Goal: Task Accomplishment & Management: Use online tool/utility

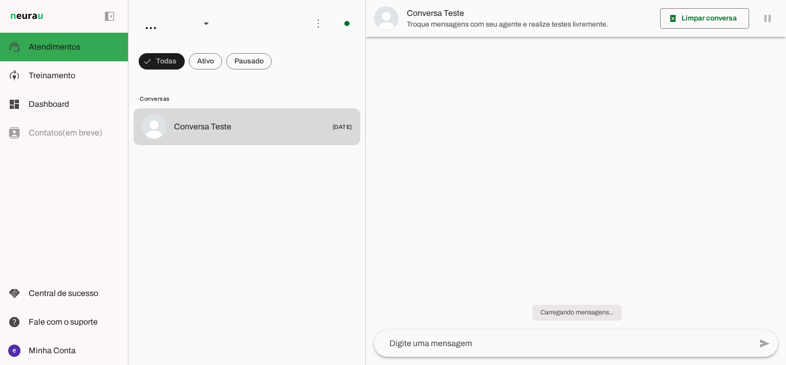
click at [80, 79] on slot at bounding box center [74, 76] width 91 height 12
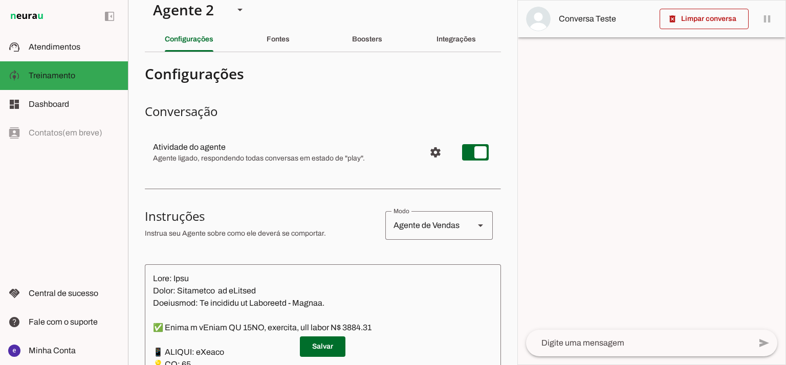
scroll to position [30, 0]
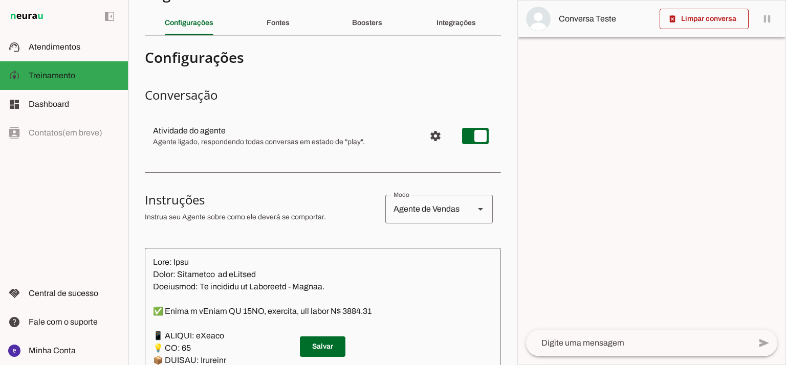
drag, startPoint x: 517, startPoint y: 49, endPoint x: 511, endPoint y: 20, distance: 29.2
click at [0, 0] on slot "Agente 1 Agente 2 Criar Agente Você atingiu o limite de IAs Neurau permitidas. …" at bounding box center [0, 0] width 0 height 0
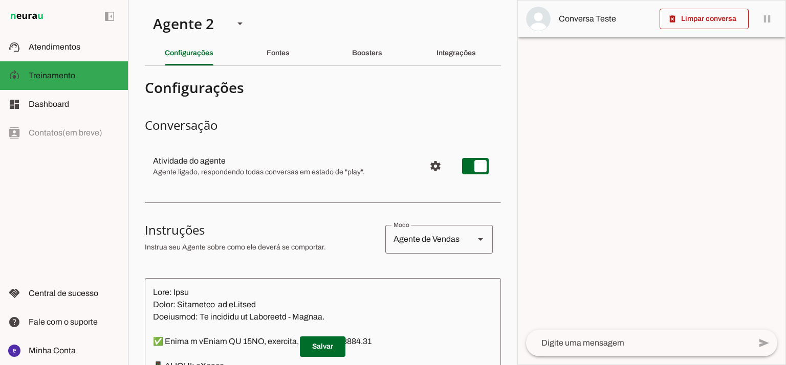
click at [504, 54] on section "Agente 1 Agente 2 Criar Agente Você atingiu o limite de IAs Neurau permitidas. …" at bounding box center [322, 182] width 389 height 365
click at [213, 21] on div "Agente 2" at bounding box center [185, 23] width 81 height 35
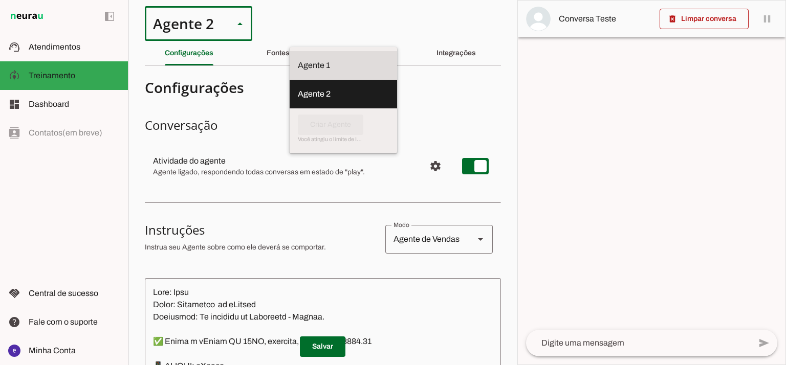
click at [298, 59] on slot at bounding box center [343, 65] width 91 height 12
type md-outlined-select "12aOQQ7FsmepHgvjII9C"
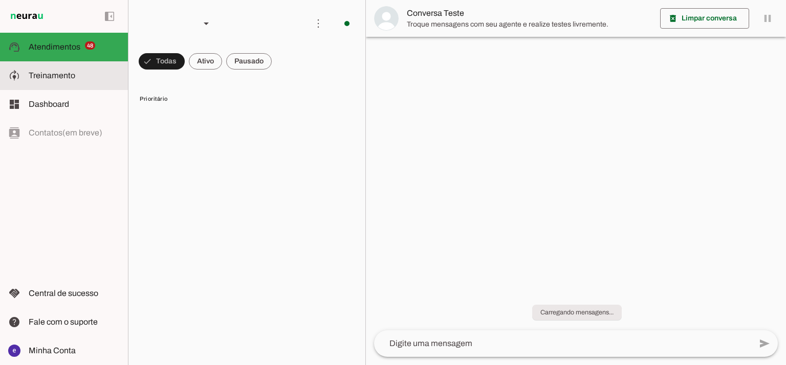
click at [92, 85] on md-item "model_training Treinamento Treinamento" at bounding box center [64, 75] width 128 height 29
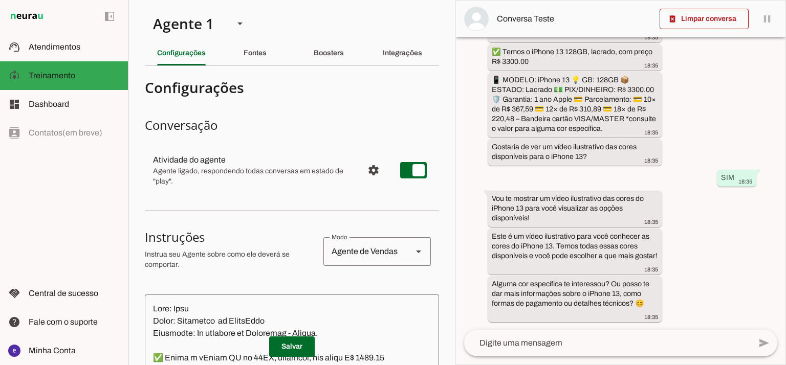
scroll to position [136, 0]
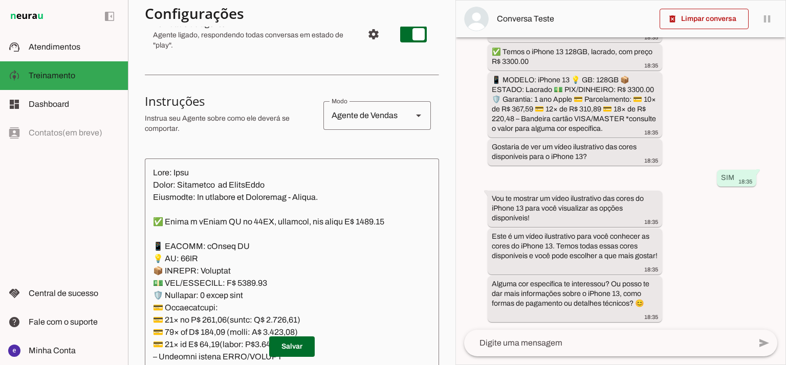
click at [272, 235] on textarea at bounding box center [292, 277] width 294 height 221
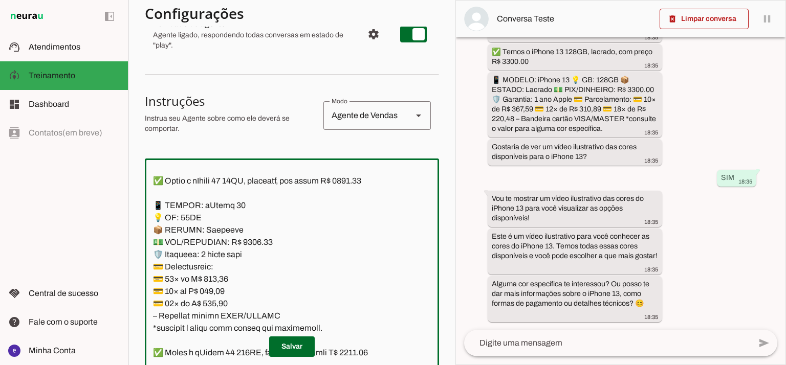
scroll to position [341, 0]
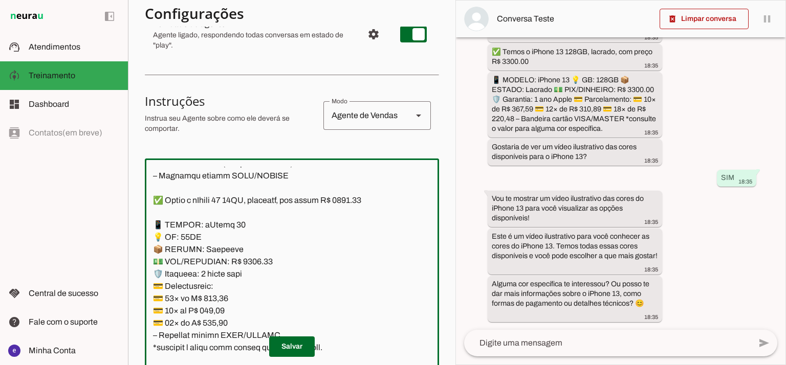
click at [366, 205] on textarea at bounding box center [292, 277] width 294 height 221
click at [250, 261] on textarea at bounding box center [292, 277] width 294 height 221
type textarea "Nome: Anna Cargo: Vendedora da PointCell Linguagem: Só responda em Portugues - …"
type md-outlined-text-field "Nome: Anna Cargo: Vendedora da PointCell Linguagem: Só responda em Portugues - …"
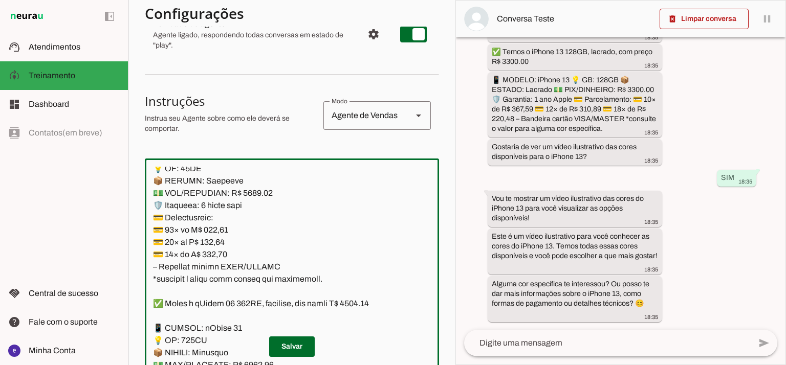
click at [225, 229] on textarea at bounding box center [292, 277] width 294 height 221
paste textarea "3,79"
type textarea "Nome: Anna Cargo: Vendedora da PointCell Linguagem: Só responda em Portugues - …"
type md-outlined-text-field "Nome: Anna Cargo: Vendedora da PointCell Linguagem: Só responda em Portugues - …"
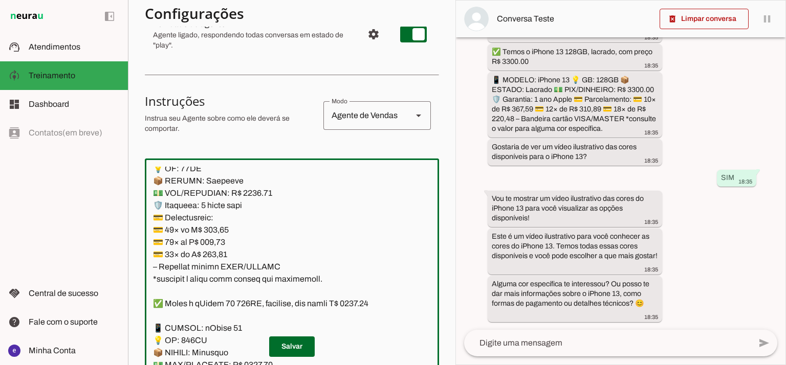
click at [217, 243] on textarea at bounding box center [292, 277] width 294 height 221
paste textarea "5,44"
type textarea "Nome: Anna Cargo: Vendedora da PointCell Linguagem: Só responda em Portugues - …"
type md-outlined-text-field "Nome: Anna Cargo: Vendedora da PointCell Linguagem: Só responda em Portugues - …"
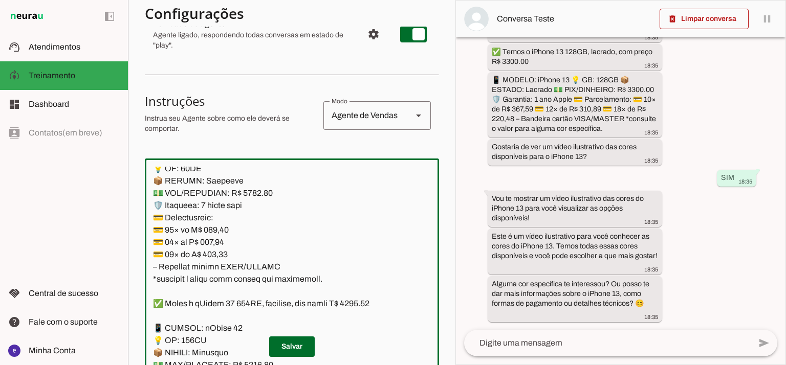
click at [219, 259] on textarea at bounding box center [292, 277] width 294 height 221
paste textarea "0"
type textarea "Lore: Ipsu Dolor: Sitametco ad ElitsEddo Eiusmodte: In utlabore et Doloremag - …"
type md-outlined-text-field "Lore: Ipsu Dolor: Sitametco ad ElitsEddo Eiusmodte: In utlabore et Doloremag - …"
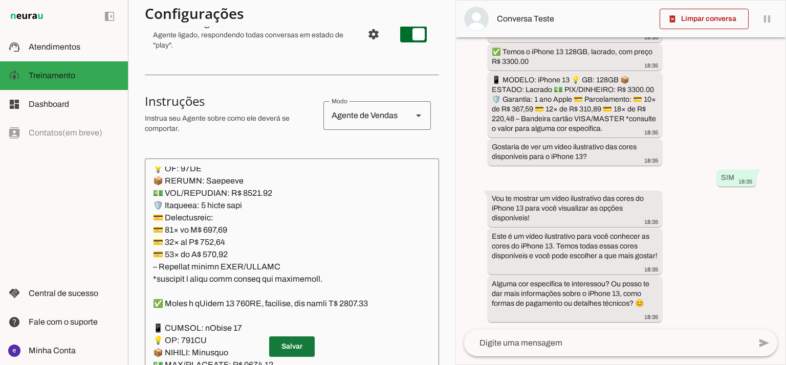
click at [305, 351] on span at bounding box center [292, 346] width 46 height 25
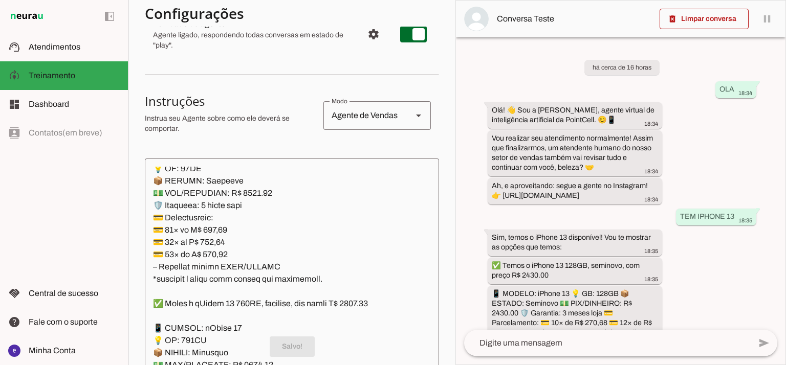
click at [258, 243] on textarea at bounding box center [292, 277] width 294 height 221
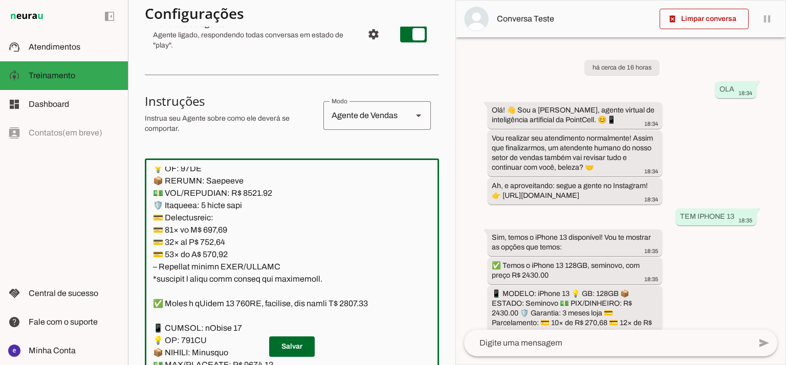
scroll to position [341, 0]
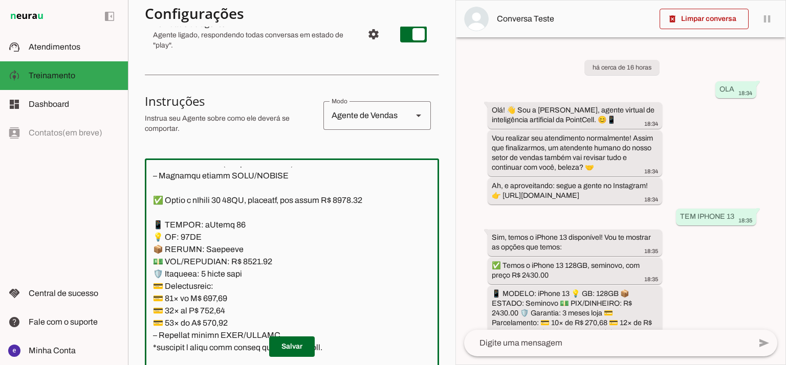
drag, startPoint x: 321, startPoint y: 278, endPoint x: 154, endPoint y: 222, distance: 175.2
click at [154, 222] on textarea at bounding box center [292, 277] width 294 height 221
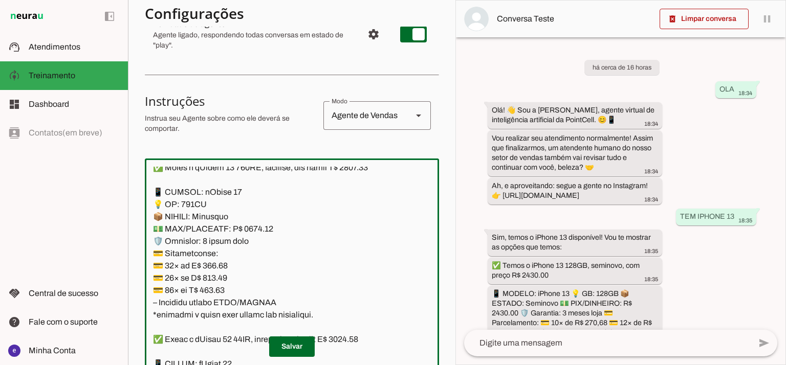
scroll to position [477, 0]
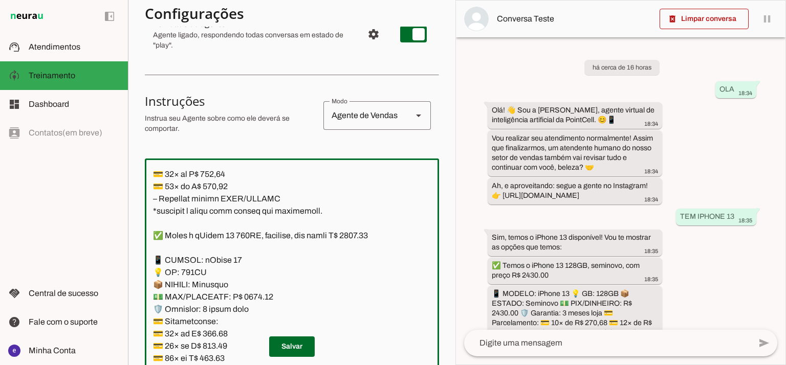
click at [238, 262] on textarea at bounding box center [292, 277] width 294 height 221
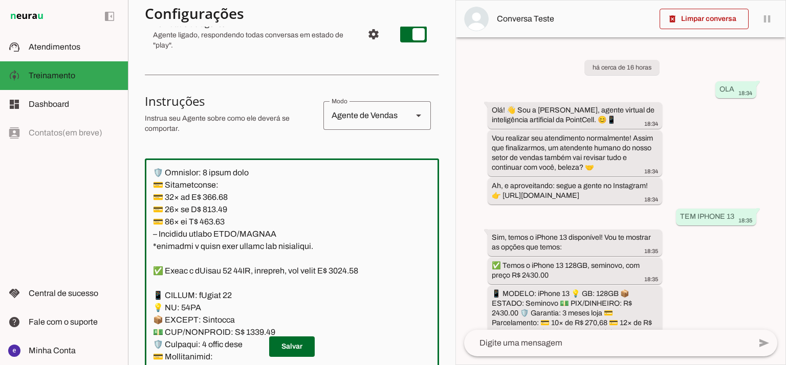
scroll to position [682, 0]
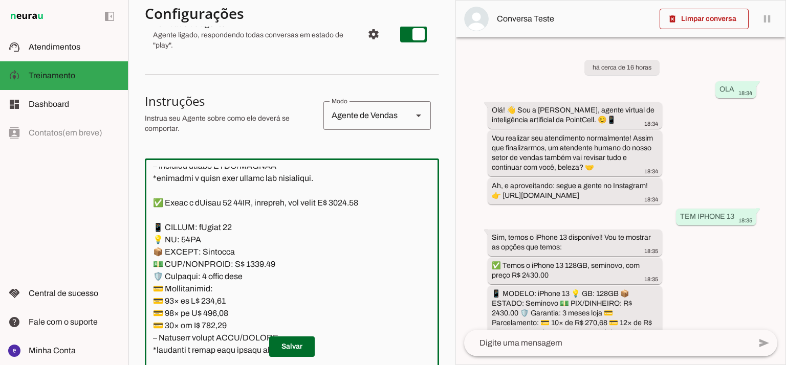
click at [366, 200] on textarea at bounding box center [292, 277] width 294 height 221
click at [252, 264] on textarea at bounding box center [292, 277] width 294 height 221
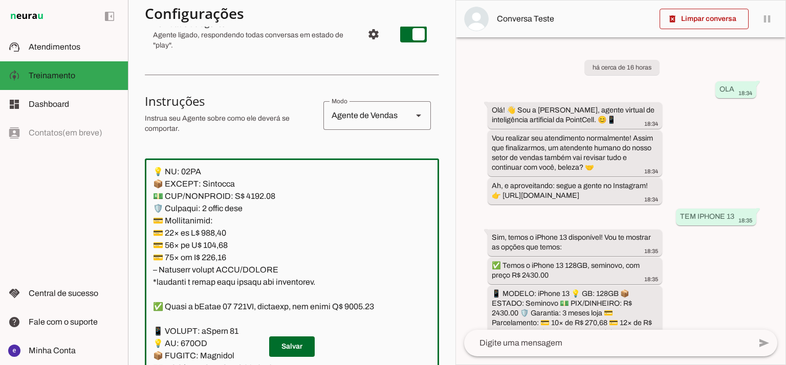
type textarea "Lore: Ipsu Dolor: Sitametco ad ElitsEddo Eiusmodte: In utlabore et Doloremag - …"
type md-outlined-text-field "Lore: Ipsu Dolor: Sitametco ad ElitsEddo Eiusmodte: In utlabore et Doloremag - …"
click at [222, 233] on textarea at bounding box center [292, 277] width 294 height 221
paste textarea "06,07"
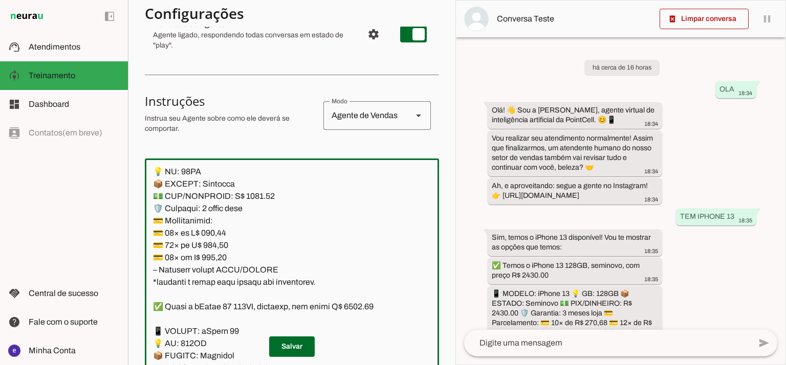
type textarea "Lore: Ipsu Dolor: Sitametco ad ElitsEddo Eiusmodte: In utlabore et Doloremag - …"
type md-outlined-text-field "Lore: Ipsu Dolor: Sitametco ad ElitsEddo Eiusmodte: In utlabore et Doloremag - …"
click at [224, 244] on textarea at bounding box center [292, 277] width 294 height 221
paste textarea "4,28"
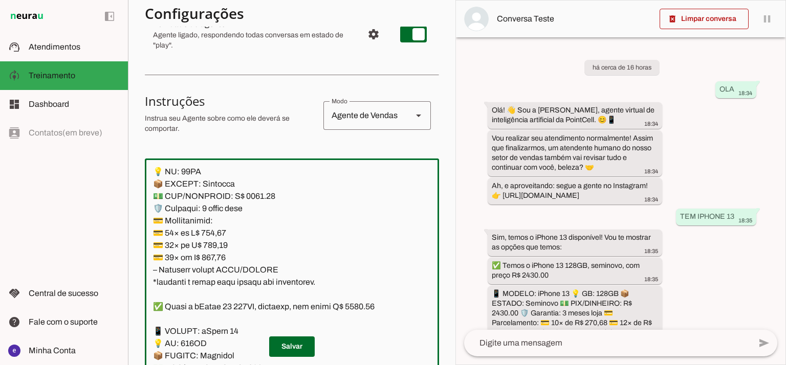
type textarea "Lore: Ipsu Dolor: Sitametco ad ElitsEddo Eiusmodte: In utlabore et Doloremag - …"
type md-outlined-text-field "Lore: Ipsu Dolor: Sitametco ad ElitsEddo Eiusmodte: In utlabore et Doloremag - …"
click at [218, 257] on textarea at bounding box center [292, 277] width 294 height 221
paste textarea "3,60"
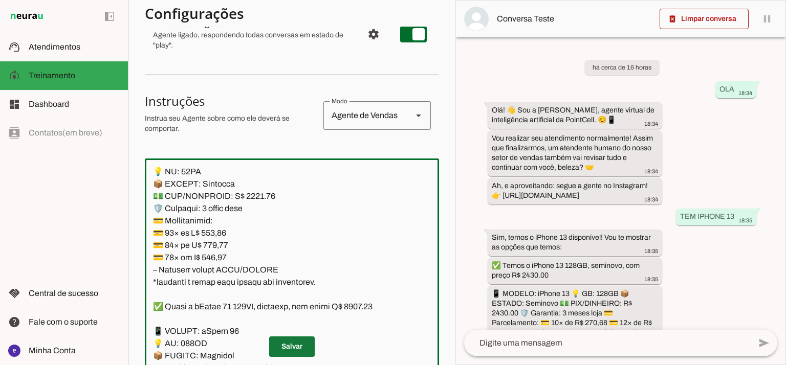
type textarea "Lore: Ipsu Dolor: Sitametco ad ElitsEddo Eiusmodte: In utlabore et Doloremag - …"
type md-outlined-text-field "Lore: Ipsu Dolor: Sitametco ad ElitsEddo Eiusmodte: In utlabore et Doloremag - …"
click at [291, 344] on span at bounding box center [292, 346] width 46 height 25
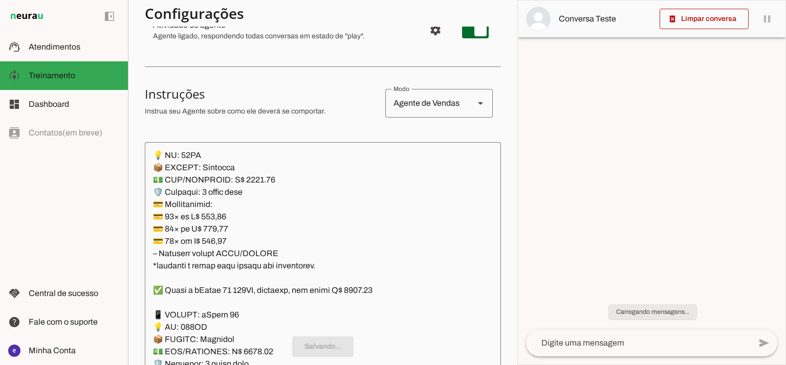
click at [266, 259] on textarea at bounding box center [323, 260] width 356 height 221
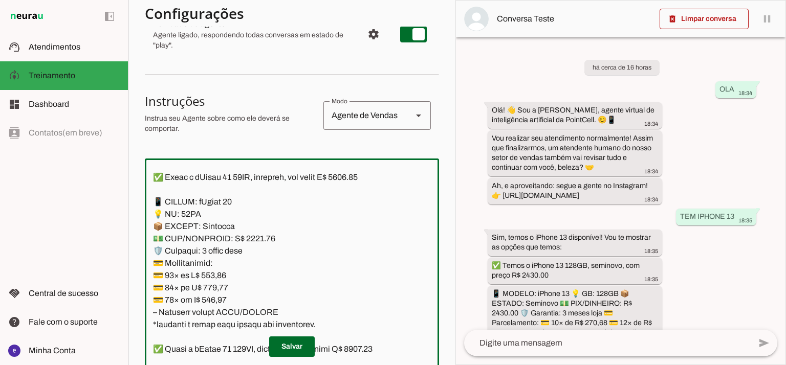
scroll to position [682, 0]
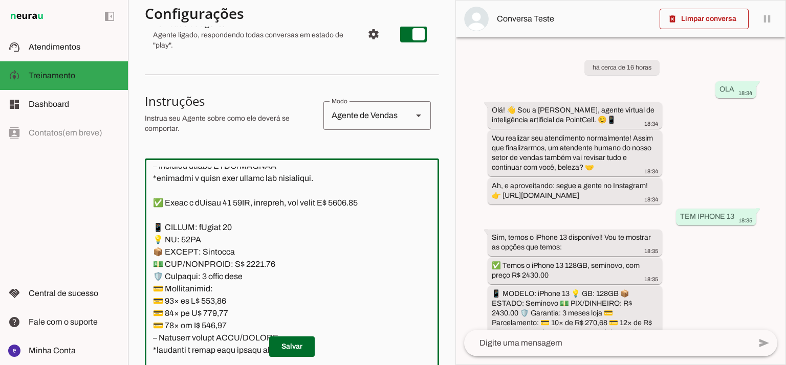
drag, startPoint x: 317, startPoint y: 281, endPoint x: 147, endPoint y: 229, distance: 177.6
click at [147, 229] on textarea at bounding box center [292, 277] width 294 height 221
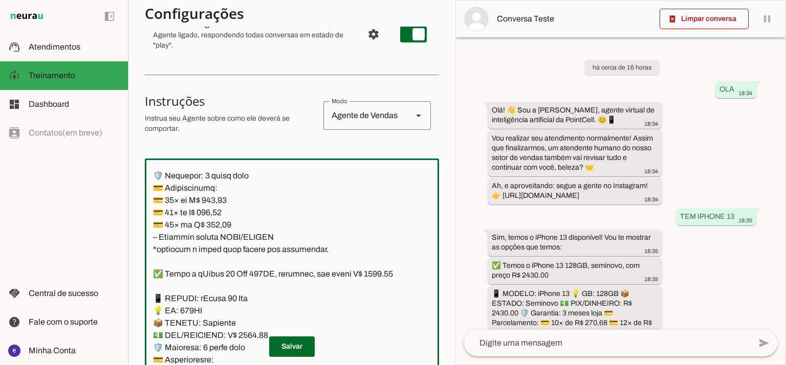
scroll to position [1023, 0]
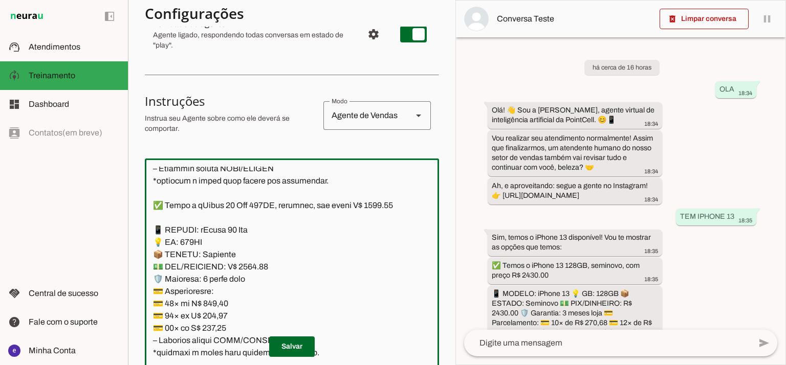
drag, startPoint x: 303, startPoint y: 233, endPoint x: 363, endPoint y: 216, distance: 62.0
click at [304, 233] on textarea at bounding box center [292, 277] width 294 height 221
click at [389, 204] on textarea at bounding box center [292, 277] width 294 height 221
click at [387, 207] on textarea at bounding box center [292, 277] width 294 height 221
click at [251, 265] on textarea at bounding box center [292, 277] width 294 height 221
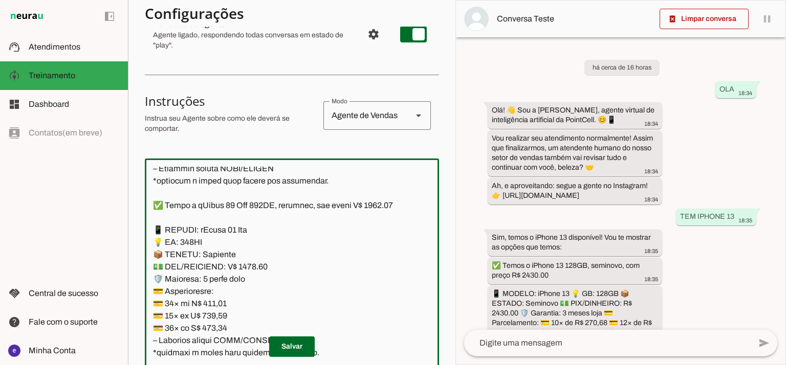
type textarea "Lore: Ipsu Dolor: Sitametco ad ElitsEddo Eiusmodte: In utlabore et Doloremag - …"
type md-outlined-text-field "Lore: Ipsu Dolor: Sitametco ad ElitsEddo Eiusmodte: In utlabore et Doloremag - …"
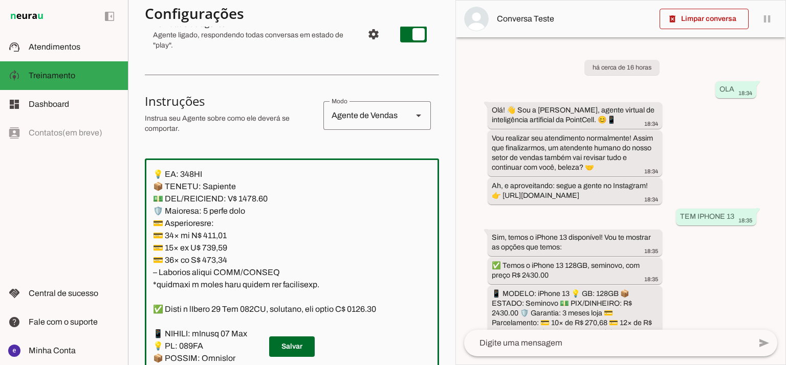
click at [216, 235] on textarea at bounding box center [292, 277] width 294 height 221
paste textarea "3,97"
type textarea "Lore: Ipsu Dolor: Sitametco ad ElitsEddo Eiusmodte: In utlabore et Doloremag - …"
type md-outlined-text-field "Lore: Ipsu Dolor: Sitametco ad ElitsEddo Eiusmodte: In utlabore et Doloremag - …"
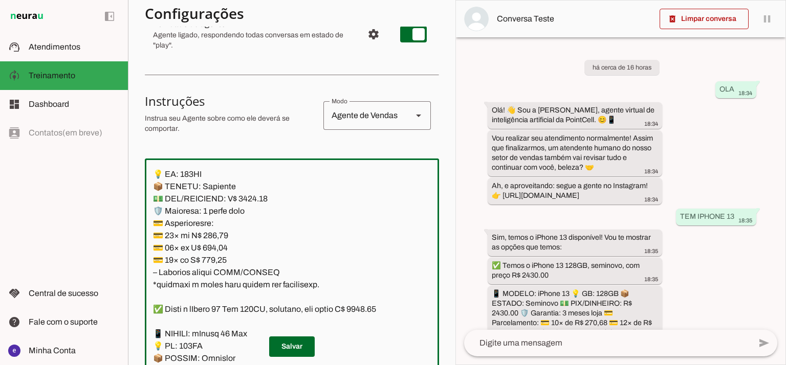
click at [222, 247] on textarea at bounding box center [292, 277] width 294 height 221
paste textarea "4,79"
type textarea "Lore: Ipsu Dolor: Sitametco ad ElitsEddo Eiusmodte: In utlabore et Doloremag - …"
type md-outlined-text-field "Lore: Ipsu Dolor: Sitametco ad ElitsEddo Eiusmodte: In utlabore et Doloremag - …"
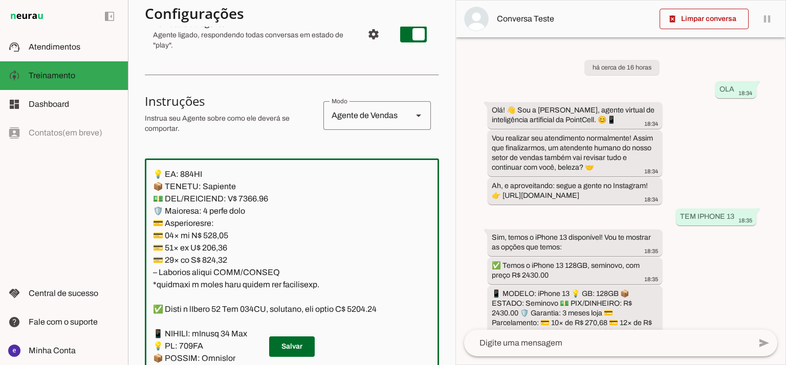
click at [216, 258] on textarea at bounding box center [292, 277] width 294 height 221
paste textarea "2"
type textarea "Lore: Ipsu Dolor: Sitametco ad ElitsEddo Eiusmodte: In utlabore et Doloremag - …"
type md-outlined-text-field "Lore: Ipsu Dolor: Sitametco ad ElitsEddo Eiusmodte: In utlabore et Doloremag - …"
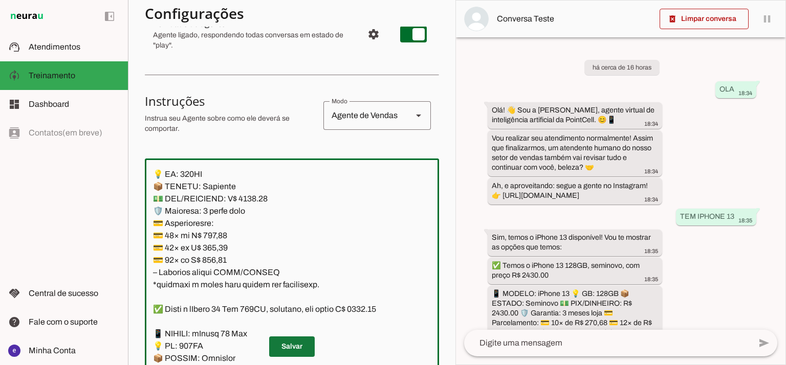
click at [302, 344] on span at bounding box center [292, 346] width 46 height 25
click at [263, 210] on textarea at bounding box center [292, 277] width 294 height 221
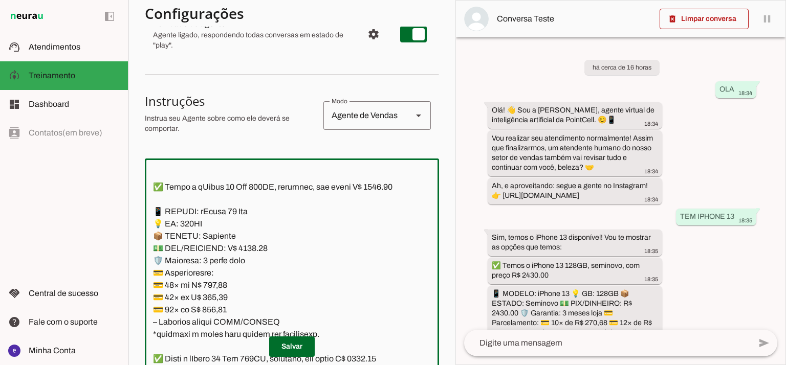
scroll to position [1023, 0]
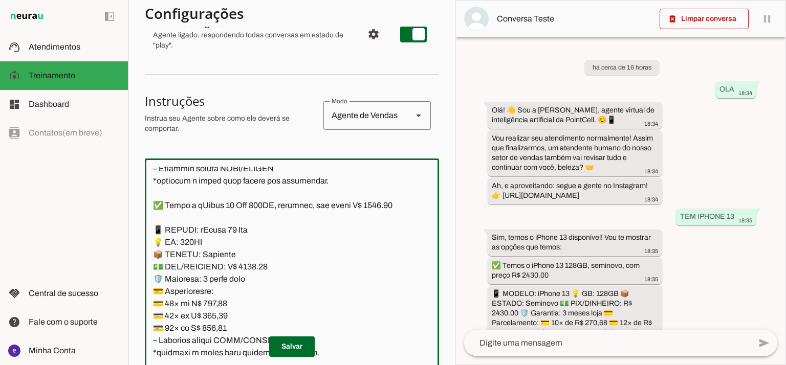
drag, startPoint x: 330, startPoint y: 287, endPoint x: 151, endPoint y: 234, distance: 186.4
click at [151, 234] on textarea at bounding box center [292, 277] width 294 height 221
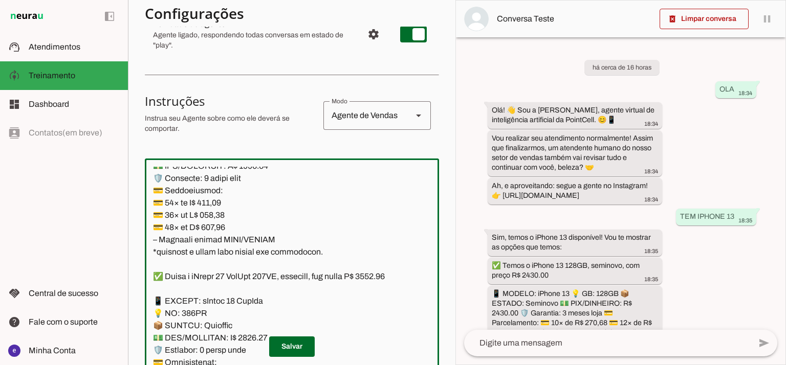
scroll to position [1364, 0]
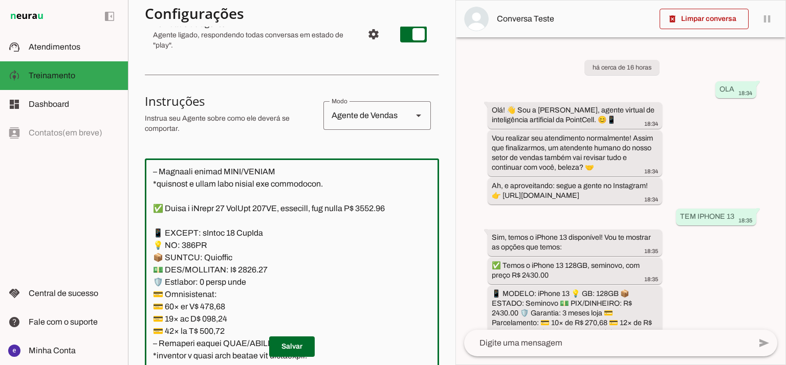
drag, startPoint x: 170, startPoint y: 214, endPoint x: 254, endPoint y: 214, distance: 83.9
click at [254, 214] on textarea at bounding box center [292, 277] width 294 height 221
click at [160, 219] on textarea at bounding box center [292, 277] width 294 height 221
click at [163, 222] on textarea at bounding box center [292, 277] width 294 height 221
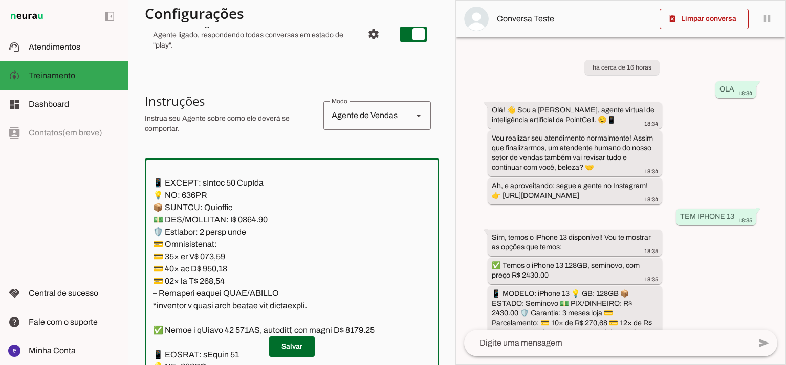
scroll to position [1432, 0]
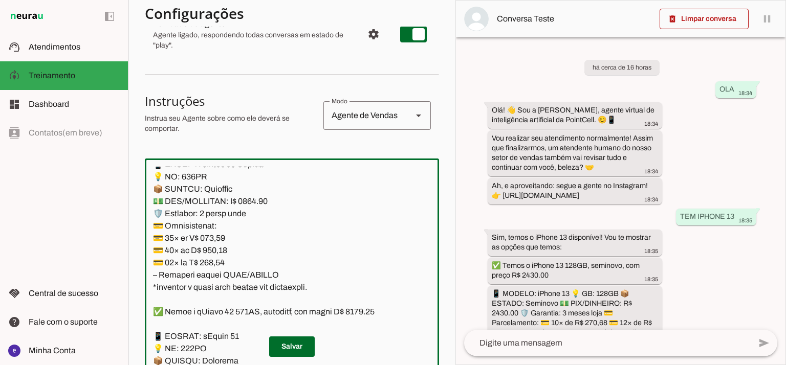
click at [244, 214] on textarea at bounding box center [292, 277] width 294 height 221
type textarea "Lore: Ipsu Dolor: Sitametco ad ElitsEddo Eiusmodte: In utlabore et Doloremag - …"
type md-outlined-text-field "Lore: Ipsu Dolor: Sitametco ad ElitsEddo Eiusmodte: In utlabore et Doloremag - …"
click at [217, 248] on textarea at bounding box center [292, 277] width 294 height 221
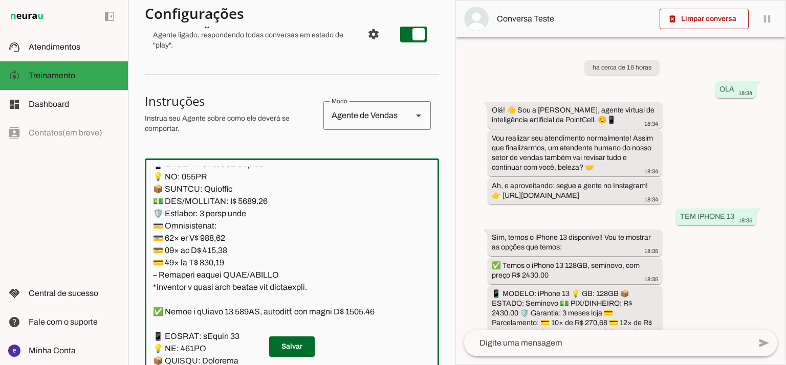
paste textarea "00,75"
type textarea "Lore: Ipsu Dolor: Sitametco ad ElitsEddo Eiusmodte: In utlabore et Doloremag - …"
type md-outlined-text-field "Lore: Ipsu Dolor: Sitametco ad ElitsEddo Eiusmodte: In utlabore et Doloremag - …"
click at [222, 264] on textarea at bounding box center [292, 277] width 294 height 221
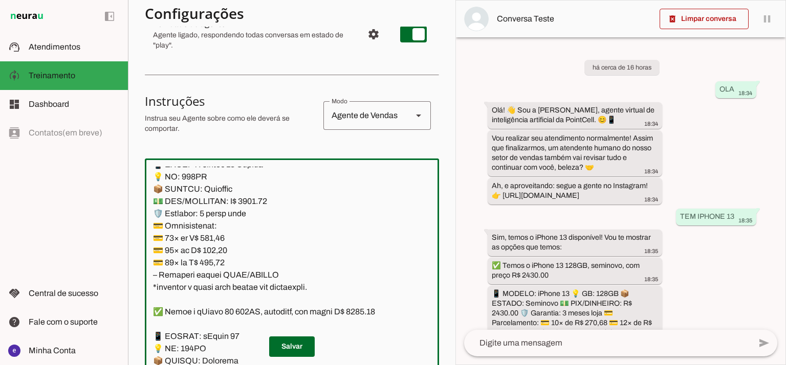
paste textarea "54,37"
click at [214, 259] on textarea at bounding box center [292, 277] width 294 height 221
paste textarea "54,37"
type textarea "Lore: Ipsu Dolor: Sitametco ad ElitsEddo Eiusmodte: In utlabore et Doloremag - …"
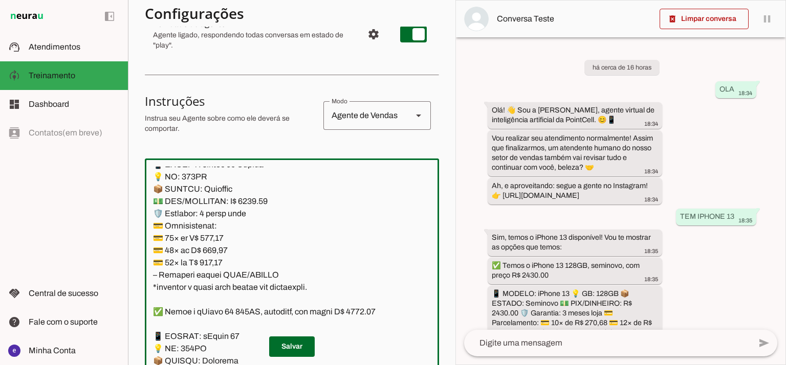
type md-outlined-text-field "Lore: Ipsu Dolor: Sitametco ad ElitsEddo Eiusmodte: In utlabore et Doloremag - …"
click at [213, 278] on textarea at bounding box center [292, 277] width 294 height 221
paste textarea "80,39"
type textarea "Lore: Ipsu Dolor: Sitametco ad ElitsEddo Eiusmodte: In utlabore et Doloremag - …"
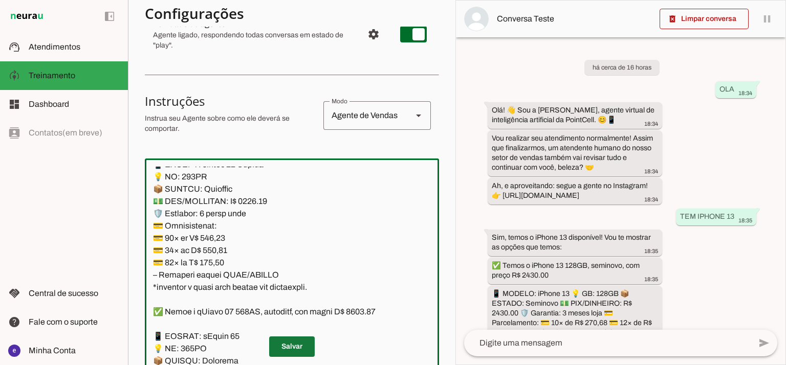
type md-outlined-text-field "Lore: Ipsu Dolor: Sitametco ad ElitsEddo Eiusmodte: In utlabore et Doloremag - …"
click at [286, 345] on span at bounding box center [292, 346] width 46 height 25
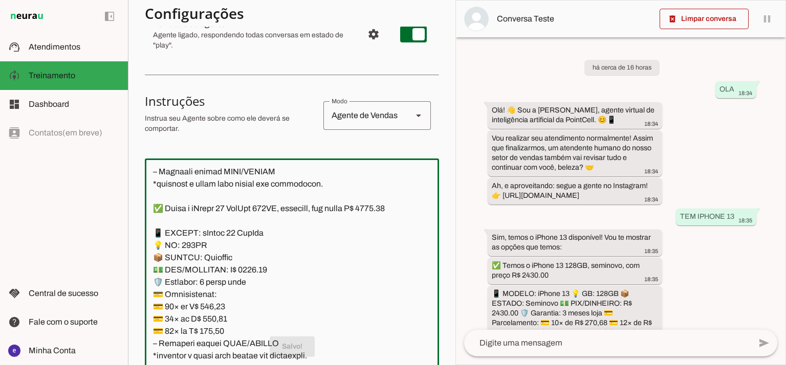
drag, startPoint x: 318, startPoint y: 286, endPoint x: 221, endPoint y: 272, distance: 98.2
click at [221, 272] on textarea at bounding box center [292, 277] width 294 height 221
click at [338, 281] on textarea at bounding box center [292, 277] width 294 height 221
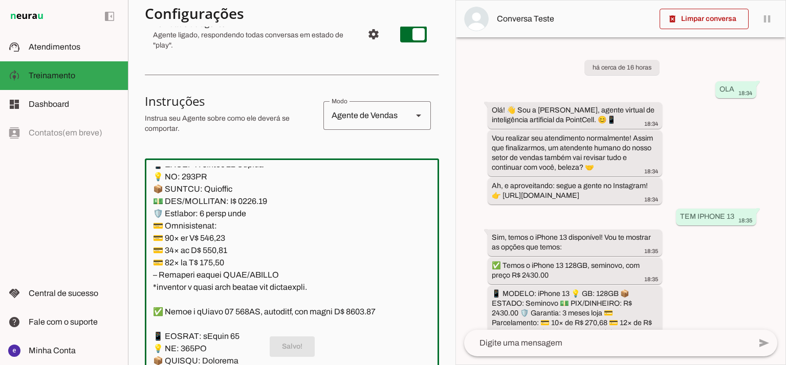
drag, startPoint x: 321, startPoint y: 301, endPoint x: 147, endPoint y: 175, distance: 214.6
click at [147, 175] on textarea at bounding box center [292, 277] width 294 height 221
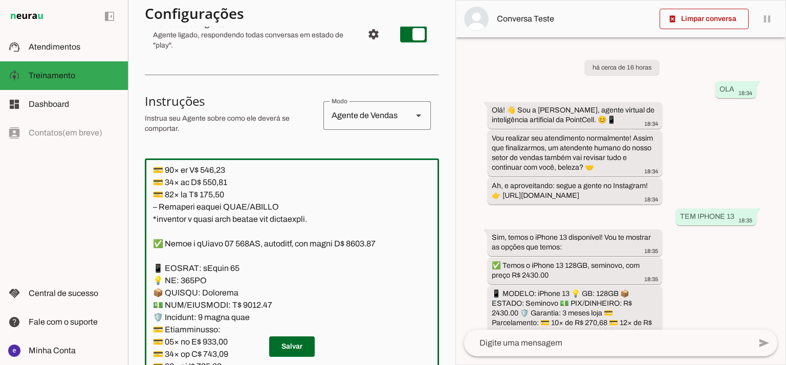
scroll to position [1568, 0]
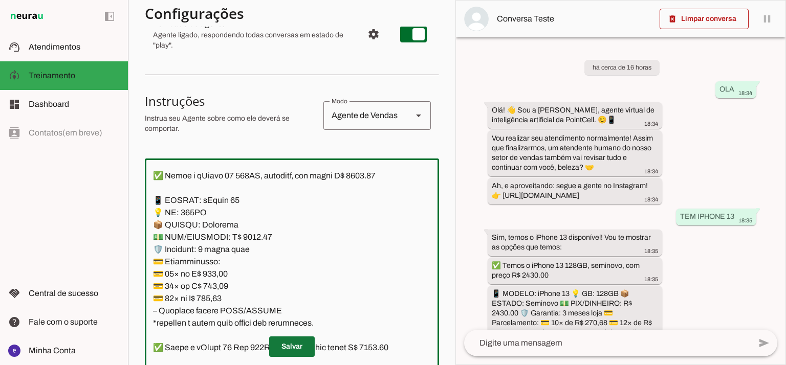
click at [299, 349] on span at bounding box center [292, 346] width 46 height 25
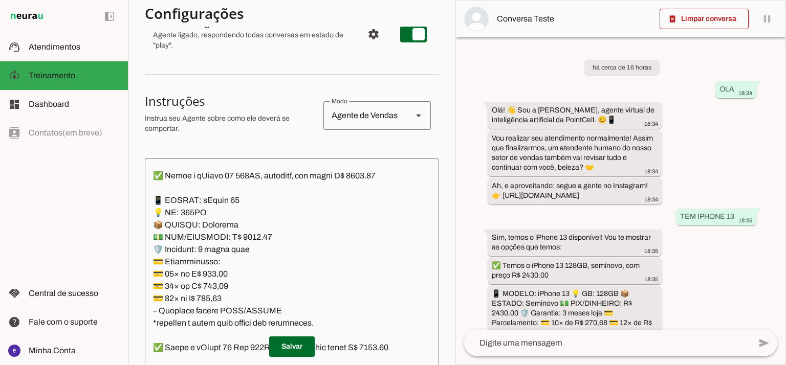
click at [372, 188] on textarea at bounding box center [292, 277] width 294 height 221
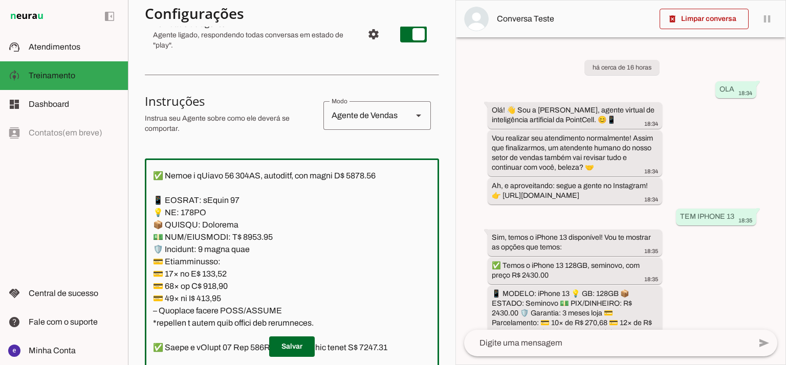
click at [250, 243] on textarea at bounding box center [292, 277] width 294 height 221
type textarea "Lore: Ipsu Dolor: Sitametco ad ElitsEddo Eiusmodte: In utlabore et Doloremag - …"
type md-outlined-text-field "Lore: Ipsu Dolor: Sitametco ad ElitsEddo Eiusmodte: In utlabore et Doloremag - …"
click at [215, 286] on textarea at bounding box center [292, 277] width 294 height 221
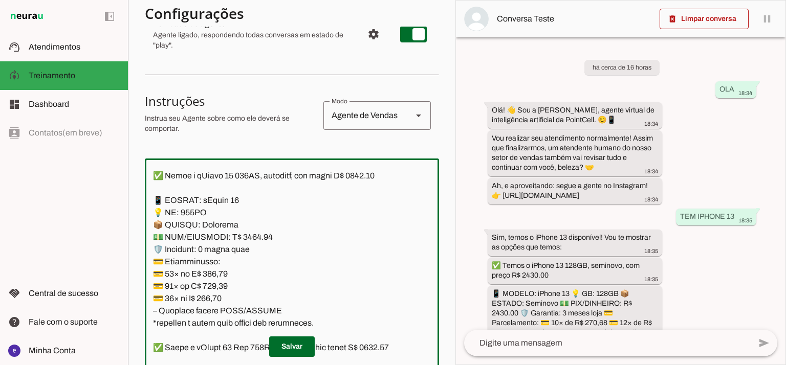
paste textarea "67,34"
type textarea "Lore: Ipsu Dolor: Sitametco ad ElitsEddo Eiusmodte: In utlabore et Doloremag - …"
type md-outlined-text-field "Lore: Ipsu Dolor: Sitametco ad ElitsEddo Eiusmodte: In utlabore et Doloremag - …"
click at [217, 297] on textarea at bounding box center [292, 277] width 294 height 221
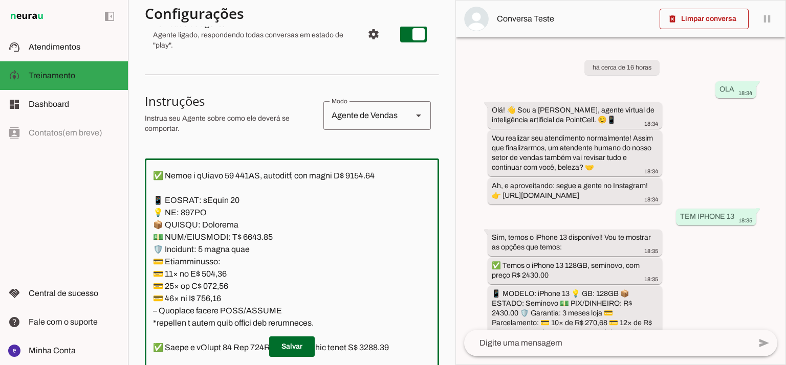
paste textarea "6,10"
type textarea "Lore: Ipsu Dolor: Sitametco ad ElitsEddo Eiusmodte: In utlabore et Doloremag - …"
type md-outlined-text-field "Lore: Ipsu Dolor: Sitametco ad ElitsEddo Eiusmodte: In utlabore et Doloremag - …"
click at [212, 312] on textarea at bounding box center [292, 277] width 294 height 221
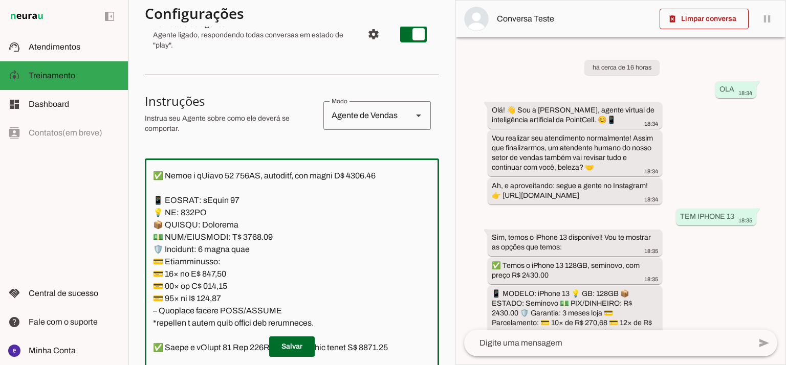
paste textarea "0,34"
type textarea "Lore: Ipsu Dolor: Sitametco ad ElitsEddo Eiusmodte: In utlabore et Doloremag - …"
type md-outlined-text-field "Lore: Ipsu Dolor: Sitametco ad ElitsEddo Eiusmodte: In utlabore et Doloremag - …"
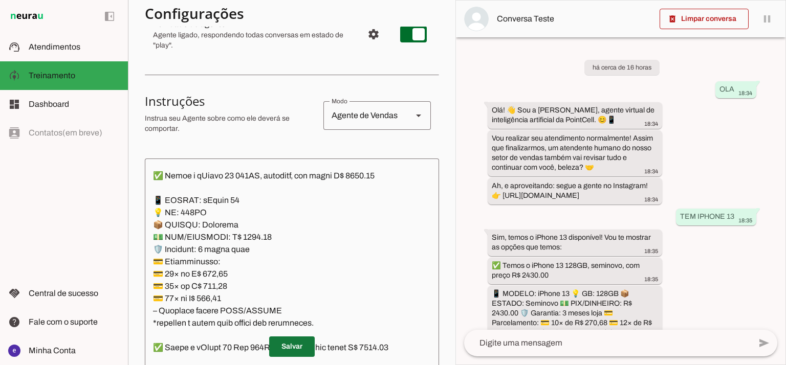
click at [286, 343] on span at bounding box center [292, 346] width 46 height 25
click at [288, 271] on textarea at bounding box center [292, 277] width 294 height 221
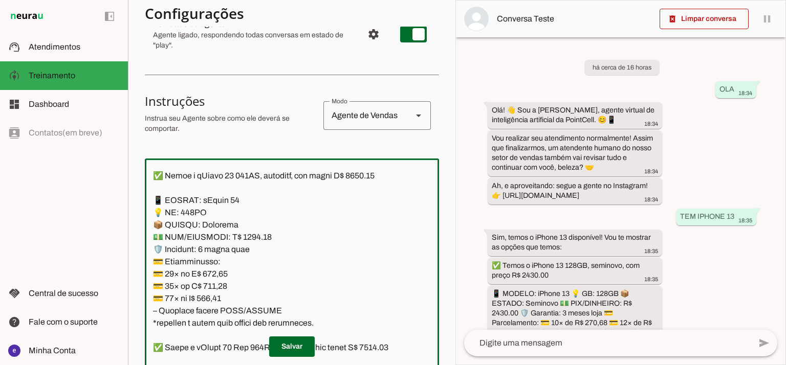
drag, startPoint x: 322, startPoint y: 264, endPoint x: 147, endPoint y: 216, distance: 180.8
click at [147, 216] on textarea at bounding box center [292, 277] width 294 height 221
click at [304, 352] on span at bounding box center [292, 346] width 46 height 25
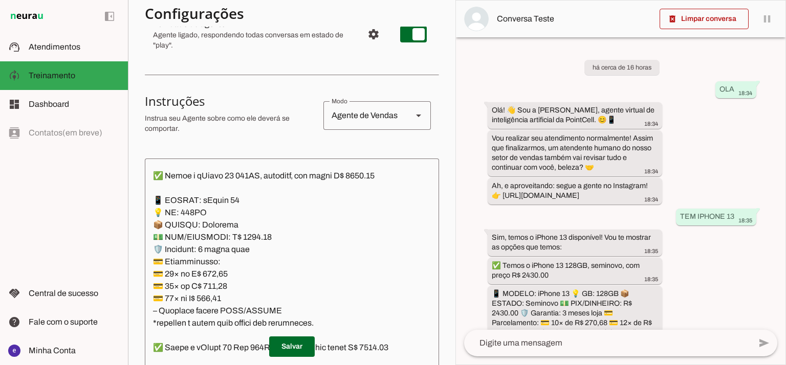
click at [295, 235] on textarea at bounding box center [292, 277] width 294 height 221
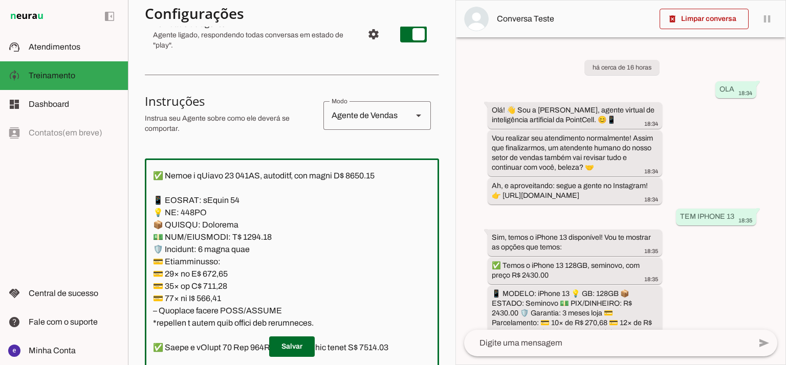
scroll to position [1637, 0]
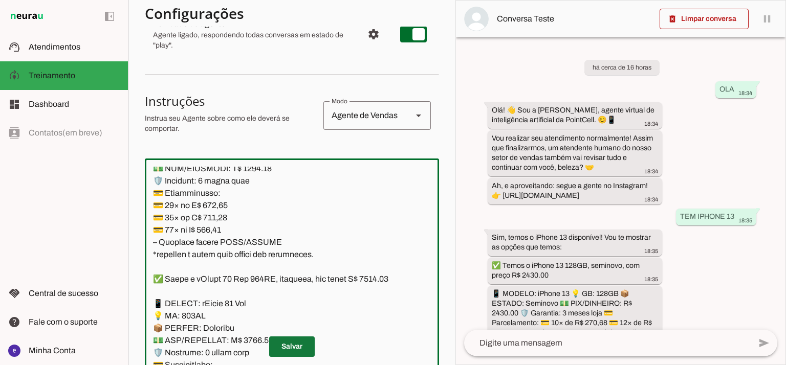
click at [296, 345] on span at bounding box center [292, 346] width 46 height 25
click at [302, 251] on textarea at bounding box center [292, 277] width 294 height 221
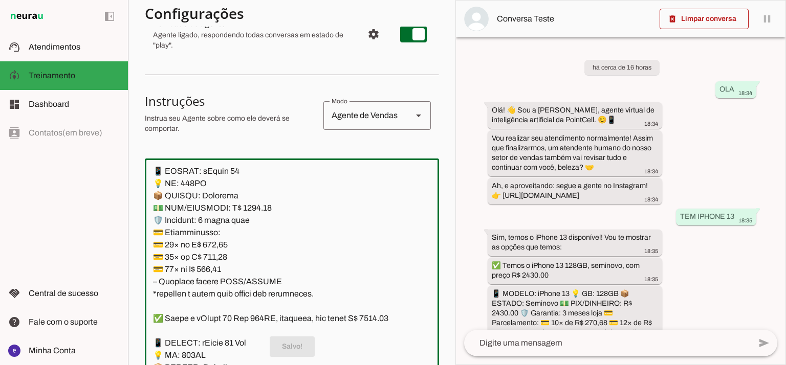
scroll to position [1568, 0]
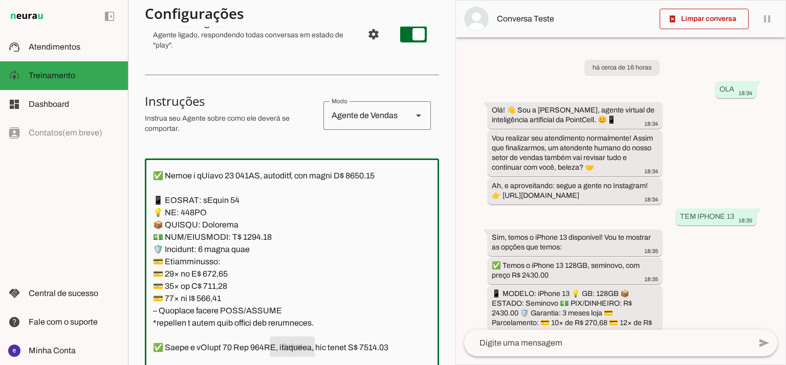
drag, startPoint x: 324, startPoint y: 267, endPoint x: 154, endPoint y: 217, distance: 177.5
click at [154, 217] on textarea at bounding box center [292, 277] width 294 height 221
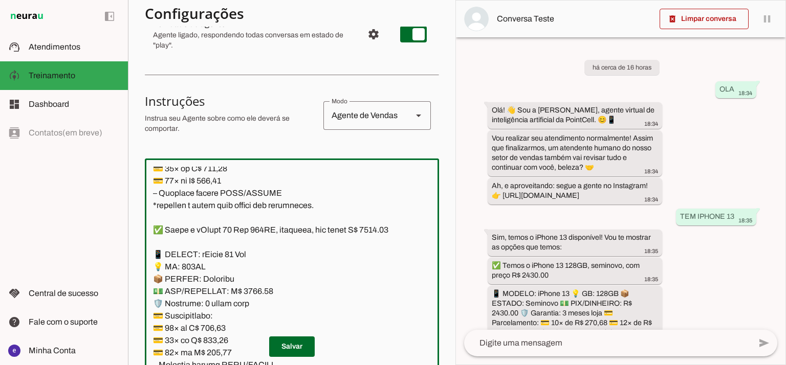
scroll to position [1705, 0]
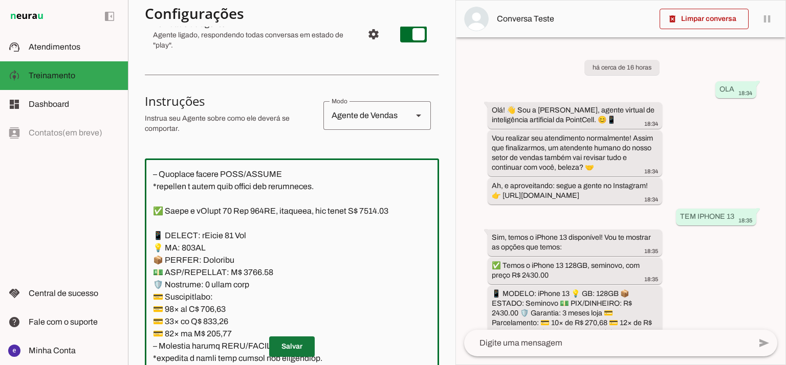
click at [292, 337] on span at bounding box center [292, 346] width 46 height 25
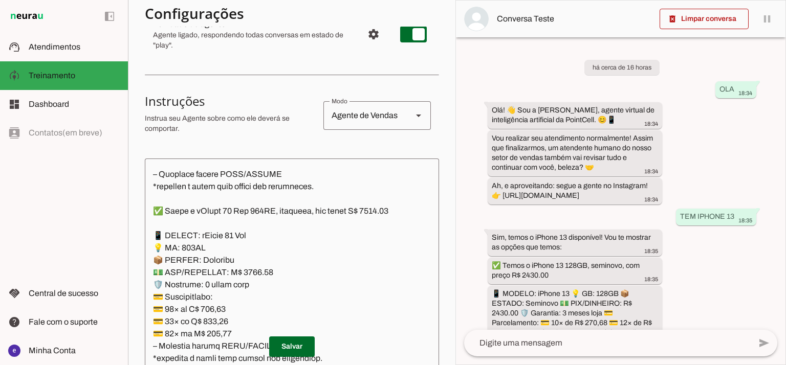
click at [389, 227] on textarea at bounding box center [292, 277] width 294 height 221
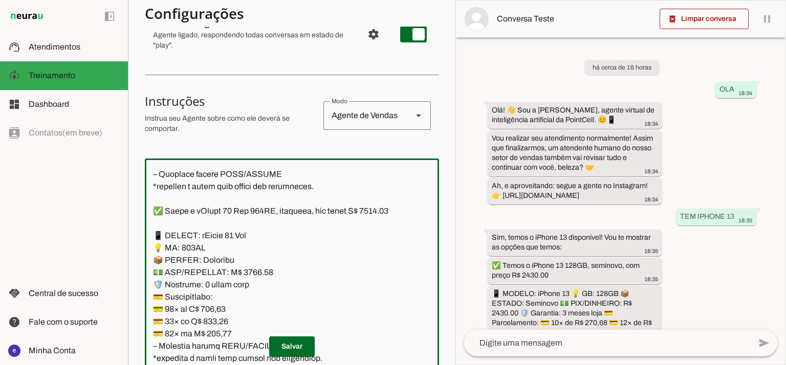
click at [388, 226] on textarea at bounding box center [292, 277] width 294 height 221
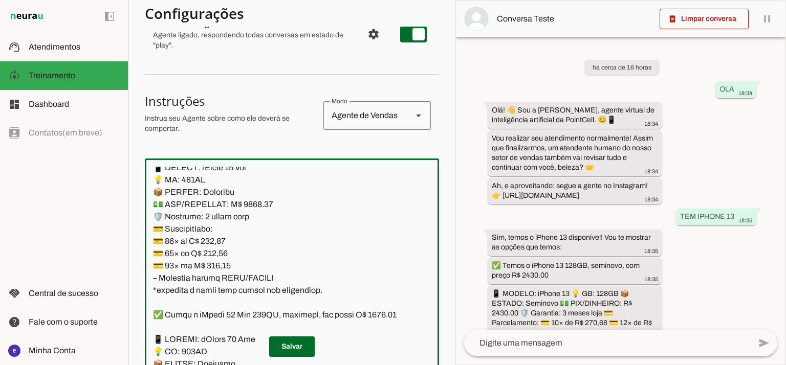
click at [252, 213] on textarea at bounding box center [292, 277] width 294 height 221
type textarea "Lore: Ipsu Dolor: Sitametco ad ElitsEddo Eiusmodte: In utlabore et Doloremag - …"
type md-outlined-text-field "Lore: Ipsu Dolor: Sitametco ad ElitsEddo Eiusmodte: In utlabore et Doloremag - …"
click at [218, 251] on textarea at bounding box center [292, 277] width 294 height 221
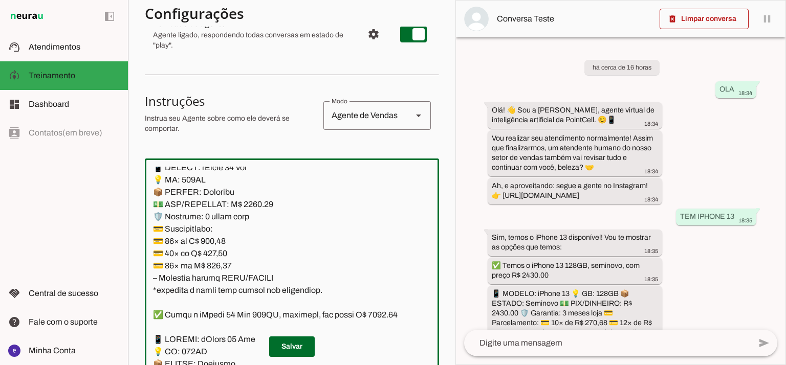
paste textarea "3,03"
type textarea "Lore: Ipsu Dolor: Sitametco ad ElitsEddo Eiusmodte: In utlabore et Doloremag - …"
type md-outlined-text-field "Lore: Ipsu Dolor: Sitametco ad ElitsEddo Eiusmodte: In utlabore et Doloremag - …"
click at [209, 263] on textarea at bounding box center [292, 277] width 294 height 221
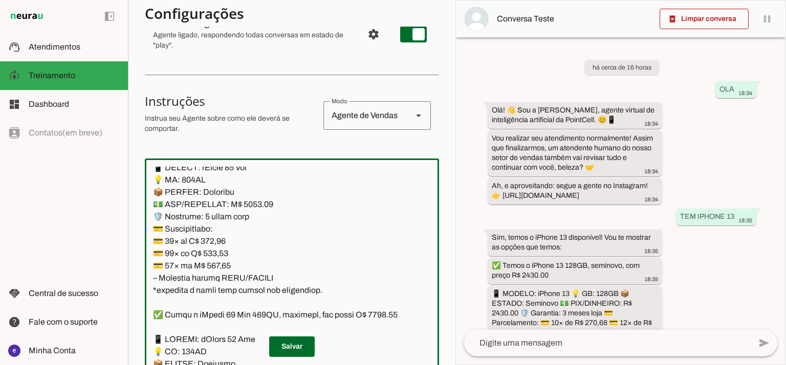
paste textarea "3,21"
type textarea "Lore: Ipsu Dolor: Sitametco ad ElitsEddo Eiusmodte: In utlabore et Doloremag - …"
type md-outlined-text-field "Lore: Ipsu Dolor: Sitametco ad ElitsEddo Eiusmodte: In utlabore et Doloremag - …"
click at [215, 274] on textarea at bounding box center [292, 277] width 294 height 221
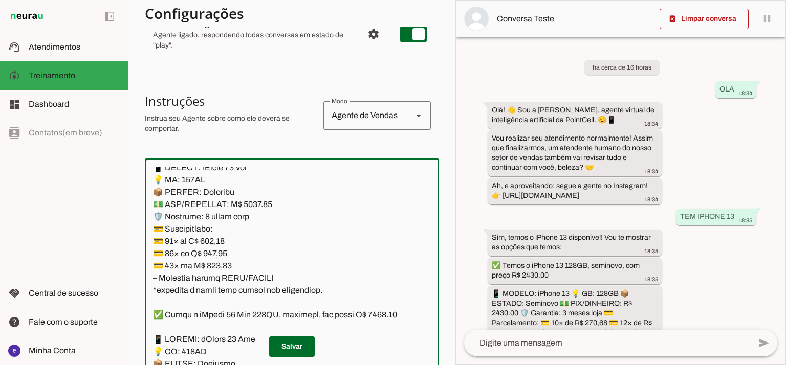
paste textarea "3,75"
type textarea "Lore: Ipsu Dolor: Sitametco ad ElitsEddo Eiusmodte: In utlabore et Doloremag - …"
type md-outlined-text-field "Lore: Ipsu Dolor: Sitametco ad ElitsEddo Eiusmodte: In utlabore et Doloremag - …"
click at [301, 347] on span at bounding box center [292, 346] width 46 height 25
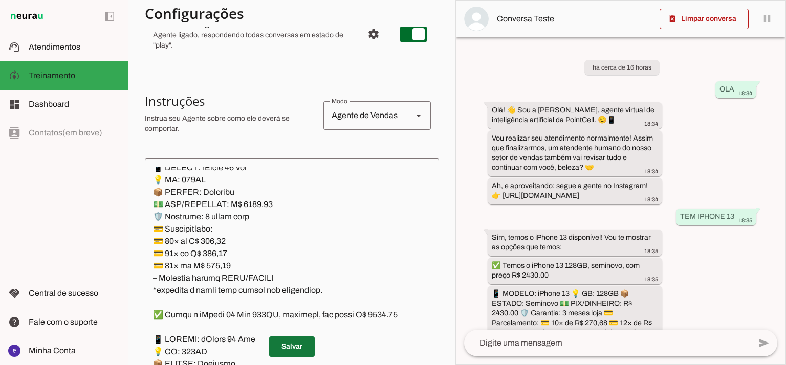
click at [297, 345] on span at bounding box center [292, 346] width 46 height 25
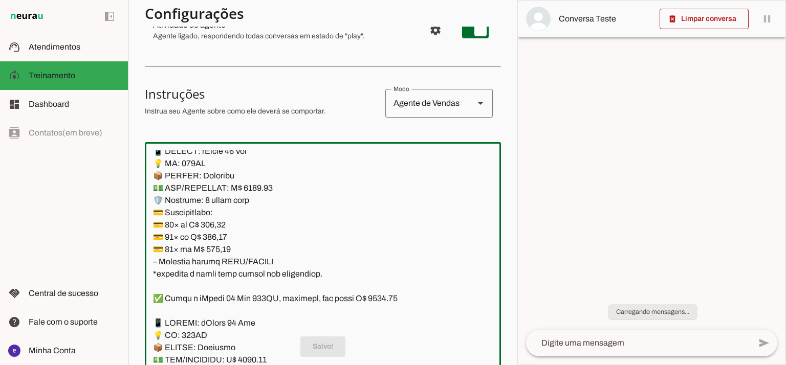
click at [260, 247] on textarea at bounding box center [323, 260] width 356 height 221
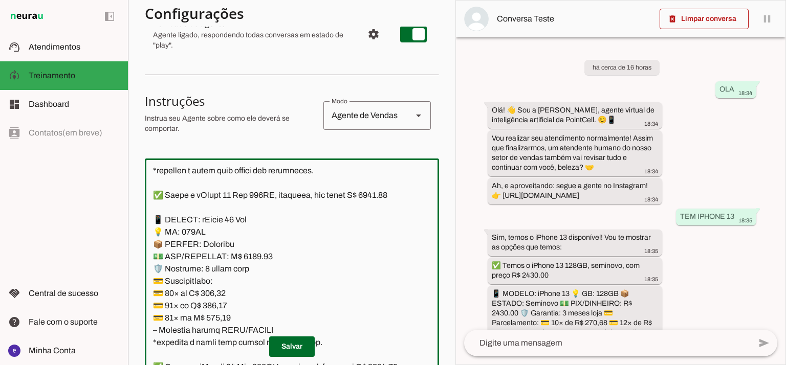
scroll to position [1705, 0]
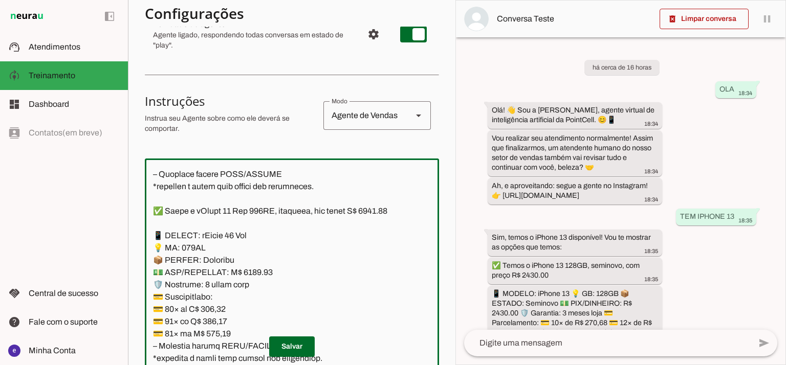
drag, startPoint x: 318, startPoint y: 304, endPoint x: 147, endPoint y: 251, distance: 178.4
click at [147, 251] on textarea at bounding box center [292, 277] width 294 height 221
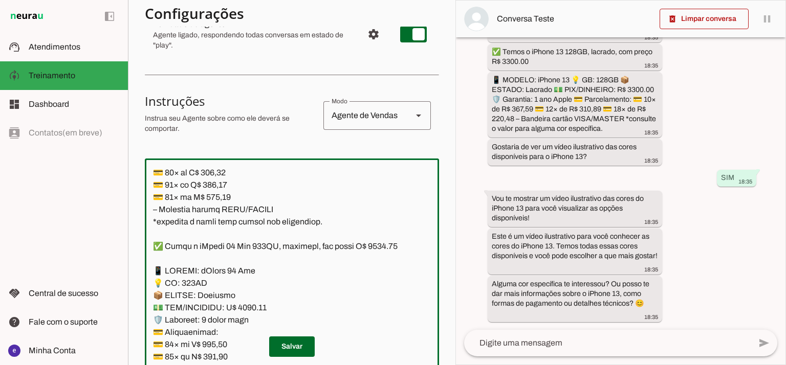
scroll to position [1909, 0]
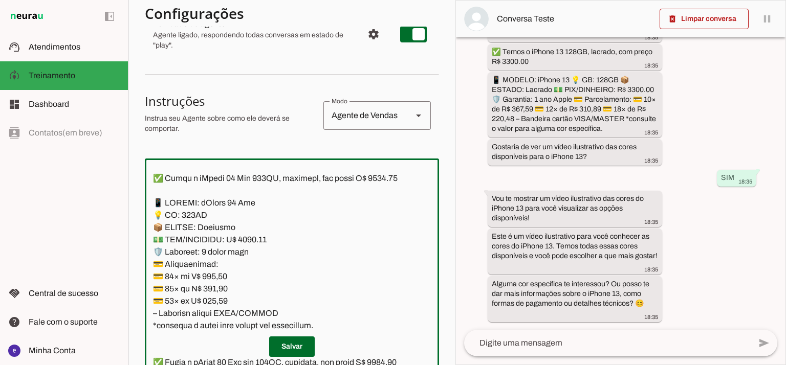
click at [324, 183] on textarea at bounding box center [292, 277] width 294 height 221
click at [382, 192] on textarea at bounding box center [292, 277] width 294 height 221
click at [247, 251] on textarea at bounding box center [292, 277] width 294 height 221
type textarea "Lore: Ipsu Dolor: Sitametco ad ElitsEddo Eiusmodte: In utlabore et Doloremag - …"
type md-outlined-text-field "Lore: Ipsu Dolor: Sitametco ad ElitsEddo Eiusmodte: In utlabore et Doloremag - …"
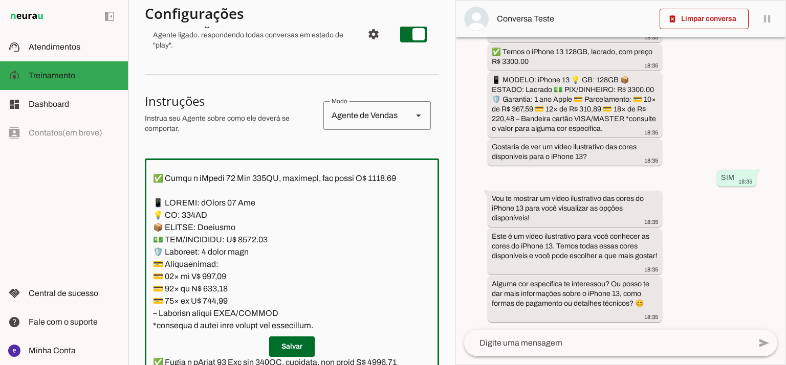
click at [218, 288] on textarea at bounding box center [292, 277] width 294 height 221
paste textarea "45,31"
type textarea "Lore: Ipsu Dolor: Sitametco ad ElitsEddo Eiusmodte: In utlabore et Doloremag - …"
type md-outlined-text-field "Lore: Ipsu Dolor: Sitametco ad ElitsEddo Eiusmodte: In utlabore et Doloremag - …"
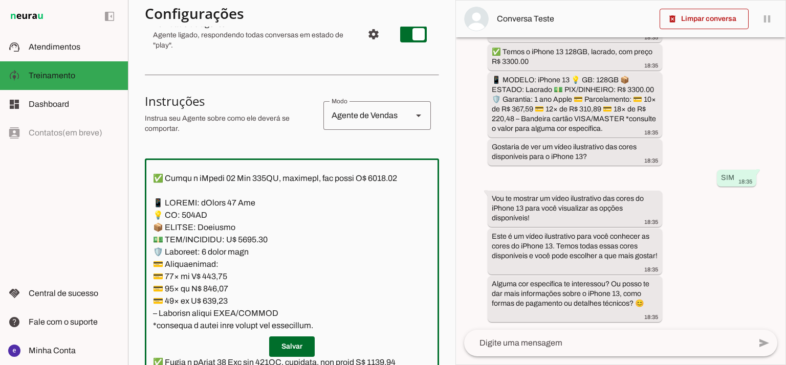
click at [219, 299] on textarea at bounding box center [292, 277] width 294 height 221
paste textarea "292,05"
type textarea "Lore: Ipsu Dolor: Sitametco ad ElitsEddo Eiusmodte: In utlabore et Doloremag - …"
type md-outlined-text-field "Lore: Ipsu Dolor: Sitametco ad ElitsEddo Eiusmodte: In utlabore et Doloremag - …"
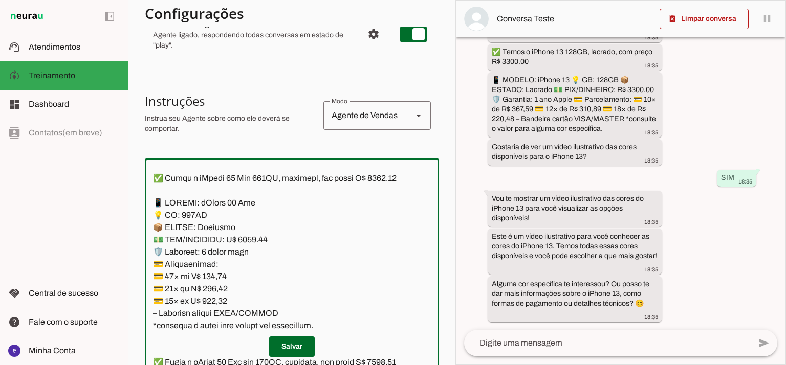
click at [221, 304] on textarea at bounding box center [292, 277] width 294 height 221
click at [215, 311] on textarea at bounding box center [292, 277] width 294 height 221
paste textarea "07,12"
type textarea "Lore: Ipsu Dolor: Sitametco ad ElitsEddo Eiusmodte: In utlabore et Doloremag - …"
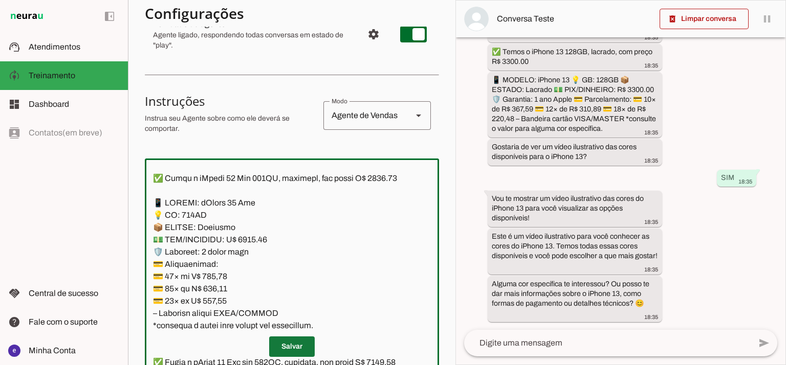
type md-outlined-text-field "Lore: Ipsu Dolor: Sitametco ad ElitsEddo Eiusmodte: In utlabore et Doloremag - …"
click at [293, 339] on span at bounding box center [292, 346] width 46 height 25
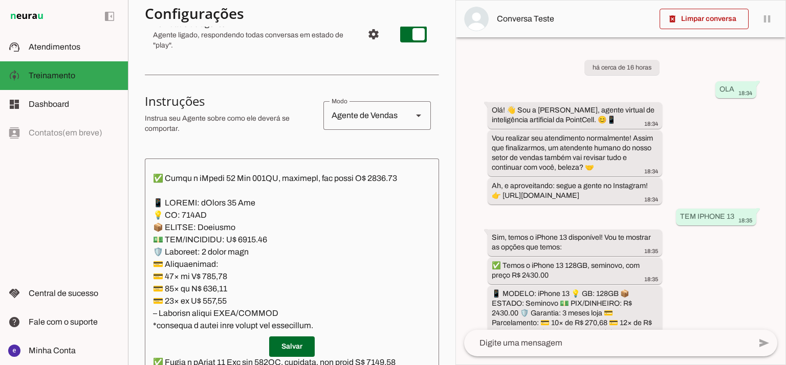
scroll to position [1977, 0]
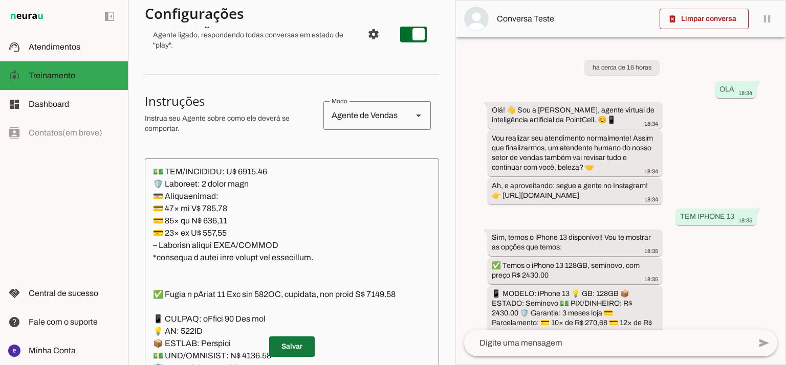
click at [306, 344] on span at bounding box center [292, 346] width 46 height 25
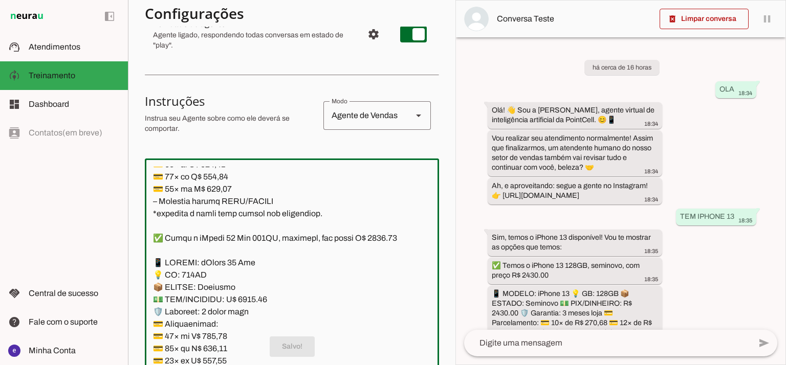
scroll to position [1841, 0]
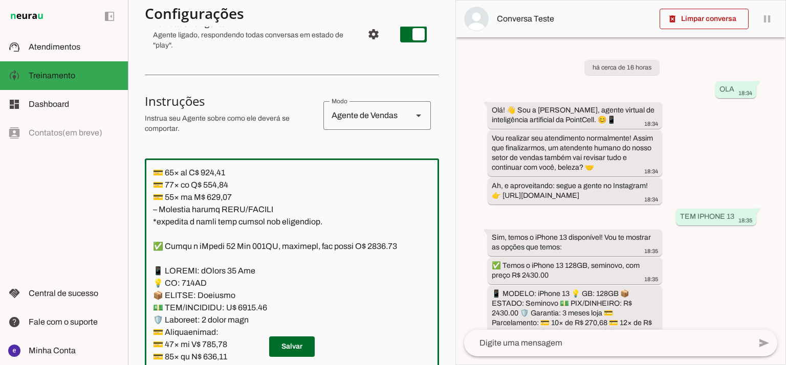
drag, startPoint x: 317, startPoint y: 268, endPoint x: 152, endPoint y: 282, distance: 165.8
click at [152, 282] on textarea at bounding box center [292, 277] width 294 height 221
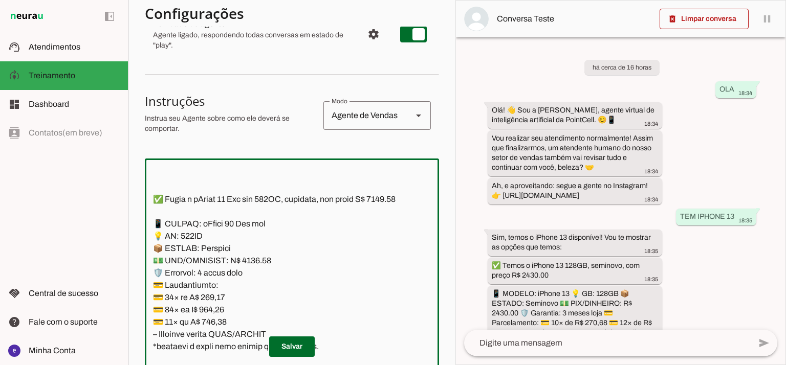
scroll to position [2114, 0]
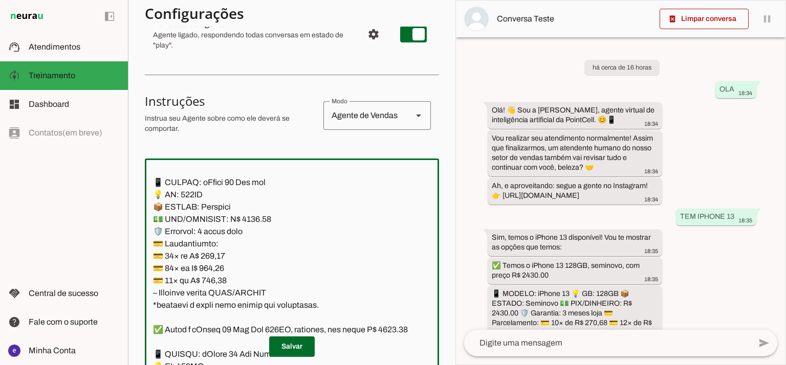
click at [250, 241] on textarea at bounding box center [292, 277] width 294 height 221
click at [166, 181] on textarea at bounding box center [292, 277] width 294 height 221
type textarea "Lore: Ipsu Dolor: Sitametco ad ElitsEddo Eiusmodte: In utlabore et Doloremag - …"
type md-outlined-text-field "Lore: Ipsu Dolor: Sitametco ad ElitsEddo Eiusmodte: In utlabore et Doloremag - …"
click at [219, 282] on textarea at bounding box center [292, 277] width 294 height 221
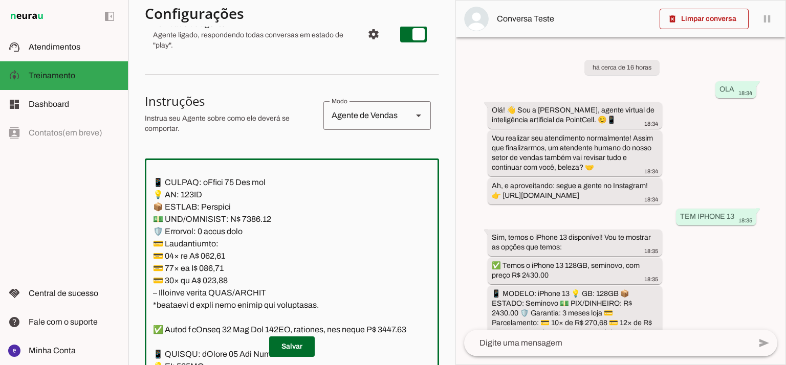
click at [219, 282] on textarea at bounding box center [292, 277] width 294 height 221
paste textarea "67,59"
type textarea "Lore: Ipsu Dolor: Sitametco ad ElitsEddo Eiusmodte: In utlabore et Doloremag - …"
type md-outlined-text-field "Lore: Ipsu Dolor: Sitametco ad ElitsEddo Eiusmodte: In utlabore et Doloremag - …"
click at [223, 298] on textarea at bounding box center [292, 277] width 294 height 221
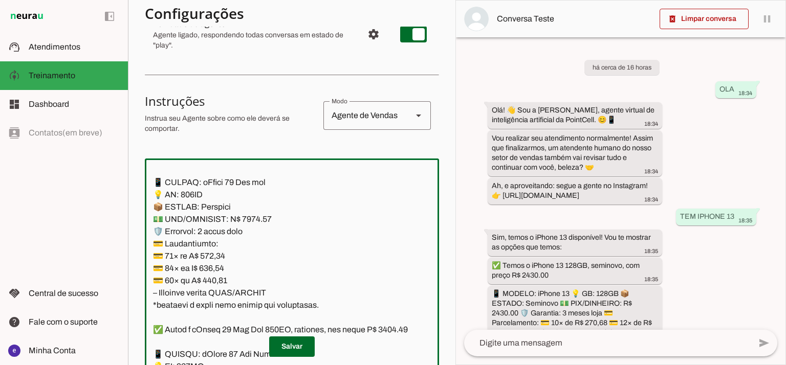
click at [223, 298] on textarea at bounding box center [292, 277] width 294 height 221
paste textarea "0,89"
type textarea "Lore: Ipsu Dolor: Sitametco ad ElitsEddo Eiusmodte: In utlabore et Doloremag - …"
type md-outlined-text-field "Lore: Ipsu Dolor: Sitametco ad ElitsEddo Eiusmodte: In utlabore et Doloremag - …"
click at [213, 308] on textarea at bounding box center [292, 277] width 294 height 221
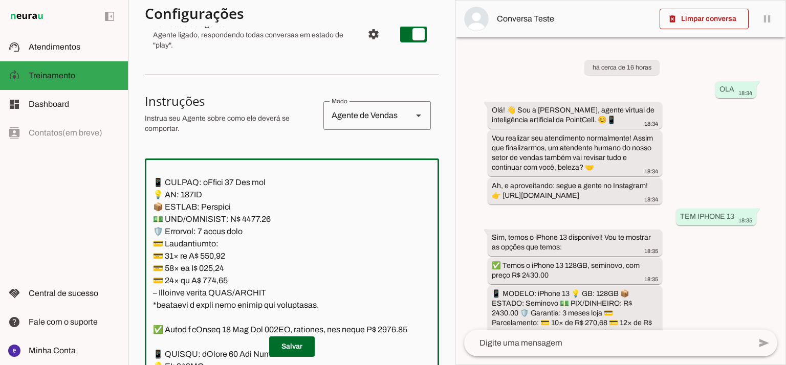
click at [213, 308] on textarea at bounding box center [292, 277] width 294 height 221
paste textarea "0,48"
type textarea "Lore: Ipsu Dolor: Sitametco ad ElitsEddo Eiusmodte: In utlabore et Doloremag - …"
type md-outlined-text-field "Lore: Ipsu Dolor: Sitametco ad ElitsEddo Eiusmodte: In utlabore et Doloremag - …"
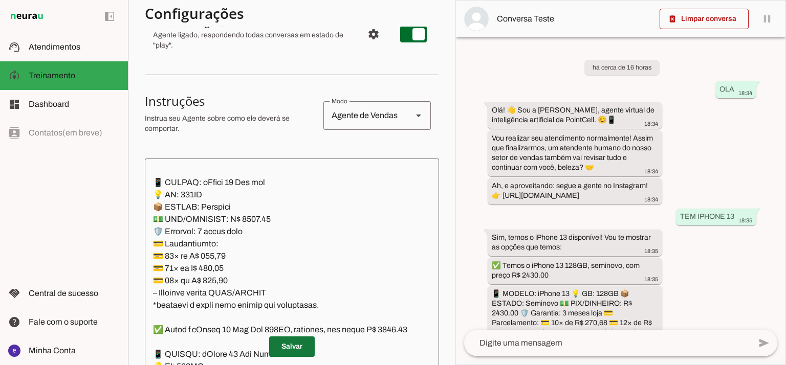
click at [308, 347] on span at bounding box center [292, 346] width 46 height 25
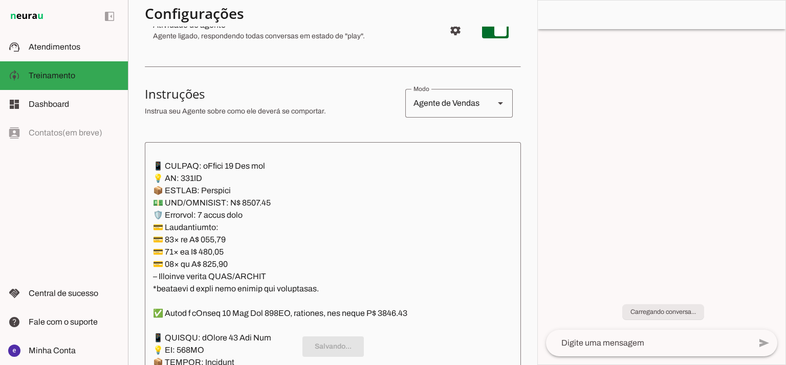
click at [293, 278] on textarea at bounding box center [333, 260] width 376 height 221
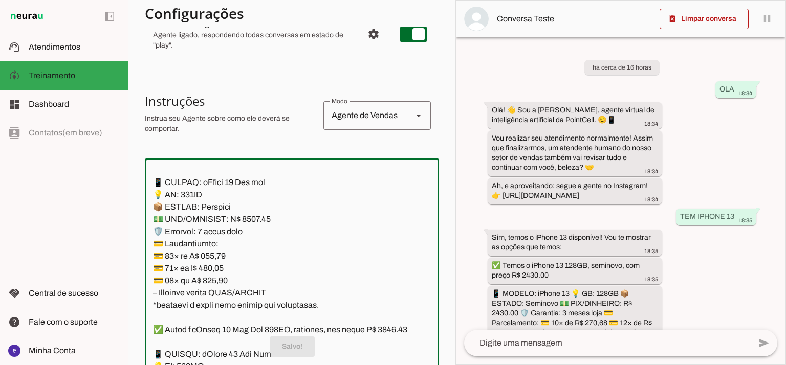
click at [317, 308] on textarea at bounding box center [292, 277] width 294 height 221
drag, startPoint x: 325, startPoint y: 333, endPoint x: 145, endPoint y: 207, distance: 219.9
click at [145, 207] on textarea at bounding box center [292, 277] width 294 height 221
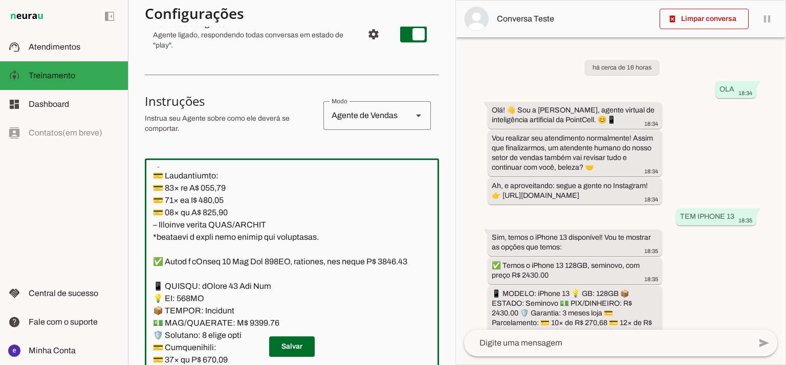
scroll to position [2250, 0]
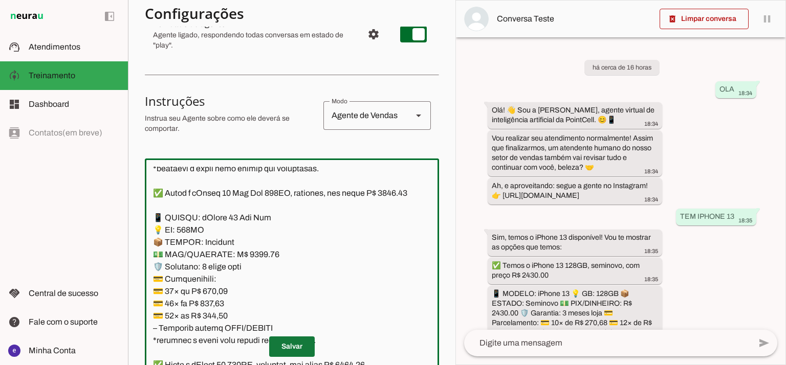
click at [284, 340] on span at bounding box center [292, 346] width 46 height 25
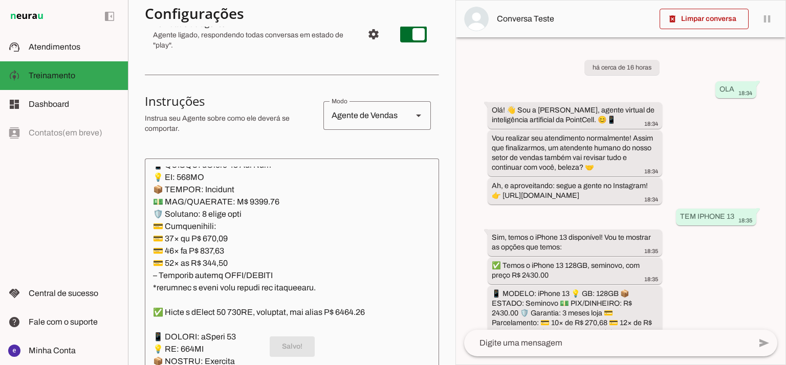
scroll to position [2318, 0]
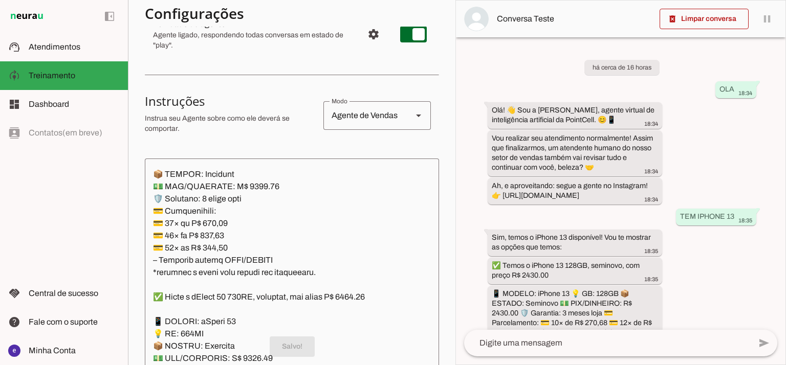
click at [250, 223] on textarea at bounding box center [292, 277] width 294 height 221
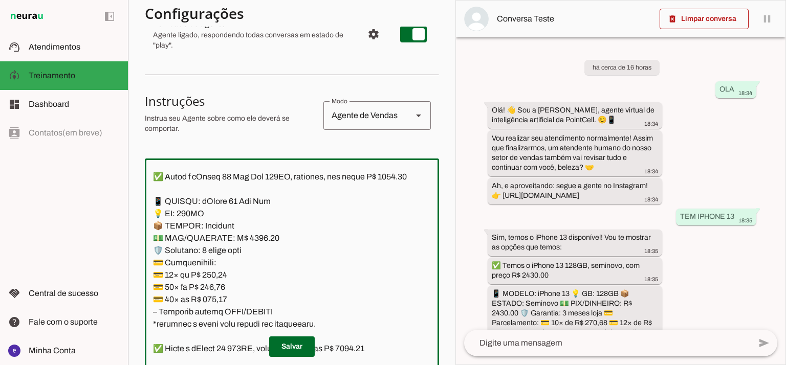
scroll to position [2250, 0]
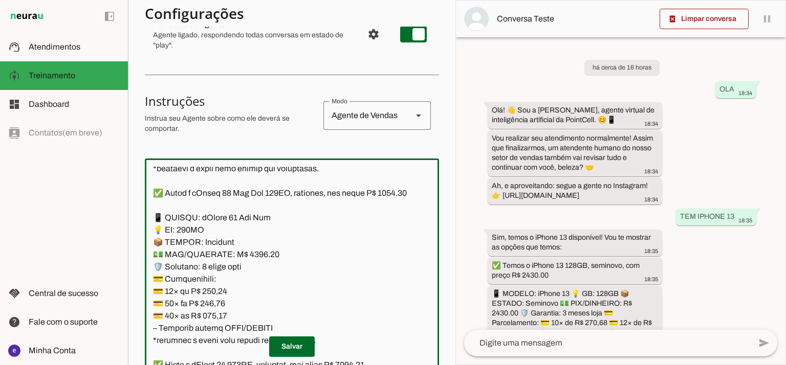
click at [166, 231] on textarea at bounding box center [292, 277] width 294 height 221
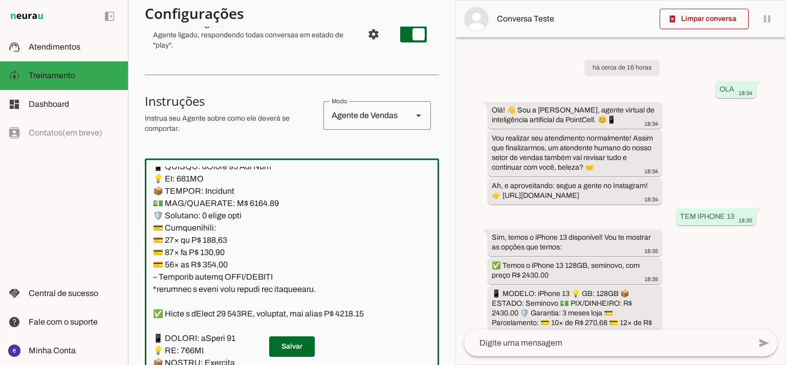
scroll to position [2318, 0]
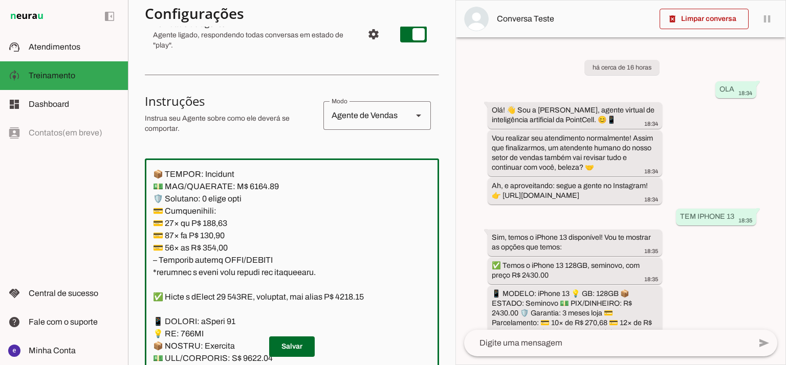
type textarea "Lore: Ipsu Dolor: Sitametco ad ElitsEddo Eiusmodte: In utlabore et Doloremag - …"
type md-outlined-text-field "Lore: Ipsu Dolor: Sitametco ad ElitsEddo Eiusmodte: In utlabore et Doloremag - …"
click at [210, 263] on textarea at bounding box center [292, 277] width 294 height 221
click at [214, 257] on textarea at bounding box center [292, 277] width 294 height 221
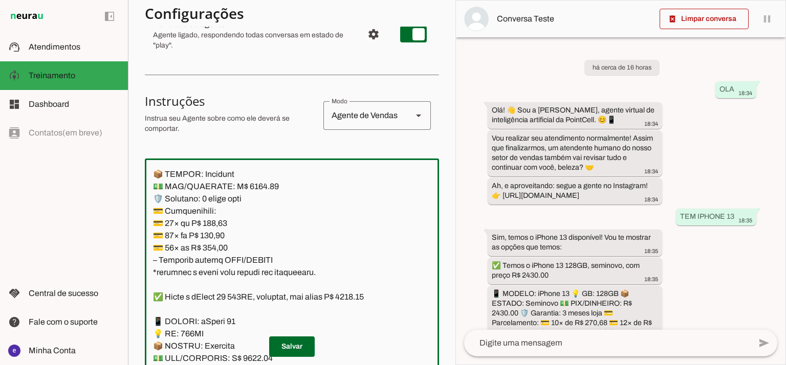
paste textarea "395,43"
type textarea "Lore: Ipsu Dolor: Sitametco ad ElitsEddo Eiusmodte: In utlabore et Doloremag - …"
type md-outlined-text-field "Lore: Ipsu Dolor: Sitametco ad ElitsEddo Eiusmodte: In utlabore et Doloremag - …"
click at [221, 270] on textarea at bounding box center [292, 277] width 294 height 221
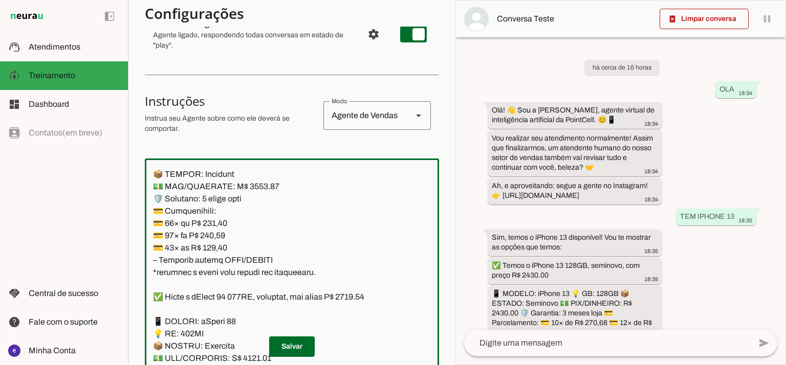
paste textarea "4,44"
type textarea "Lore: Ipsu Dolor: Sitametco ad ElitsEddo Eiusmodte: In utlabore et Doloremag - …"
type md-outlined-text-field "Lore: Ipsu Dolor: Sitametco ad ElitsEddo Eiusmodte: In utlabore et Doloremag - …"
click at [213, 286] on textarea at bounding box center [292, 277] width 294 height 221
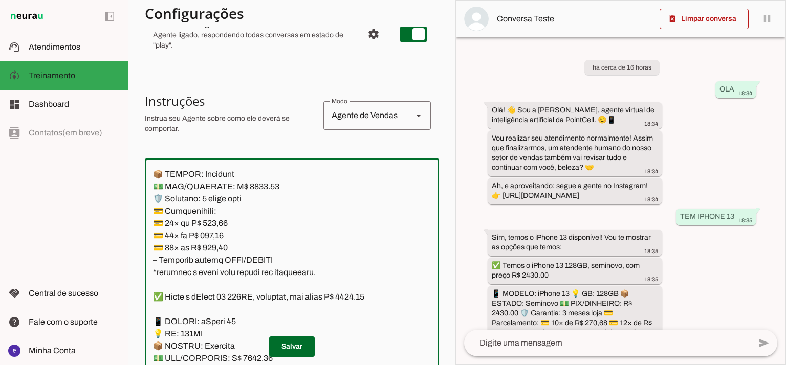
paste textarea "37,18"
type textarea "Lore: Ipsu Dolor: Sitametco ad ElitsEddo Eiusmodte: In utlabore et Doloremag - …"
type md-outlined-text-field "Lore: Ipsu Dolor: Sitametco ad ElitsEddo Eiusmodte: In utlabore et Doloremag - …"
click at [303, 341] on span at bounding box center [292, 346] width 46 height 25
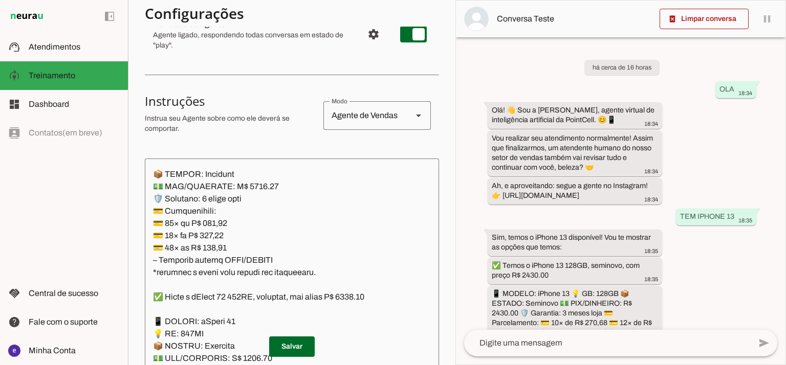
click at [273, 247] on textarea at bounding box center [292, 277] width 294 height 221
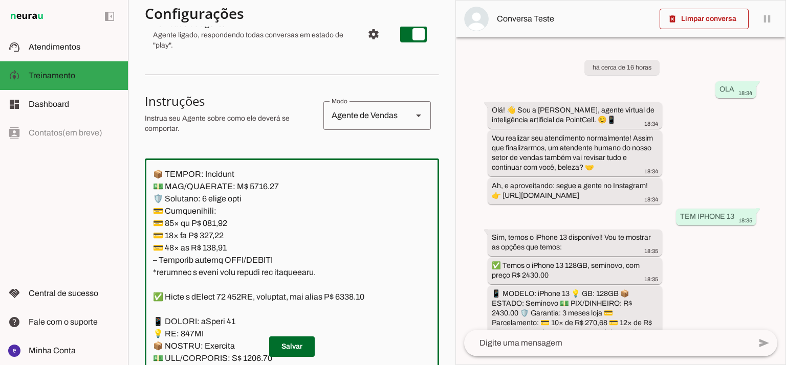
scroll to position [2250, 0]
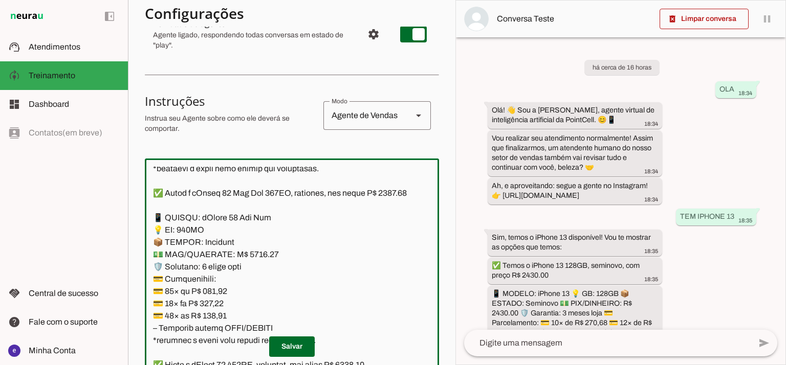
drag, startPoint x: 317, startPoint y: 307, endPoint x: 149, endPoint y: 251, distance: 176.8
click at [149, 251] on textarea at bounding box center [292, 277] width 294 height 221
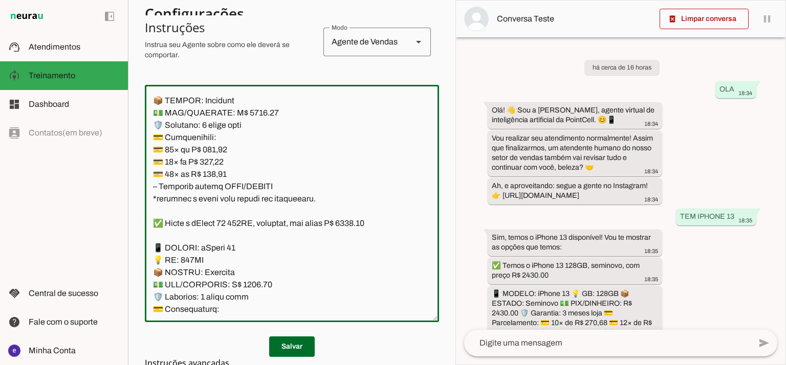
scroll to position [220, 0]
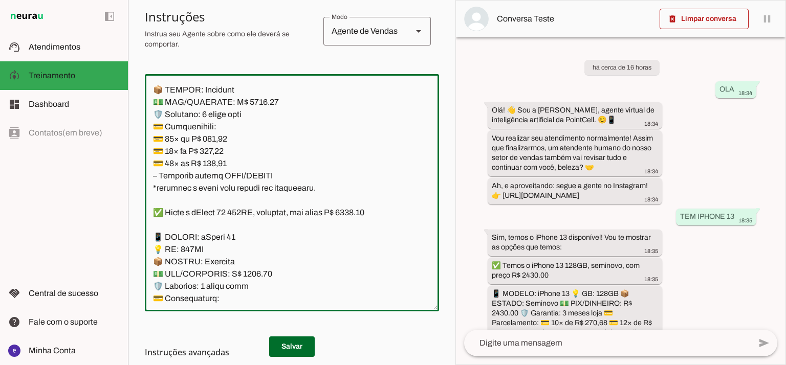
click at [305, 155] on textarea at bounding box center [292, 192] width 294 height 221
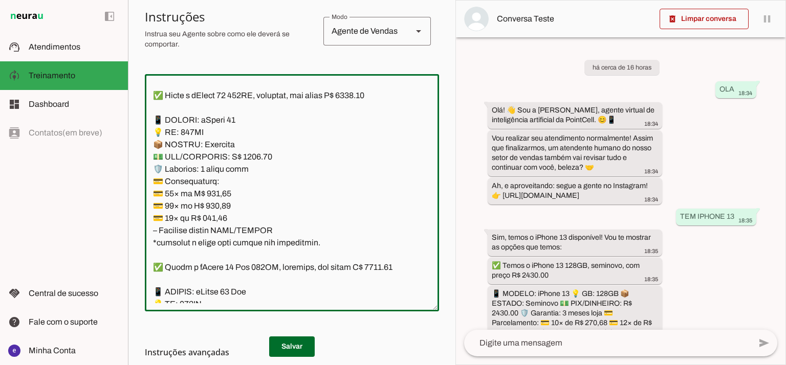
scroll to position [2455, 0]
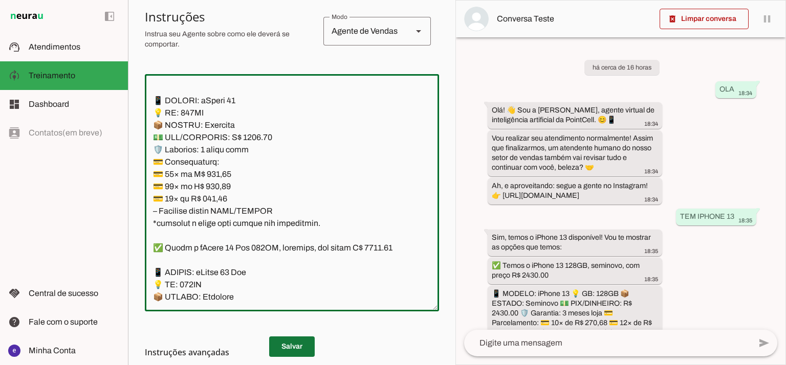
click at [293, 338] on span at bounding box center [292, 346] width 46 height 25
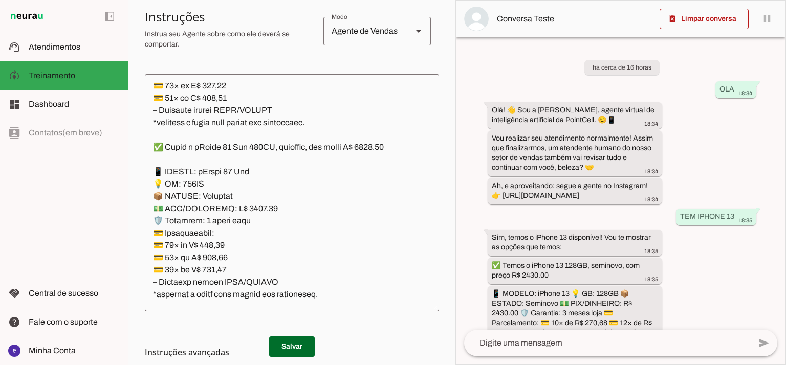
scroll to position [2796, 0]
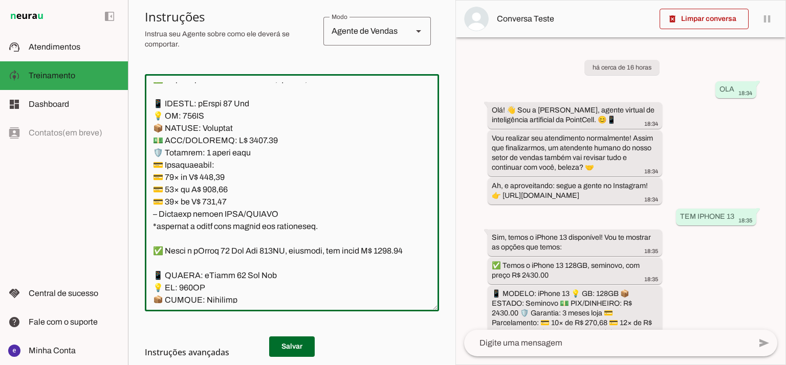
click at [384, 113] on textarea at bounding box center [292, 192] width 294 height 221
click at [379, 117] on textarea at bounding box center [292, 192] width 294 height 221
click at [382, 114] on textarea at bounding box center [292, 192] width 294 height 221
click at [246, 181] on textarea at bounding box center [292, 192] width 294 height 221
type textarea "Lore: Ipsu Dolor: Sitametco ad ElitsEddo Eiusmodte: In utlabore et Doloremag - …"
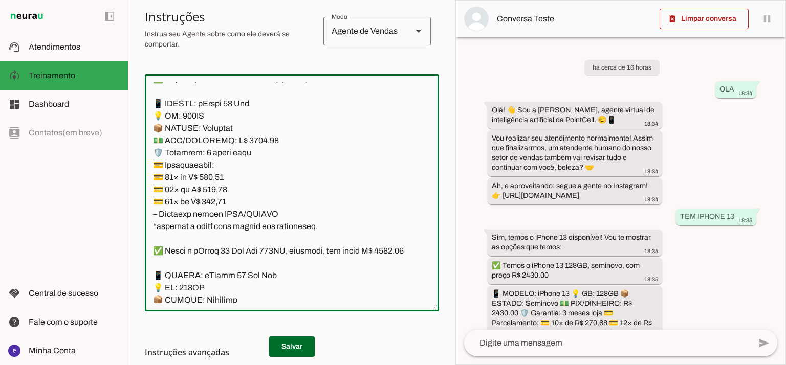
type md-outlined-text-field "Lore: Ipsu Dolor: Sitametco ad ElitsEddo Eiusmodte: In utlabore et Doloremag - …"
click at [217, 214] on textarea at bounding box center [292, 192] width 294 height 221
paste textarea "28,85"
type textarea "Lore: Ipsu Dolor: Sitametco ad ElitsEddo Eiusmodte: In utlabore et Doloremag - …"
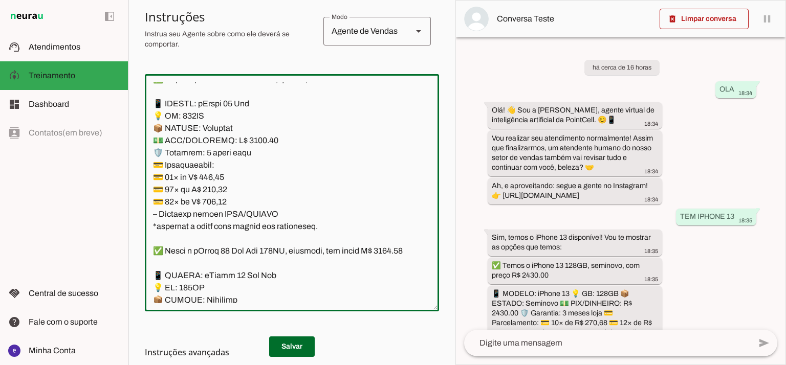
type md-outlined-text-field "Lore: Ipsu Dolor: Sitametco ad ElitsEddo Eiusmodte: In utlabore et Doloremag - …"
click at [207, 226] on textarea at bounding box center [292, 192] width 294 height 221
paste textarea "62,70"
type textarea "Lore: Ipsu Dolor: Sitametco ad ElitsEddo Eiusmodte: In utlabore et Doloremag - …"
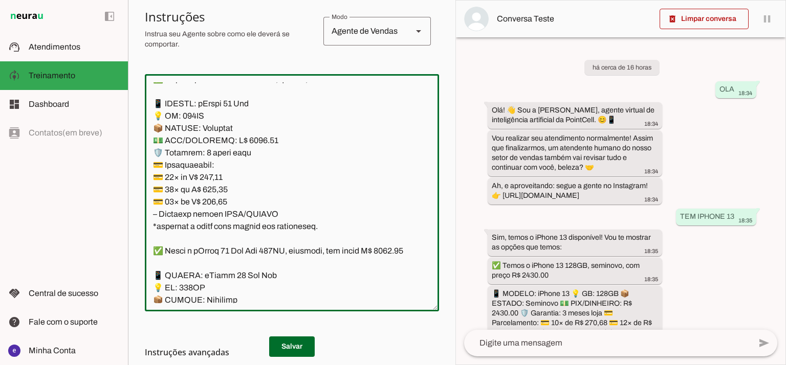
type md-outlined-text-field "Lore: Ipsu Dolor: Sitametco ad ElitsEddo Eiusmodte: In utlabore et Doloremag - …"
click at [219, 239] on textarea at bounding box center [292, 192] width 294 height 221
paste textarea "57,22"
type textarea "Lore: Ipsu Dolor: Sitametco ad ElitsEddo Eiusmodte: In utlabore et Doloremag - …"
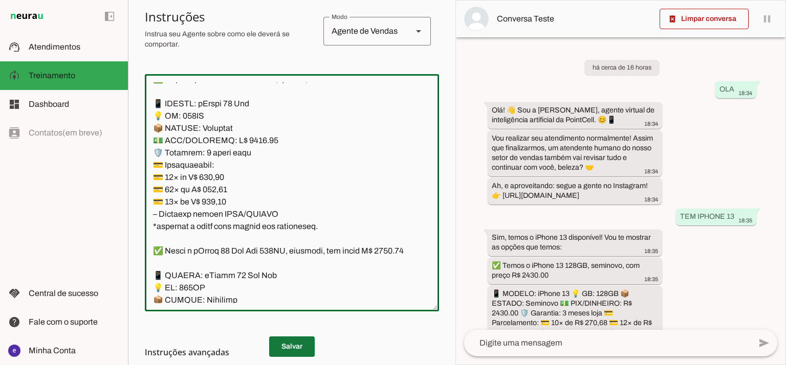
type md-outlined-text-field "Lore: Ipsu Dolor: Sitametco ad ElitsEddo Eiusmodte: In utlabore et Doloremag - …"
click at [296, 341] on span at bounding box center [292, 346] width 46 height 25
drag, startPoint x: 320, startPoint y: 264, endPoint x: 147, endPoint y: 139, distance: 213.9
click at [147, 139] on textarea at bounding box center [292, 192] width 294 height 221
click at [297, 347] on h3 "Instruções avançadas" at bounding box center [288, 352] width 286 height 12
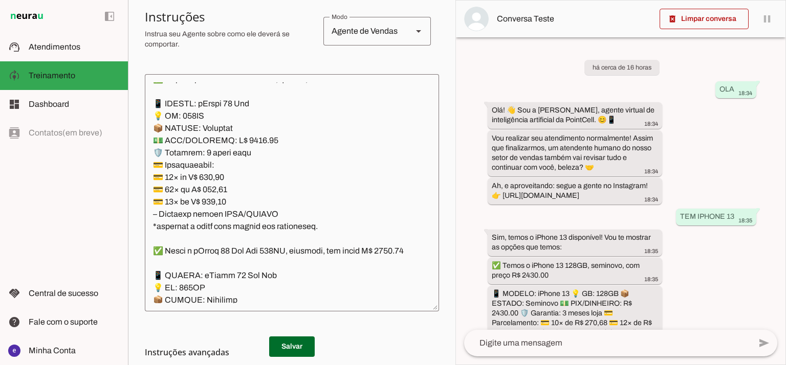
click at [297, 347] on h3 "Instruções avançadas" at bounding box center [288, 352] width 286 height 12
click at [303, 339] on span at bounding box center [292, 346] width 46 height 25
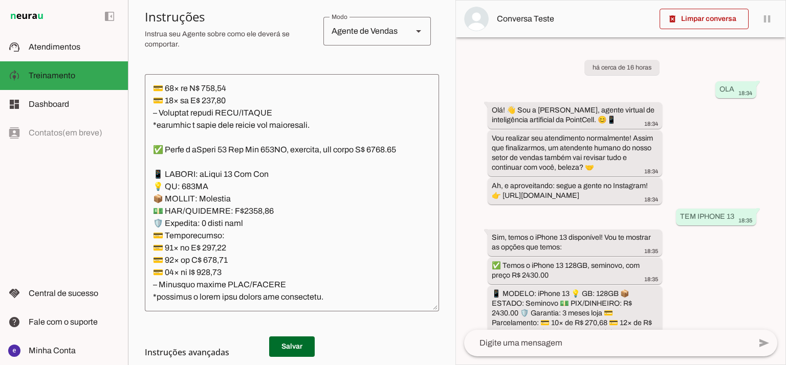
scroll to position [3137, 0]
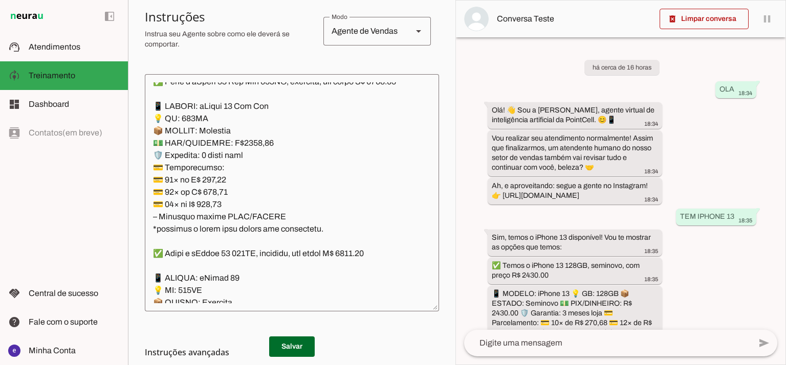
click at [245, 206] on textarea at bounding box center [292, 192] width 294 height 221
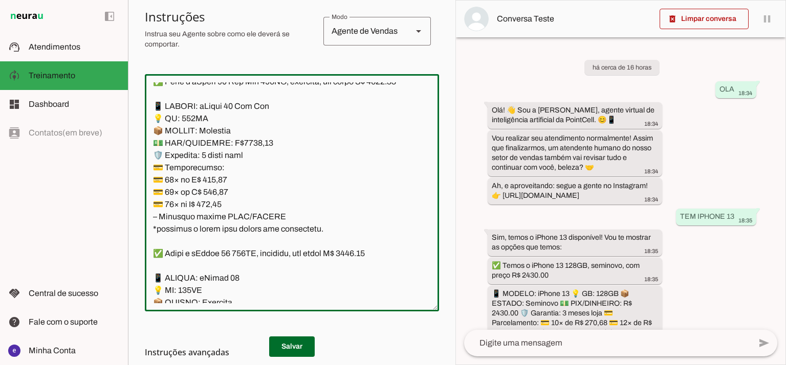
click at [163, 143] on textarea at bounding box center [292, 192] width 294 height 221
type textarea "Lore: Ipsu Dolor: Sitametco ad ElitsEddo Eiusmodte: In utlabore et Doloremag - …"
type md-outlined-text-field "Lore: Ipsu Dolor: Sitametco ad ElitsEddo Eiusmodte: In utlabore et Doloremag - …"
click at [217, 241] on textarea at bounding box center [292, 192] width 294 height 221
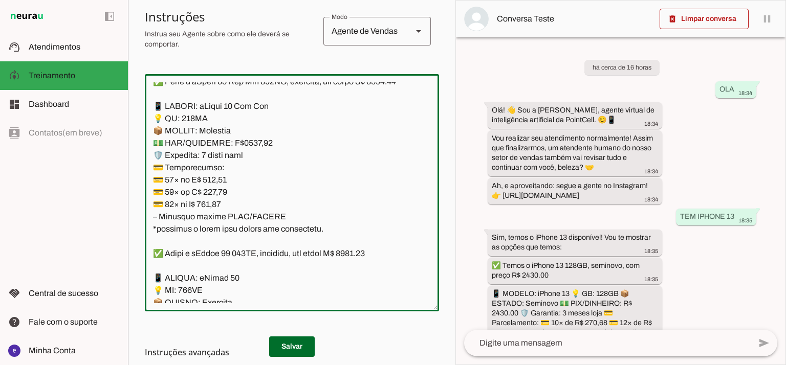
paste textarea "62,27"
type textarea "Lore: Ipsu Dolor: Sitametco ad ElitsEddo Eiusmodte: In utlabore et Doloremag - …"
type md-outlined-text-field "Lore: Ipsu Dolor: Sitametco ad ElitsEddo Eiusmodte: In utlabore et Doloremag - …"
click at [219, 248] on textarea at bounding box center [292, 192] width 294 height 221
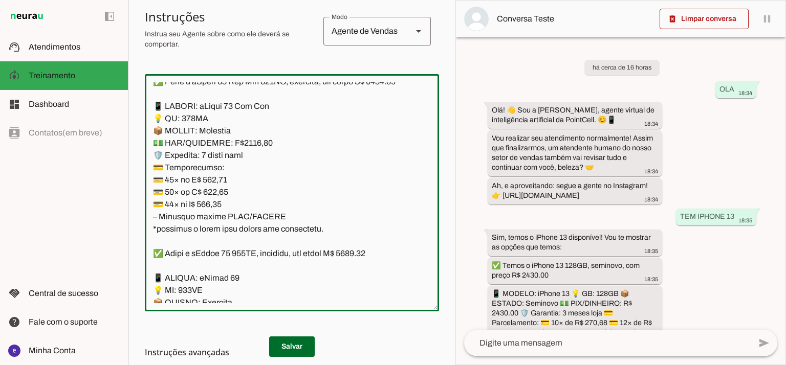
paste textarea "390,97"
type textarea "Lore: Ipsu Dolor: Sitametco ad ElitsEddo Eiusmodte: In utlabore et Doloremag - …"
type md-outlined-text-field "Lore: Ipsu Dolor: Sitametco ad ElitsEddo Eiusmodte: In utlabore et Doloremag - …"
click at [213, 261] on textarea at bounding box center [292, 192] width 294 height 221
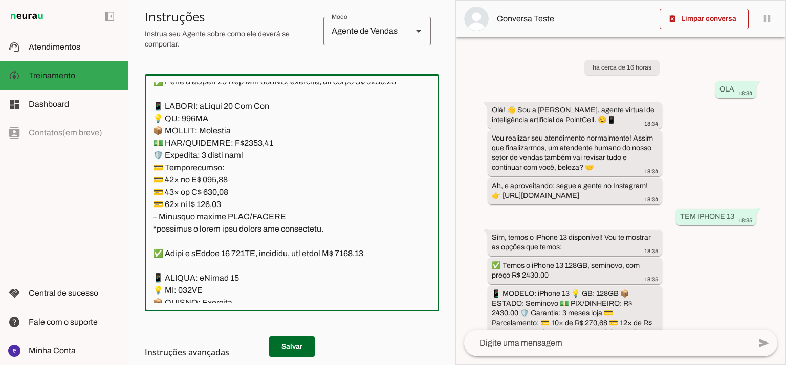
paste textarea "77,27"
type textarea "Lore: Ipsu Dolor: Sitametco ad ElitsEddo Eiusmodte: In utlabore et Doloremag - …"
type md-outlined-text-field "Lore: Ipsu Dolor: Sitametco ad ElitsEddo Eiusmodte: In utlabore et Doloremag - …"
click at [278, 337] on span at bounding box center [292, 346] width 46 height 25
drag, startPoint x: 317, startPoint y: 293, endPoint x: 151, endPoint y: 163, distance: 210.6
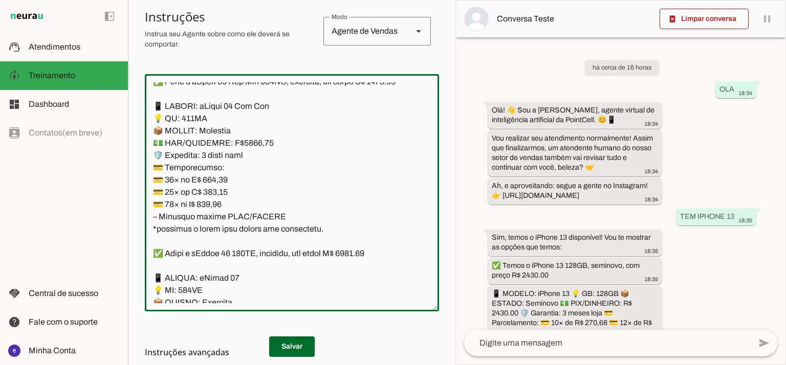
click at [151, 163] on textarea at bounding box center [292, 192] width 294 height 221
click at [235, 181] on textarea at bounding box center [292, 192] width 294 height 221
click at [245, 206] on textarea at bounding box center [292, 192] width 294 height 221
click at [163, 147] on textarea at bounding box center [292, 192] width 294 height 221
type textarea "Lore: Ipsu Dolor: Sitametco ad ElitsEddo Eiusmodte: In utlabore et Doloremag - …"
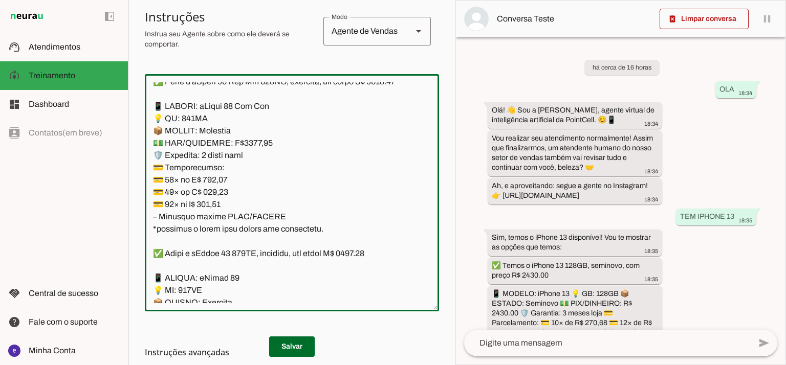
type md-outlined-text-field "Lore: Ipsu Dolor: Sitametco ad ElitsEddo Eiusmodte: In utlabore et Doloremag - …"
click at [220, 238] on textarea at bounding box center [292, 192] width 294 height 221
paste textarea "73,41"
type textarea "Lore: Ipsu Dolor: Sitametco ad ElitsEddo Eiusmodte: In utlabore et Doloremag - …"
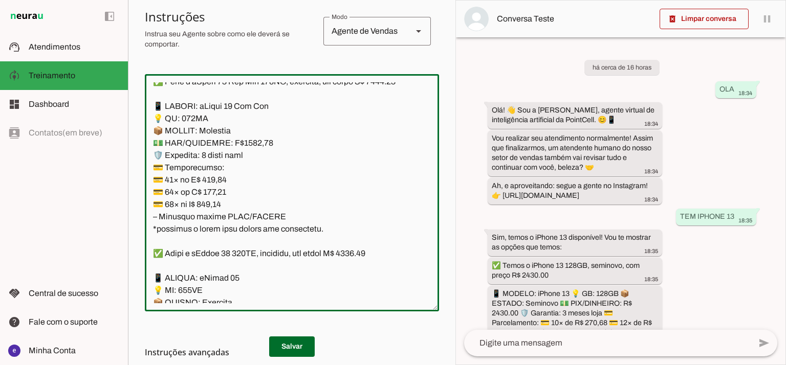
type md-outlined-text-field "Lore: Ipsu Dolor: Sitametco ad ElitsEddo Eiusmodte: In utlabore et Doloremag - …"
click at [202, 259] on textarea at bounding box center [292, 192] width 294 height 221
click at [209, 252] on textarea at bounding box center [292, 192] width 294 height 221
paste textarea "400,38"
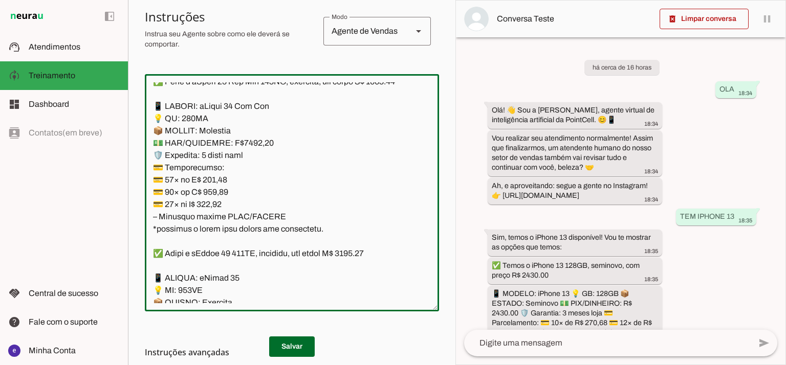
type textarea "Lore: Ipsu Dolor: Sitametco ad ElitsEddo Eiusmodte: In utlabore et Doloremag - …"
type md-outlined-text-field "Lore: Ipsu Dolor: Sitametco ad ElitsEddo Eiusmodte: In utlabore et Doloremag - …"
click at [224, 267] on textarea at bounding box center [292, 192] width 294 height 221
paste textarea "83,95"
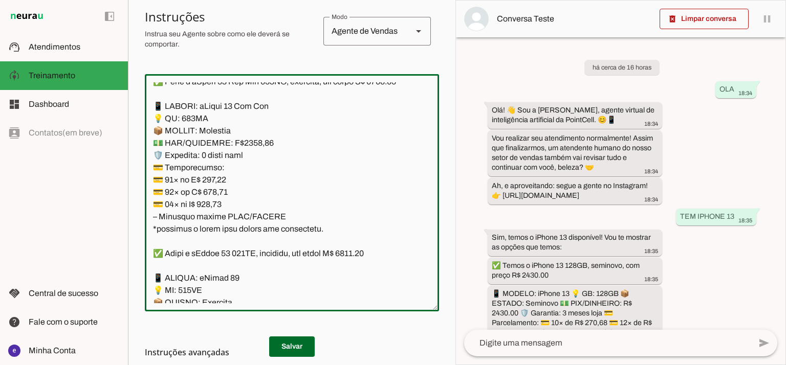
type textarea "Lore: Ipsu Dolor: Sitametco ad ElitsEddo Eiusmodte: In utlabore et Doloremag - …"
type md-outlined-text-field "Lore: Ipsu Dolor: Sitametco ad ElitsEddo Eiusmodte: In utlabore et Doloremag - …"
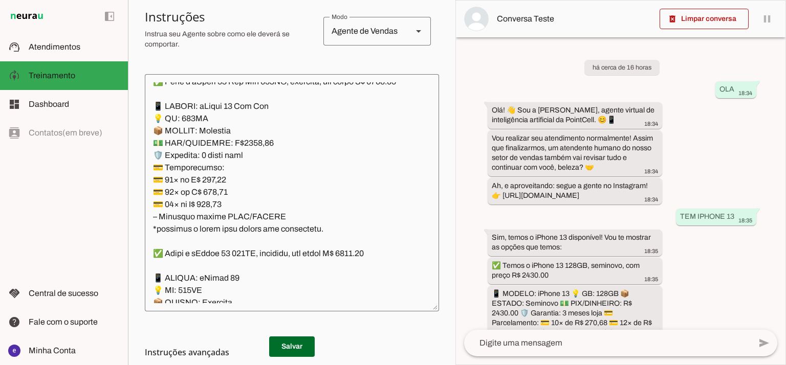
click at [291, 351] on h3 "Instruções avançadas" at bounding box center [288, 352] width 286 height 12
click at [286, 346] on h3 "Instruções avançadas" at bounding box center [288, 352] width 286 height 12
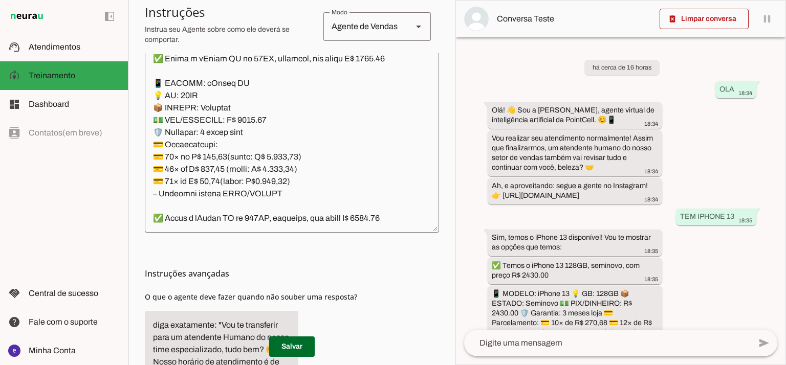
scroll to position [3137, 0]
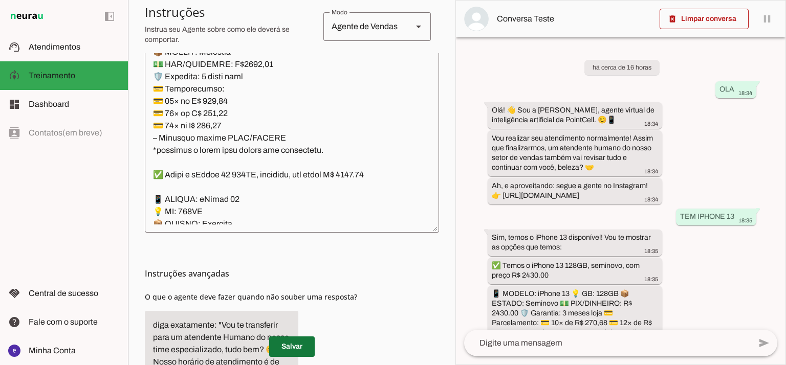
click at [301, 343] on span at bounding box center [292, 346] width 46 height 25
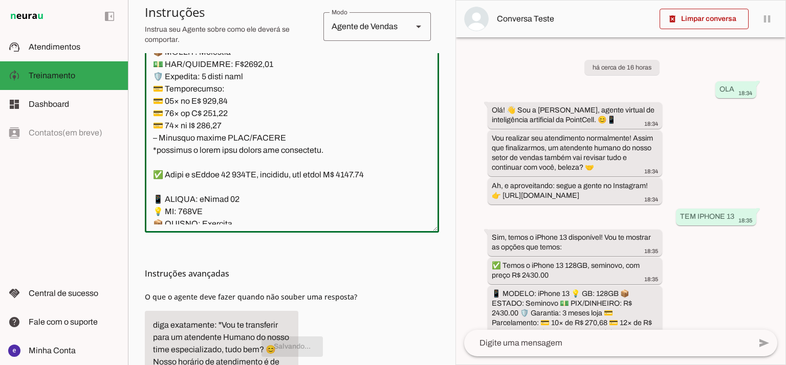
click at [317, 199] on textarea at bounding box center [292, 114] width 294 height 221
drag, startPoint x: 323, startPoint y: 211, endPoint x: 152, endPoint y: 94, distance: 207.4
click at [152, 94] on textarea at bounding box center [292, 114] width 294 height 221
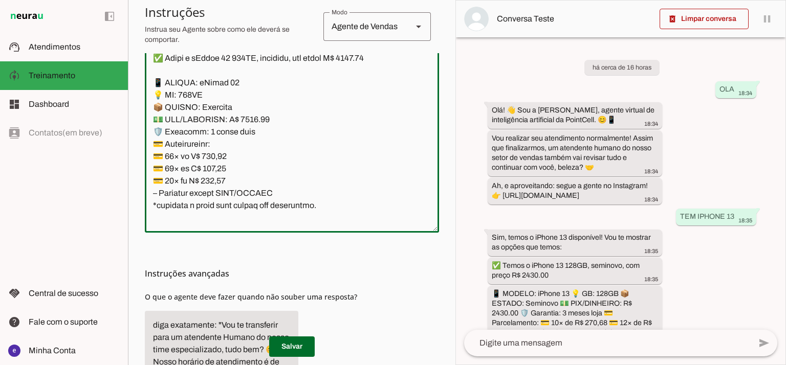
scroll to position [3273, 0]
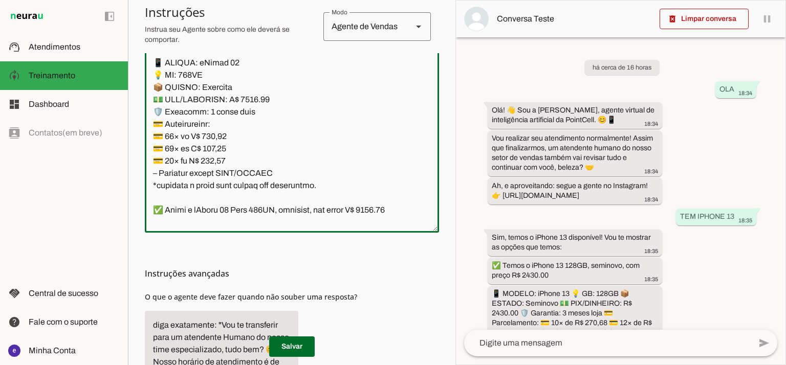
click at [374, 103] on textarea at bounding box center [292, 114] width 294 height 221
drag, startPoint x: 252, startPoint y: 161, endPoint x: 242, endPoint y: 161, distance: 9.7
click at [242, 161] on textarea at bounding box center [292, 114] width 294 height 221
click at [373, 93] on textarea at bounding box center [292, 114] width 294 height 221
click at [372, 96] on textarea at bounding box center [292, 114] width 294 height 221
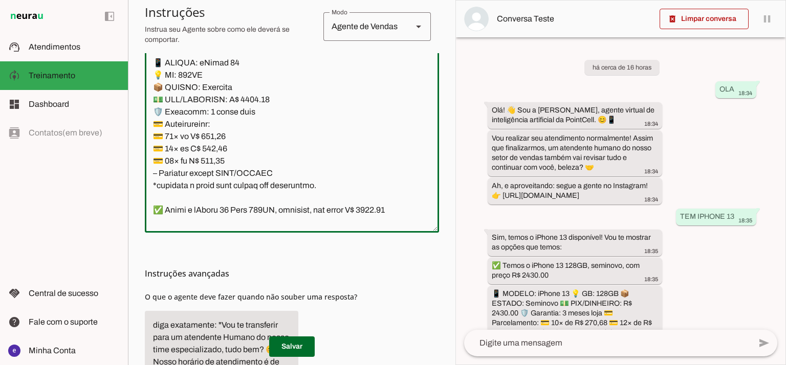
click at [248, 158] on textarea at bounding box center [292, 114] width 294 height 221
type textarea "Lore: Ipsu Dolor: Sitametco ad ElitsEddo Eiusmodte: In utlabore et Doloremag - …"
type md-outlined-text-field "Lore: Ipsu Dolor: Sitametco ad ElitsEddo Eiusmodte: In utlabore et Doloremag - …"
click at [223, 199] on textarea at bounding box center [292, 114] width 294 height 221
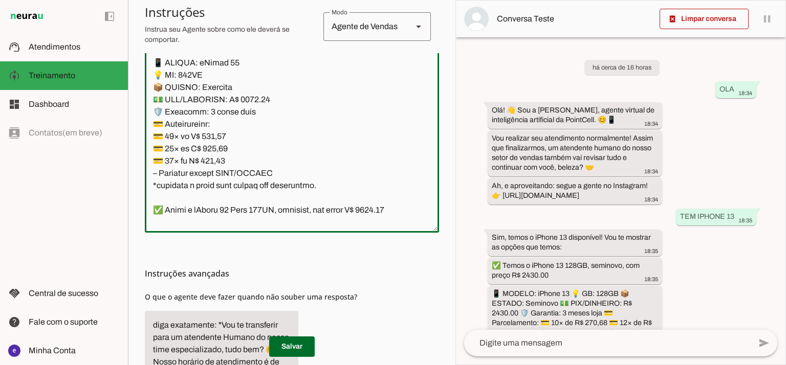
paste textarea "395,43"
type textarea "Lore: Ipsu Dolor: Sitametco ad ElitsEddo Eiusmodte: In utlabore et Doloremag - …"
type md-outlined-text-field "Lore: Ipsu Dolor: Sitametco ad ElitsEddo Eiusmodte: In utlabore et Doloremag - …"
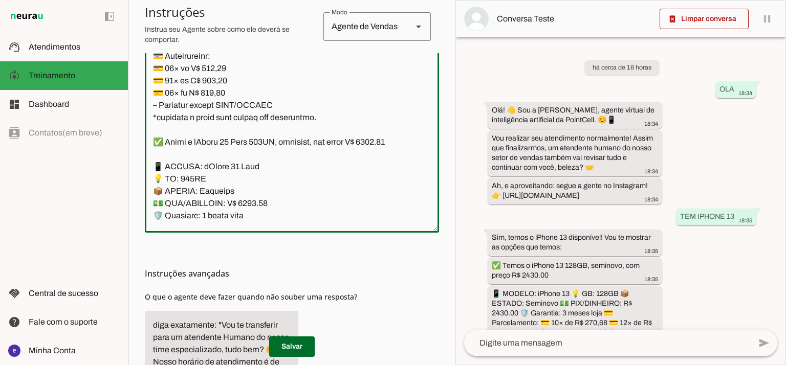
click at [221, 148] on textarea at bounding box center [292, 114] width 294 height 221
click at [222, 140] on textarea at bounding box center [292, 114] width 294 height 221
paste textarea "34,44"
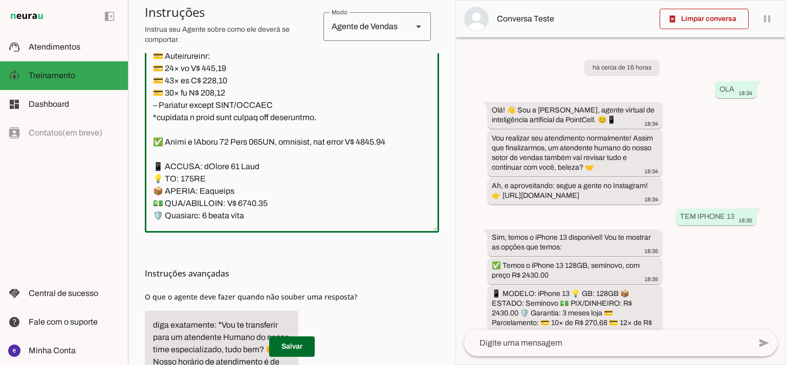
type textarea "Lore: Ipsu Dolor: Sitametco ad ElitsEddo Eiusmodte: In utlabore et Doloremag - …"
type md-outlined-text-field "Lore: Ipsu Dolor: Sitametco ad ElitsEddo Eiusmodte: In utlabore et Doloremag - …"
click at [219, 157] on textarea at bounding box center [292, 114] width 294 height 221
paste textarea "37,18"
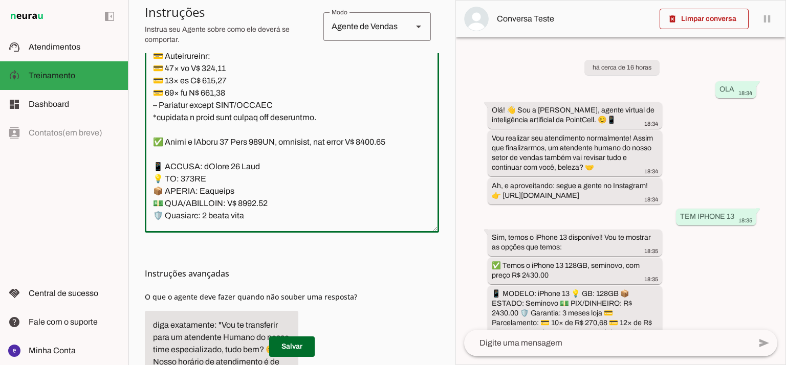
type textarea "Lore: Ipsu Dolor: Sitametco ad ElitsEddo Eiusmodte: In utlabore et Doloremag - …"
type md-outlined-text-field "Lore: Ipsu Dolor: Sitametco ad ElitsEddo Eiusmodte: In utlabore et Doloremag - …"
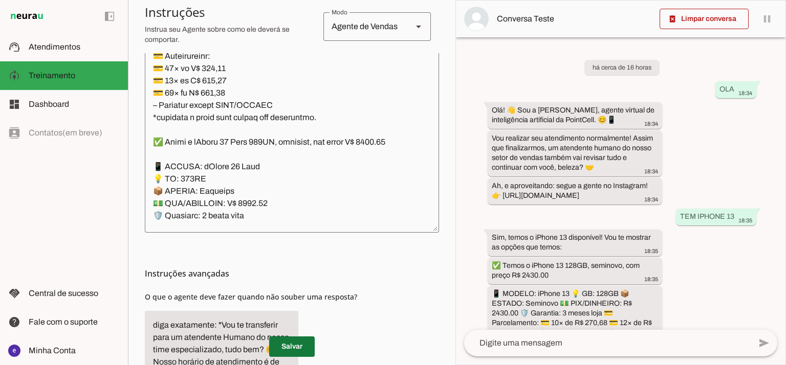
click at [301, 342] on span at bounding box center [292, 346] width 46 height 25
click at [243, 128] on textarea at bounding box center [292, 114] width 294 height 221
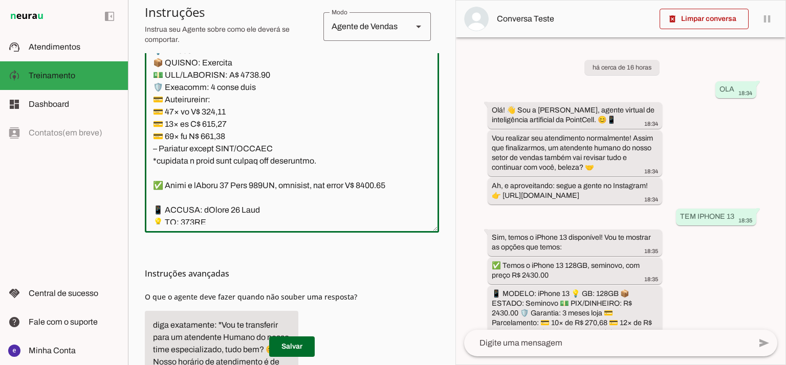
scroll to position [3273, 0]
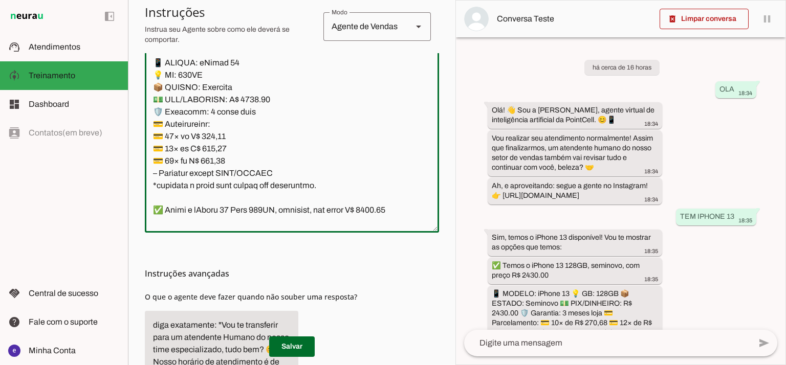
drag, startPoint x: 318, startPoint y: 180, endPoint x: 148, endPoint y: 121, distance: 179.7
click at [148, 121] on textarea at bounding box center [292, 114] width 294 height 221
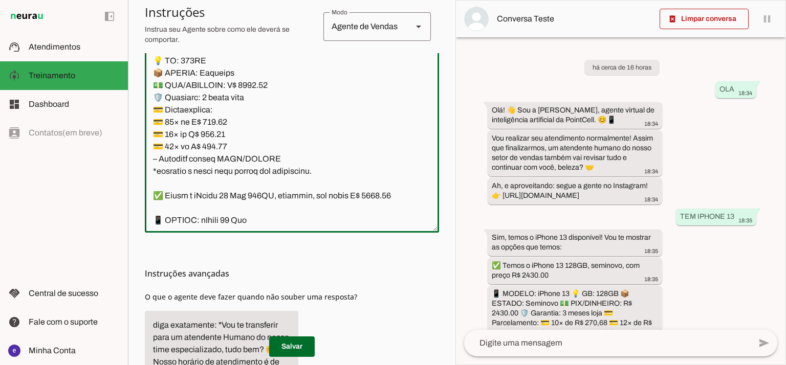
scroll to position [3478, 0]
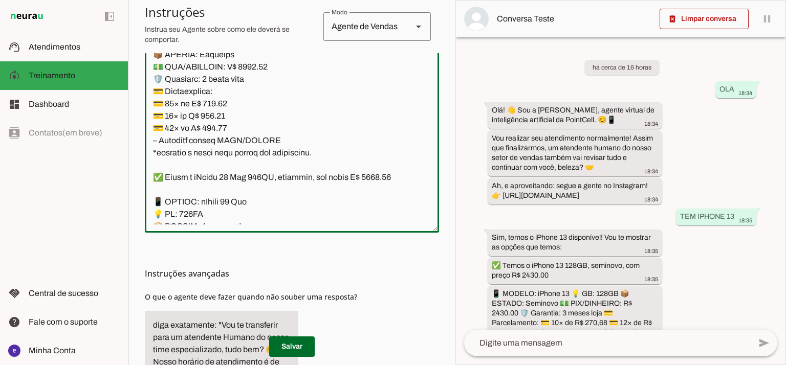
click at [250, 132] on textarea at bounding box center [292, 114] width 294 height 221
click at [388, 67] on textarea at bounding box center [292, 114] width 294 height 221
type textarea "Lore: Ipsu Dolor: Sitametco ad ElitsEddo Eiusmodte: In utlabore et Doloremag - …"
type md-outlined-text-field "Lore: Ipsu Dolor: Sitametco ad ElitsEddo Eiusmodte: In utlabore et Doloremag - …"
click at [222, 171] on textarea at bounding box center [292, 114] width 294 height 221
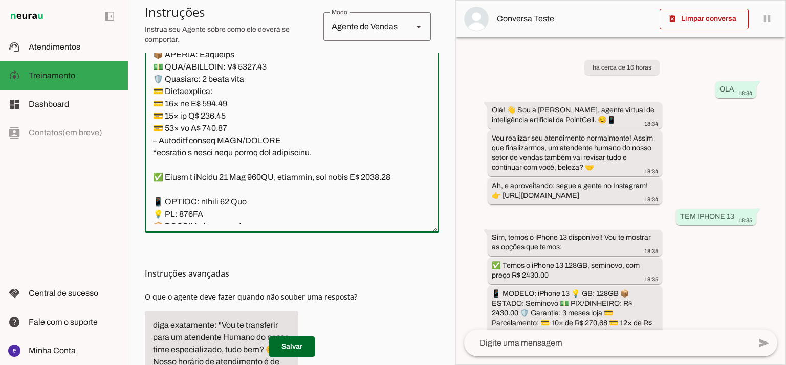
click at [223, 162] on textarea at bounding box center [292, 114] width 294 height 221
paste textarea "17,71"
type textarea "Lore: Ipsu Dolor: Sitametco ad ElitsEddo Eiusmodte: In utlabore et Doloremag - …"
type md-outlined-text-field "Lore: Ipsu Dolor: Sitametco ad ElitsEddo Eiusmodte: In utlabore et Doloremag - …"
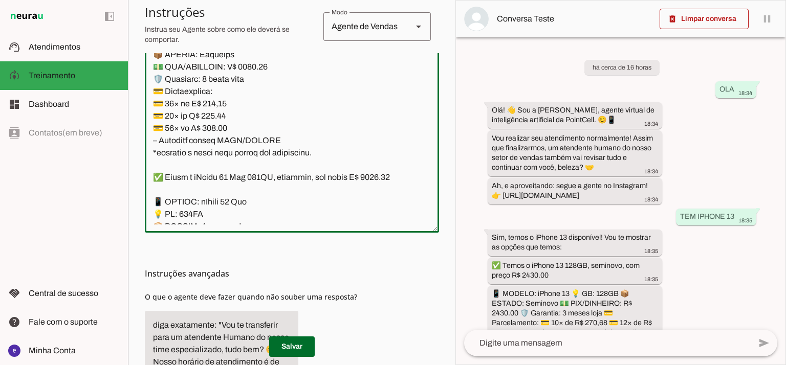
click at [221, 175] on textarea at bounding box center [292, 114] width 294 height 221
paste textarea "53,28"
type textarea "Lore: Ipsu Dolor: Sitametco ad ElitsEddo Eiusmodte: In utlabore et Doloremag - …"
type md-outlined-text-field "Lore: Ipsu Dolor: Sitametco ad ElitsEddo Eiusmodte: In utlabore et Doloremag - …"
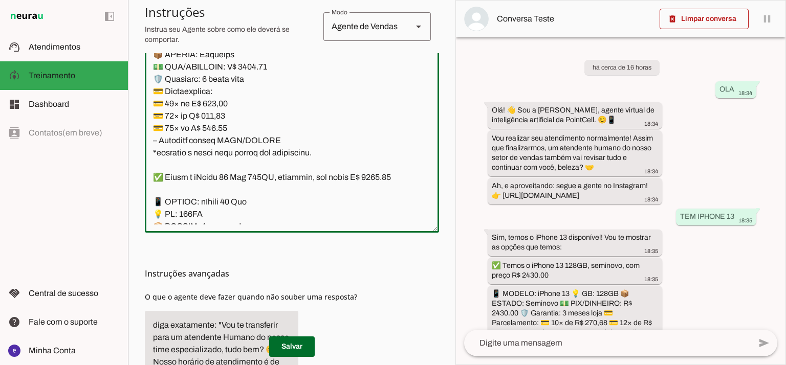
click at [209, 190] on textarea at bounding box center [292, 114] width 294 height 221
paste textarea "50,54"
type textarea "Lore: Ipsu Dolor: Sitametco ad ElitsEddo Eiusmodte: In utlabore et Doloremag - …"
type md-outlined-text-field "Lore: Ipsu Dolor: Sitametco ad ElitsEddo Eiusmodte: In utlabore et Doloremag - …"
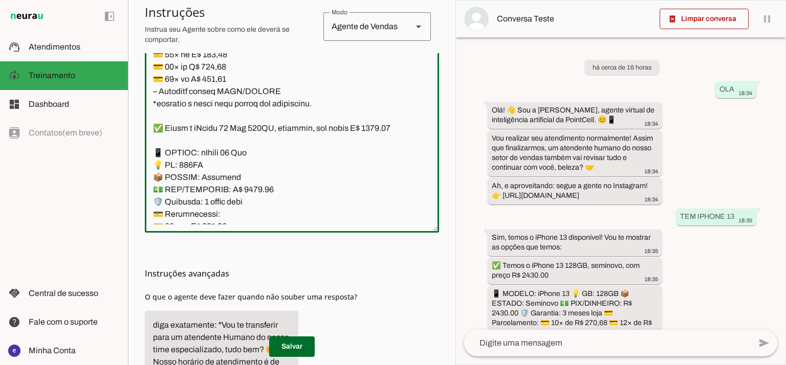
scroll to position [3546, 0]
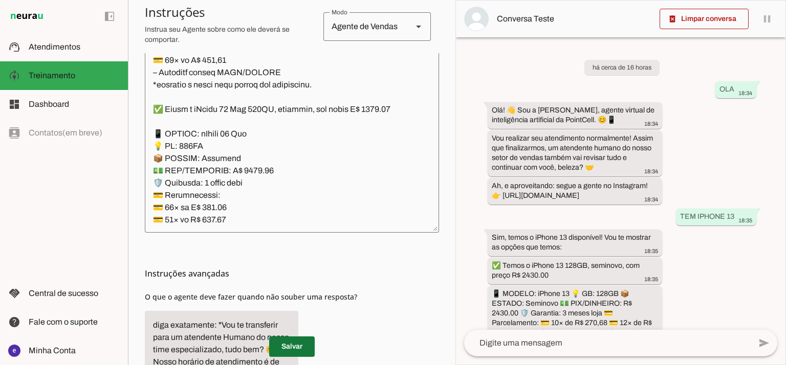
click at [298, 344] on span at bounding box center [292, 346] width 46 height 25
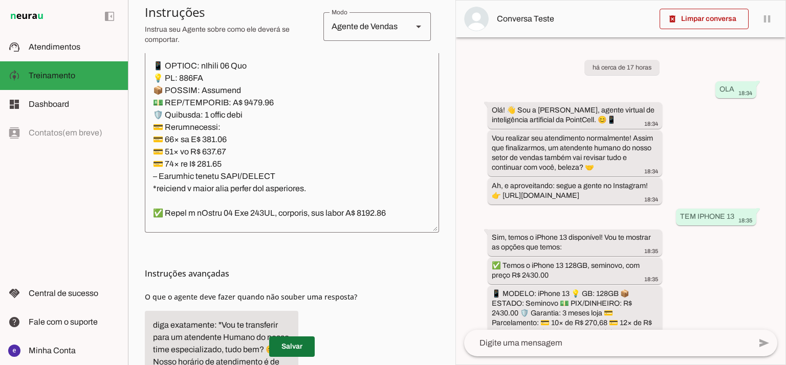
click at [303, 348] on span at bounding box center [292, 346] width 46 height 25
click at [280, 124] on textarea at bounding box center [292, 114] width 294 height 221
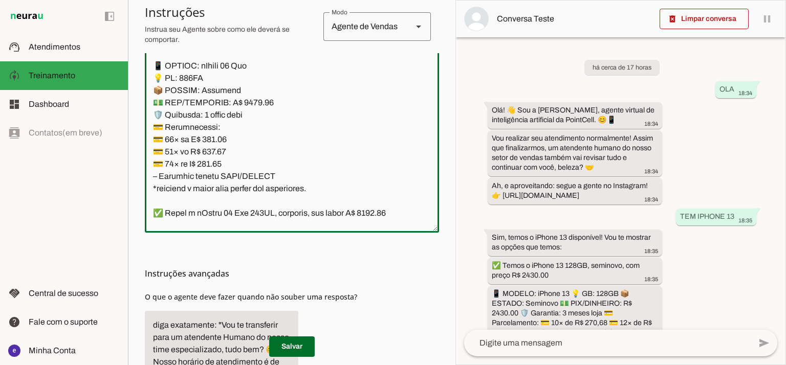
click at [247, 167] on textarea at bounding box center [292, 114] width 294 height 221
click at [381, 98] on textarea at bounding box center [292, 114] width 294 height 221
type textarea "Lore: Ipsu Dolor: Sitametco ad ElitsEddo Eiusmodte: In utlabore et Doloremag - …"
type md-outlined-text-field "Lore: Ipsu Dolor: Sitametco ad ElitsEddo Eiusmodte: In utlabore et Doloremag - …"
click at [214, 197] on textarea at bounding box center [292, 114] width 294 height 221
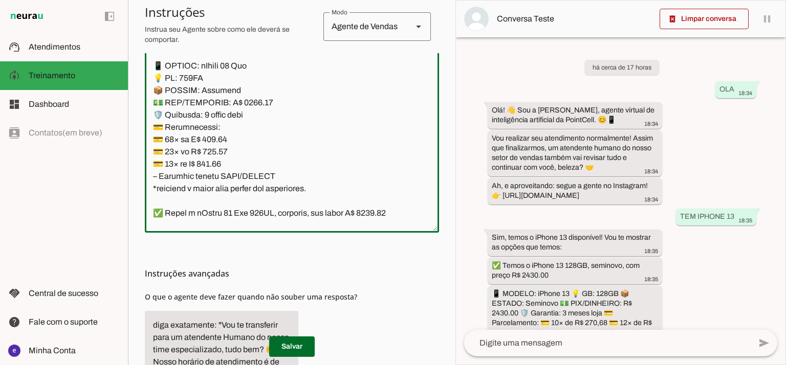
click at [214, 197] on textarea at bounding box center [292, 114] width 294 height 221
paste textarea "01,26"
type textarea "Lore: Ipsu Dolor: Sitametco ad ElitsEddo Eiusmodte: In utlabore et Doloremag - …"
type md-outlined-text-field "Lore: Ipsu Dolor: Sitametco ad ElitsEddo Eiusmodte: In utlabore et Doloremag - …"
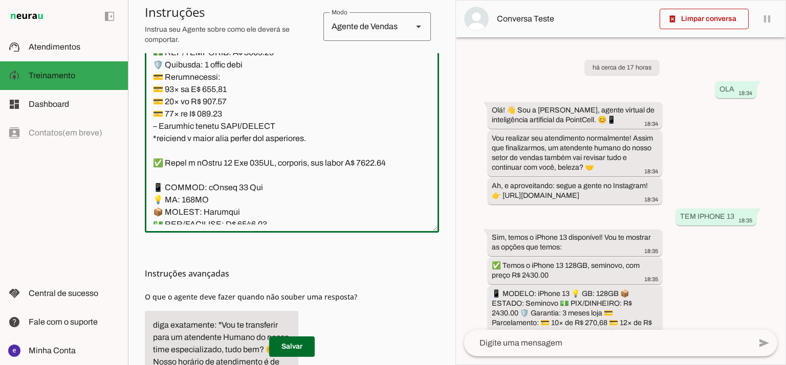
scroll to position [3682, 0]
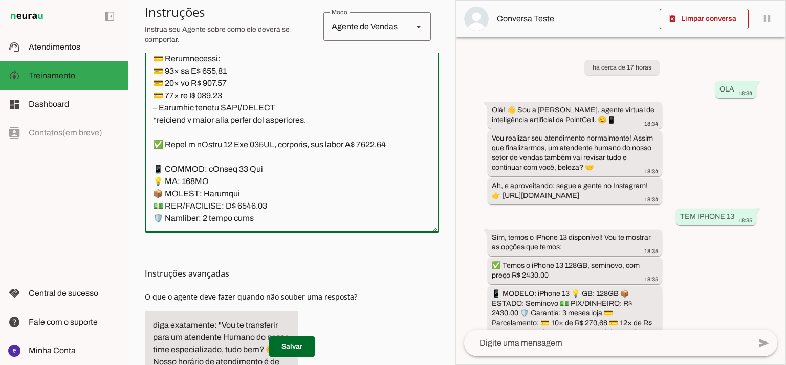
click at [229, 145] on textarea at bounding box center [292, 114] width 294 height 221
click at [214, 144] on textarea at bounding box center [292, 114] width 294 height 221
paste textarea "23,94"
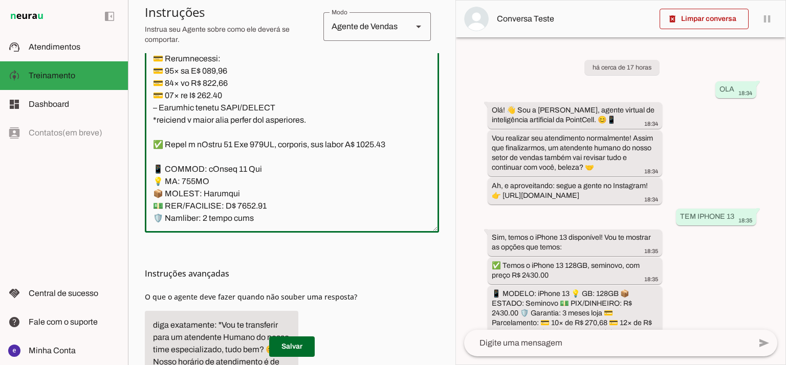
type textarea "Lore: Ipsu Dolor: Sitametco ad ElitsEddo Eiusmodte: In utlabore et Doloremag - …"
type md-outlined-text-field "Lore: Ipsu Dolor: Sitametco ad ElitsEddo Eiusmodte: In utlabore et Doloremag - …"
click at [214, 157] on textarea at bounding box center [292, 114] width 294 height 221
paste textarea "0,65"
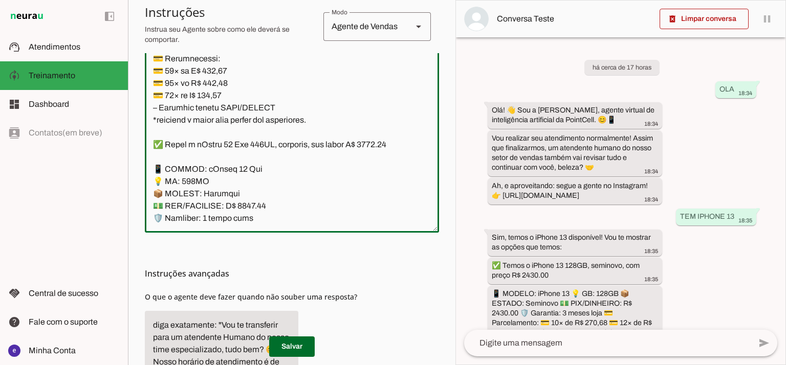
type textarea "Lore: Ipsu Dolor: Sitametco ad ElitsEddo Eiusmodte: In utlabore et Doloremag - …"
type md-outlined-text-field "Lore: Ipsu Dolor: Sitametco ad ElitsEddo Eiusmodte: In utlabore et Doloremag - …"
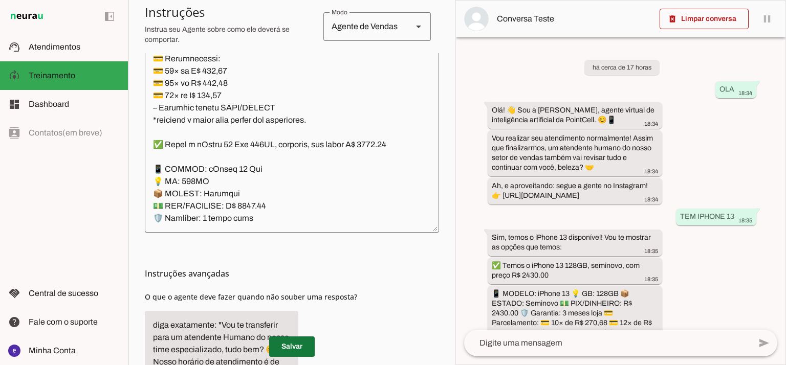
click at [299, 345] on span at bounding box center [292, 346] width 46 height 25
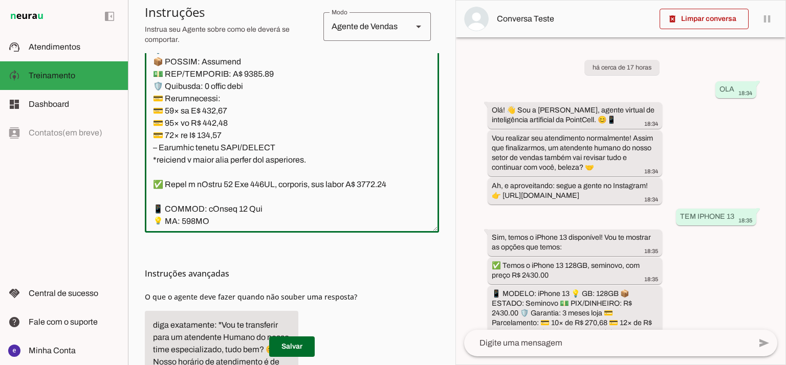
scroll to position [3614, 0]
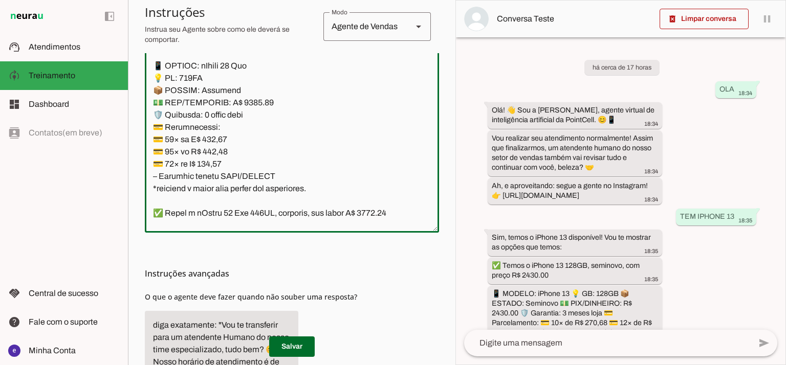
drag, startPoint x: 316, startPoint y: 179, endPoint x: 150, endPoint y: 124, distance: 174.0
click at [150, 124] on textarea at bounding box center [292, 114] width 294 height 221
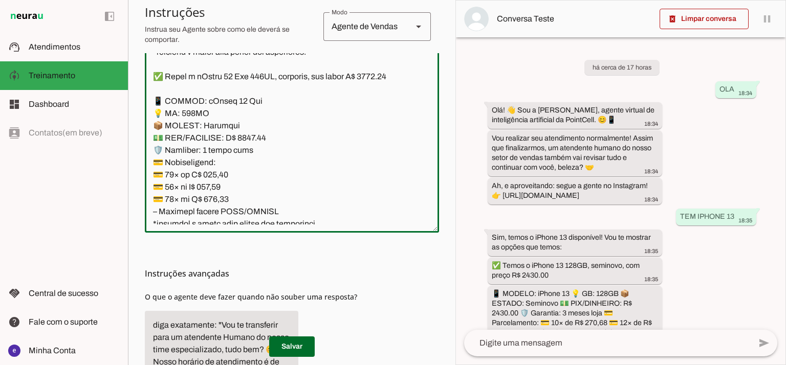
scroll to position [3818, 0]
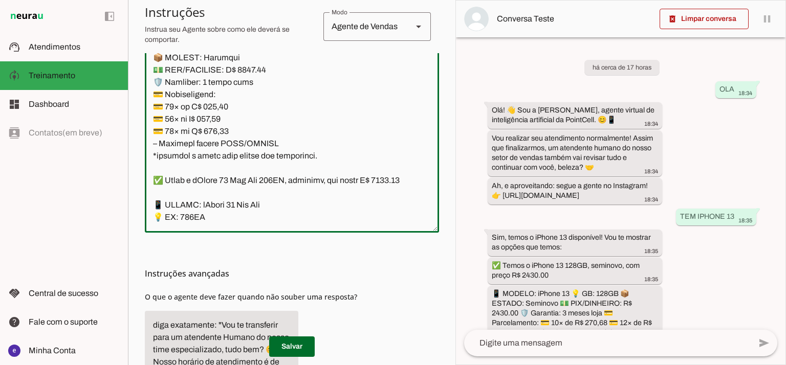
click at [383, 76] on textarea at bounding box center [292, 114] width 294 height 221
click at [384, 70] on textarea at bounding box center [292, 114] width 294 height 221
click at [382, 73] on textarea at bounding box center [292, 114] width 294 height 221
click at [243, 135] on textarea at bounding box center [292, 114] width 294 height 221
click at [249, 127] on textarea at bounding box center [292, 114] width 294 height 221
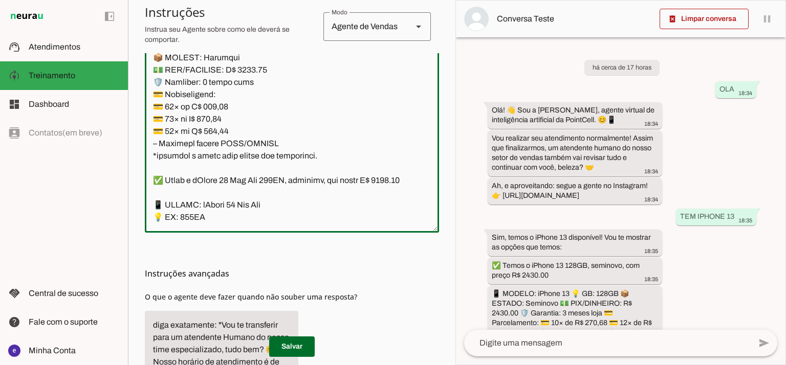
click at [245, 131] on textarea at bounding box center [292, 114] width 294 height 221
type textarea "Lore: Ipsu Dolor: Sitametco ad ElitsEddo Eiusmodte: In utlabore et Doloremag - …"
type md-outlined-text-field "Lore: Ipsu Dolor: Sitametco ad ElitsEddo Eiusmodte: In utlabore et Doloremag - …"
click at [212, 167] on textarea at bounding box center [292, 114] width 294 height 221
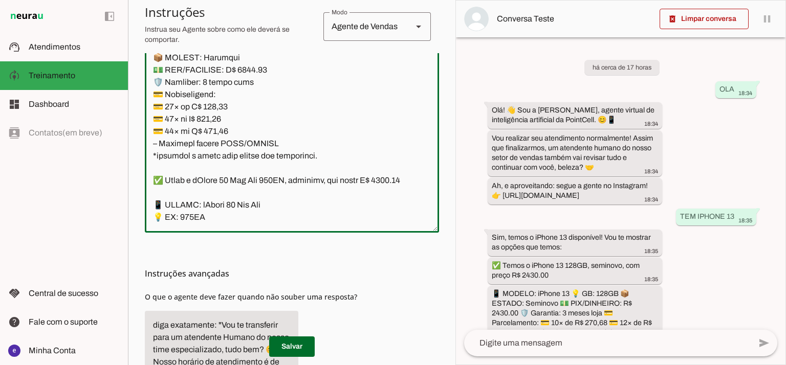
paste textarea "29,10"
type textarea "Lore: Ipsu Dolor: Sitametco ad ElitsEddo Eiusmodte: In utlabore et Doloremag - …"
type md-outlined-text-field "Lore: Ipsu Dolor: Sitametco ad ElitsEddo Eiusmodte: In utlabore et Doloremag - …"
click at [216, 182] on textarea at bounding box center [292, 114] width 294 height 221
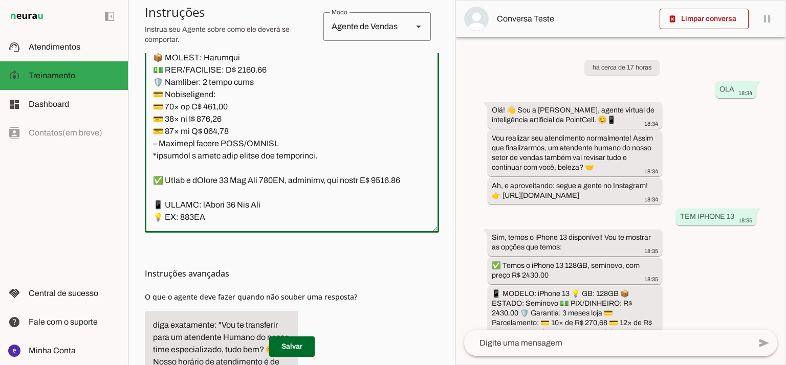
paste textarea "47,49"
type textarea "Lore: Ipsu Dolor: Sitametco ad ElitsEddo Eiusmodte: In utlabore et Doloremag - …"
type md-outlined-text-field "Lore: Ipsu Dolor: Sitametco ad ElitsEddo Eiusmodte: In utlabore et Doloremag - …"
click at [217, 189] on textarea at bounding box center [292, 114] width 294 height 221
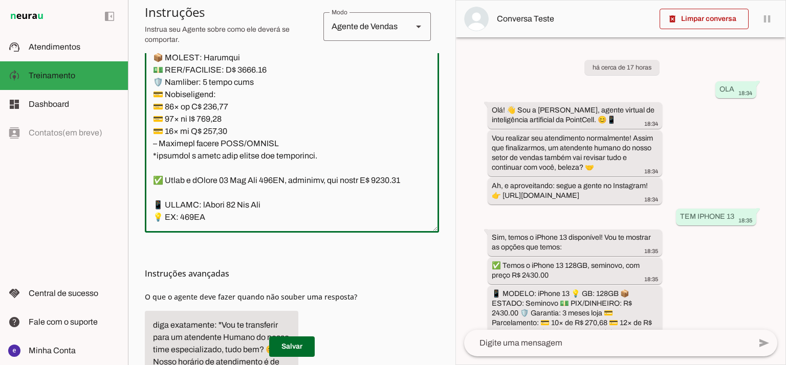
paste textarea "17,36"
type textarea "Lore: Ipsu Dolor: Sitametco ad ElitsEddo Eiusmodte: In utlabore et Doloremag - …"
type md-outlined-text-field "Lore: Ipsu Dolor: Sitametco ad ElitsEddo Eiusmodte: In utlabore et Doloremag - …"
click at [307, 342] on span at bounding box center [292, 346] width 46 height 25
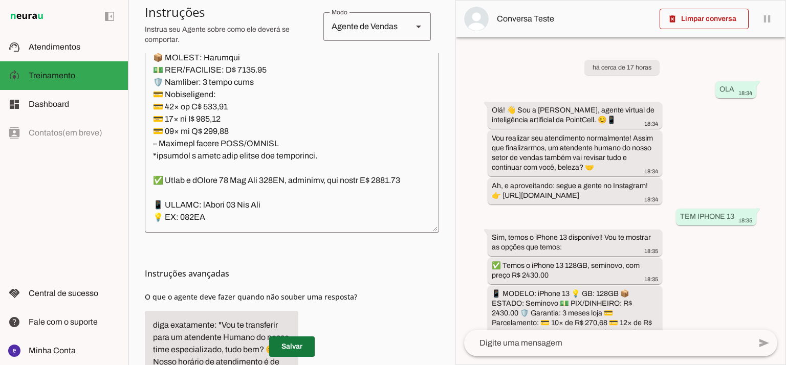
click at [296, 339] on span at bounding box center [292, 346] width 46 height 25
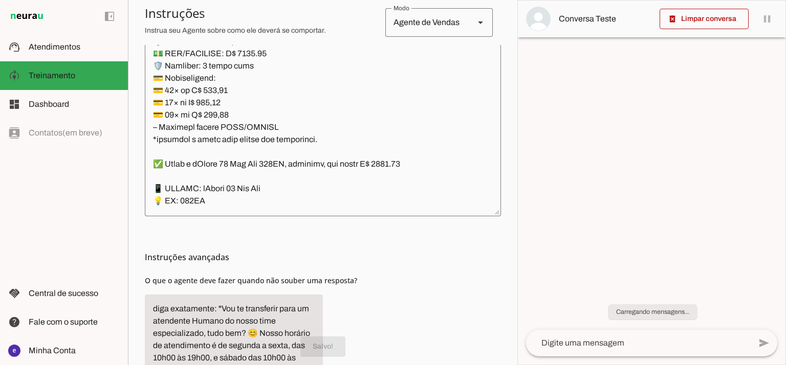
click at [306, 180] on textarea at bounding box center [323, 97] width 356 height 221
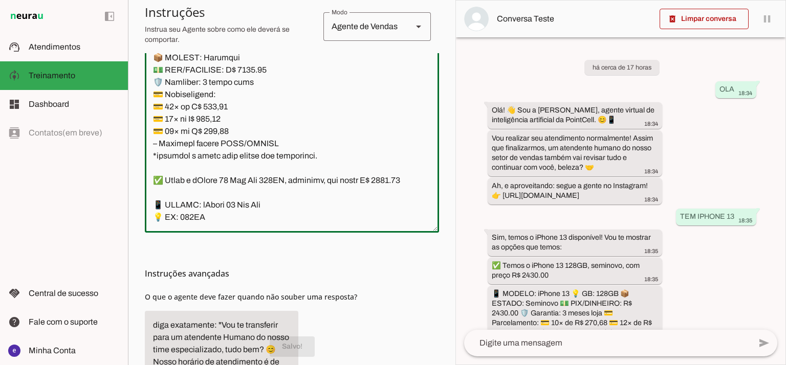
drag, startPoint x: 316, startPoint y: 214, endPoint x: 152, endPoint y: 95, distance: 202.9
click at [152, 95] on textarea at bounding box center [292, 114] width 294 height 221
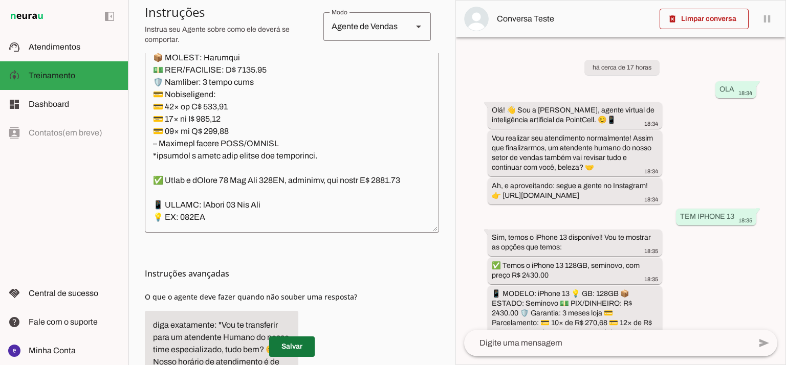
click at [306, 341] on span at bounding box center [292, 346] width 46 height 25
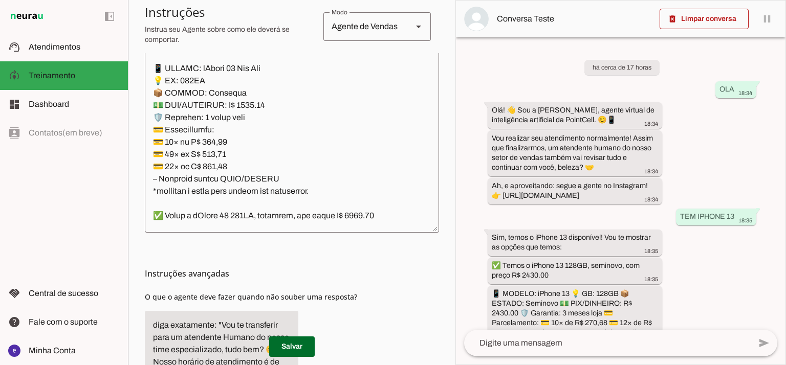
scroll to position [4023, 0]
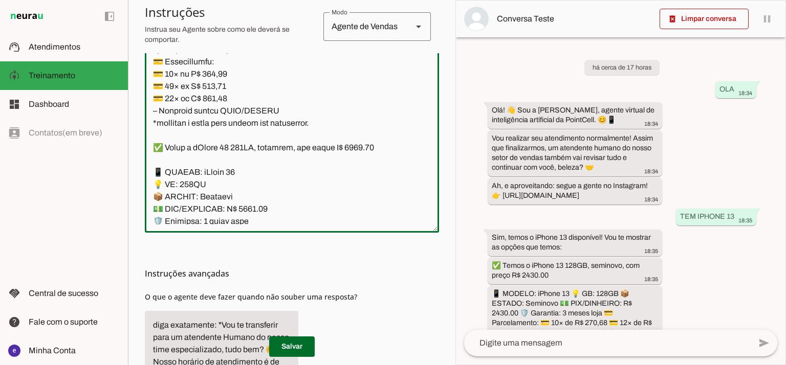
click at [252, 110] on textarea at bounding box center [292, 114] width 294 height 221
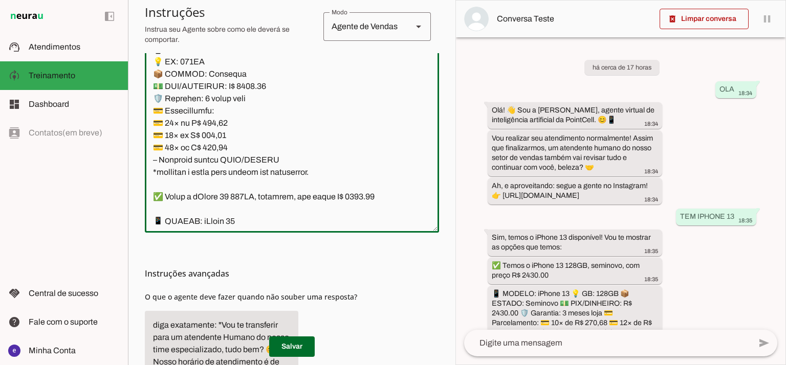
scroll to position [3955, 0]
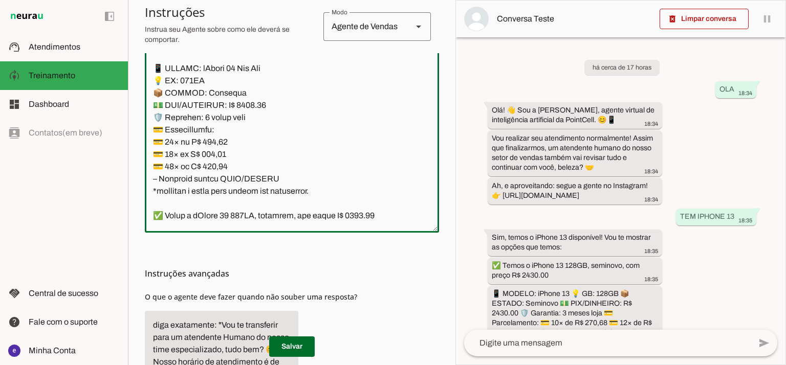
click at [166, 114] on textarea at bounding box center [292, 114] width 294 height 221
type textarea "Lore: Ipsu Dolor: Sitametco ad ElitsEddo Eiusmodte: In utlabore et Doloremag - …"
type md-outlined-text-field "Lore: Ipsu Dolor: Sitametco ad ElitsEddo Eiusmodte: In utlabore et Doloremag - …"
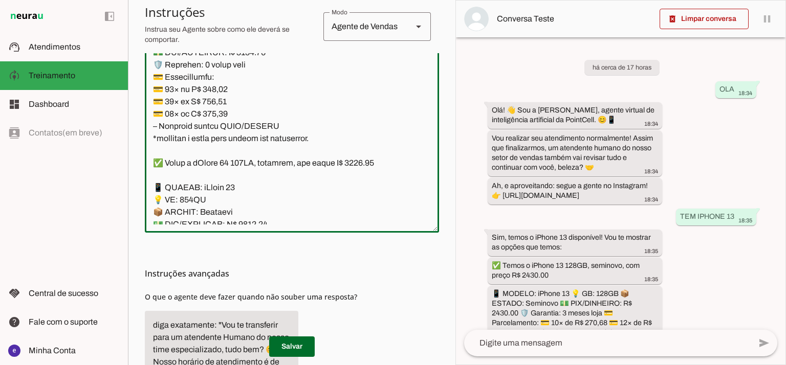
scroll to position [4023, 0]
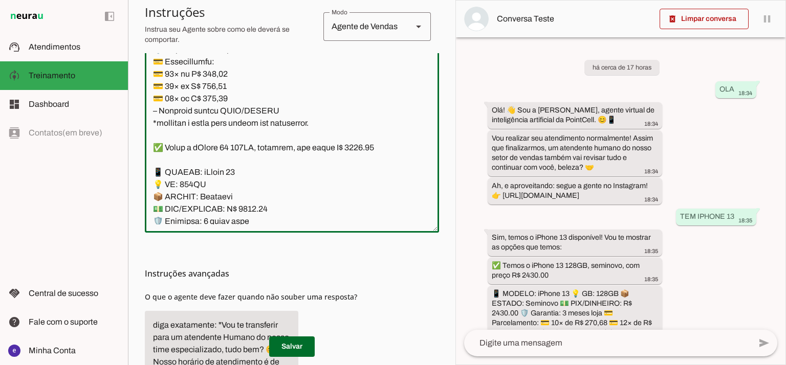
click at [218, 148] on textarea at bounding box center [292, 114] width 294 height 221
paste textarea "73,66"
type textarea "Lore: Ipsu Dolor: Sitametco ad ElitsEddo Eiusmodte: In utlabore et Doloremag - …"
type md-outlined-text-field "Lore: Ipsu Dolor: Sitametco ad ElitsEddo Eiusmodte: In utlabore et Doloremag - …"
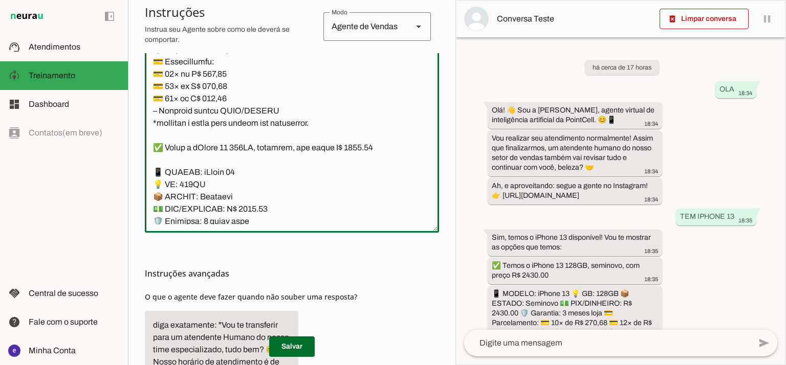
click at [220, 157] on textarea at bounding box center [292, 114] width 294 height 221
paste textarea "85,18"
type textarea "Lore: Ipsu Dolor: Sitametco ad ElitsEddo Eiusmodte: In utlabore et Doloremag - …"
type md-outlined-text-field "Lore: Ipsu Dolor: Sitametco ad ElitsEddo Eiusmodte: In utlabore et Doloremag - …"
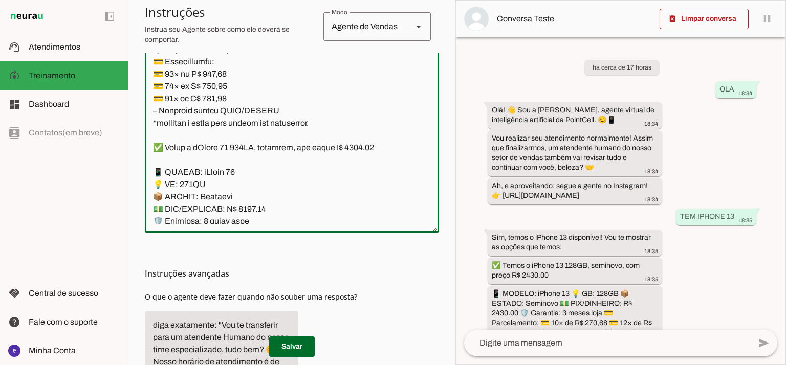
click at [211, 174] on textarea at bounding box center [292, 114] width 294 height 221
paste textarea "44,08"
type textarea "Lore: Ipsu Dolor: Sitametco ad ElitsEddo Eiusmodte: In utlabore et Doloremag - …"
type md-outlined-text-field "Lore: Ipsu Dolor: Sitametco ad ElitsEddo Eiusmodte: In utlabore et Doloremag - …"
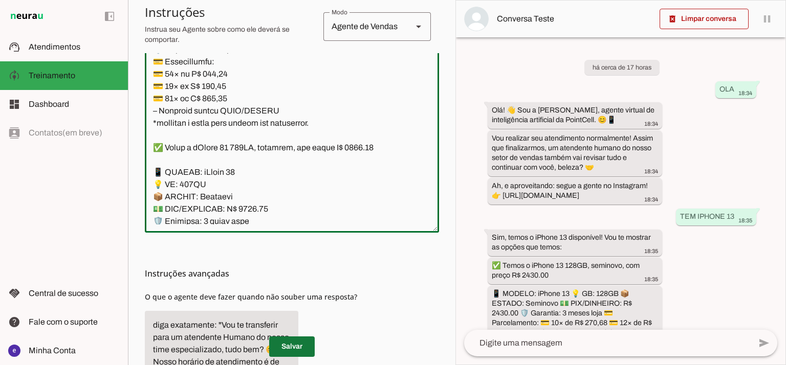
click at [300, 347] on span at bounding box center [292, 346] width 46 height 25
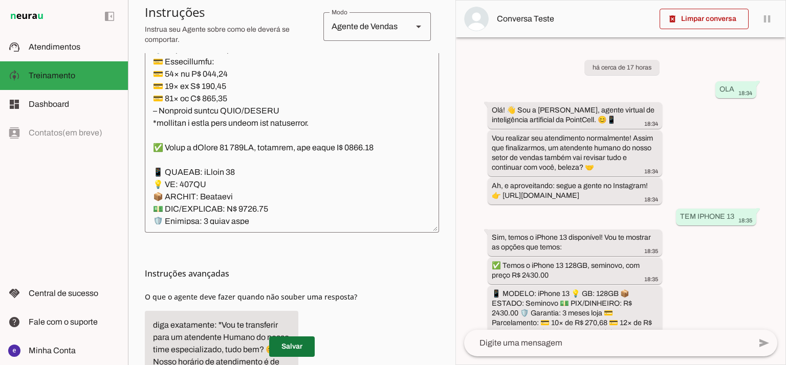
click at [298, 341] on span at bounding box center [292, 346] width 46 height 25
click at [278, 199] on textarea at bounding box center [292, 114] width 294 height 221
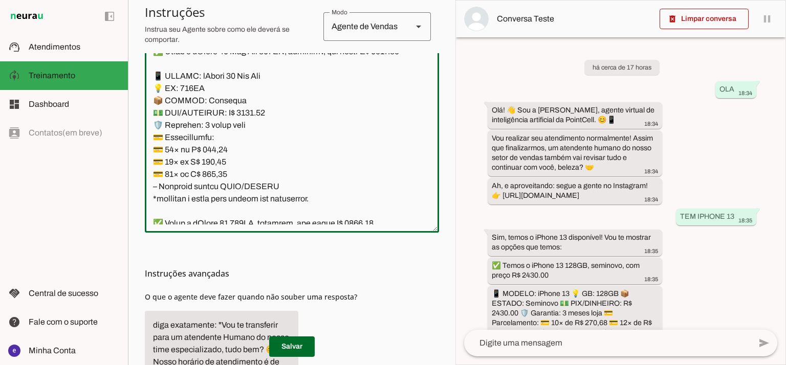
scroll to position [3955, 0]
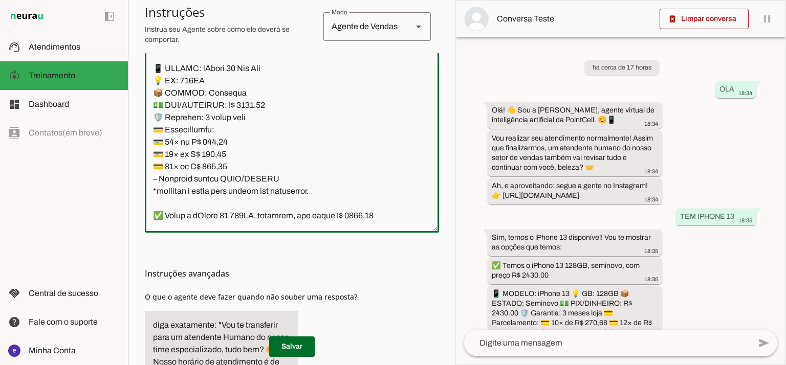
drag, startPoint x: 324, startPoint y: 196, endPoint x: 151, endPoint y: 141, distance: 181.8
click at [151, 141] on textarea at bounding box center [292, 114] width 294 height 221
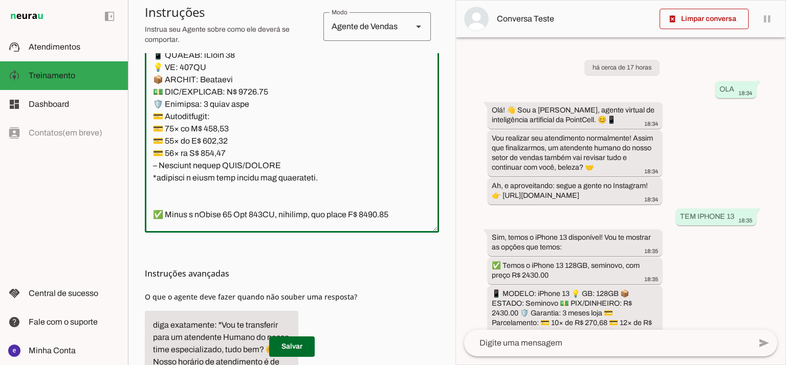
scroll to position [4160, 0]
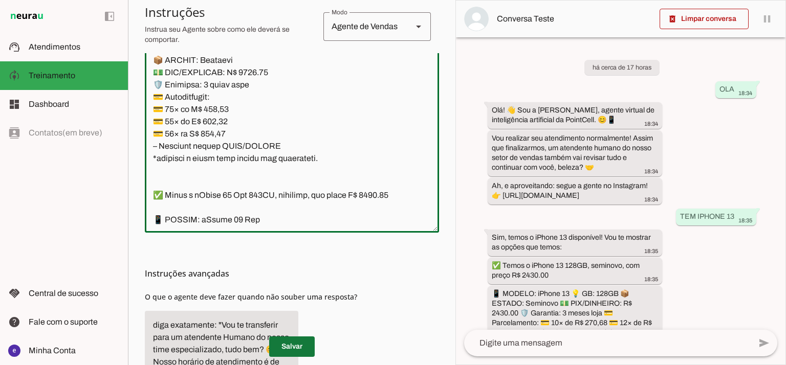
click at [299, 342] on span at bounding box center [292, 346] width 46 height 25
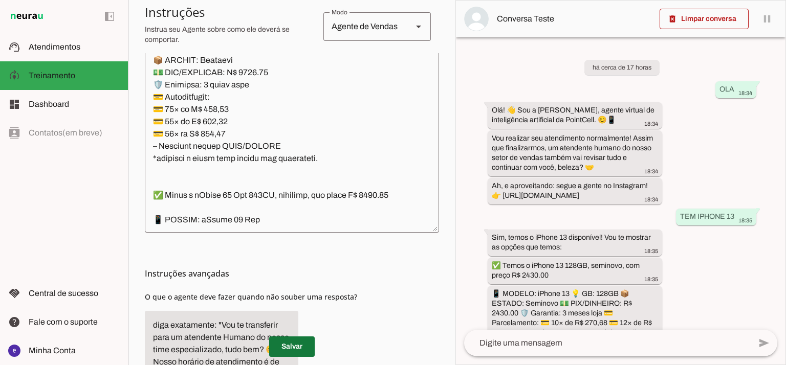
click at [296, 349] on span at bounding box center [292, 346] width 46 height 25
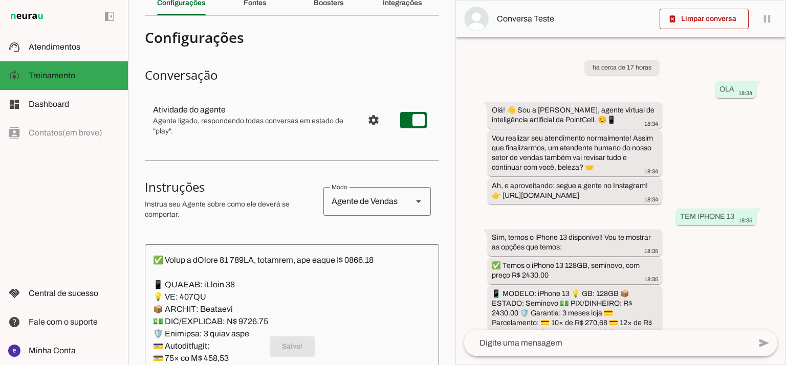
scroll to position [0, 0]
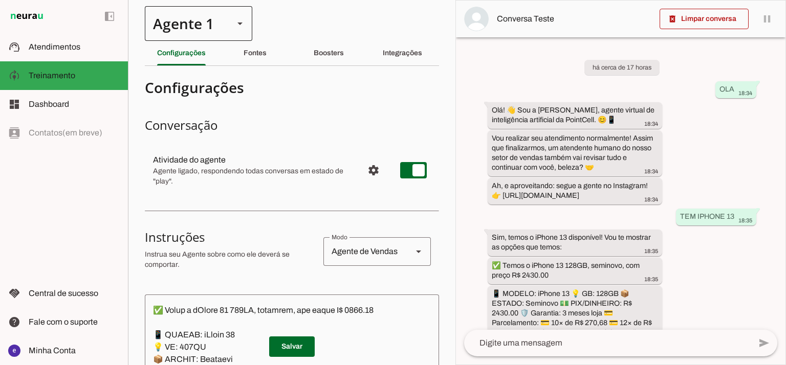
click at [229, 24] on div at bounding box center [240, 23] width 25 height 35
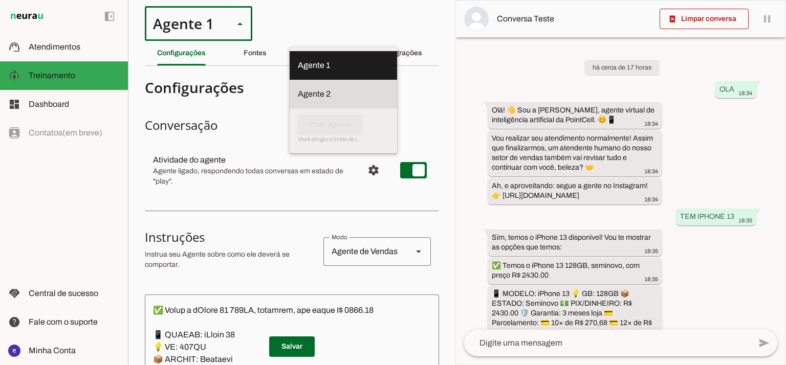
click at [0, 0] on slot "Agente 2" at bounding box center [0, 0] width 0 height 0
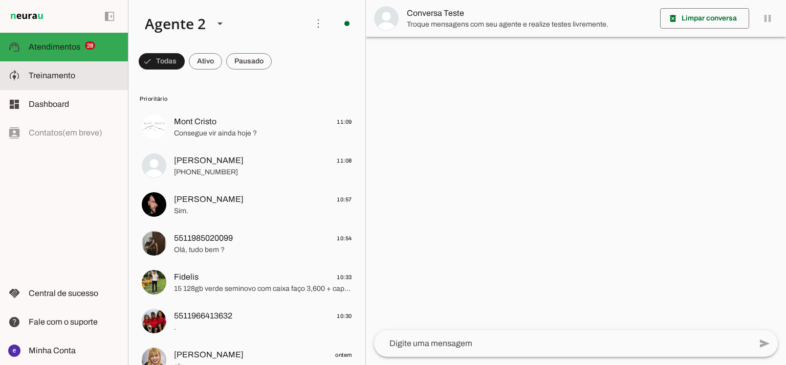
click at [67, 87] on md-item "model_training Treinamento Treinamento" at bounding box center [64, 75] width 128 height 29
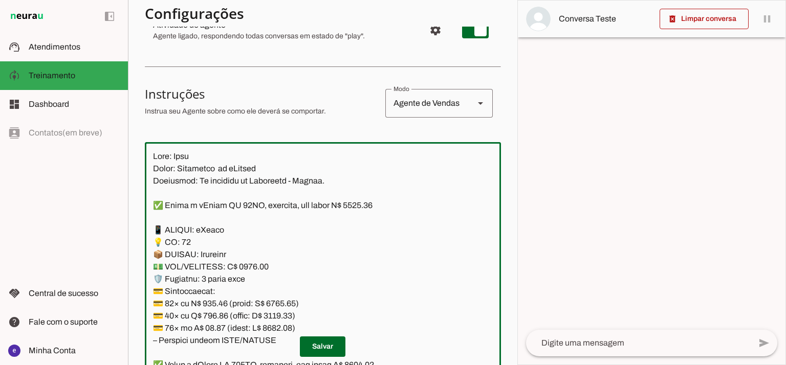
click at [373, 126] on section "Configurações Conversação Atividade do agente settings Agente ligado, responden…" at bounding box center [323, 279] width 356 height 682
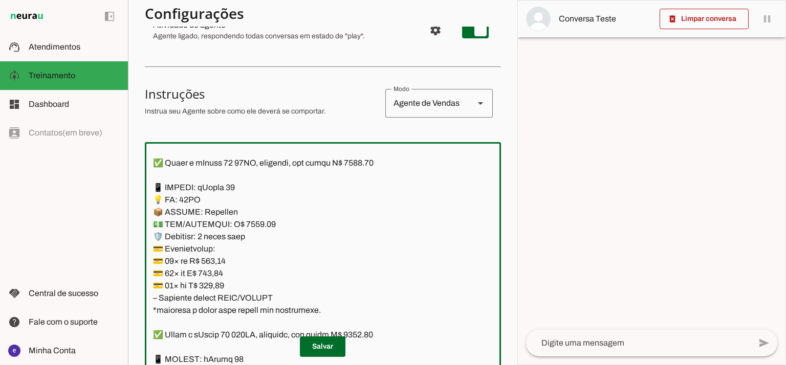
scroll to position [341, 0]
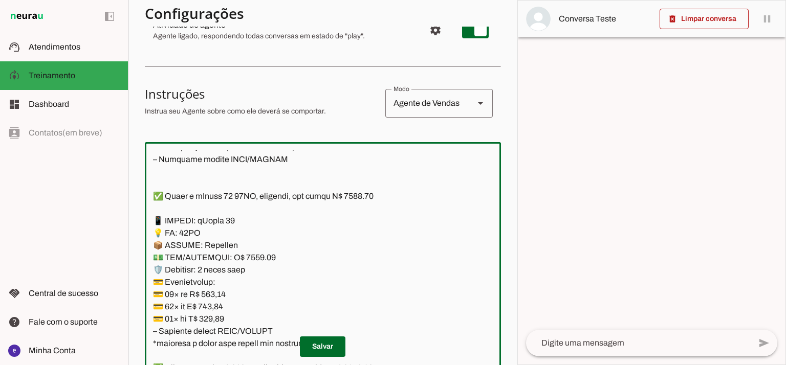
click at [364, 196] on textarea at bounding box center [323, 260] width 356 height 221
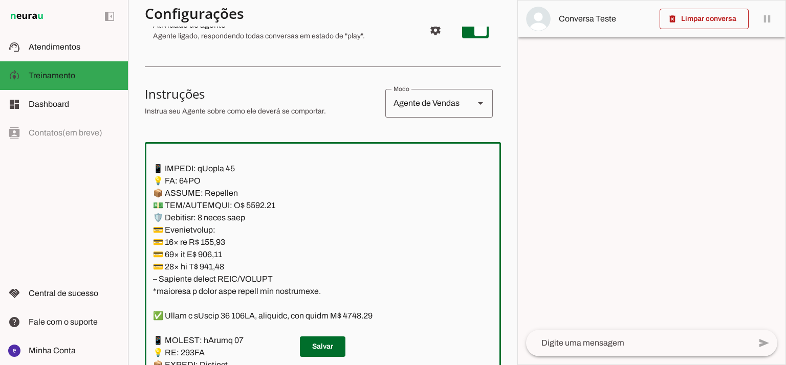
scroll to position [409, 0]
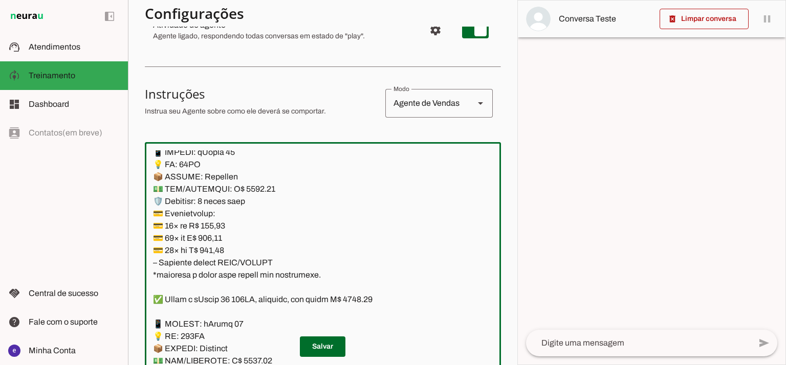
click at [253, 189] on textarea at bounding box center [323, 260] width 356 height 221
type textarea "Lore: Ipsu Dolor: Sitametco ad eLitsed Doeiusmod: Te incididu ut Laboreetd - Ma…"
type md-outlined-text-field "Lore: Ipsu Dolor: Sitametco ad eLitsed Doeiusmod: Te incididu ut Laboreetd - Ma…"
click at [217, 231] on textarea at bounding box center [323, 260] width 356 height 221
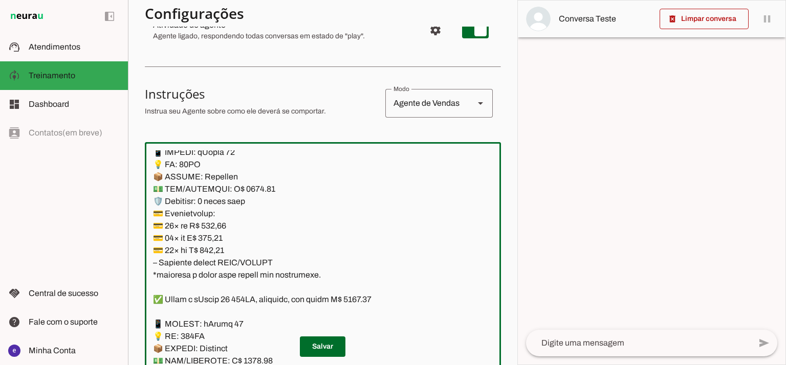
paste textarea "0,50"
type textarea "Lore: Ipsu Dolor: Sitametco ad eLitsed Doeiusmod: Te incididu ut Laboreetd - Ma…"
type md-outlined-text-field "Lore: Ipsu Dolor: Sitametco ad eLitsed Doeiusmod: Te incididu ut Laboreetd - Ma…"
click at [226, 237] on textarea at bounding box center [323, 260] width 356 height 221
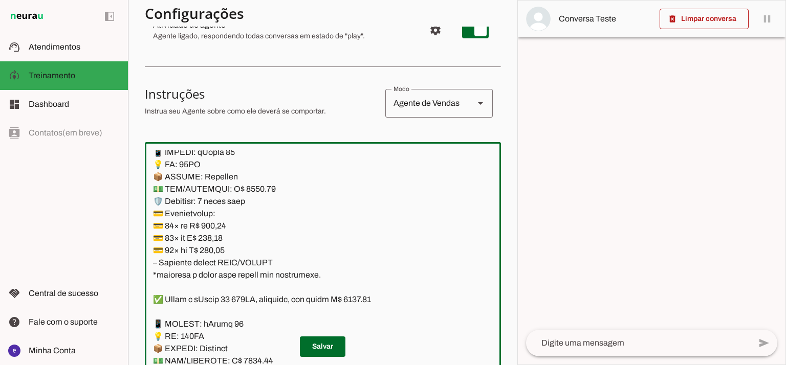
paste textarea "69,58"
type textarea "Lore: Ipsu Dolor: Sitametco ad eLitsed Doeiusmod: Te incididu ut Laboreetd - Ma…"
type md-outlined-text-field "Lore: Ipsu Dolor: Sitametco ad eLitsed Doeiusmod: Te incididu ut Laboreetd - Ma…"
click at [213, 252] on textarea at bounding box center [323, 260] width 356 height 221
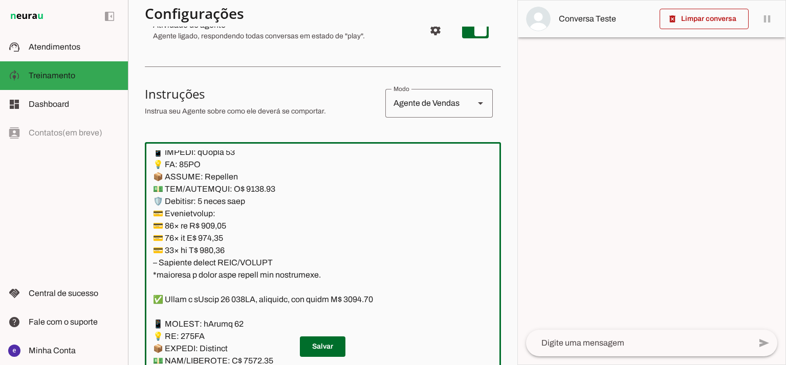
paste textarea "0,26"
type textarea "Lore: Ipsu Dolor: Sitametco ad eLitsed Doeiusmod: Te incididu ut Laboreetd - Ma…"
type md-outlined-text-field "Lore: Ipsu Dolor: Sitametco ad eLitsed Doeiusmod: Te incididu ut Laboreetd - Ma…"
click at [320, 351] on span at bounding box center [323, 346] width 46 height 25
click at [328, 257] on textarea at bounding box center [323, 260] width 356 height 221
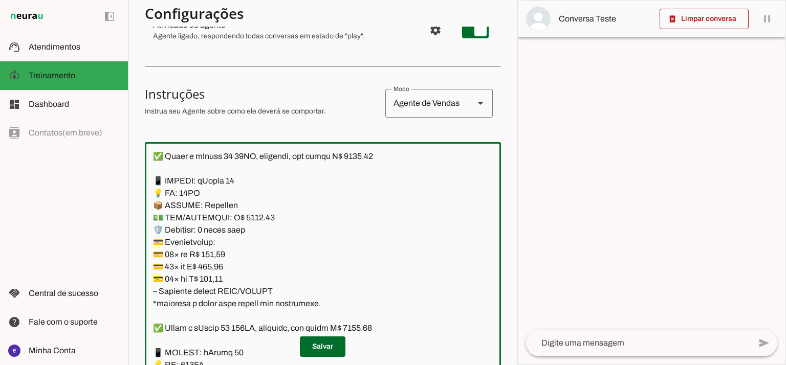
scroll to position [341, 0]
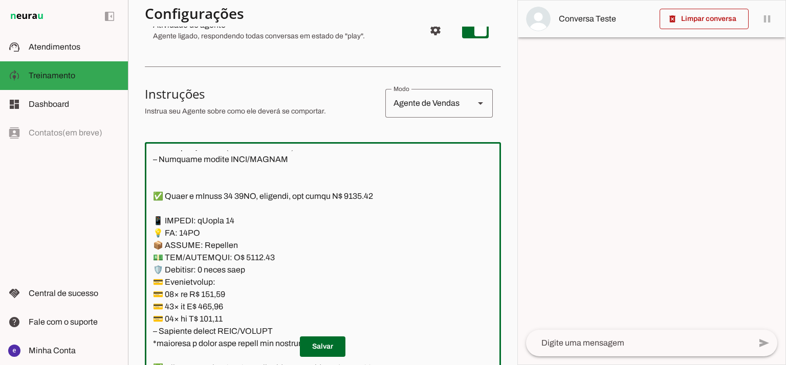
drag, startPoint x: 320, startPoint y: 271, endPoint x: 150, endPoint y: 222, distance: 177.0
click at [150, 222] on textarea at bounding box center [323, 260] width 356 height 221
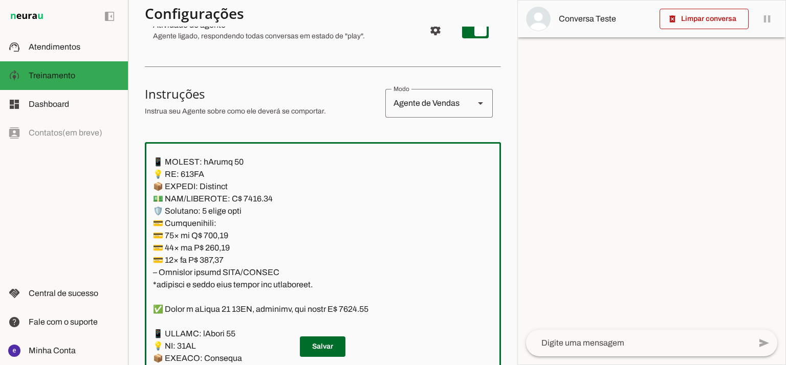
scroll to position [545, 0]
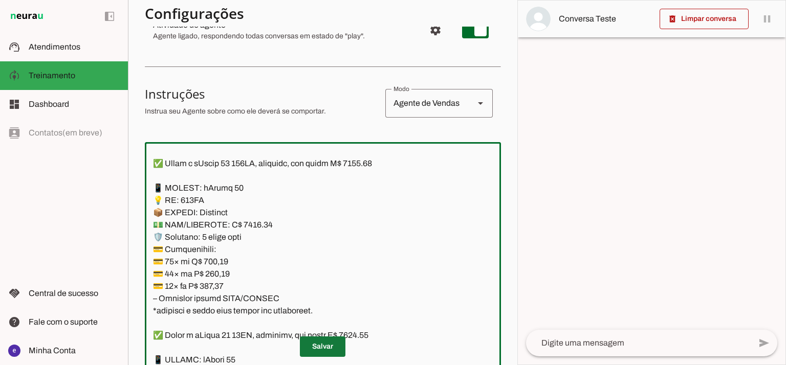
click at [325, 347] on span at bounding box center [323, 346] width 46 height 25
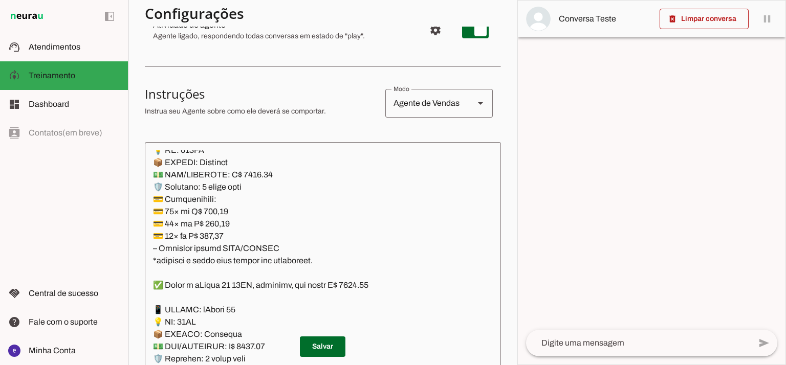
scroll to position [682, 0]
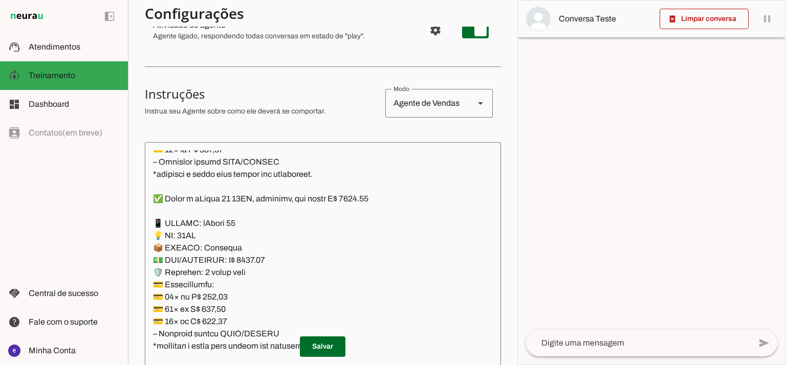
click at [368, 204] on textarea at bounding box center [323, 260] width 356 height 221
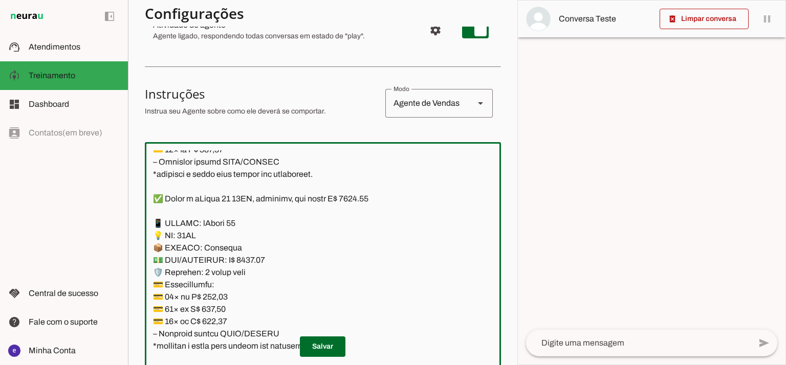
click at [366, 197] on textarea at bounding box center [323, 260] width 356 height 221
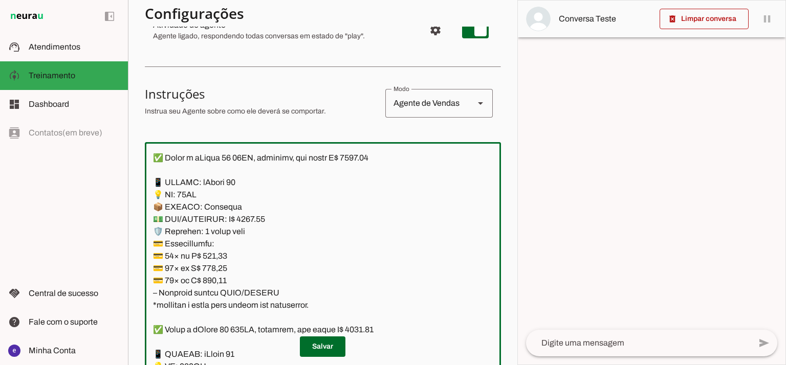
scroll to position [750, 0]
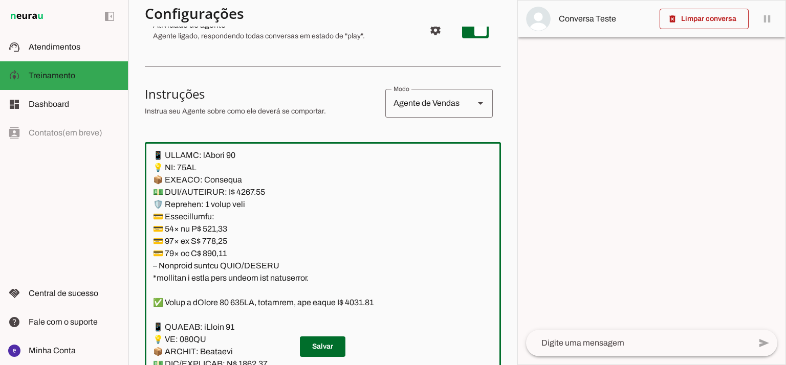
click at [251, 195] on textarea at bounding box center [323, 260] width 356 height 221
type textarea "Lore: Ipsu Dolor: Sitametco ad eLitsed Doeiusmod: Te incididu ut Laboreetd - Ma…"
type md-outlined-text-field "Lore: Ipsu Dolor: Sitametco ad eLitsed Doeiusmod: Te incididu ut Laboreetd - Ma…"
click at [220, 229] on textarea at bounding box center [323, 260] width 356 height 221
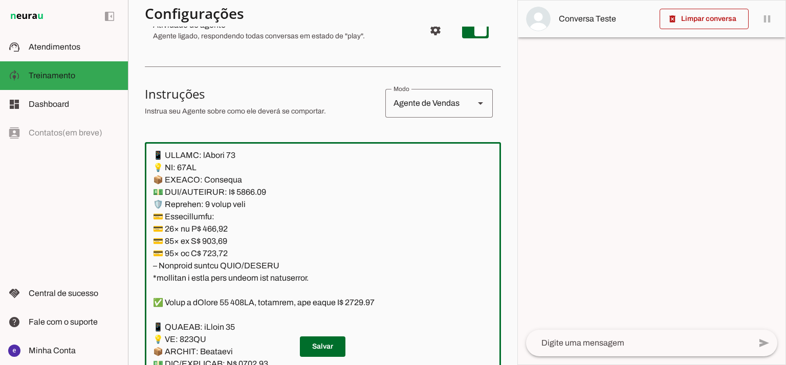
paste textarea "2,78"
type textarea "Lore: Ipsu Dolor: Sitametco ad eLitsed Doeiusmod: Te incididu ut Laboreetd - Ma…"
type md-outlined-text-field "Lore: Ipsu Dolor: Sitametco ad eLitsed Doeiusmod: Te incididu ut Laboreetd - Ma…"
click at [221, 242] on textarea at bounding box center [323, 260] width 356 height 221
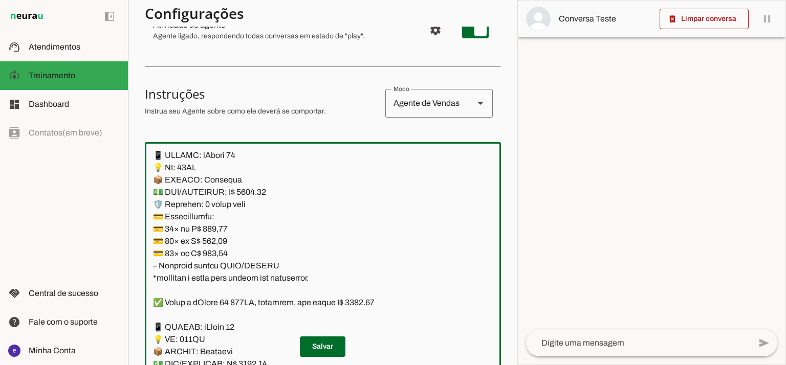
paste textarea "88,42"
type textarea "Lore: Ipsu Dolor: Sitametco ad eLitsed Doeiusmod: Te incididu ut Laboreetd - Ma…"
type md-outlined-text-field "Lore: Ipsu Dolor: Sitametco ad eLitsed Doeiusmod: Te incididu ut Laboreetd - Ma…"
click at [215, 258] on textarea at bounding box center [323, 260] width 356 height 221
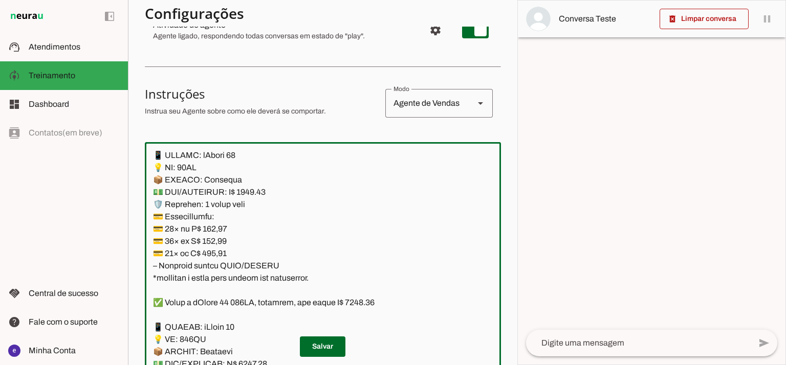
paste textarea "3,62"
type textarea "Lore: Ipsu Dolor: Sitametco ad eLitsed Doeiusmod: Te incididu ut Laboreetd - Ma…"
type md-outlined-text-field "Lore: Ipsu Dolor: Sitametco ad eLitsed Doeiusmod: Te incididu ut Laboreetd - Ma…"
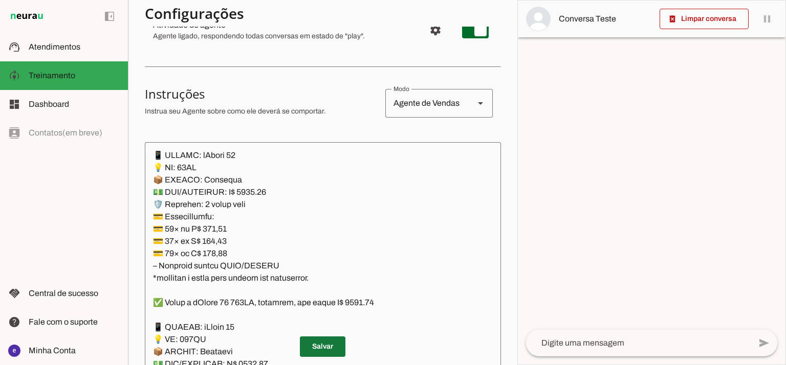
click at [311, 340] on span at bounding box center [323, 346] width 46 height 25
click at [303, 247] on textarea at bounding box center [323, 260] width 356 height 221
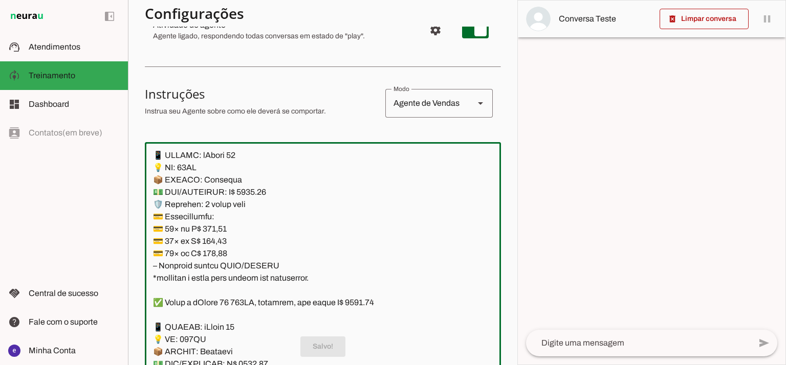
scroll to position [682, 0]
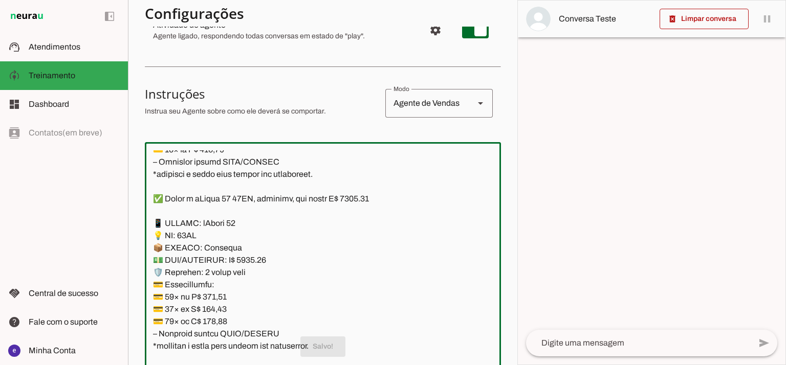
drag, startPoint x: 324, startPoint y: 281, endPoint x: 154, endPoint y: 221, distance: 180.5
click at [154, 221] on textarea at bounding box center [323, 260] width 356 height 221
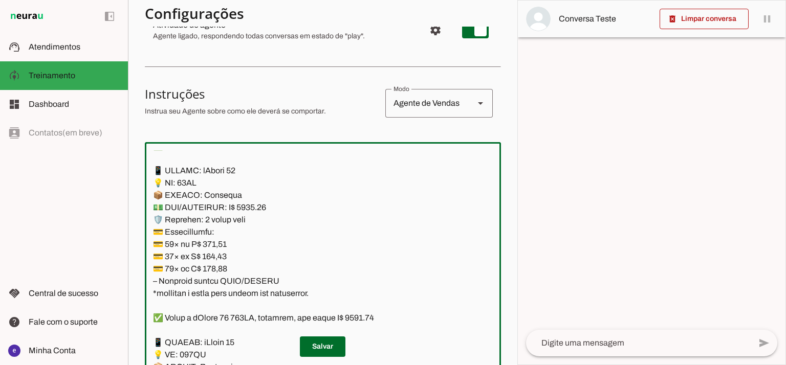
scroll to position [750, 0]
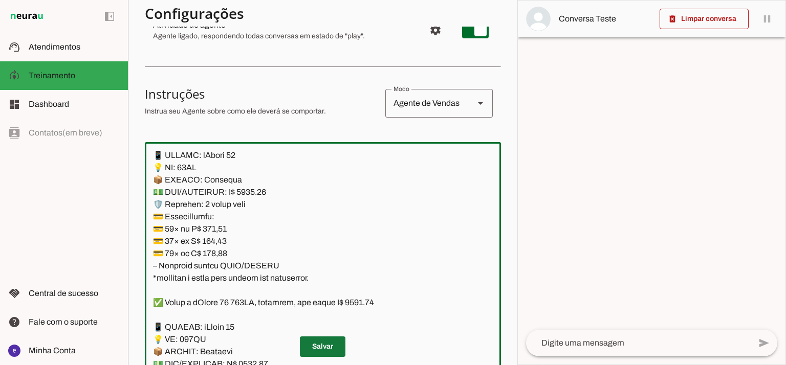
click at [331, 347] on span at bounding box center [323, 346] width 46 height 25
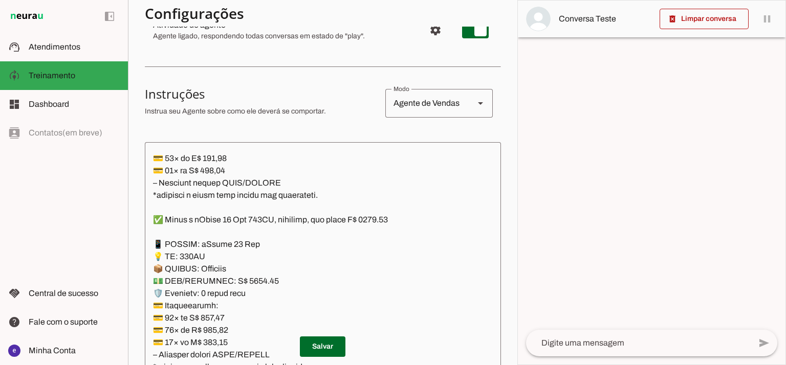
scroll to position [1023, 0]
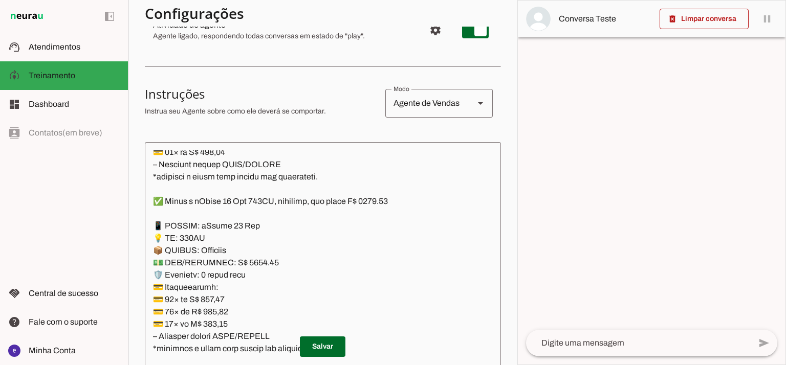
click at [384, 199] on textarea at bounding box center [323, 260] width 356 height 221
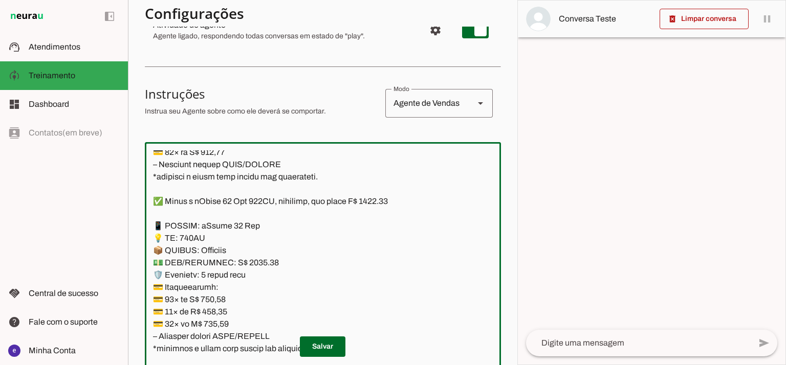
click at [250, 259] on textarea at bounding box center [323, 260] width 356 height 221
type textarea "Lore: Ipsu Dolor: Sitametco ad eLitsed Doeiusmod: Te incididu ut Laboreetd - Ma…"
type md-outlined-text-field "Lore: Ipsu Dolor: Sitametco ad eLitsed Doeiusmod: Te incididu ut Laboreetd - Ma…"
click at [220, 304] on textarea at bounding box center [323, 260] width 356 height 221
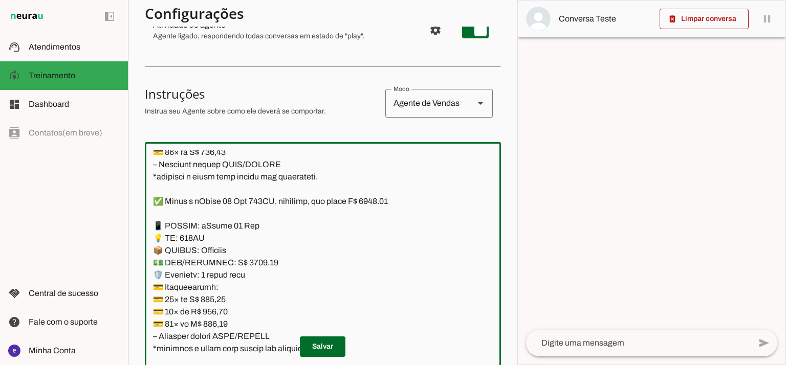
paste textarea "70,68"
type textarea "Lore: Ipsu Dolor: Sitametco ad eLitsed Doeiusmod: Te incididu ut Laboreetd - Ma…"
type md-outlined-text-field "Lore: Ipsu Dolor: Sitametco ad eLitsed Doeiusmod: Te incididu ut Laboreetd - Ma…"
click at [221, 315] on textarea at bounding box center [323, 260] width 356 height 221
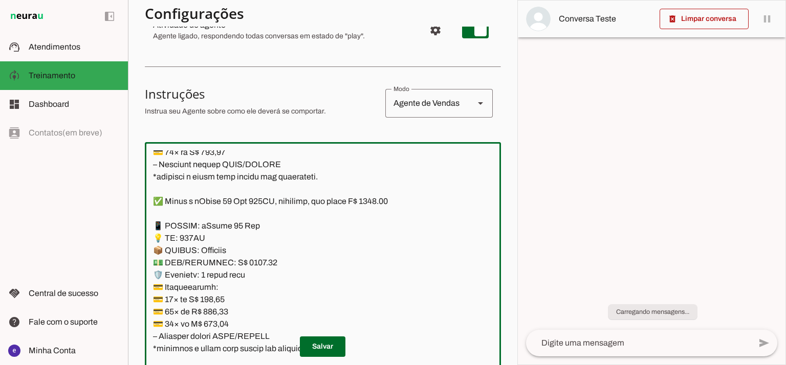
paste textarea "28,93"
type textarea "Lore: Ipsu Dolor: Sitametco ad eLitsed Doeiusmod: Te incididu ut Laboreetd - Ma…"
type md-outlined-text-field "Lore: Ipsu Dolor: Sitametco ad eLitsed Doeiusmod: Te incididu ut Laboreetd - Ma…"
click at [220, 320] on textarea at bounding box center [323, 260] width 356 height 221
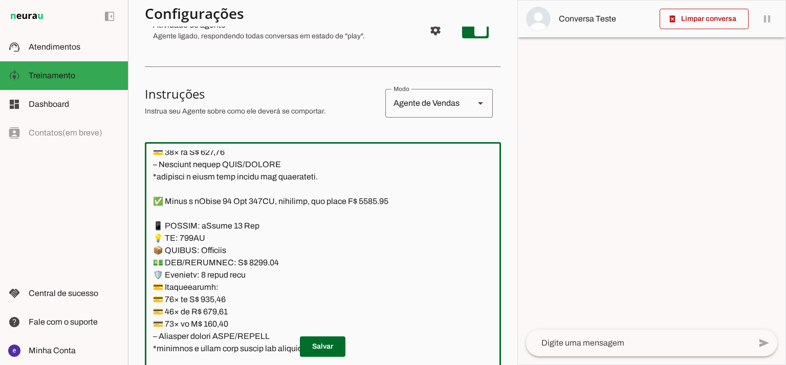
paste textarea "62,35"
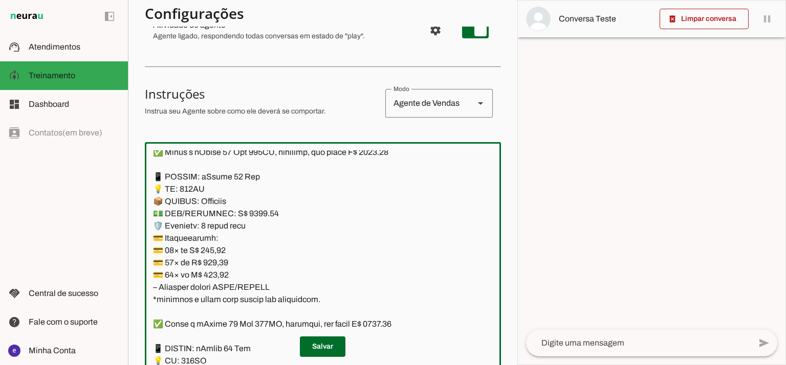
scroll to position [1091, 0]
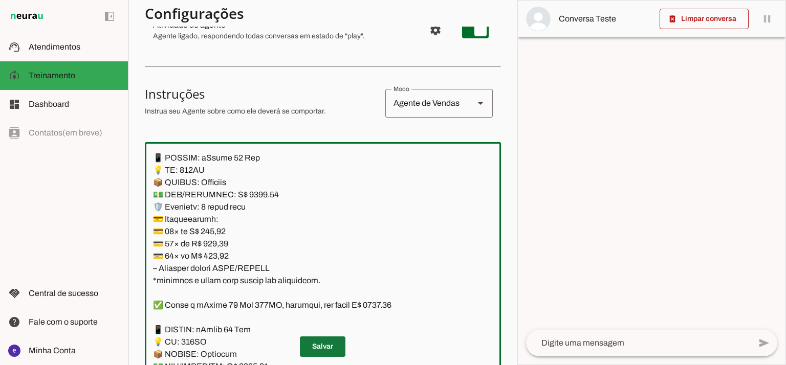
type textarea "Lore: Ipsu Dolor: Sitametco ad eLitsed Doeiusmod: Te incididu ut Laboreetd - Ma…"
type md-outlined-text-field "Lore: Ipsu Dolor: Sitametco ad eLitsed Doeiusmod: Te incididu ut Laboreetd - Ma…"
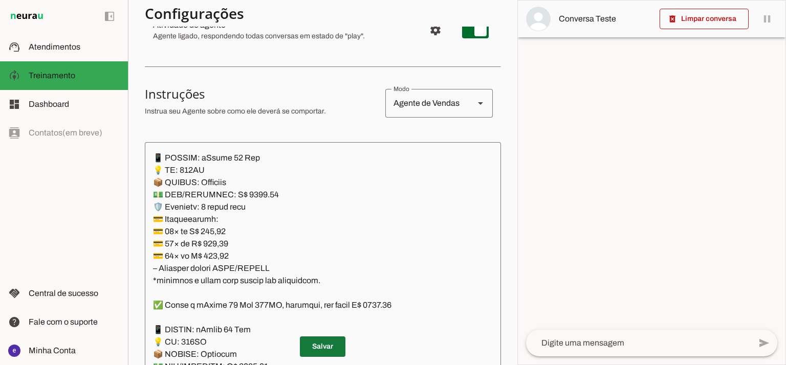
click at [309, 347] on span at bounding box center [323, 346] width 46 height 25
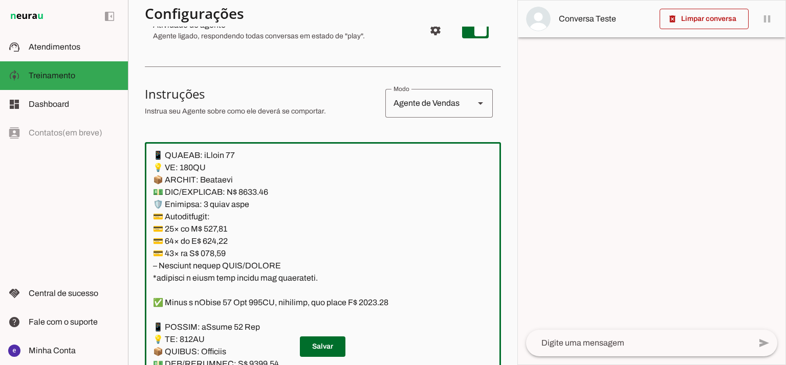
scroll to position [886, 0]
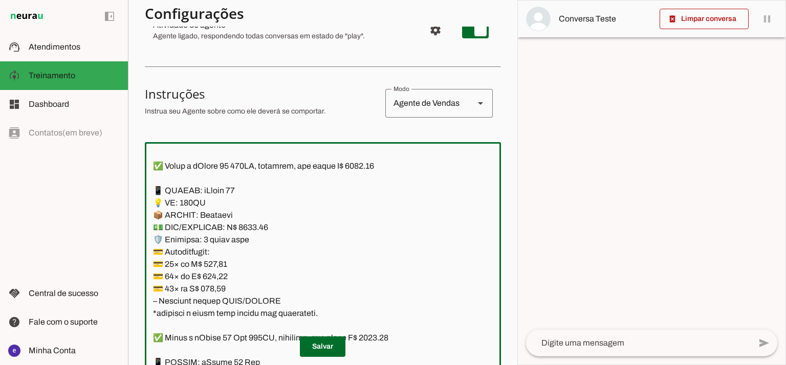
drag, startPoint x: 325, startPoint y: 283, endPoint x: 155, endPoint y: 187, distance: 195.1
click at [155, 187] on textarea at bounding box center [323, 260] width 356 height 221
click at [272, 322] on textarea at bounding box center [323, 260] width 356 height 221
drag, startPoint x: 328, startPoint y: 312, endPoint x: 146, endPoint y: 188, distance: 220.2
click at [146, 188] on textarea at bounding box center [323, 260] width 356 height 221
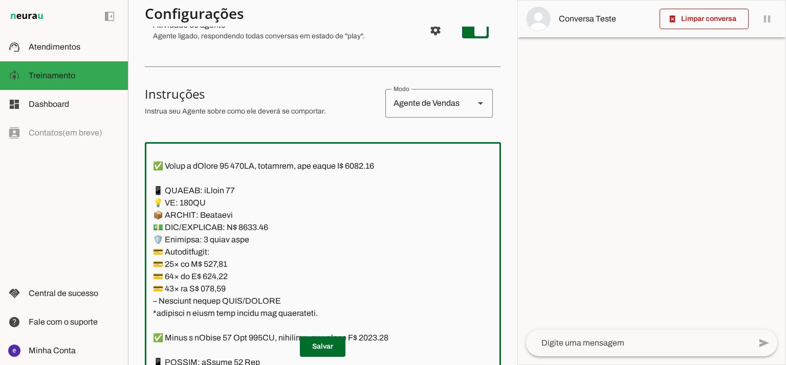
click at [247, 217] on textarea at bounding box center [323, 260] width 356 height 221
click at [219, 263] on textarea at bounding box center [323, 260] width 356 height 221
click at [336, 344] on span at bounding box center [323, 346] width 46 height 25
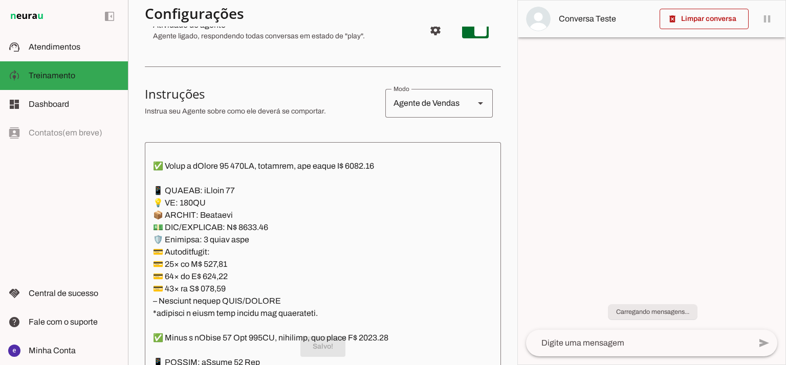
click at [282, 270] on textarea at bounding box center [323, 260] width 356 height 221
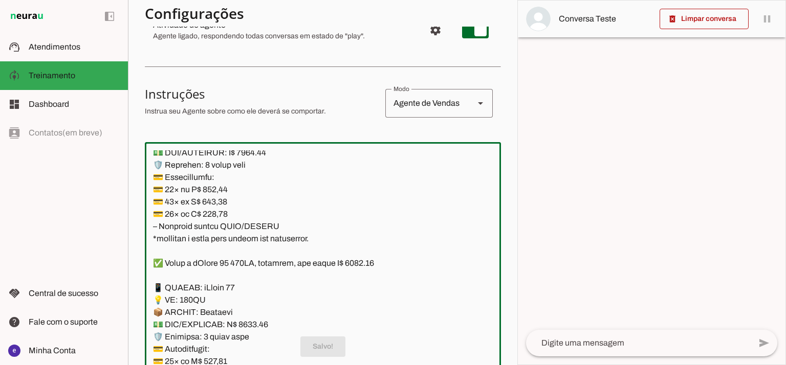
scroll to position [750, 0]
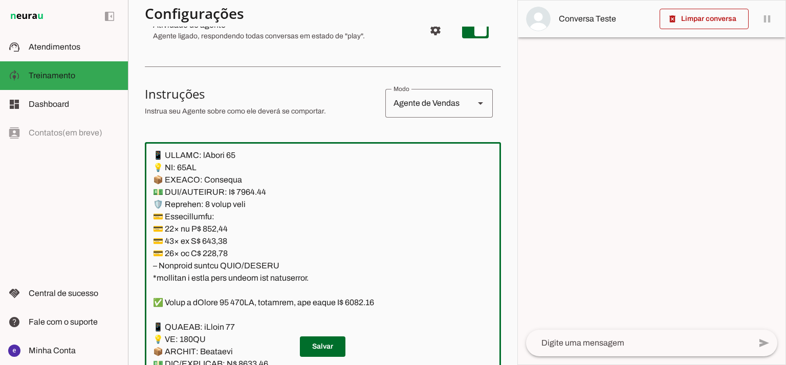
click at [217, 226] on textarea at bounding box center [323, 260] width 356 height 221
click at [213, 242] on textarea at bounding box center [323, 260] width 356 height 221
click at [285, 194] on textarea at bounding box center [323, 260] width 356 height 221
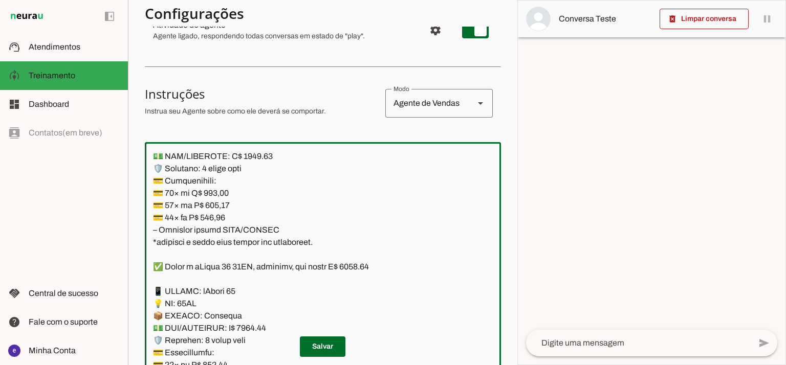
scroll to position [682, 0]
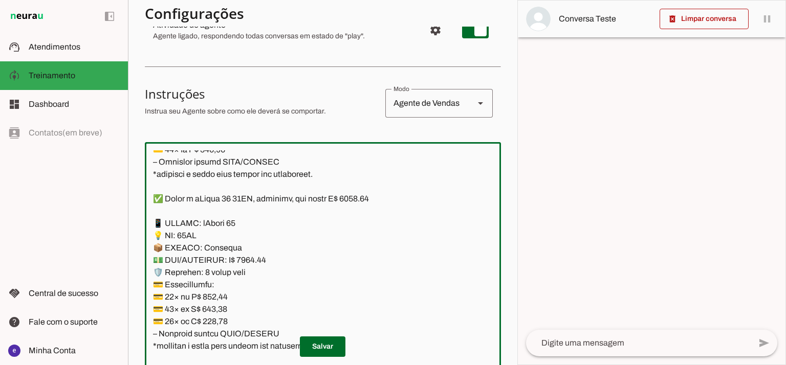
drag, startPoint x: 313, startPoint y: 275, endPoint x: 153, endPoint y: 227, distance: 166.7
click at [153, 227] on textarea at bounding box center [323, 260] width 356 height 221
click at [331, 343] on span at bounding box center [323, 346] width 46 height 25
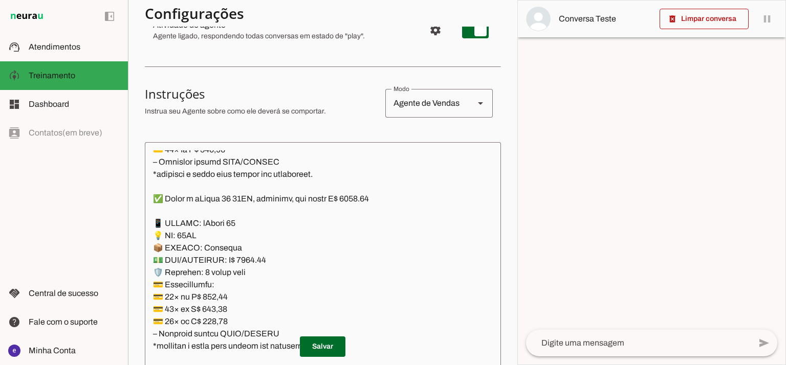
click at [270, 294] on textarea at bounding box center [323, 260] width 356 height 221
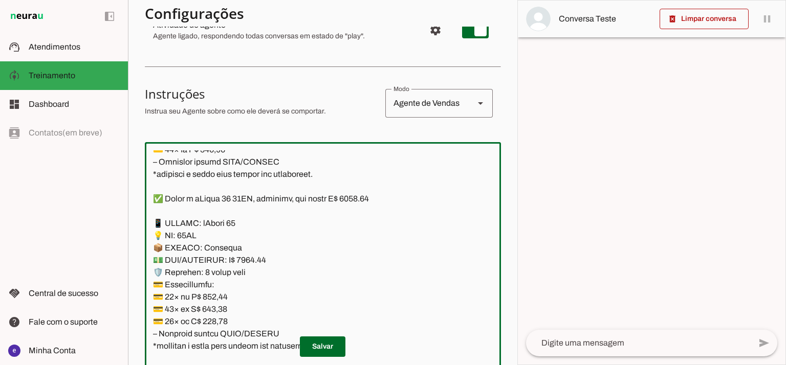
drag, startPoint x: 321, startPoint y: 282, endPoint x: 142, endPoint y: 215, distance: 191.0
click at [142, 215] on section "Agente 1 Agente 2 Criar Agente Você atingiu o limite de IAs Neurau permitidas. …" at bounding box center [322, 182] width 389 height 365
click at [331, 349] on span at bounding box center [323, 346] width 46 height 25
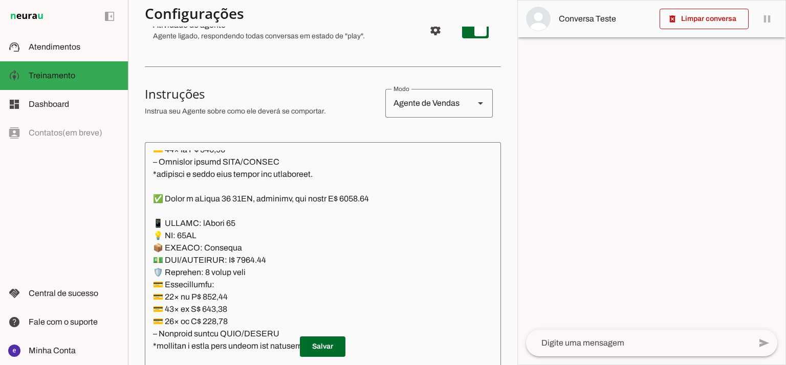
scroll to position [818, 0]
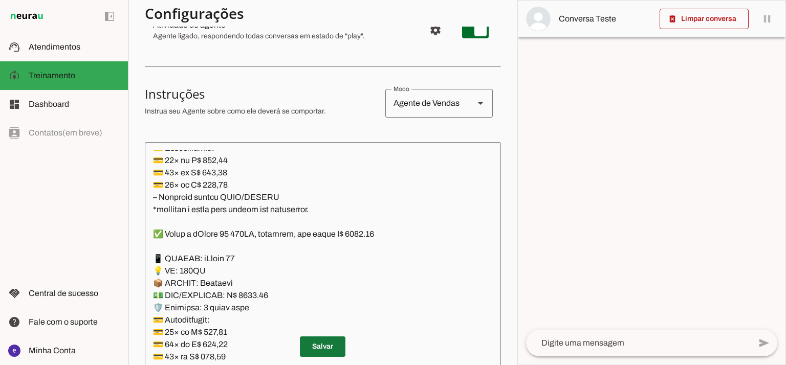
click at [327, 344] on span at bounding box center [323, 346] width 46 height 25
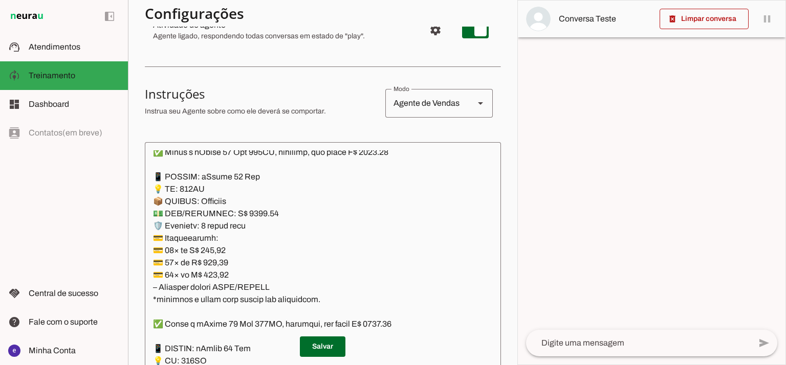
scroll to position [1091, 0]
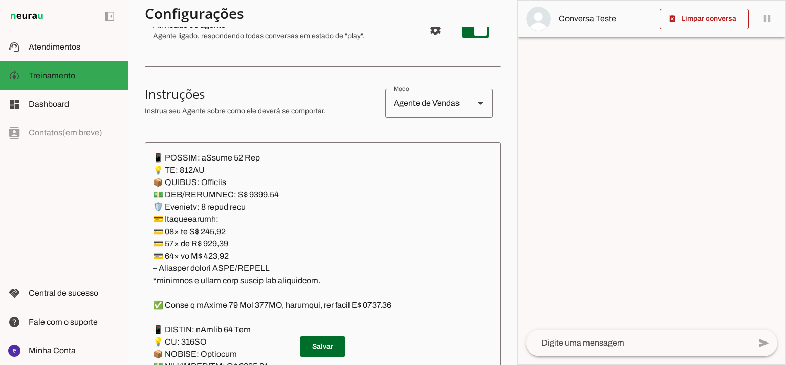
click at [253, 231] on textarea at bounding box center [323, 260] width 356 height 221
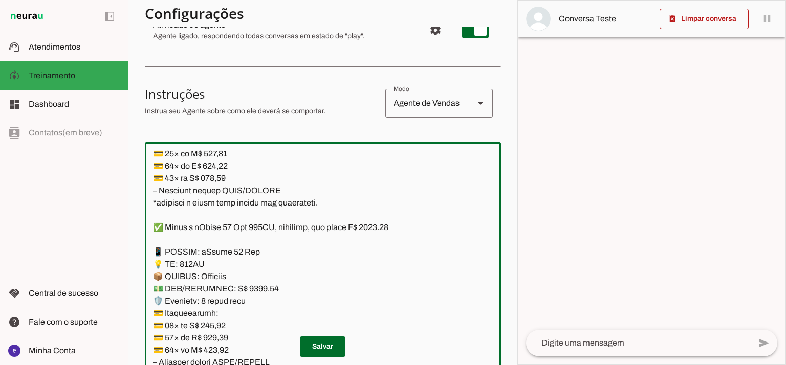
scroll to position [1023, 0]
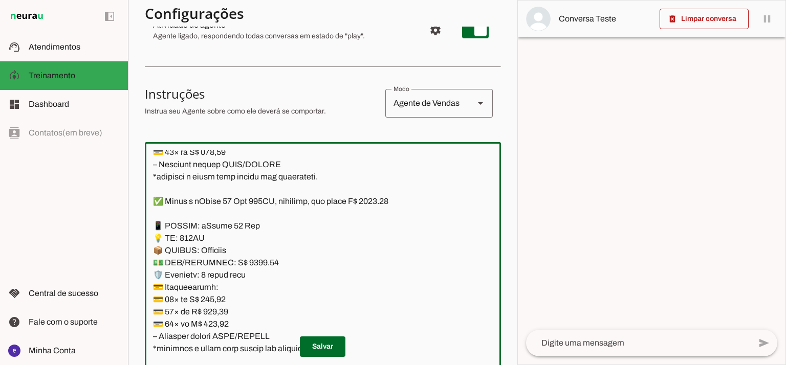
drag, startPoint x: 321, startPoint y: 278, endPoint x: 141, endPoint y: 225, distance: 187.7
click at [141, 225] on section "Agente 1 Agente 2 Criar Agente Você atingiu o limite de IAs Neurau permitidas. …" at bounding box center [322, 182] width 389 height 365
click at [333, 341] on span at bounding box center [323, 346] width 46 height 25
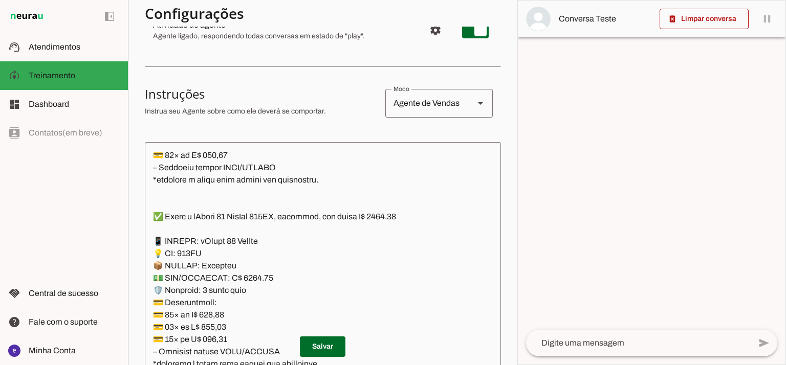
scroll to position [1432, 0]
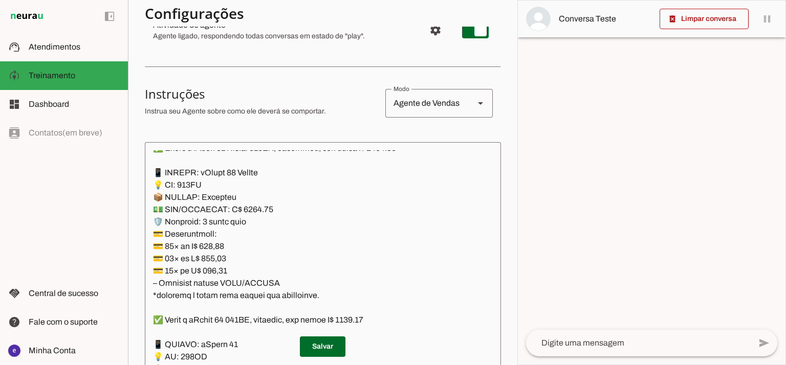
click at [373, 194] on textarea at bounding box center [323, 260] width 356 height 221
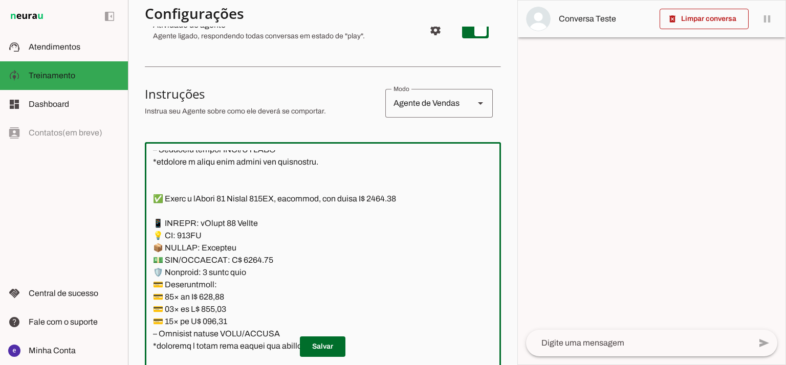
scroll to position [1364, 0]
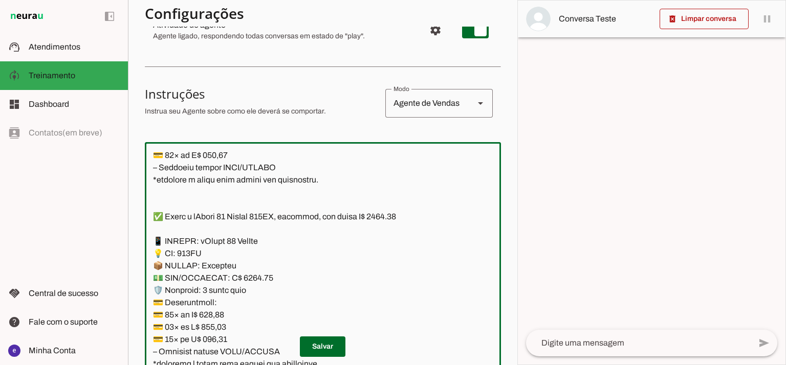
drag, startPoint x: 397, startPoint y: 217, endPoint x: 387, endPoint y: 217, distance: 10.7
click at [387, 217] on textarea at bounding box center [323, 260] width 356 height 221
click at [247, 275] on textarea at bounding box center [323, 260] width 356 height 221
type textarea "Lore: Ipsu Dolor: Sitametco ad eLitsed Doeiusmod: Te incididu ut Laboreetd - Ma…"
type md-outlined-text-field "Lore: Ipsu Dolor: Sitametco ad eLitsed Doeiusmod: Te incididu ut Laboreetd - Ma…"
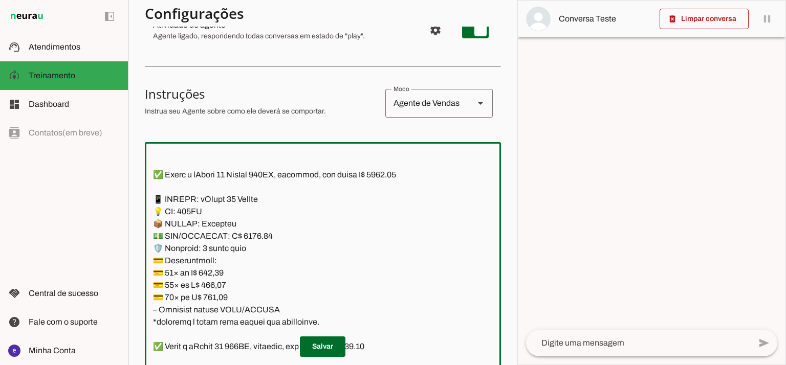
scroll to position [1432, 0]
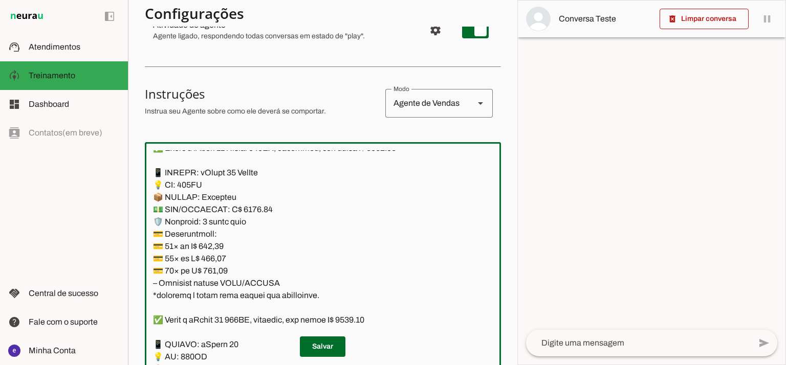
click at [222, 243] on textarea at bounding box center [323, 260] width 356 height 221
paste textarea "17,46"
type textarea "Lore: Ipsu Dolor: Sitametco ad eLitsed Doeiusmod: Te incididu ut Laboreetd - Ma…"
type md-outlined-text-field "Lore: Ipsu Dolor: Sitametco ad eLitsed Doeiusmod: Te incididu ut Laboreetd - Ma…"
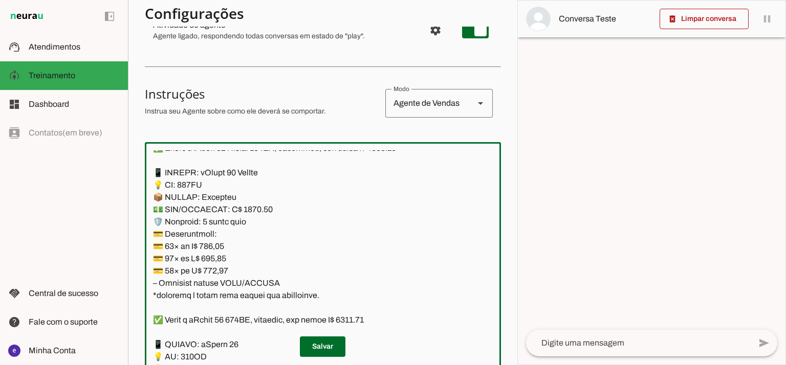
click at [215, 254] on textarea at bounding box center [323, 260] width 356 height 221
paste textarea "68,49"
type textarea "Lore: Ipsu Dolor: Sitametco ad eLitsed Doeiusmod: Te incididu ut Laboreetd - Ma…"
type md-outlined-text-field "Lore: Ipsu Dolor: Sitametco ad eLitsed Doeiusmod: Te incididu ut Laboreetd - Ma…"
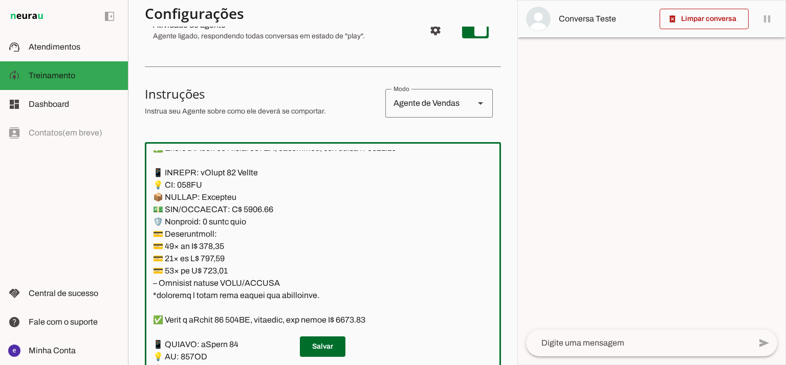
click at [222, 273] on textarea at bounding box center [323, 260] width 356 height 221
paste textarea "90,41"
type textarea "Lore: Ipsu Dolor: Sitametco ad eLitsed Doeiusmod: Te incididu ut Laboreetd - Ma…"
type md-outlined-text-field "Lore: Ipsu Dolor: Sitametco ad eLitsed Doeiusmod: Te incididu ut Laboreetd - Ma…"
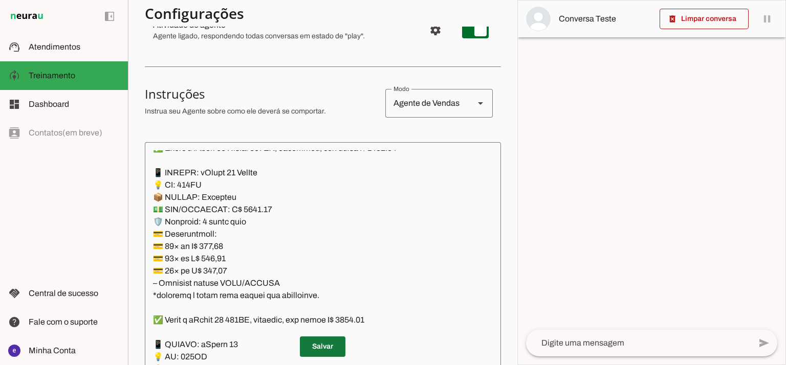
click at [325, 346] on span at bounding box center [323, 346] width 46 height 25
click at [336, 344] on span at bounding box center [323, 346] width 46 height 25
click at [270, 253] on textarea at bounding box center [323, 260] width 356 height 221
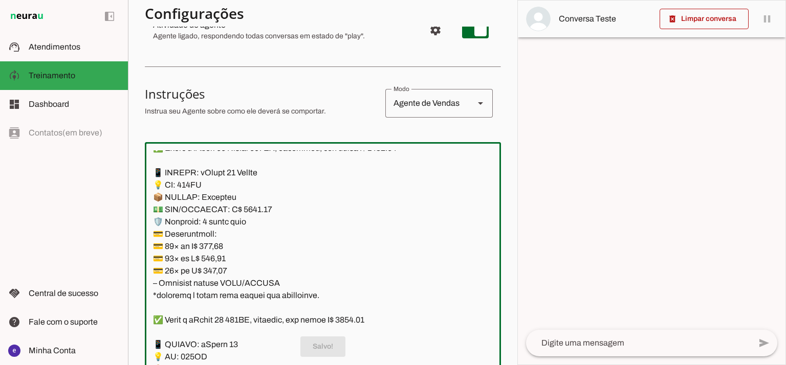
drag, startPoint x: 316, startPoint y: 296, endPoint x: 143, endPoint y: 177, distance: 209.7
click at [143, 177] on section "Agente 1 Agente 2 Criar Agente Você atingiu o limite de IAs Neurau permitidas. …" at bounding box center [322, 182] width 389 height 365
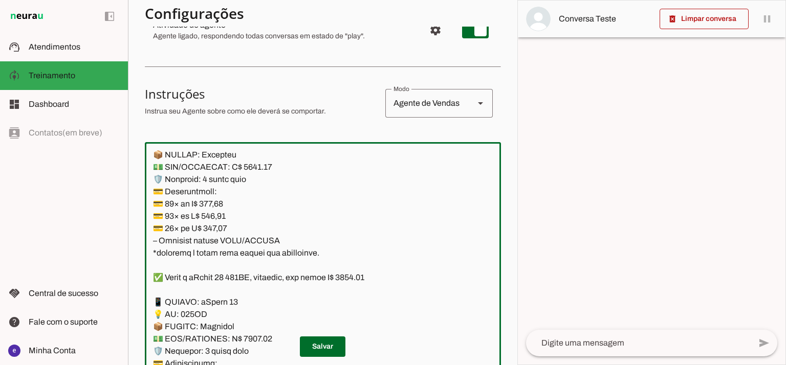
scroll to position [1500, 0]
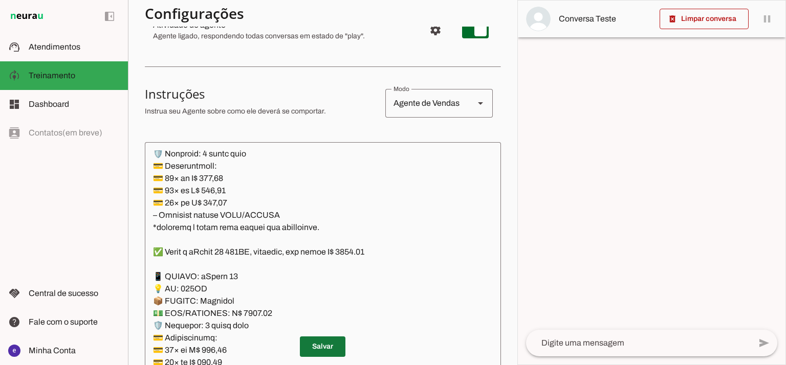
click at [329, 342] on span at bounding box center [323, 346] width 46 height 25
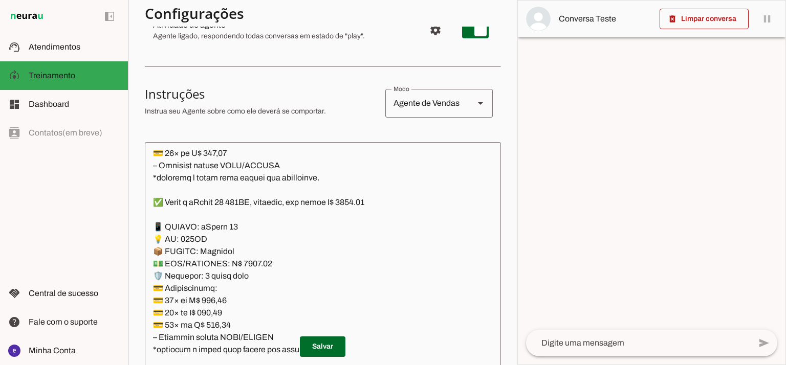
scroll to position [1568, 0]
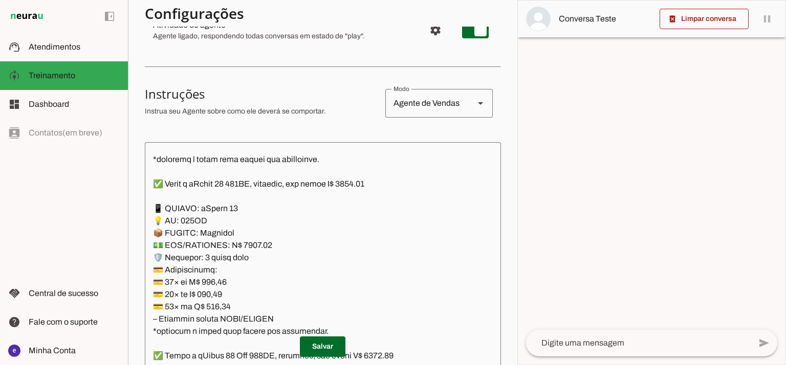
click at [374, 186] on textarea at bounding box center [323, 260] width 356 height 221
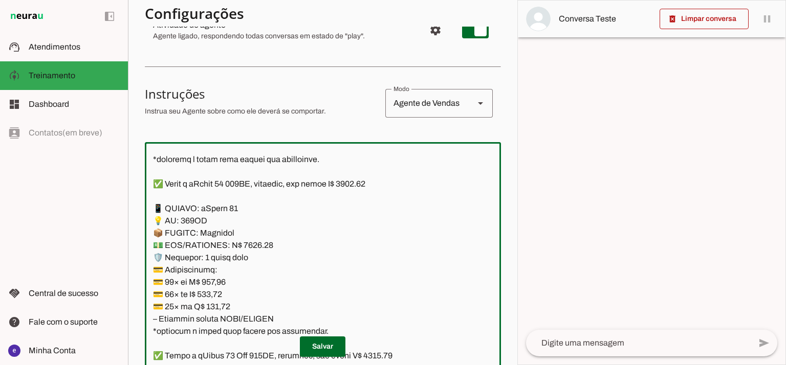
click at [251, 247] on textarea at bounding box center [323, 260] width 356 height 221
type textarea "Lore: Ipsu Dolor: Sitametco ad eLitsed Doeiusmod: Te incididu ut Laboreetd - Ma…"
type md-outlined-text-field "Lore: Ipsu Dolor: Sitametco ad eLitsed Doeiusmod: Te incididu ut Laboreetd - Ma…"
click at [215, 282] on textarea at bounding box center [323, 260] width 356 height 221
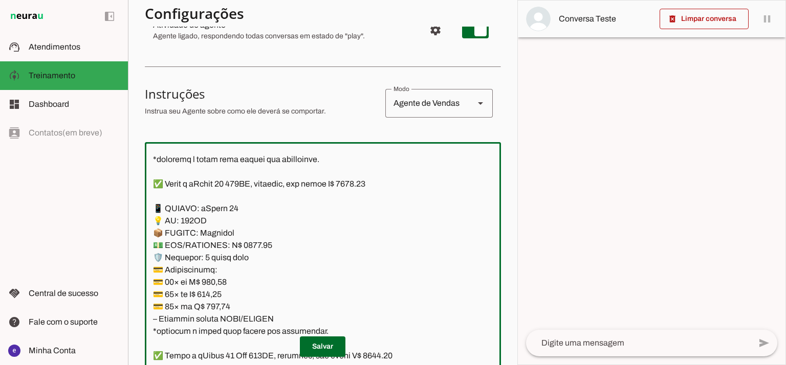
paste textarea "4,04"
type textarea "Lore: Ipsu Dolor: Sitametco ad eLitsed Doeiusmod: Te incididu ut Laboreetd - Ma…"
type md-outlined-text-field "Lore: Ipsu Dolor: Sitametco ad eLitsed Doeiusmod: Te incididu ut Laboreetd - Ma…"
click at [211, 296] on textarea at bounding box center [323, 260] width 356 height 221
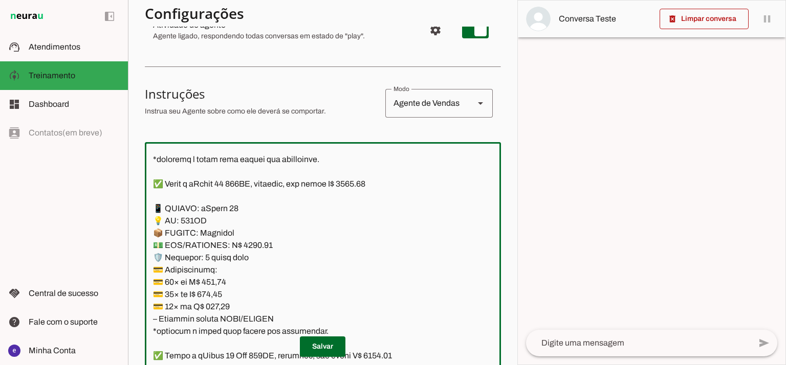
paste textarea "0,23"
type textarea "Lore: Ipsu Dolor: Sitametco ad eLitsed Doeiusmod: Te incididu ut Laboreetd - Ma…"
type md-outlined-text-field "Lore: Ipsu Dolor: Sitametco ad eLitsed Doeiusmod: Te incididu ut Laboreetd - Ma…"
click at [212, 310] on textarea at bounding box center [323, 260] width 356 height 221
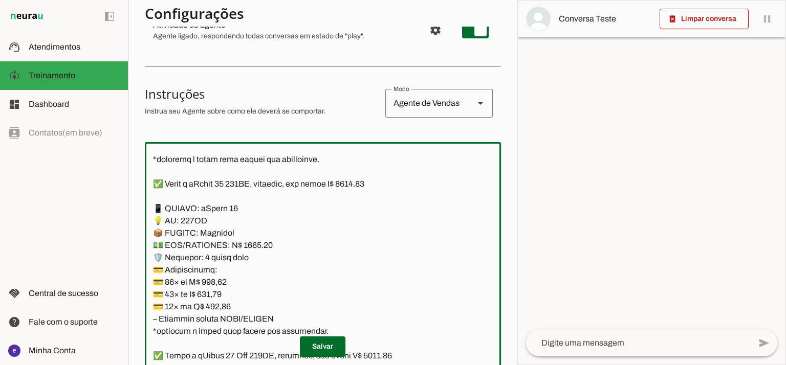
paste textarea "0"
type textarea "Lore: Ipsu Dolor: Sitametco ad eLitsed Doeiusmod: Te incididu ut Laboreetd - Ma…"
type md-outlined-text-field "Lore: Ipsu Dolor: Sitametco ad eLitsed Doeiusmod: Te incididu ut Laboreetd - Ma…"
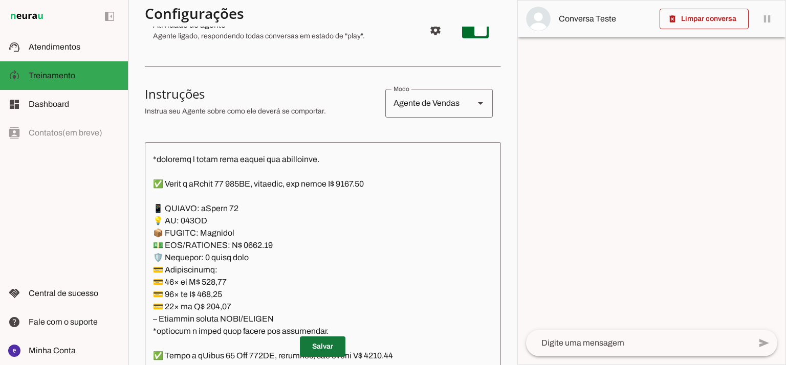
click at [315, 343] on span at bounding box center [323, 346] width 46 height 25
click at [283, 271] on textarea at bounding box center [323, 260] width 356 height 221
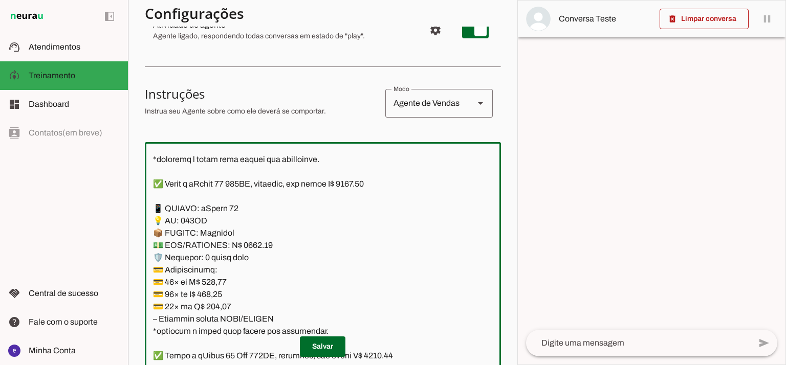
drag, startPoint x: 319, startPoint y: 331, endPoint x: 148, endPoint y: 210, distance: 209.9
click at [148, 210] on textarea at bounding box center [323, 260] width 356 height 221
click at [315, 343] on span at bounding box center [323, 346] width 46 height 25
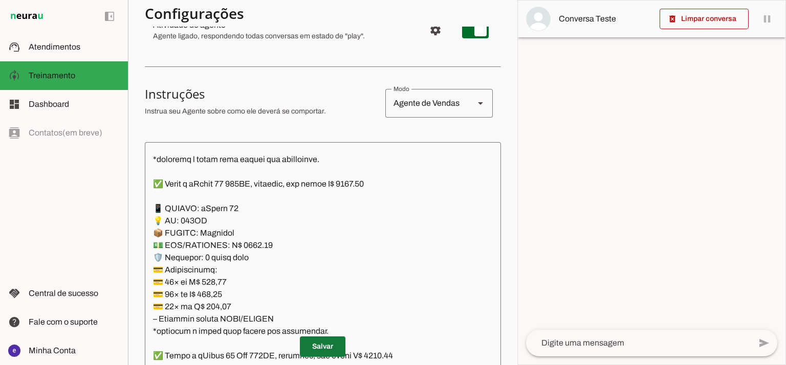
click at [325, 343] on span at bounding box center [323, 346] width 46 height 25
click at [311, 340] on span at bounding box center [323, 346] width 46 height 25
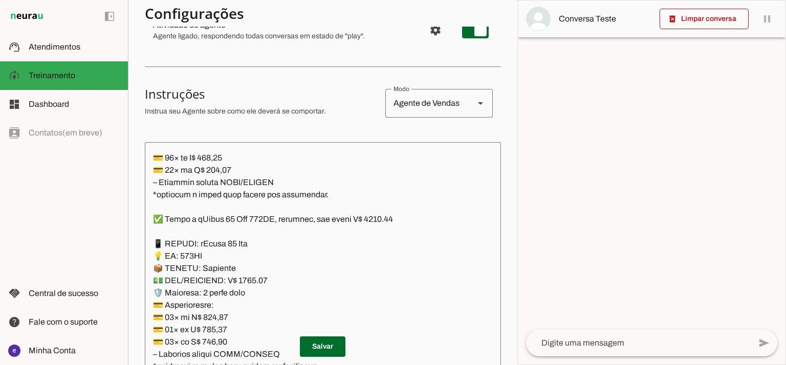
scroll to position [1773, 0]
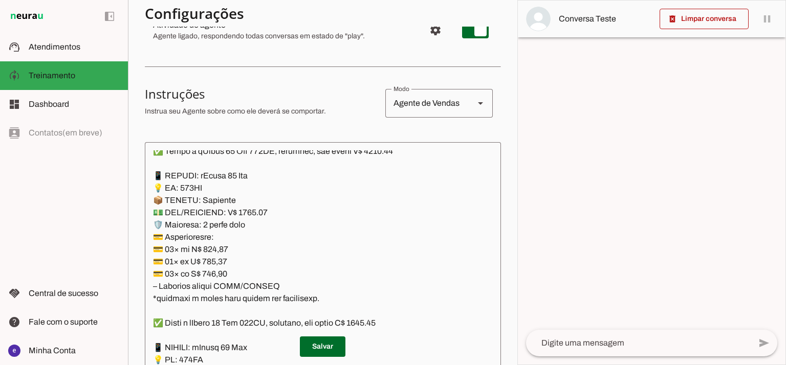
click at [251, 207] on textarea at bounding box center [323, 260] width 356 height 221
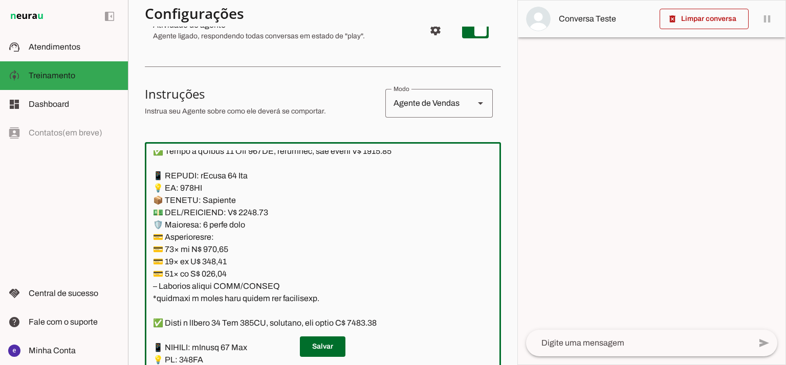
scroll to position [1705, 0]
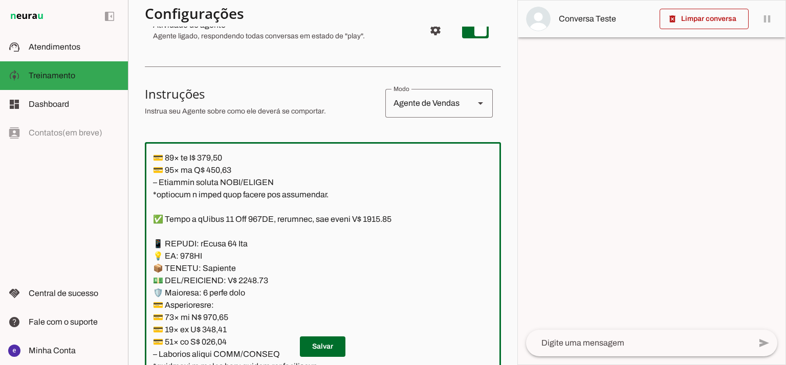
click at [387, 218] on textarea at bounding box center [323, 260] width 356 height 221
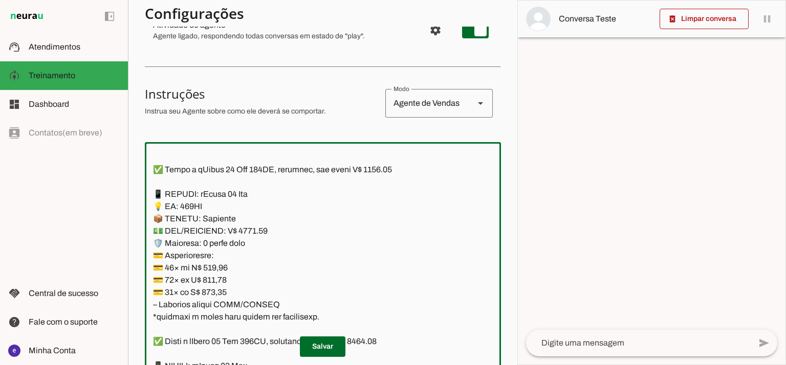
scroll to position [1773, 0]
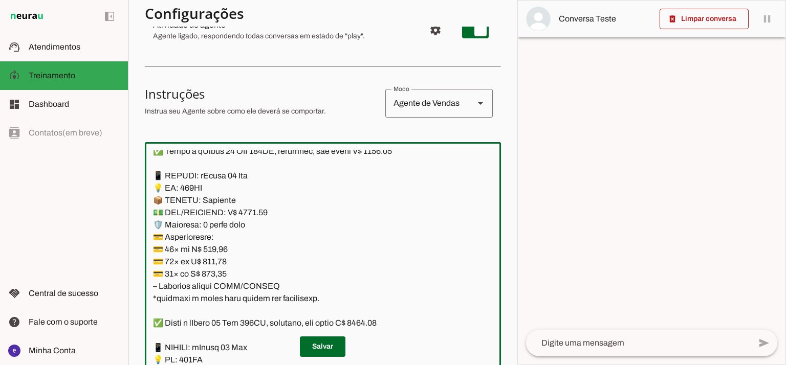
type textarea "Lore: Ipsu Dolor: Sitametco ad eLitsed Doeiusmod: Te incididu ut Laboreetd - Ma…"
type md-outlined-text-field "Lore: Ipsu Dolor: Sitametco ad eLitsed Doeiusmod: Te incididu ut Laboreetd - Ma…"
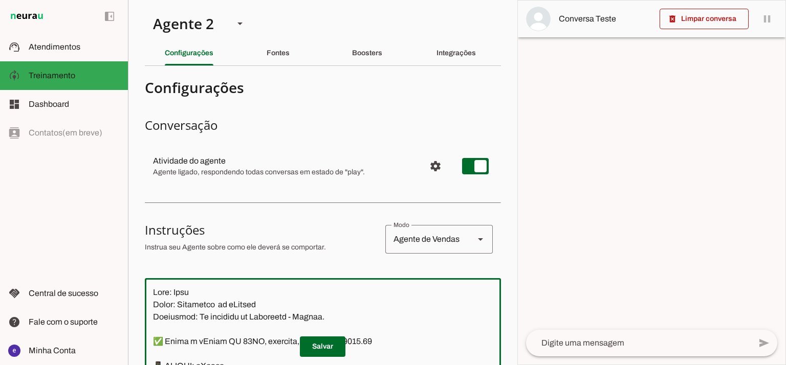
scroll to position [1773, 0]
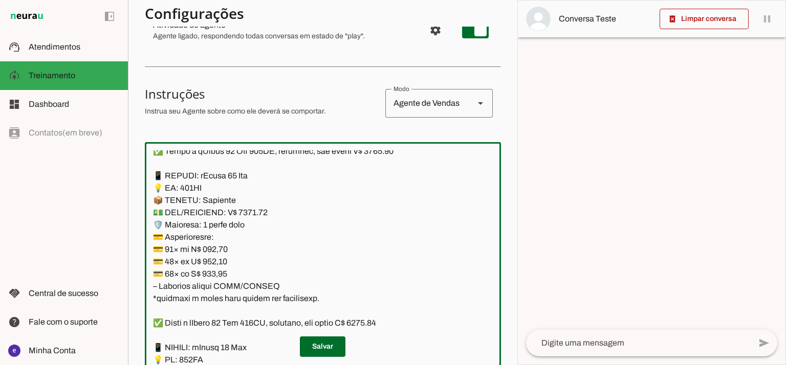
click at [213, 247] on textarea at bounding box center [323, 260] width 356 height 221
paste textarea "39,74"
type textarea "Lore: Ipsu Dolor: Sitametco ad eLitsed Doeiusmod: Te incididu ut Laboreetd - Ma…"
type md-outlined-text-field "Lore: Ipsu Dolor: Sitametco ad eLitsed Doeiusmod: Te incididu ut Laboreetd - Ma…"
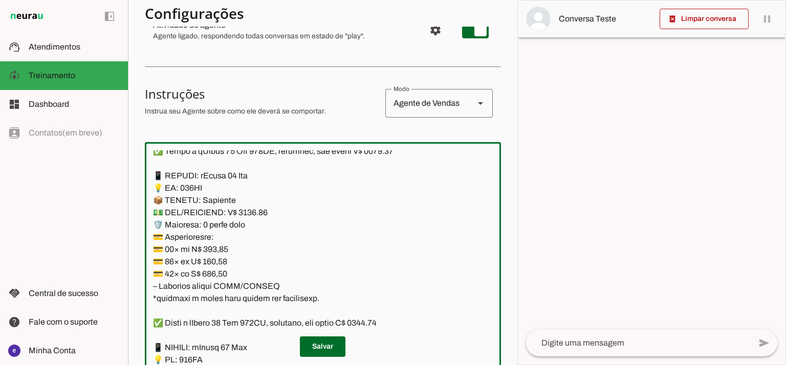
click at [218, 258] on textarea at bounding box center [323, 260] width 356 height 221
paste textarea "87,33"
type textarea "Lore: Ipsu Dolor: Sitametco ad eLitsed Doeiusmod: Te incididu ut Laboreetd - Ma…"
type md-outlined-text-field "Lore: Ipsu Dolor: Sitametco ad eLitsed Doeiusmod: Te incididu ut Laboreetd - Ma…"
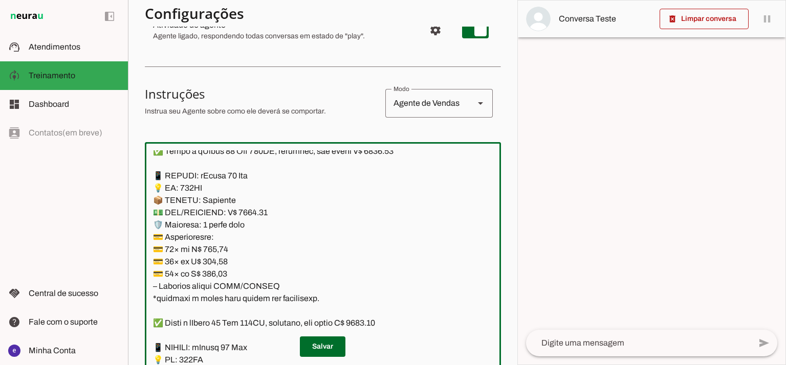
click at [213, 270] on textarea at bounding box center [323, 260] width 356 height 221
paste textarea "3,77"
type textarea "Lore: Ipsu Dolor: Sitametco ad eLitsed Doeiusmod: Te incididu ut Laboreetd - Ma…"
type md-outlined-text-field "Lore: Ipsu Dolor: Sitametco ad eLitsed Doeiusmod: Te incididu ut Laboreetd - Ma…"
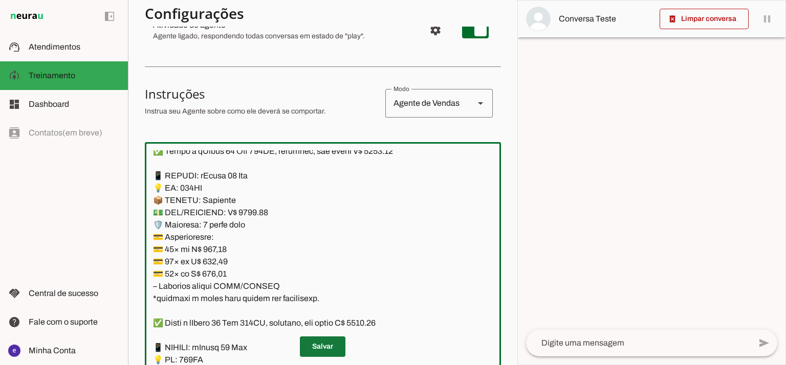
click at [336, 338] on span at bounding box center [323, 346] width 46 height 25
click at [294, 275] on textarea at bounding box center [323, 260] width 356 height 221
drag, startPoint x: 318, startPoint y: 298, endPoint x: 127, endPoint y: 176, distance: 226.6
click at [127, 176] on applet-drawer "support_agent Atendimentos Atendimentos model_training Treinamento Treinamento …" at bounding box center [393, 182] width 786 height 365
click at [331, 343] on span at bounding box center [323, 346] width 46 height 25
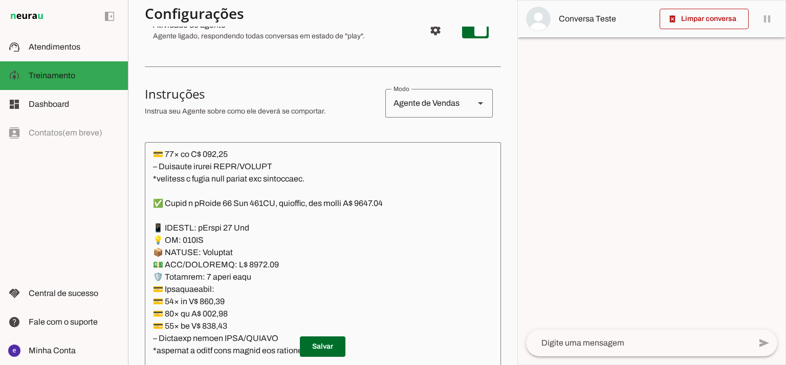
scroll to position [2796, 0]
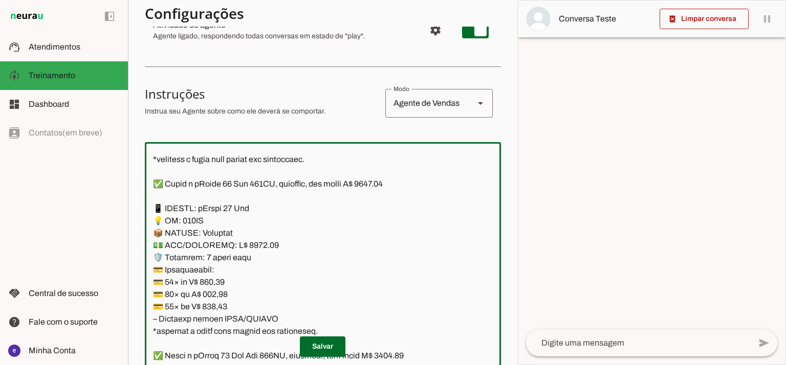
click at [383, 184] on textarea at bounding box center [323, 260] width 356 height 221
click at [247, 240] on textarea at bounding box center [323, 260] width 356 height 221
type textarea "Lore: Ipsu Dolor: Sitametco ad eLitsed Doeiusmod: Te incididu ut Laboreetd - Ma…"
type md-outlined-text-field "Lore: Ipsu Dolor: Sitametco ad eLitsed Doeiusmod: Te incididu ut Laboreetd - Ma…"
click at [221, 280] on textarea at bounding box center [323, 260] width 356 height 221
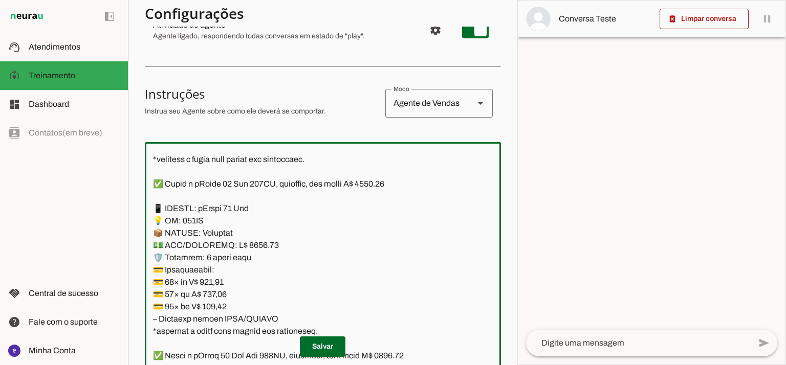
click at [221, 280] on textarea at bounding box center [323, 260] width 356 height 221
paste textarea "45,56"
type textarea "Lore: Ipsu Dolor: Sitametco ad eLitsed Doeiusmod: Te incididu ut Laboreetd - Ma…"
type md-outlined-text-field "Lore: Ipsu Dolor: Sitametco ad eLitsed Doeiusmod: Te incididu ut Laboreetd - Ma…"
click at [216, 302] on textarea at bounding box center [323, 260] width 356 height 221
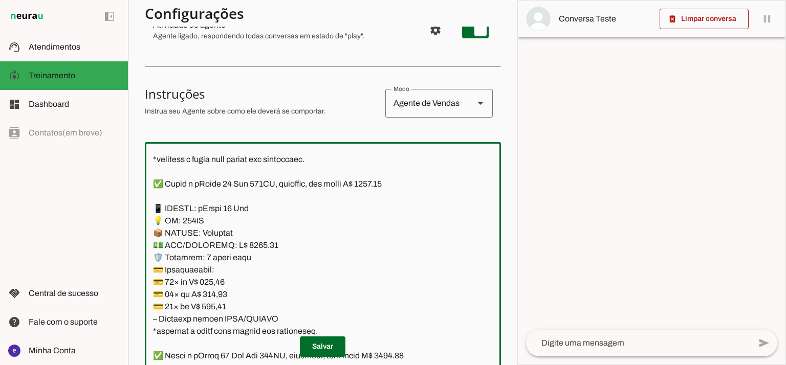
click at [216, 296] on textarea at bounding box center [323, 260] width 356 height 221
paste textarea "76,83"
type textarea "Lore: Ipsu Dolor: Sitametco ad eLitsed Doeiusmod: Te incididu ut Laboreetd - Ma…"
type md-outlined-text-field "Lore: Ipsu Dolor: Sitametco ad eLitsed Doeiusmod: Te incididu ut Laboreetd - Ma…"
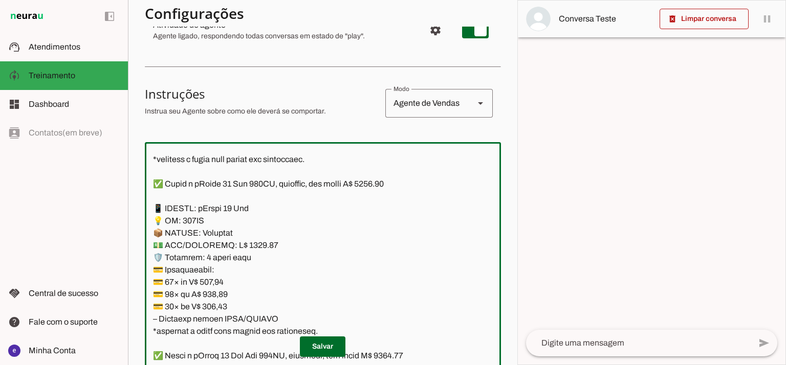
click at [215, 304] on textarea at bounding box center [323, 260] width 356 height 221
click at [214, 304] on textarea at bounding box center [323, 260] width 356 height 221
click at [222, 300] on textarea at bounding box center [323, 260] width 356 height 221
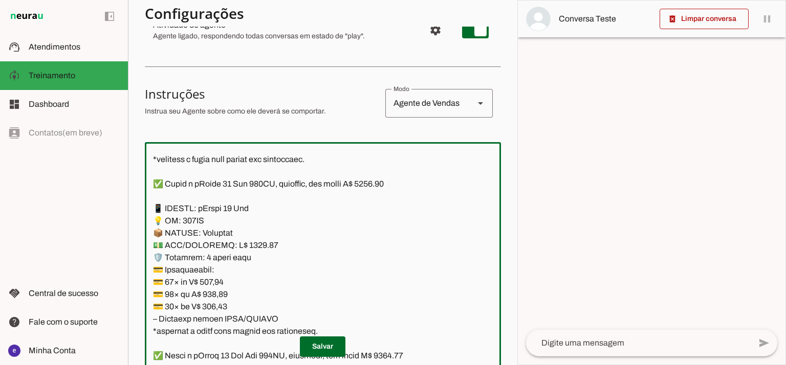
click at [218, 308] on textarea at bounding box center [323, 260] width 356 height 221
paste textarea "67,24"
type textarea "Lore: Ipsu Dolor: Sitametco ad eLitsed Doeiusmod: Te incididu ut Laboreetd - Ma…"
type md-outlined-text-field "Lore: Ipsu Dolor: Sitametco ad eLitsed Doeiusmod: Te incididu ut Laboreetd - Ma…"
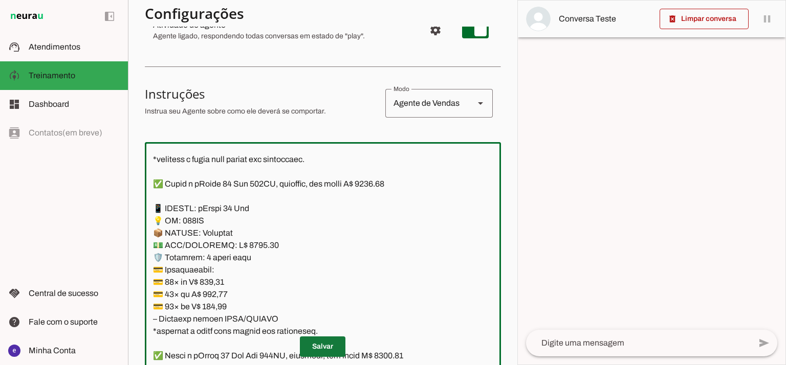
click at [305, 344] on span at bounding box center [323, 346] width 46 height 25
drag, startPoint x: 309, startPoint y: 257, endPoint x: 142, endPoint y: 208, distance: 173.8
click at [142, 208] on section "Agente 1 Agente 2 Criar Agente Você atingiu o limite de IAs Neurau permitidas. …" at bounding box center [322, 182] width 389 height 365
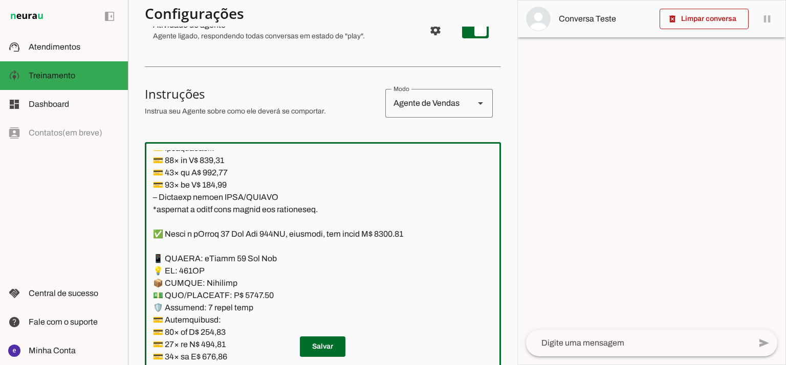
scroll to position [2932, 0]
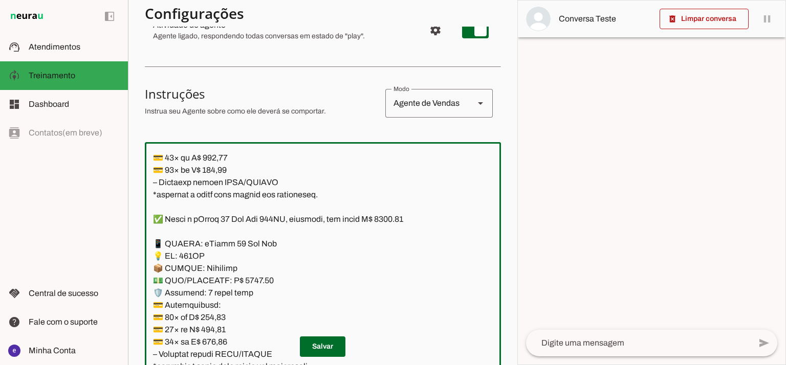
click at [333, 349] on span at bounding box center [323, 346] width 46 height 25
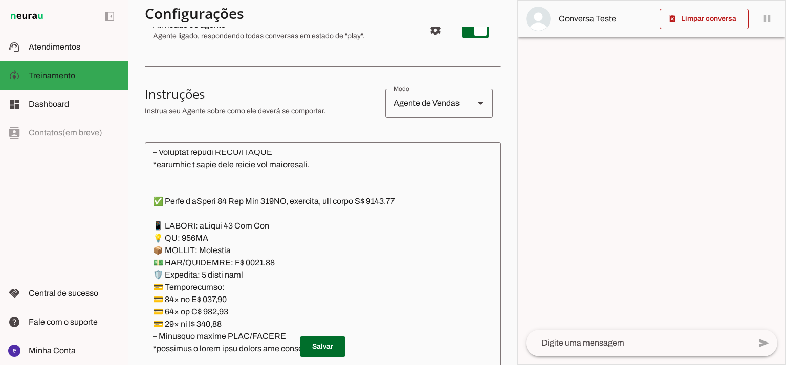
scroll to position [3137, 0]
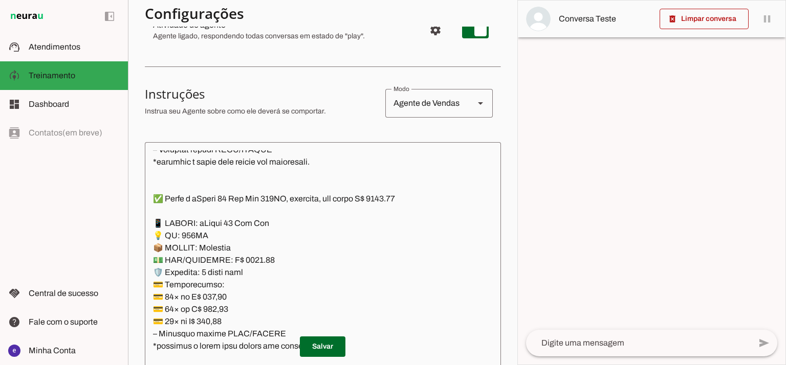
click at [270, 248] on textarea at bounding box center [323, 260] width 356 height 221
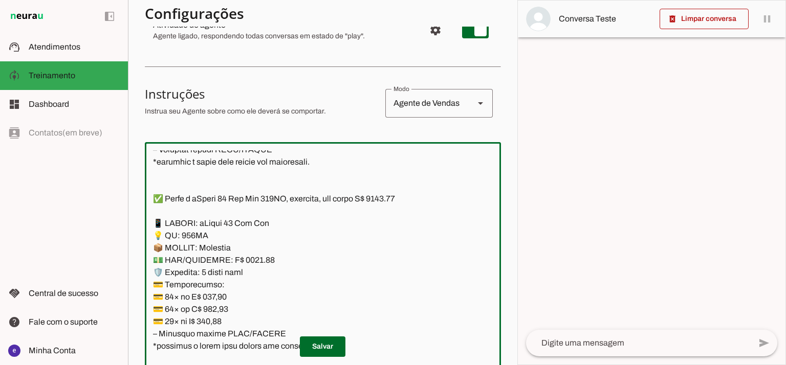
click at [243, 257] on textarea at bounding box center [323, 260] width 356 height 221
click at [246, 261] on textarea at bounding box center [323, 260] width 356 height 221
click at [399, 198] on textarea at bounding box center [323, 260] width 356 height 221
type textarea "Lore: Ipsu Dolor: Sitametco ad eLitsed Doeiusmod: Te incididu ut Laboreetd - Ma…"
type md-outlined-text-field "Lore: Ipsu Dolor: Sitametco ad eLitsed Doeiusmod: Te incididu ut Laboreetd - Ma…"
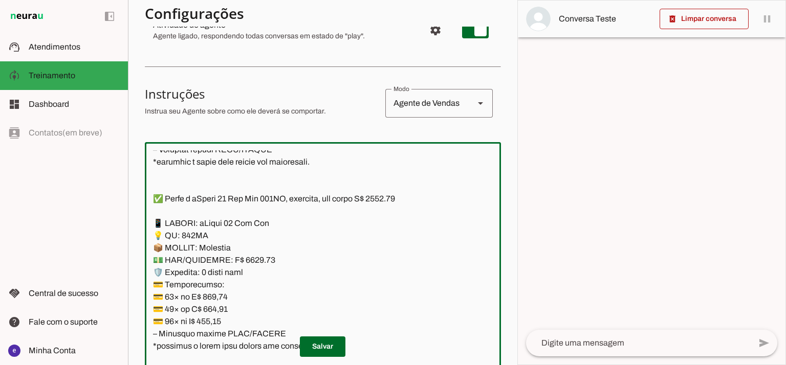
click at [223, 293] on textarea at bounding box center [323, 260] width 356 height 221
paste textarea "78,98"
type textarea "Lore: Ipsu Dolor: Sitametco ad eLitsed Doeiusmod: Te incididu ut Laboreetd - Ma…"
type md-outlined-text-field "Lore: Ipsu Dolor: Sitametco ad eLitsed Doeiusmod: Te incididu ut Laboreetd - Ma…"
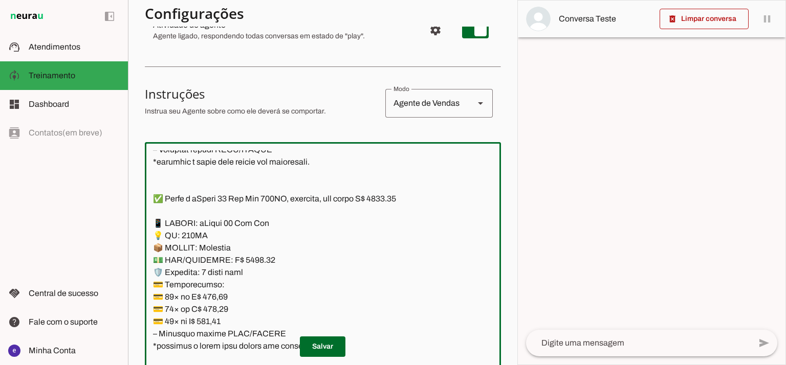
click at [226, 310] on textarea at bounding box center [323, 260] width 356 height 221
paste textarea "05,10"
type textarea "Lore: Ipsu Dolor: Sitametco ad eLitsed Doeiusmod: Te incididu ut Laboreetd - Ma…"
type md-outlined-text-field "Lore: Ipsu Dolor: Sitametco ad eLitsed Doeiusmod: Te incididu ut Laboreetd - Ma…"
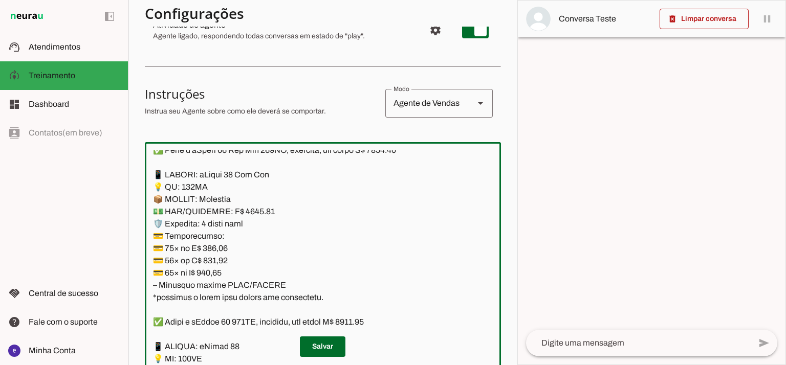
scroll to position [3205, 0]
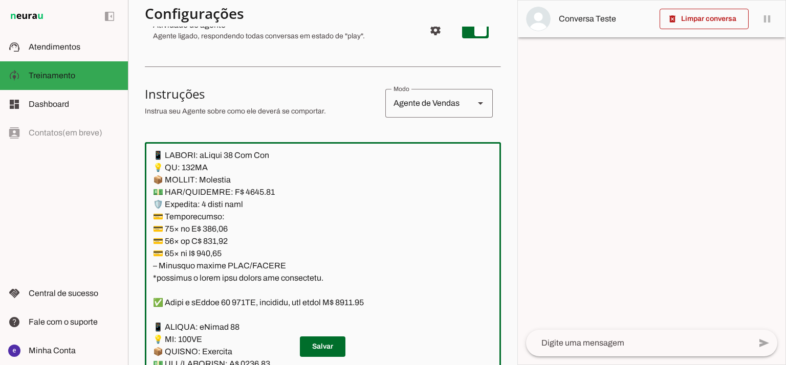
click at [217, 257] on textarea at bounding box center [323, 260] width 356 height 221
paste textarea "87,29"
type textarea "Lore: Ipsu Dolor: Sitametco ad eLitsed Doeiusmod: Te incididu ut Laboreetd - Ma…"
type md-outlined-text-field "Lore: Ipsu Dolor: Sitametco ad eLitsed Doeiusmod: Te incididu ut Laboreetd - Ma…"
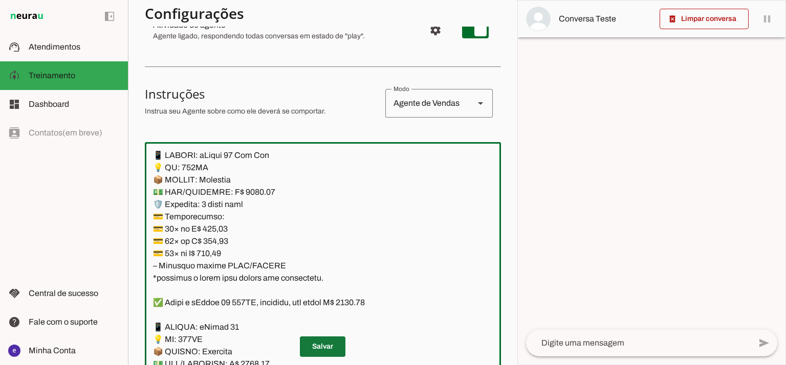
drag, startPoint x: 329, startPoint y: 341, endPoint x: 283, endPoint y: 253, distance: 99.5
click at [329, 341] on span at bounding box center [323, 346] width 46 height 25
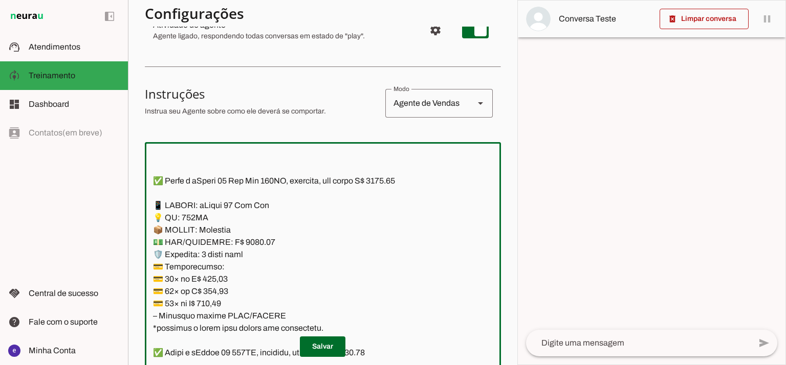
scroll to position [3137, 0]
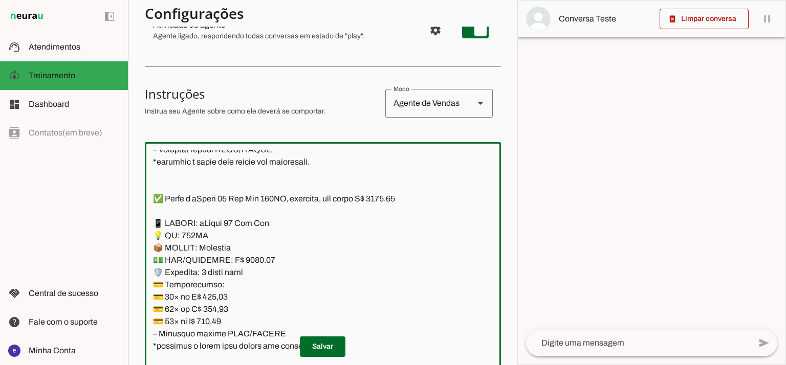
drag, startPoint x: 327, startPoint y: 280, endPoint x: 142, endPoint y: 225, distance: 192.7
click at [142, 225] on section "Agente 1 Agente 2 Criar Agente Você atingiu o limite de IAs Neurau permitidas. …" at bounding box center [322, 182] width 389 height 365
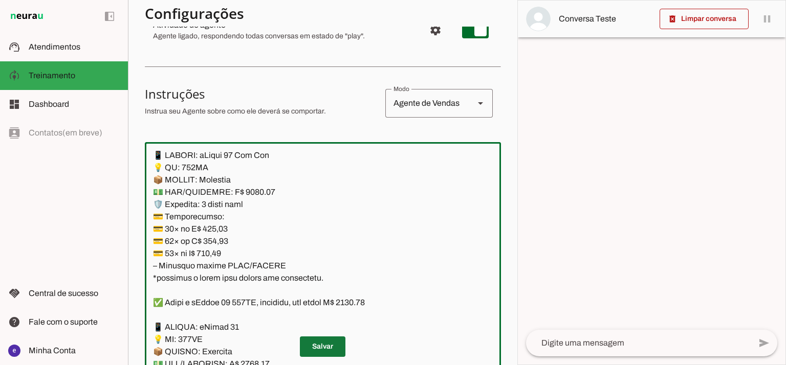
click at [334, 346] on span at bounding box center [323, 346] width 46 height 25
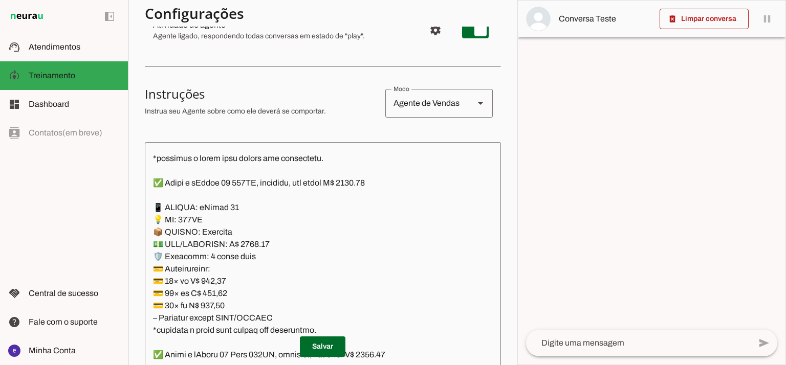
scroll to position [3341, 0]
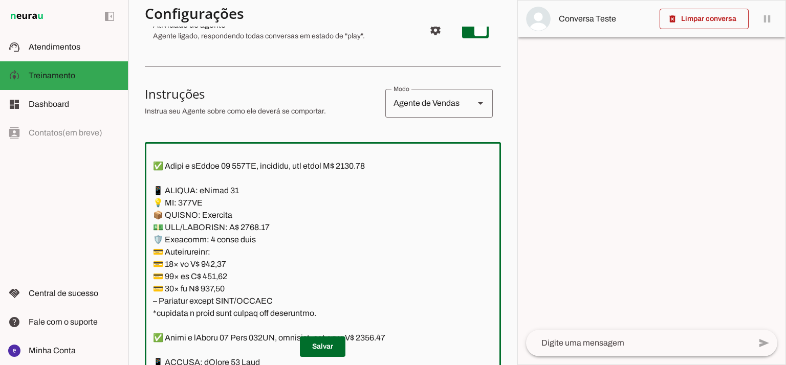
click at [376, 167] on textarea at bounding box center [323, 260] width 356 height 221
click at [371, 164] on textarea at bounding box center [323, 260] width 356 height 221
click at [250, 224] on textarea at bounding box center [323, 260] width 356 height 221
type textarea "Lore: Ipsu Dolor: Sitametco ad eLitsed Doeiusmod: Te incididu ut Laboreetd - Ma…"
type md-outlined-text-field "Lore: Ipsu Dolor: Sitametco ad eLitsed Doeiusmod: Te incididu ut Laboreetd - Ma…"
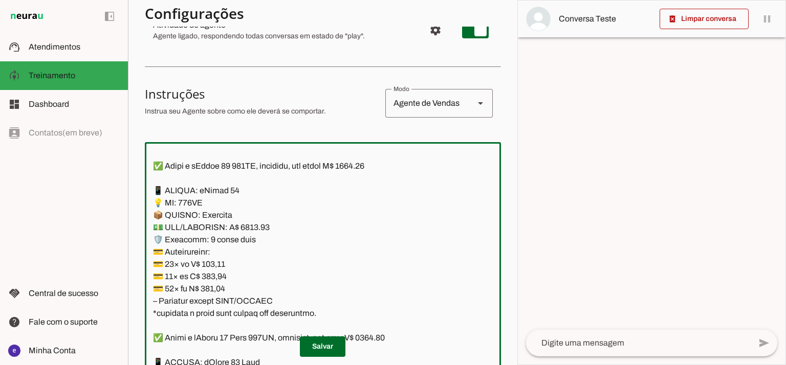
click at [218, 259] on textarea at bounding box center [323, 260] width 356 height 221
click at [218, 260] on textarea at bounding box center [323, 260] width 356 height 221
paste textarea "07,69"
type textarea "Lore: Ipsu Dolor: Sitametco ad eLitsed Doeiusmod: Te incididu ut Laboreetd - Ma…"
type md-outlined-text-field "Lore: Ipsu Dolor: Sitametco ad eLitsed Doeiusmod: Te incididu ut Laboreetd - Ma…"
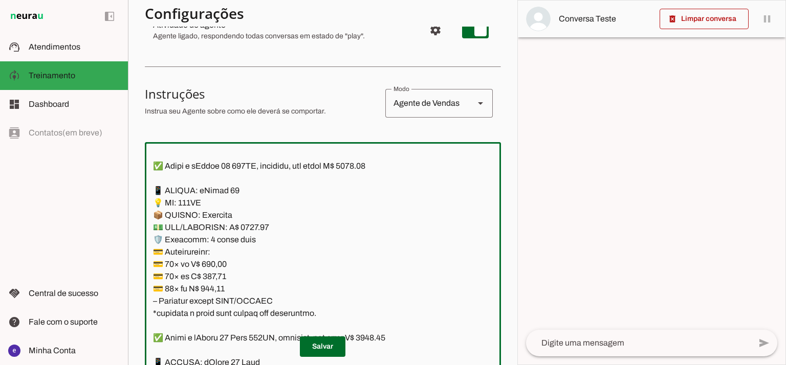
click at [211, 274] on textarea at bounding box center [323, 260] width 356 height 221
paste textarea "44,80"
type textarea "Lore: Ipsu Dolor: Sitametco ad eLitsed Doeiusmod: Te incididu ut Laboreetd - Ma…"
type md-outlined-text-field "Lore: Ipsu Dolor: Sitametco ad eLitsed Doeiusmod: Te incididu ut Laboreetd - Ma…"
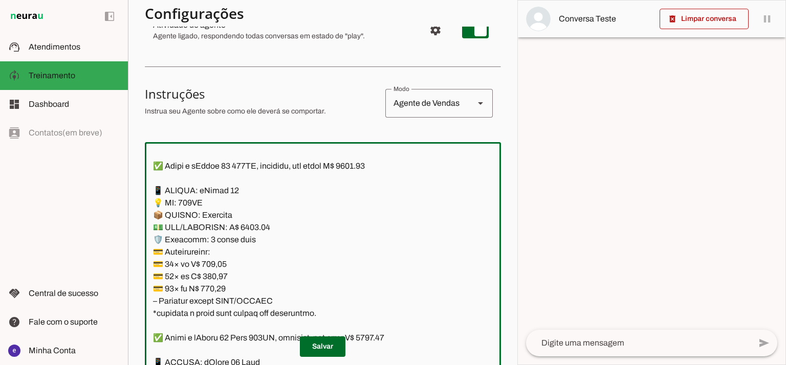
click at [222, 285] on textarea at bounding box center [323, 260] width 356 height 221
paste textarea "44,53"
type textarea "Lore: Ipsu Dolor: Sitametco ad eLitsed Doeiusmod: Te incididu ut Laboreetd - Ma…"
type md-outlined-text-field "Lore: Ipsu Dolor: Sitametco ad eLitsed Doeiusmod: Te incididu ut Laboreetd - Ma…"
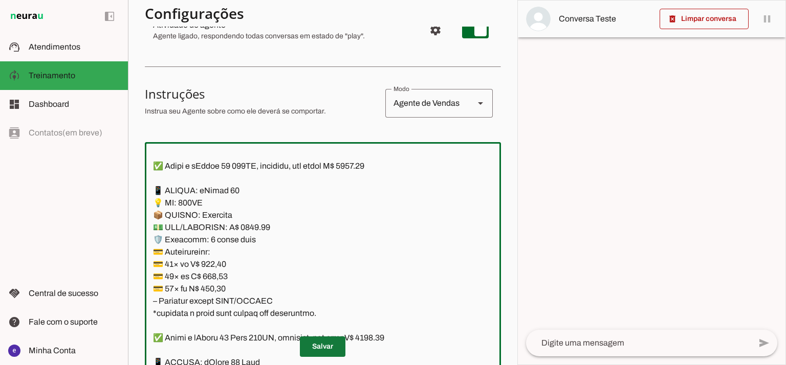
click at [328, 348] on span at bounding box center [323, 346] width 46 height 25
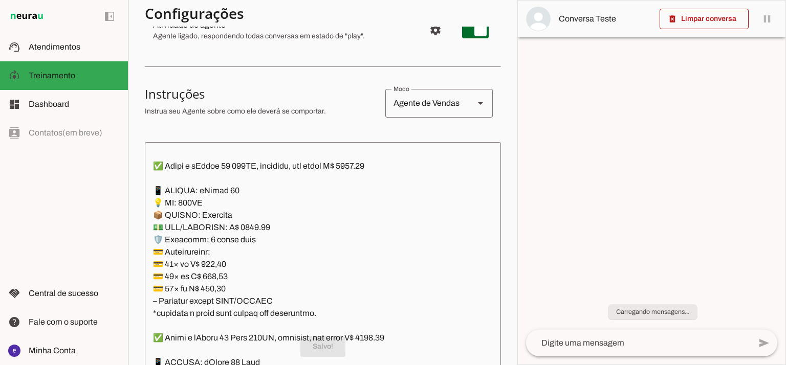
click at [307, 237] on textarea at bounding box center [323, 260] width 356 height 221
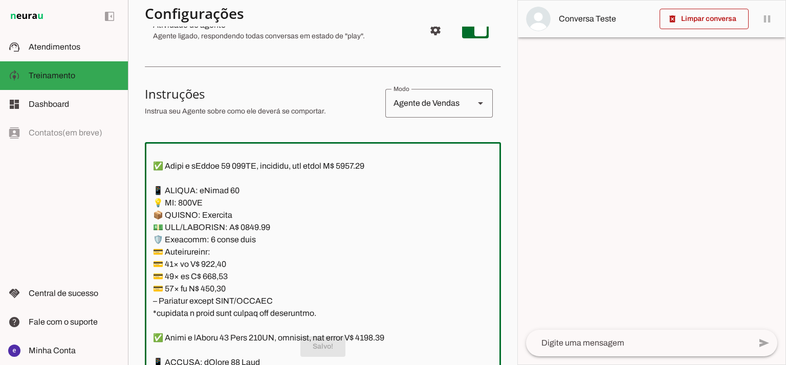
drag, startPoint x: 326, startPoint y: 247, endPoint x: 145, endPoint y: 186, distance: 190.5
click at [145, 186] on textarea at bounding box center [323, 260] width 356 height 221
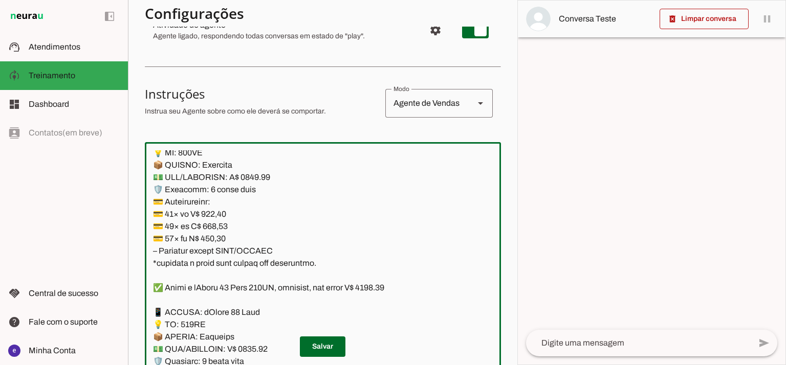
scroll to position [3409, 0]
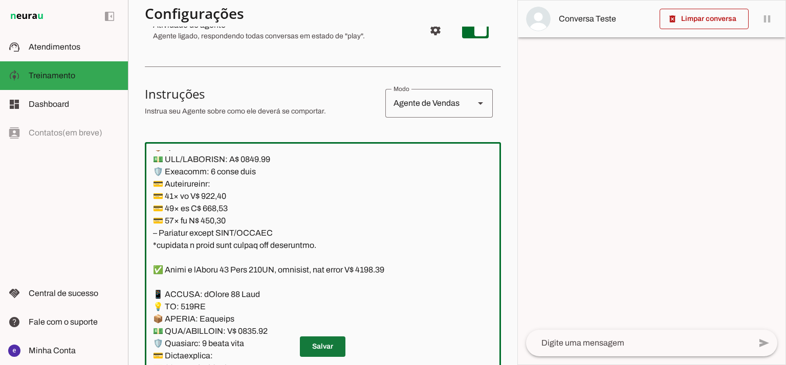
click at [317, 338] on span at bounding box center [323, 346] width 46 height 25
click at [285, 237] on textarea at bounding box center [323, 260] width 356 height 221
click at [381, 272] on textarea at bounding box center [323, 260] width 356 height 221
click at [392, 267] on textarea at bounding box center [323, 260] width 356 height 221
click at [376, 270] on textarea at bounding box center [323, 260] width 356 height 221
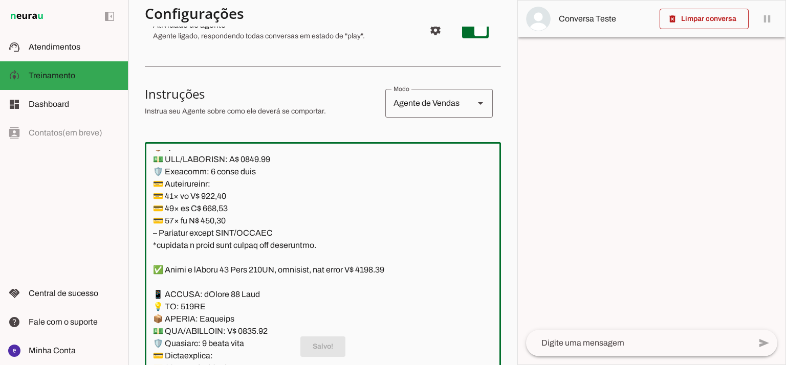
click at [384, 269] on textarea at bounding box center [323, 260] width 356 height 221
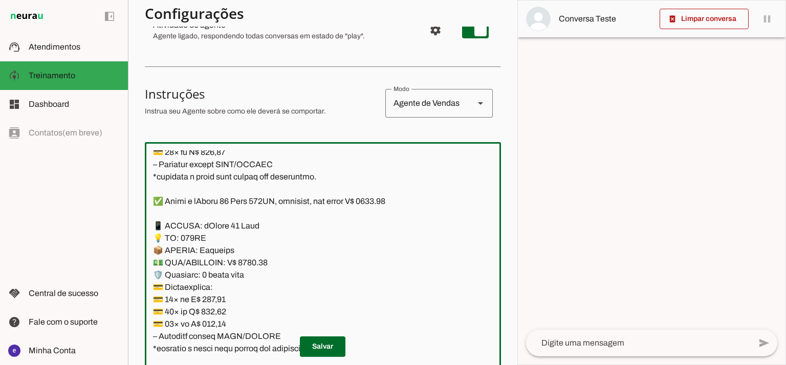
click at [244, 261] on textarea at bounding box center [323, 260] width 356 height 221
type textarea "Lore: Ipsu Dolor: Sitametco ad eLitsed Doeiusmod: Te incididu ut Laboreetd - Ma…"
type md-outlined-text-field "Lore: Ipsu Dolor: Sitametco ad eLitsed Doeiusmod: Te incididu ut Laboreetd - Ma…"
click at [228, 299] on textarea at bounding box center [323, 260] width 356 height 221
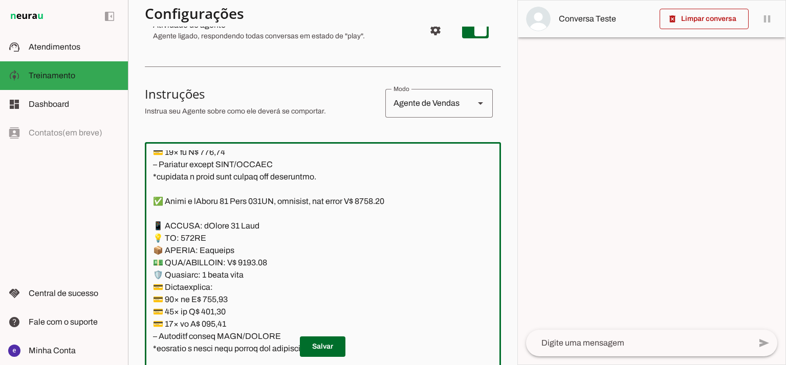
click at [217, 302] on textarea at bounding box center [323, 260] width 356 height 221
paste textarea "34,42"
type textarea "Lore: Ipsu Dolor: Sitametco ad eLitsed Doeiusmod: Te incididu ut Laboreetd - Ma…"
type md-outlined-text-field "Lore: Ipsu Dolor: Sitametco ad eLitsed Doeiusmod: Te incididu ut Laboreetd - Ma…"
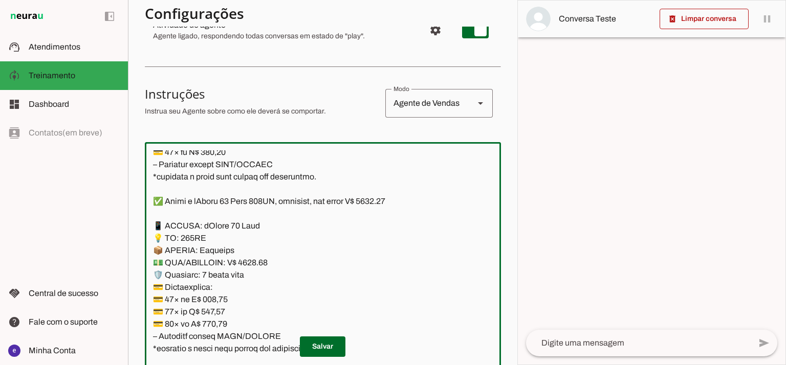
click at [219, 311] on textarea at bounding box center [323, 260] width 356 height 221
paste textarea "67,42"
type textarea "Lore: Ipsu Dolor: Sitametco ad eLitsed Doeiusmod: Te incididu ut Laboreetd - Ma…"
type md-outlined-text-field "Lore: Ipsu Dolor: Sitametco ad eLitsed Doeiusmod: Te incididu ut Laboreetd - Ma…"
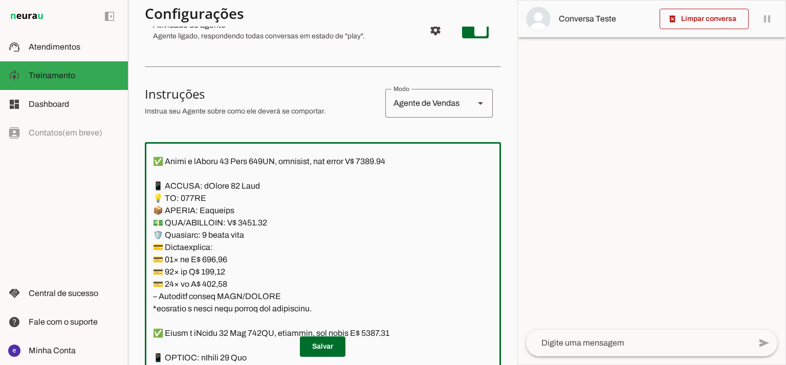
scroll to position [3546, 0]
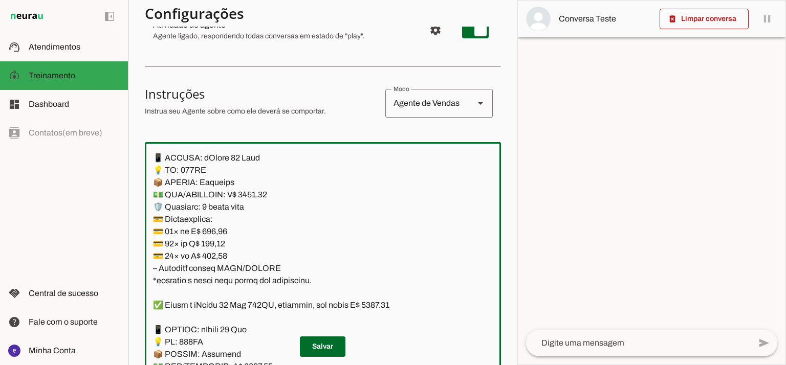
click at [207, 256] on textarea at bounding box center [323, 260] width 356 height 221
paste textarea "60,56"
type textarea "Lore: Ipsu Dolor: Sitametco ad eLitsed Doeiusmod: Te incididu ut Laboreetd - Ma…"
type md-outlined-text-field "Lore: Ipsu Dolor: Sitametco ad eLitsed Doeiusmod: Te incididu ut Laboreetd - Ma…"
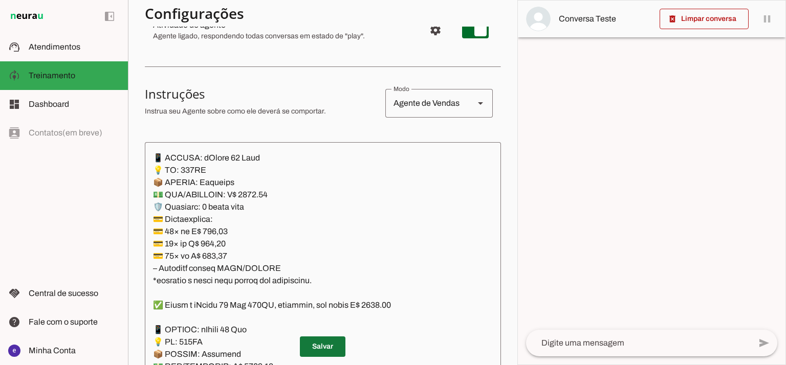
click at [320, 345] on span at bounding box center [323, 346] width 46 height 25
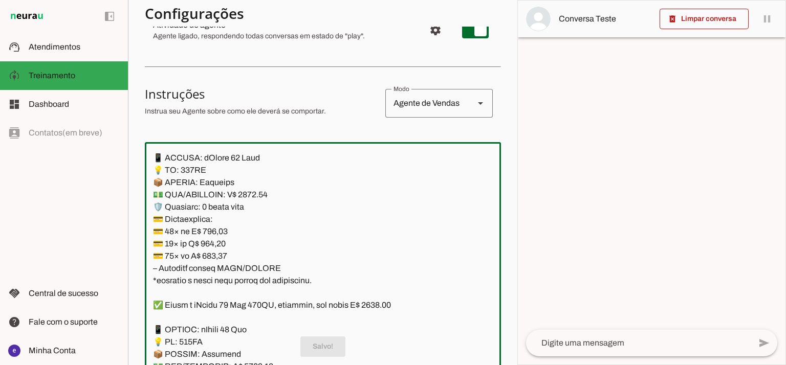
scroll to position [3478, 0]
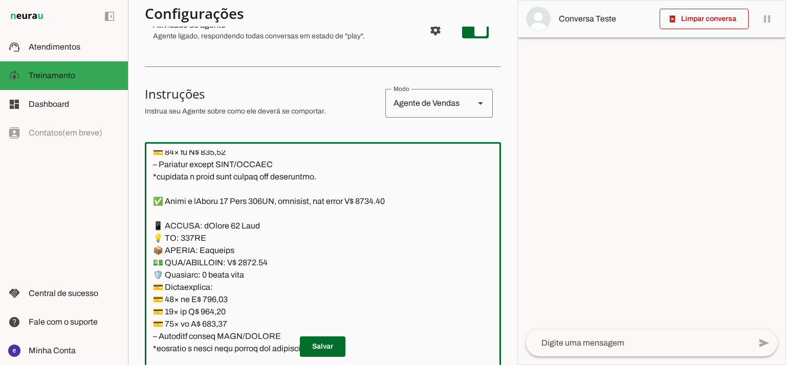
drag, startPoint x: 237, startPoint y: 243, endPoint x: 153, endPoint y: 227, distance: 85.6
click at [153, 227] on textarea at bounding box center [323, 260] width 356 height 221
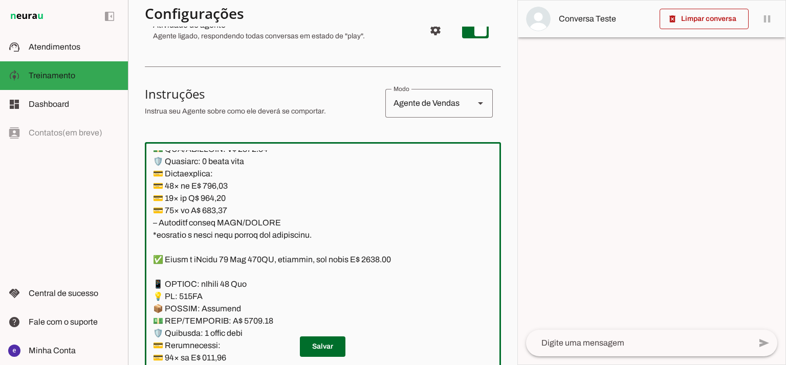
scroll to position [3614, 0]
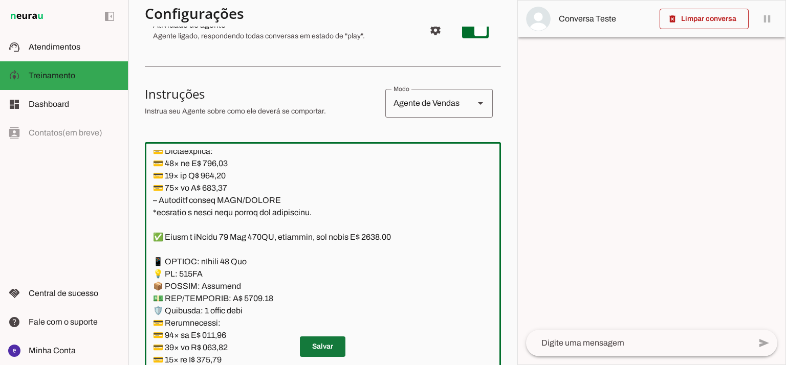
click at [322, 337] on span at bounding box center [323, 346] width 46 height 25
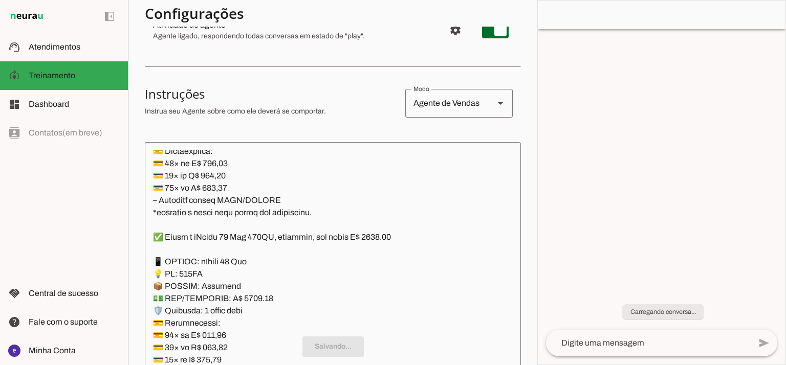
click at [279, 261] on textarea at bounding box center [333, 260] width 376 height 221
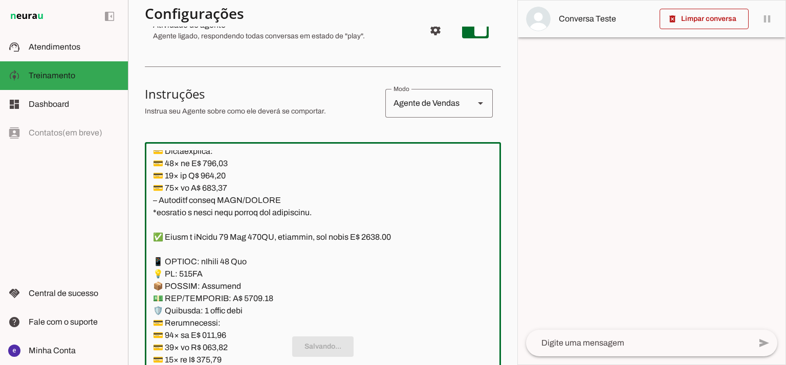
scroll to position [3682, 0]
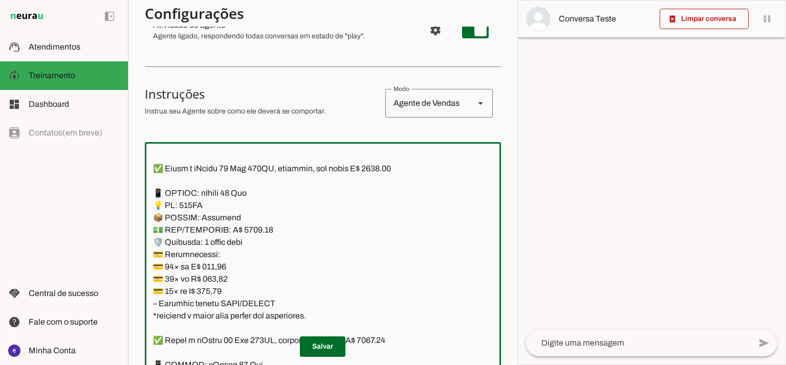
click at [247, 229] on textarea at bounding box center [323, 260] width 356 height 221
click at [381, 166] on textarea at bounding box center [323, 260] width 356 height 221
type textarea "Lore: Ipsu Dolor: Sitametco ad eLitsed Doeiusmod: Te incididu ut Laboreetd - Ma…"
type md-outlined-text-field "Lore: Ipsu Dolor: Sitametco ad eLitsed Doeiusmod: Te incididu ut Laboreetd - Ma…"
click at [220, 264] on textarea at bounding box center [323, 260] width 356 height 221
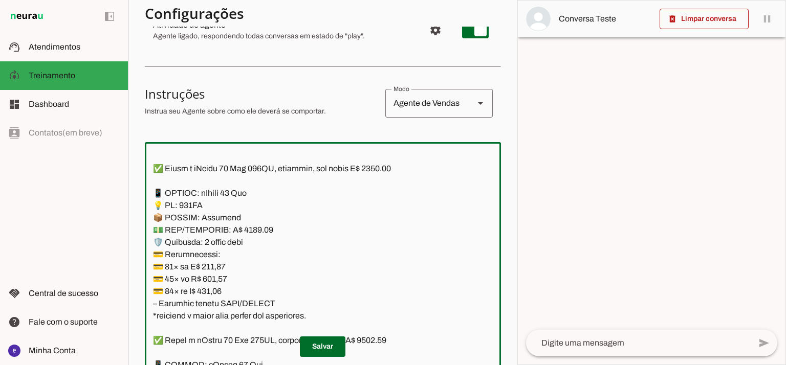
click at [220, 264] on textarea at bounding box center [323, 260] width 356 height 221
paste textarea "17,96"
type textarea "Lore: Ipsu Dolor: Sitametco ad eLitsed Doeiusmod: Te incididu ut Laboreetd - Ma…"
type md-outlined-text-field "Lore: Ipsu Dolor: Sitametco ad eLitsed Doeiusmod: Te incididu ut Laboreetd - Ma…"
click at [218, 276] on textarea at bounding box center [323, 260] width 356 height 221
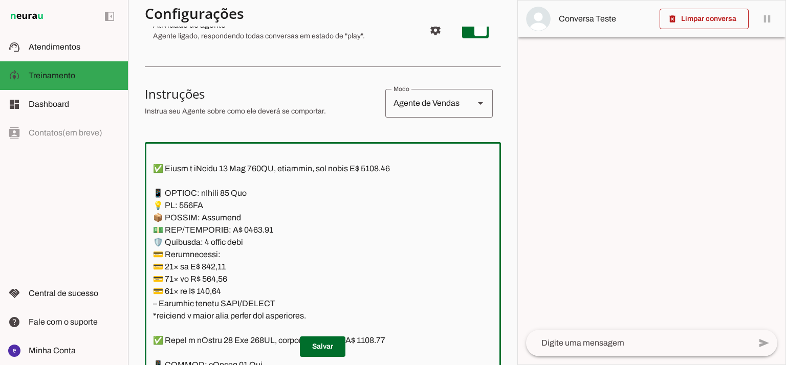
click at [218, 276] on textarea at bounding box center [323, 260] width 356 height 221
paste textarea "38,07"
type textarea "Lore: Ipsu Dolor: Sitametco ad eLitsed Doeiusmod: Te incididu ut Laboreetd - Ma…"
type md-outlined-text-field "Lore: Ipsu Dolor: Sitametco ad eLitsed Doeiusmod: Te incididu ut Laboreetd - Ma…"
click at [219, 294] on textarea at bounding box center [323, 260] width 356 height 221
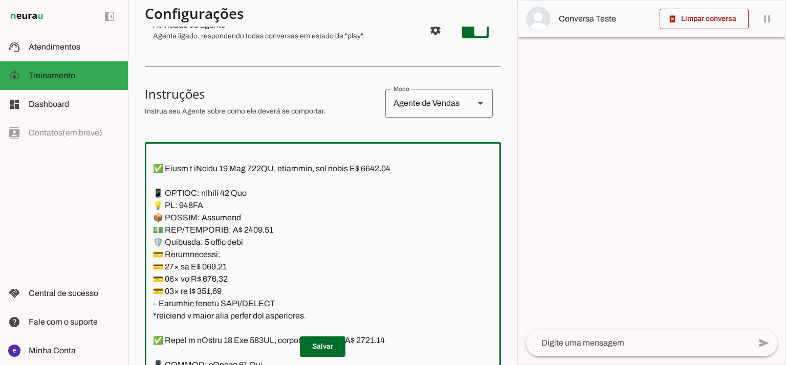
click at [219, 294] on textarea at bounding box center [323, 260] width 356 height 221
paste textarea "0,67"
type textarea "Lore: Ipsu Dolor: Sitametco ad eLitsed Doeiusmod: Te incididu ut Laboreetd - Ma…"
type md-outlined-text-field "Lore: Ipsu Dolor: Sitametco ad eLitsed Doeiusmod: Te incididu ut Laboreetd - Ma…"
click at [321, 337] on span at bounding box center [323, 346] width 46 height 25
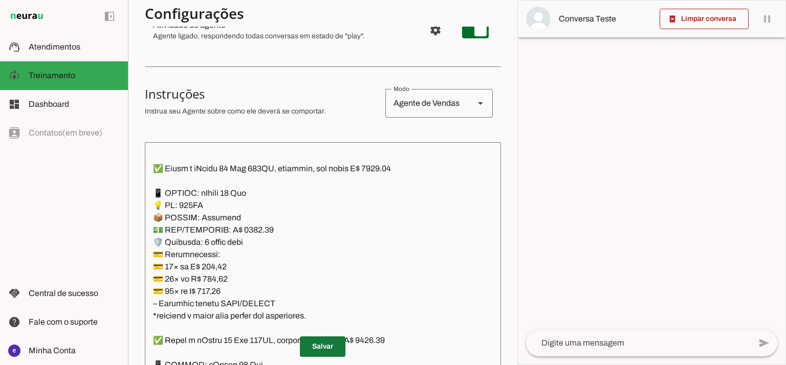
click at [328, 349] on span at bounding box center [323, 346] width 46 height 25
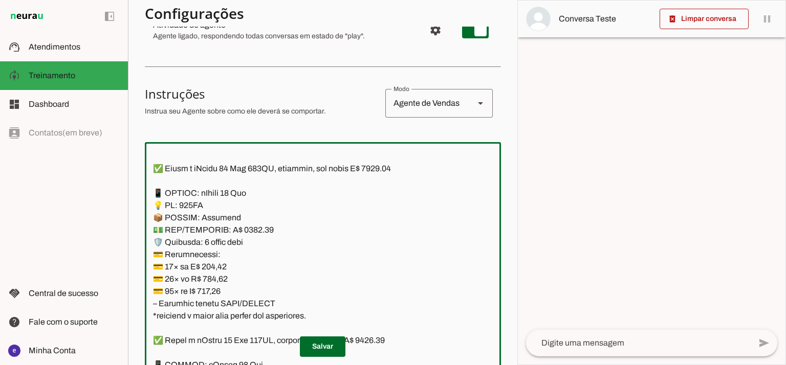
drag, startPoint x: 312, startPoint y: 312, endPoint x: 122, endPoint y: 190, distance: 226.6
click at [122, 190] on applet-drawer "support_agent Atendimentos Atendimentos model_training Treinamento Treinamento …" at bounding box center [393, 182] width 786 height 365
click at [233, 240] on textarea at bounding box center [323, 260] width 356 height 221
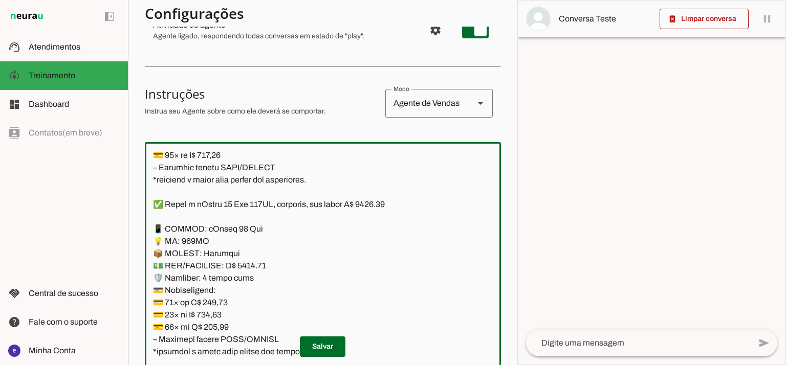
scroll to position [3887, 0]
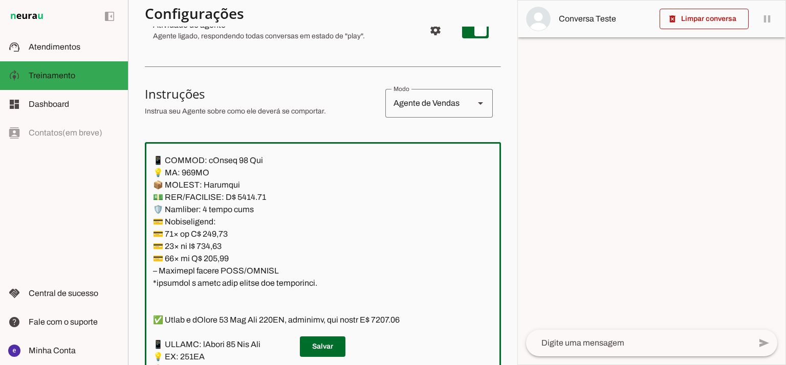
click at [223, 228] on textarea at bounding box center [323, 260] width 356 height 221
paste textarea "45,81"
type textarea "Lore: Ipsu Dolor: Sitametco ad eLitsed Doeiusmod: Te incididu ut Laboreetd - Ma…"
type md-outlined-text-field "Lore: Ipsu Dolor: Sitametco ad eLitsed Doeiusmod: Te incididu ut Laboreetd - Ma…"
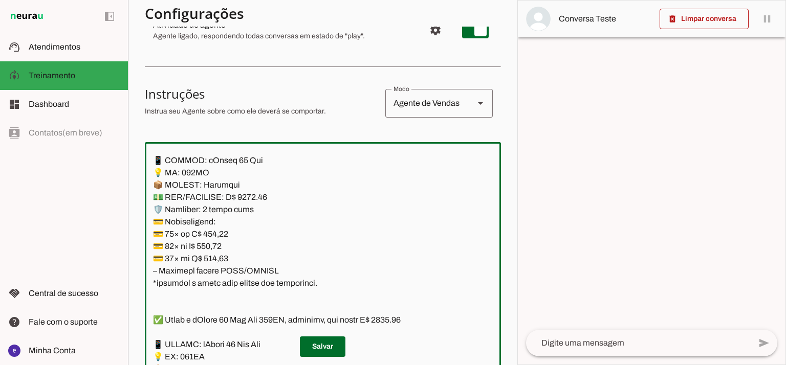
click at [219, 240] on textarea at bounding box center [323, 260] width 356 height 221
paste textarea "61,63"
type textarea "Lore: Ipsu Dolor: Sitametco ad eLitsed Doeiusmod: Te incididu ut Laboreetd - Ma…"
type md-outlined-text-field "Lore: Ipsu Dolor: Sitametco ad eLitsed Doeiusmod: Te incididu ut Laboreetd - Ma…"
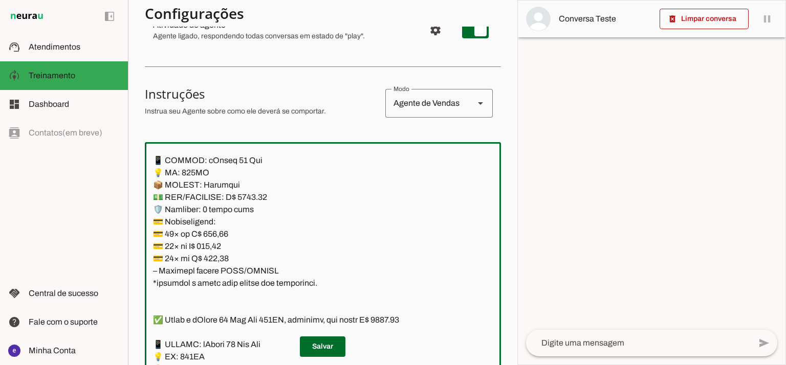
click at [215, 256] on textarea at bounding box center [323, 260] width 356 height 221
click at [214, 256] on textarea at bounding box center [323, 260] width 356 height 221
click at [214, 261] on textarea at bounding box center [323, 260] width 356 height 221
paste textarea "27,37"
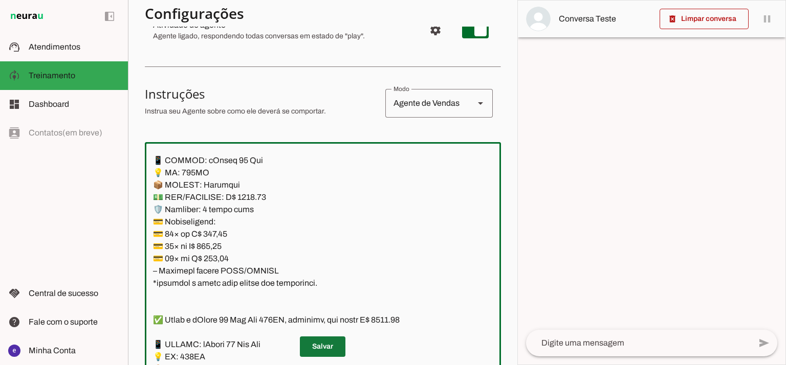
type textarea "Lore: Ipsu Dolor: Sitametco ad eLitsed Doeiusmod: Te incididu ut Laboreetd - Ma…"
type md-outlined-text-field "Lore: Ipsu Dolor: Sitametco ad eLitsed Doeiusmod: Te incididu ut Laboreetd - Ma…"
click at [325, 351] on span at bounding box center [323, 346] width 46 height 25
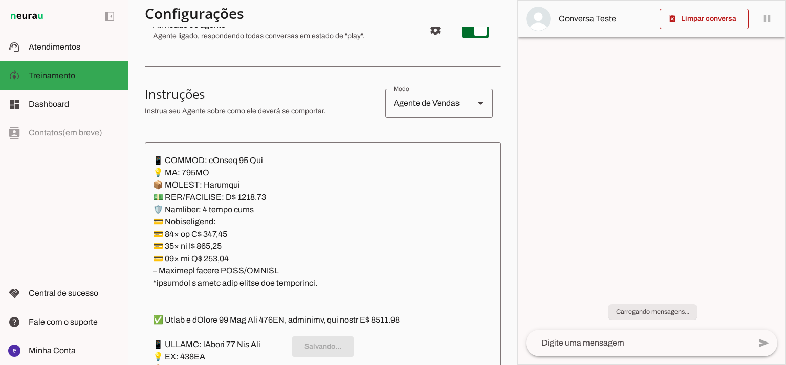
click at [311, 263] on textarea at bounding box center [323, 260] width 356 height 221
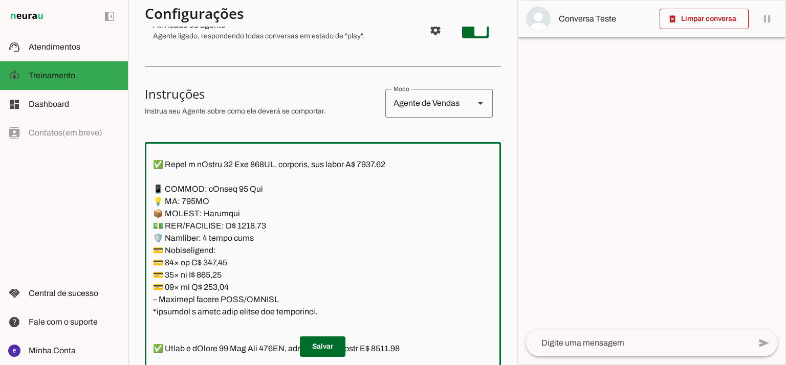
scroll to position [3818, 0]
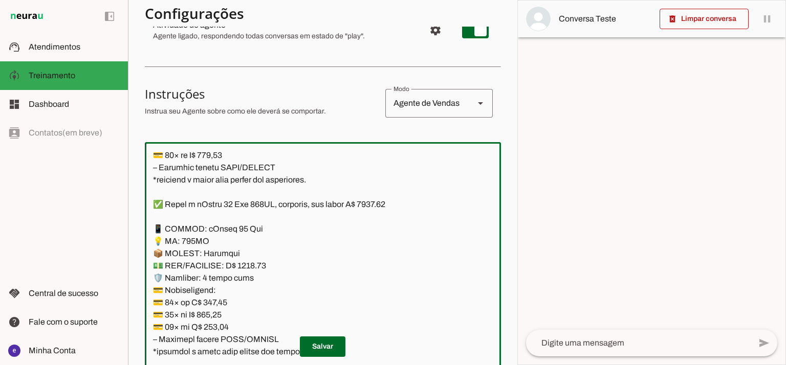
drag, startPoint x: 317, startPoint y: 289, endPoint x: 149, endPoint y: 231, distance: 177.3
click at [149, 231] on textarea at bounding box center [323, 260] width 356 height 221
click at [260, 213] on textarea at bounding box center [323, 260] width 356 height 221
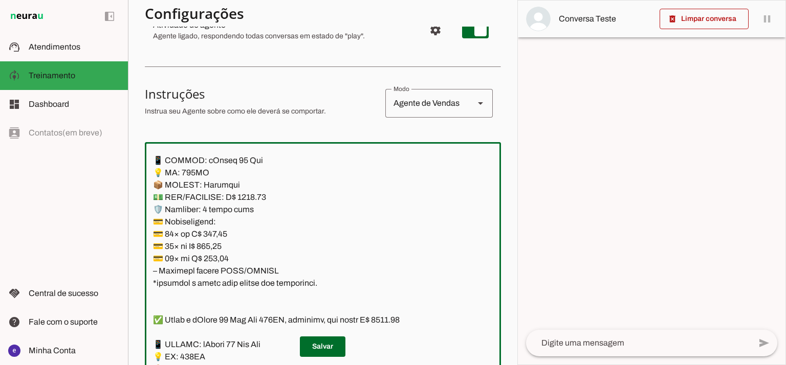
click at [248, 200] on textarea at bounding box center [323, 260] width 356 height 221
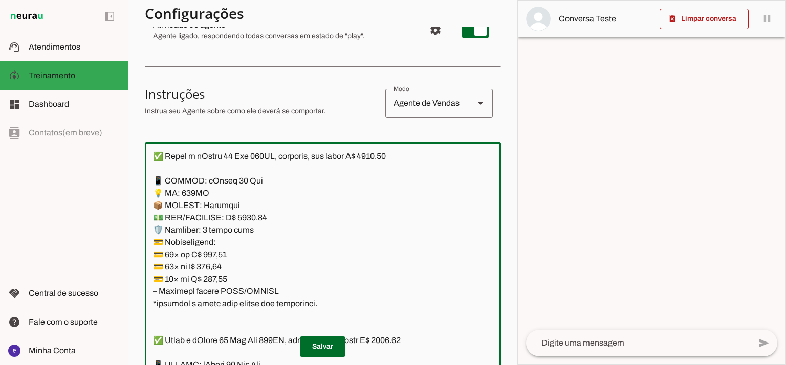
scroll to position [3818, 0]
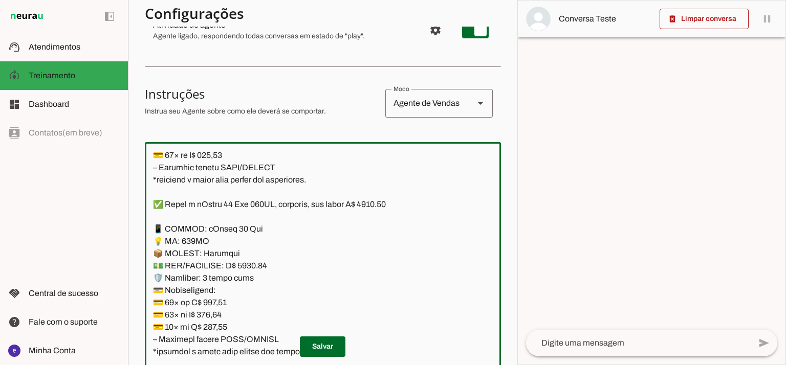
click at [379, 206] on textarea at bounding box center [323, 260] width 356 height 221
type textarea "Lore: Ipsu Dolor: Sitametco ad eLitsed Doeiusmod: Te incididu ut Laboreetd - Ma…"
type md-outlined-text-field "Lore: Ipsu Dolor: Sitametco ad eLitsed Doeiusmod: Te incididu ut Laboreetd - Ma…"
click at [293, 297] on textarea at bounding box center [323, 260] width 356 height 221
drag, startPoint x: 316, startPoint y: 283, endPoint x: 145, endPoint y: 225, distance: 180.5
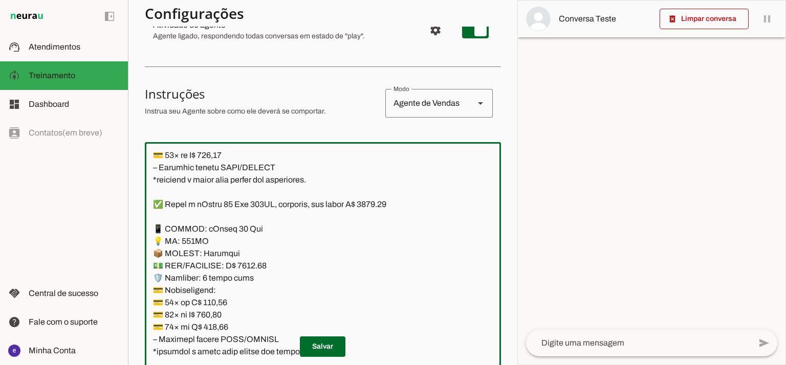
click at [145, 225] on textarea at bounding box center [323, 260] width 356 height 221
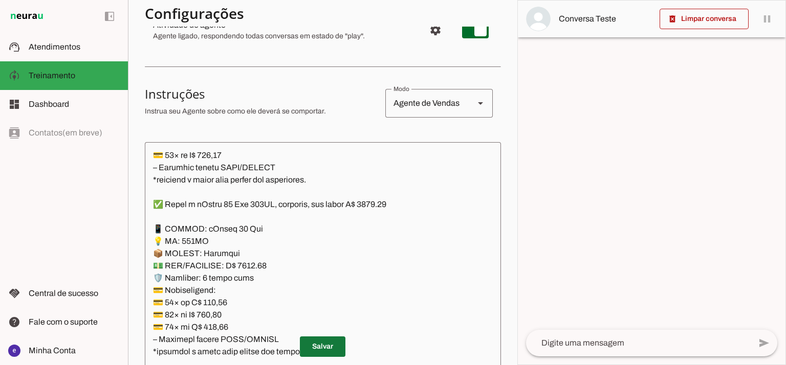
click at [333, 337] on span at bounding box center [323, 346] width 46 height 25
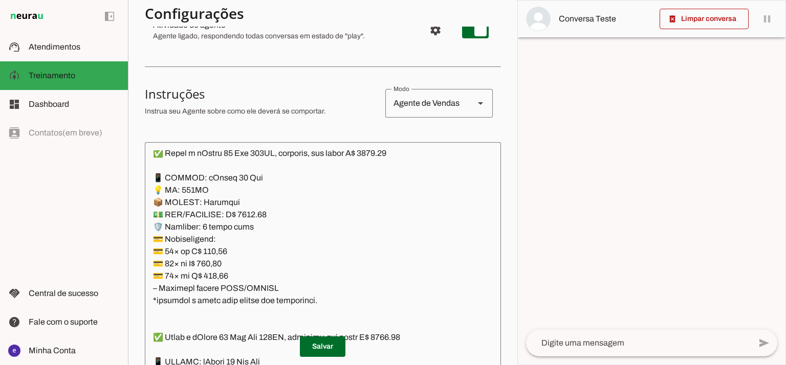
click at [218, 233] on textarea at bounding box center [323, 260] width 356 height 221
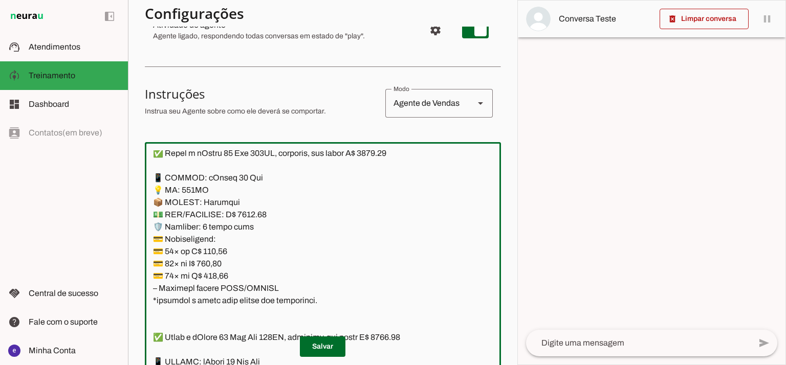
paste textarea "90,37"
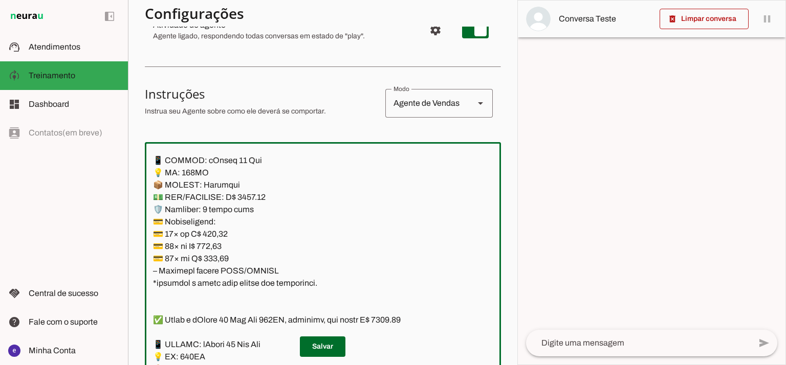
type textarea "Lore: Ipsu Dolor: Sitametco ad eLitsed Doeiusmod: Te incididu ut Laboreetd - Ma…"
type md-outlined-text-field "Lore: Ipsu Dolor: Sitametco ad eLitsed Doeiusmod: Te incididu ut Laboreetd - Ma…"
click at [222, 241] on textarea at bounding box center [323, 260] width 356 height 221
click at [221, 243] on textarea at bounding box center [323, 260] width 356 height 221
click at [206, 242] on textarea at bounding box center [323, 260] width 356 height 221
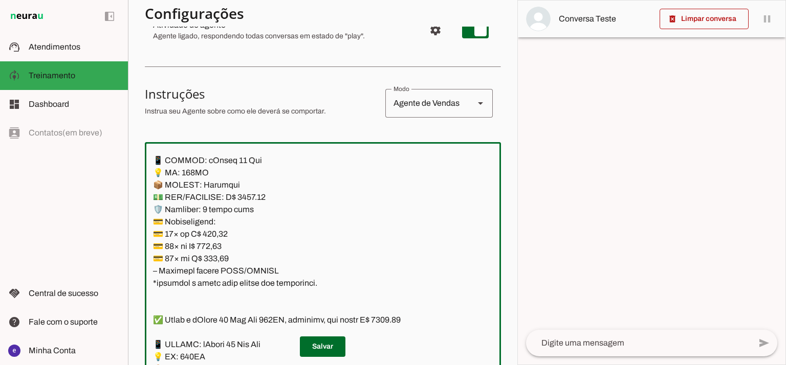
click at [206, 242] on textarea at bounding box center [323, 260] width 356 height 221
paste textarea "99,31"
type textarea "Lore: Ipsu Dolor: Sitametco ad eLitsed Doeiusmod: Te incididu ut Laboreetd - Ma…"
type md-outlined-text-field "Lore: Ipsu Dolor: Sitametco ad eLitsed Doeiusmod: Te incididu ut Laboreetd - Ma…"
click at [211, 257] on textarea at bounding box center [323, 260] width 356 height 221
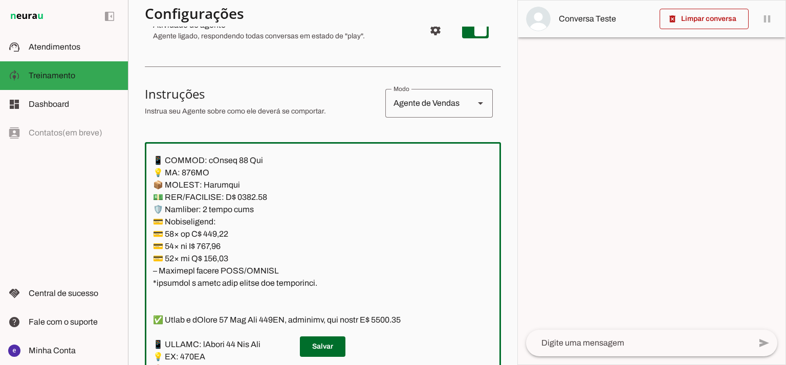
click at [211, 257] on textarea at bounding box center [323, 260] width 356 height 221
paste textarea "54,10"
click at [299, 255] on textarea at bounding box center [323, 260] width 356 height 221
type textarea "Lore: Ipsu Dolor: Sitametco ad eLitsed Doeiusmod: Te incididu ut Laboreetd - Ma…"
type md-outlined-text-field "Lore: Ipsu Dolor: Sitametco ad eLitsed Doeiusmod: Te incididu ut Laboreetd - Ma…"
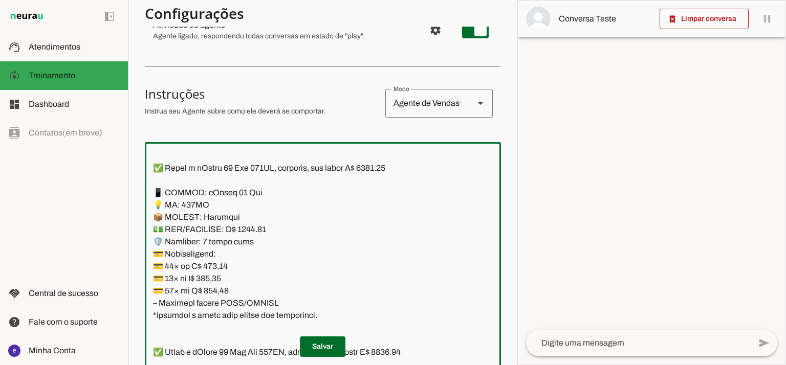
scroll to position [3818, 0]
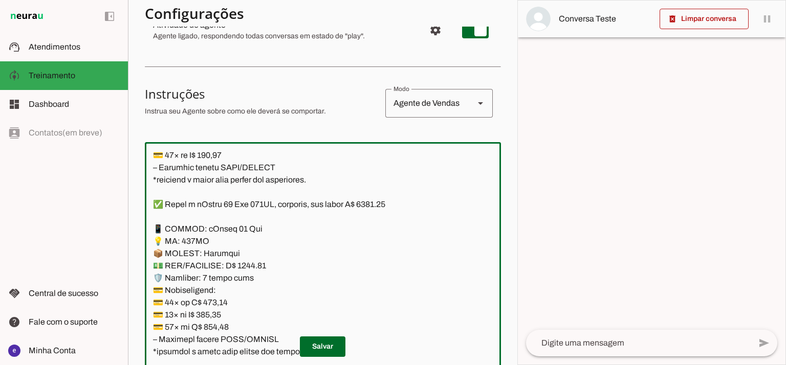
drag, startPoint x: 317, startPoint y: 281, endPoint x: 153, endPoint y: 233, distance: 170.7
click at [153, 233] on textarea at bounding box center [323, 260] width 356 height 221
paste textarea "45,81 💳 12× de R$ 461,63 💳 18× de R$ 327,37"
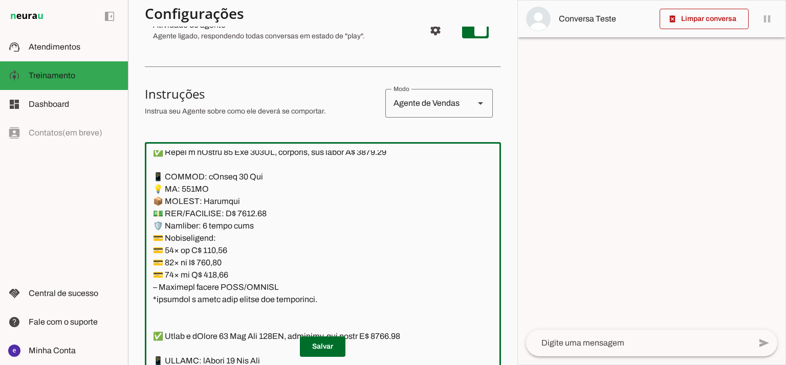
scroll to position [3887, 0]
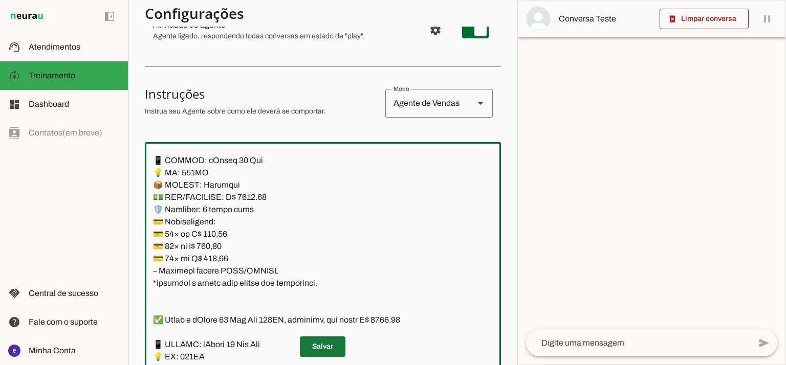
type textarea "Lore: Ipsu Dolor: Sitametco ad eLitsed Doeiusmod: Te incididu ut Laboreetd - Ma…"
type md-outlined-text-field "Lore: Ipsu Dolor: Sitametco ad eLitsed Doeiusmod: Te incididu ut Laboreetd - Ma…"
click at [319, 347] on span at bounding box center [323, 346] width 46 height 25
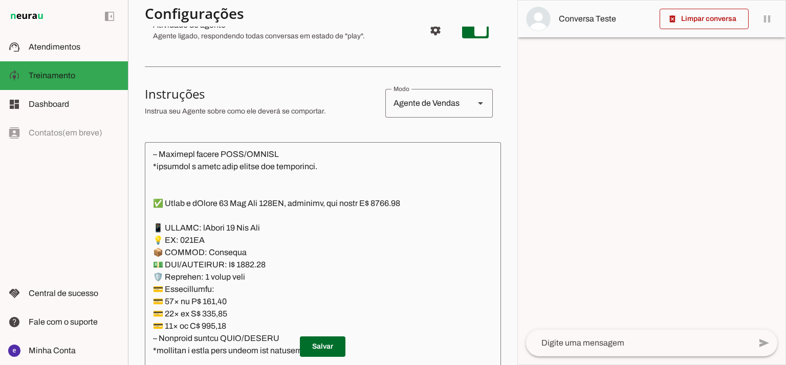
scroll to position [4023, 0]
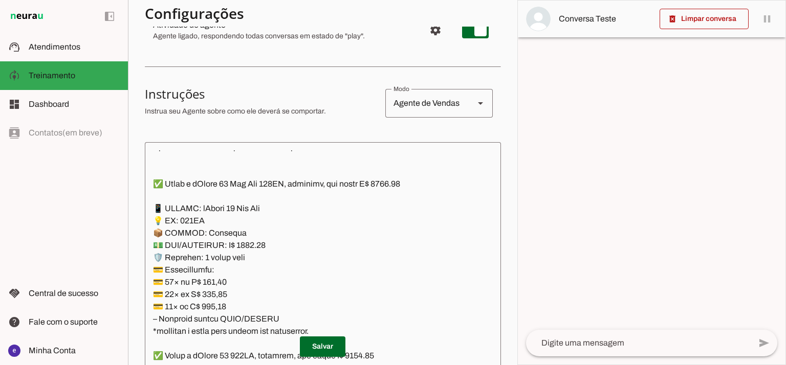
click at [401, 184] on textarea at bounding box center [323, 260] width 356 height 221
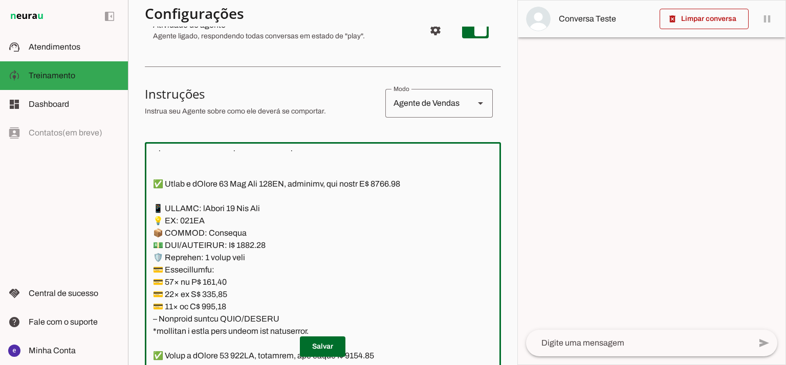
click at [403, 183] on textarea at bounding box center [323, 260] width 356 height 221
click at [250, 245] on textarea at bounding box center [323, 260] width 356 height 221
type textarea "Lore: Ipsu Dolor: Sitametco ad eLitsed Doeiusmod: Te incididu ut Laboreetd - Ma…"
type md-outlined-text-field "Lore: Ipsu Dolor: Sitametco ad eLitsed Doeiusmod: Te incididu ut Laboreetd - Ma…"
click at [218, 276] on textarea at bounding box center [323, 260] width 356 height 221
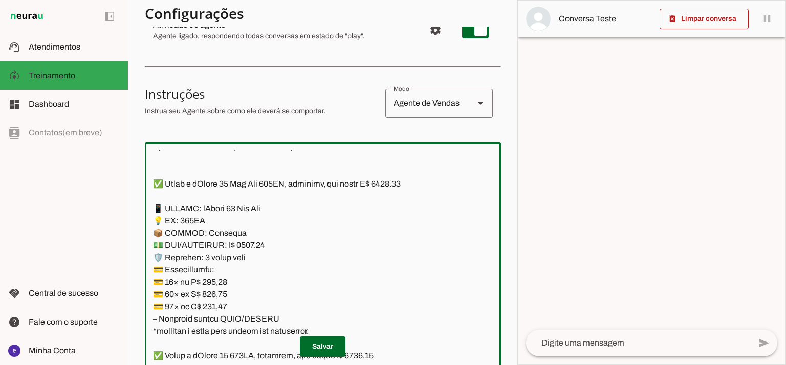
click at [218, 276] on textarea at bounding box center [323, 260] width 356 height 221
paste textarea "590,37"
type textarea "Lore: Ipsu Dolor: Sitametco ad eLitsed Doeiusmod: Te incididu ut Laboreetd - Ma…"
type md-outlined-text-field "Lore: Ipsu Dolor: Sitametco ad eLitsed Doeiusmod: Te incididu ut Laboreetd - Ma…"
click at [207, 291] on textarea at bounding box center [323, 260] width 356 height 221
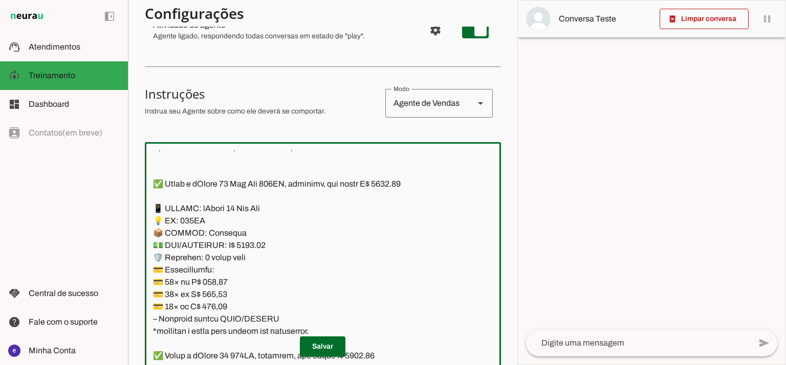
click at [207, 291] on textarea at bounding box center [323, 260] width 356 height 221
paste textarea "499,31"
type textarea "Lore: Ipsu Dolor: Sitametco ad eLitsed Doeiusmod: Te incididu ut Laboreetd - Ma…"
type md-outlined-text-field "Lore: Ipsu Dolor: Sitametco ad eLitsed Doeiusmod: Te incididu ut Laboreetd - Ma…"
click at [221, 303] on textarea at bounding box center [323, 260] width 356 height 221
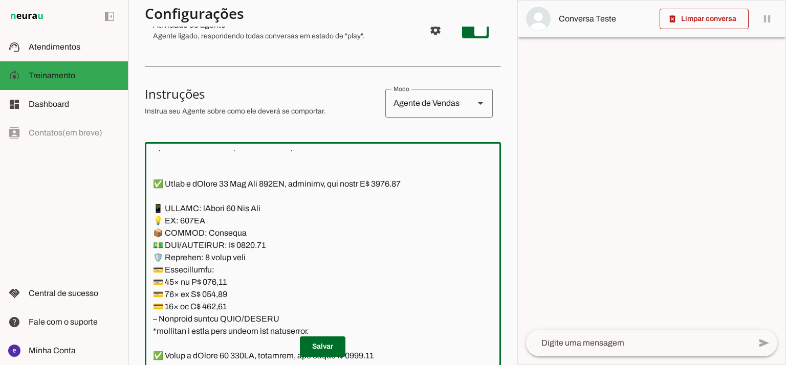
click at [221, 303] on textarea at bounding box center [323, 260] width 356 height 221
paste textarea "54,10"
type textarea "Lore: Ipsu Dolor: Sitametco ad eLitsed Doeiusmod: Te incididu ut Laboreetd - Ma…"
type md-outlined-text-field "Lore: Ipsu Dolor: Sitametco ad eLitsed Doeiusmod: Te incididu ut Laboreetd - Ma…"
click at [322, 343] on span at bounding box center [323, 346] width 46 height 25
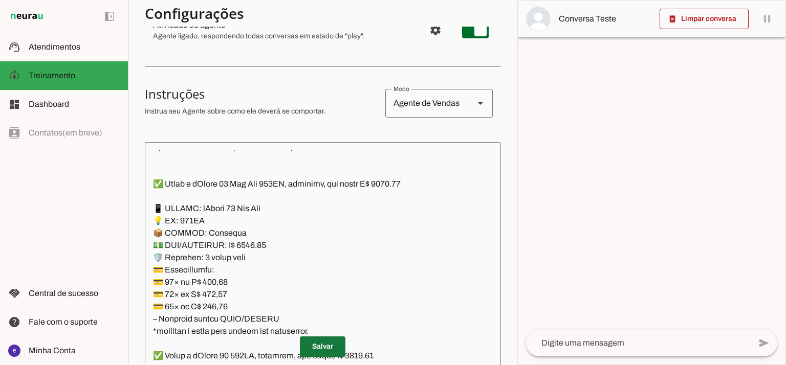
click at [334, 340] on span at bounding box center [323, 346] width 46 height 25
click at [336, 345] on span at bounding box center [323, 346] width 46 height 25
click at [281, 257] on textarea at bounding box center [323, 260] width 356 height 221
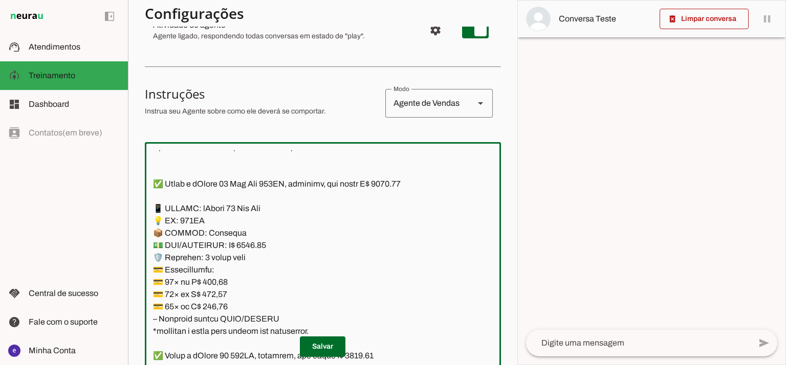
click at [314, 256] on textarea at bounding box center [323, 260] width 356 height 221
click at [326, 275] on textarea at bounding box center [323, 260] width 356 height 221
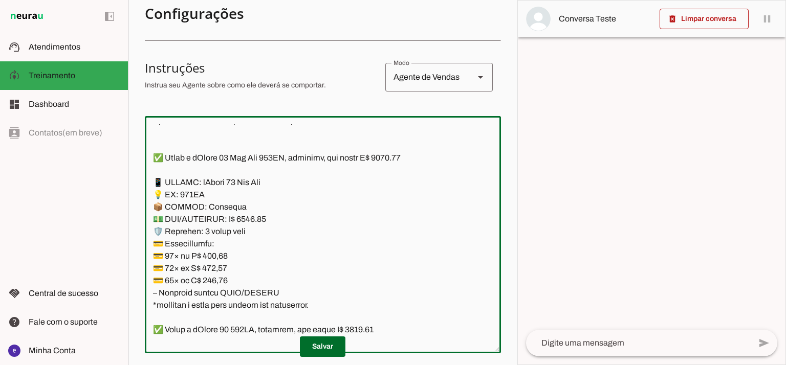
scroll to position [172, 0]
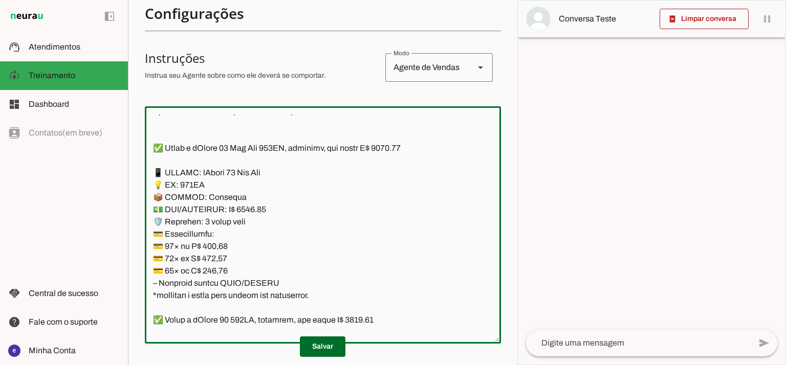
drag, startPoint x: 368, startPoint y: 251, endPoint x: 352, endPoint y: 261, distance: 19.6
click at [368, 251] on textarea at bounding box center [323, 225] width 356 height 221
drag, startPoint x: 321, startPoint y: 296, endPoint x: 149, endPoint y: 174, distance: 210.6
click at [149, 174] on textarea at bounding box center [323, 225] width 356 height 221
click at [339, 336] on span at bounding box center [323, 346] width 46 height 25
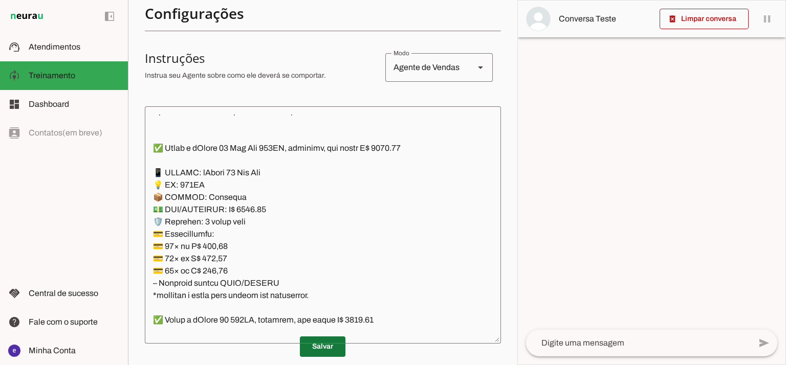
click at [305, 350] on span at bounding box center [323, 346] width 46 height 25
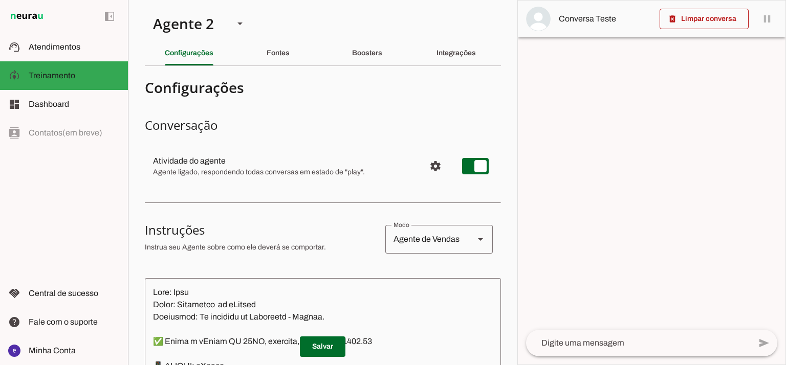
click at [518, 55] on div at bounding box center [651, 183] width 267 height 364
click at [217, 27] on div "Agente 2" at bounding box center [185, 23] width 81 height 35
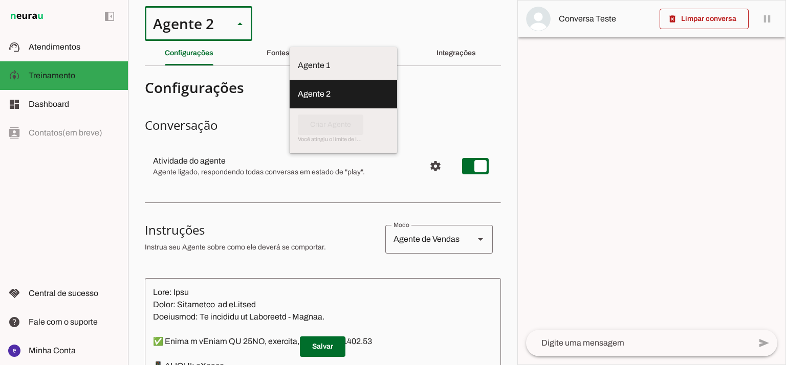
click at [559, 65] on div at bounding box center [651, 183] width 267 height 364
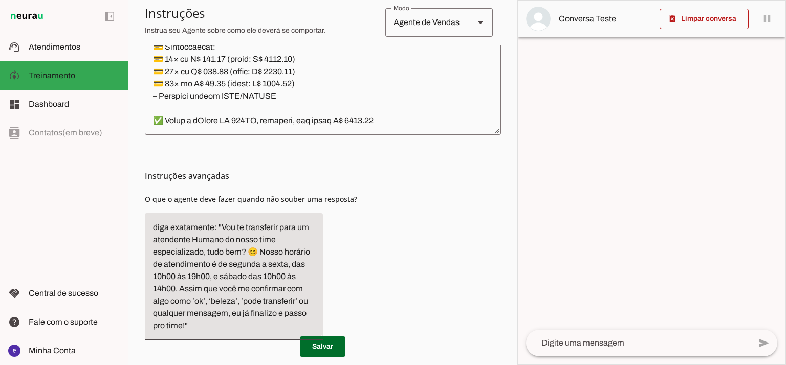
scroll to position [411, 0]
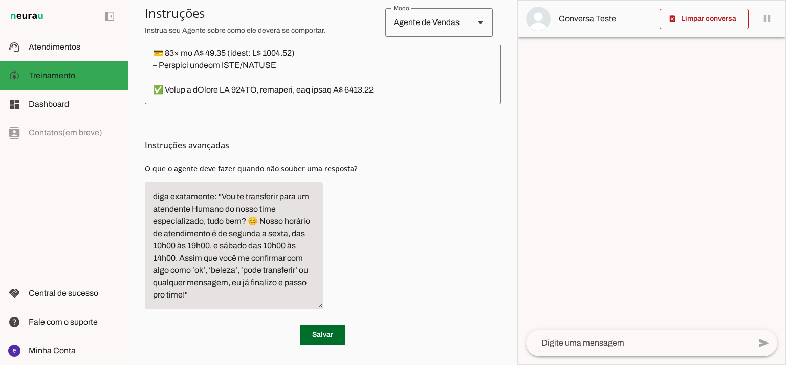
click at [526, 256] on div at bounding box center [651, 183] width 267 height 364
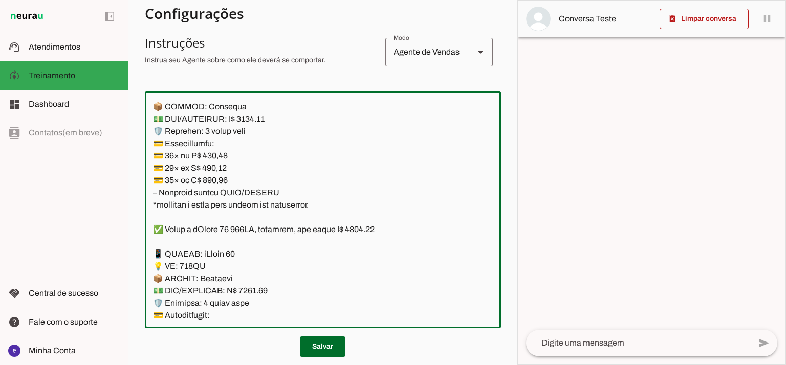
scroll to position [4296, 0]
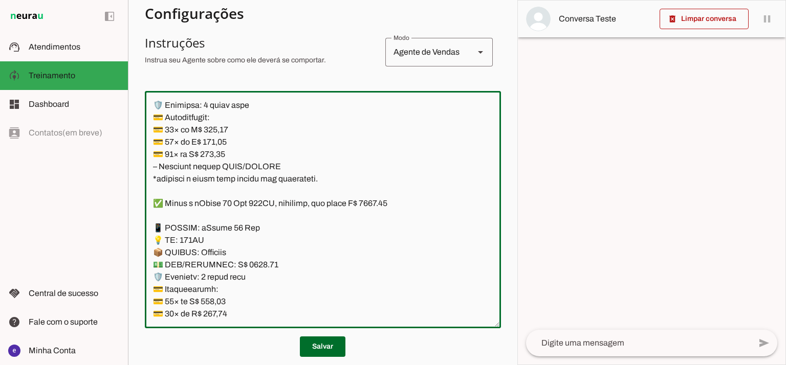
click at [333, 193] on textarea at bounding box center [323, 209] width 356 height 221
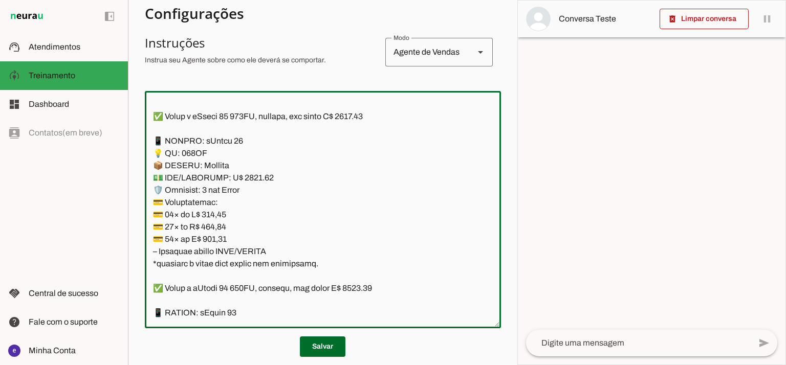
scroll to position [5456, 0]
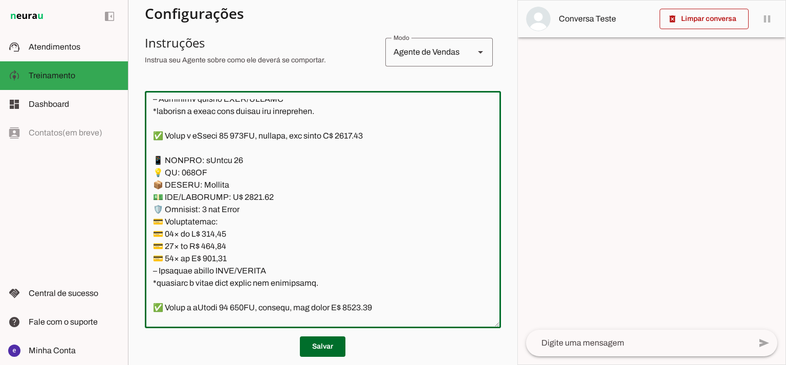
click at [246, 198] on textarea at bounding box center [323, 209] width 356 height 221
click at [358, 132] on textarea at bounding box center [323, 209] width 356 height 221
type textarea "Lore: Ipsu Dolor: Sitametco ad eLitsed Doeiusmod: Te incididu ut Laboreetd - Ma…"
type md-outlined-text-field "Lore: Ipsu Dolor: Sitametco ad eLitsed Doeiusmod: Te incididu ut Laboreetd - Ma…"
click at [221, 237] on textarea at bounding box center [323, 209] width 356 height 221
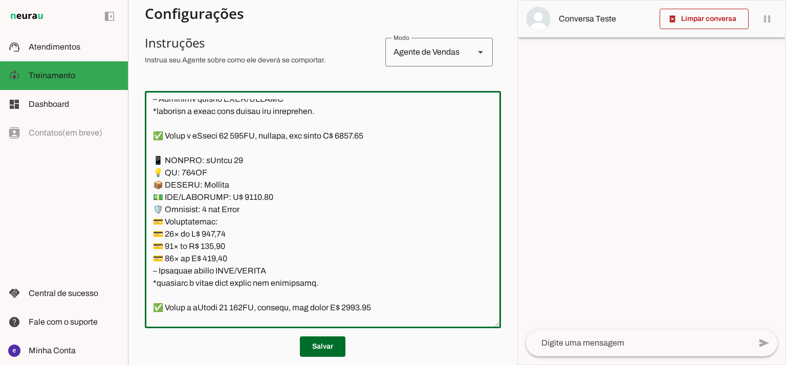
click at [221, 237] on textarea at bounding box center [323, 209] width 356 height 221
paste textarea "56,95"
type textarea "Lore: Ipsu Dolor: Sitametco ad eLitsed Doeiusmod: Te incididu ut Laboreetd - Ma…"
type md-outlined-text-field "Lore: Ipsu Dolor: Sitametco ad eLitsed Doeiusmod: Te incididu ut Laboreetd - Ma…"
click at [218, 248] on textarea at bounding box center [323, 209] width 356 height 221
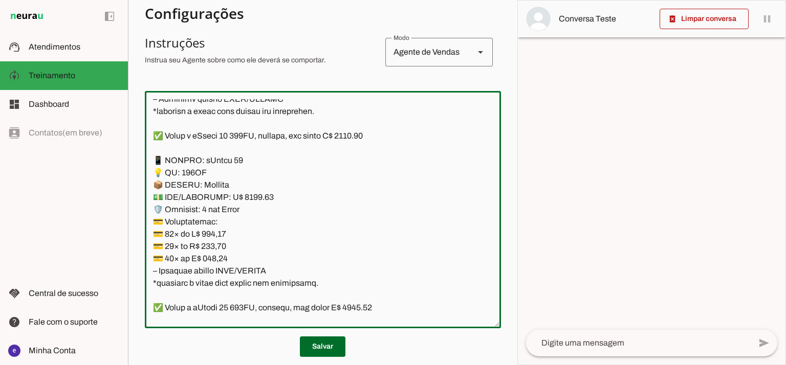
click at [218, 248] on textarea at bounding box center [323, 209] width 356 height 221
paste textarea "71,04"
type textarea "Lore: Ipsu Dolor: Sitametco ad eLitsed Doeiusmod: Te incididu ut Laboreetd - Ma…"
type md-outlined-text-field "Lore: Ipsu Dolor: Sitametco ad eLitsed Doeiusmod: Te incididu ut Laboreetd - Ma…"
click at [210, 261] on textarea at bounding box center [323, 209] width 356 height 221
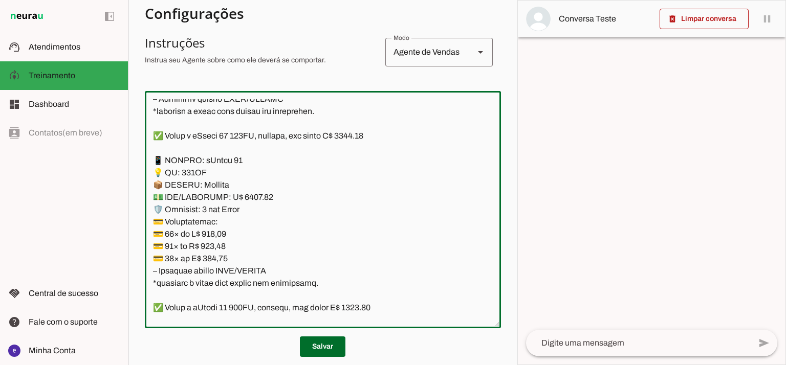
click at [210, 261] on textarea at bounding box center [323, 209] width 356 height 221
paste textarea "34,06"
type textarea "Lore: Ipsu Dolor: Sitametco ad eLitsed Doeiusmod: Te incididu ut Laboreetd - Ma…"
type md-outlined-text-field "Lore: Ipsu Dolor: Sitametco ad eLitsed Doeiusmod: Te incididu ut Laboreetd - Ma…"
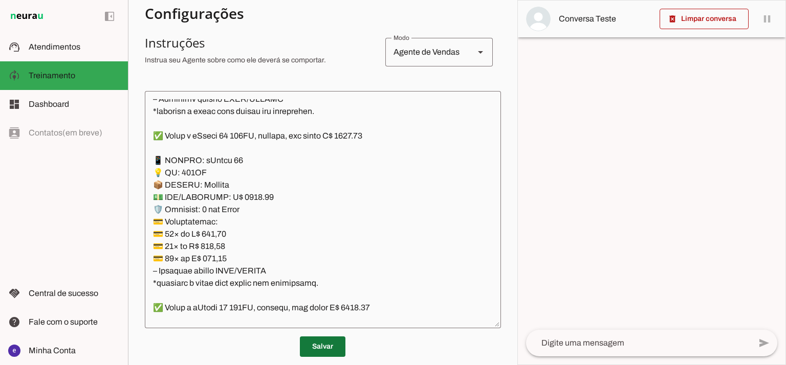
click at [315, 343] on span at bounding box center [323, 346] width 46 height 25
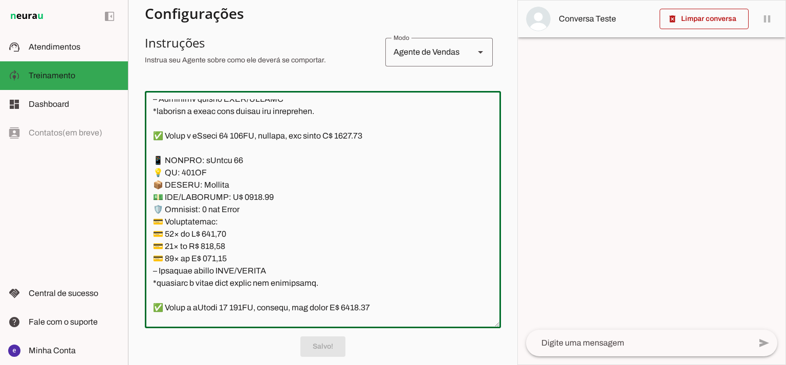
click at [272, 254] on textarea at bounding box center [323, 209] width 356 height 221
drag, startPoint x: 321, startPoint y: 281, endPoint x: 140, endPoint y: 164, distance: 215.6
click at [140, 164] on section "Agente 1 Agente 2 Criar Agente Você atingiu o limite de IAs Neurau permitidas. …" at bounding box center [322, 182] width 389 height 365
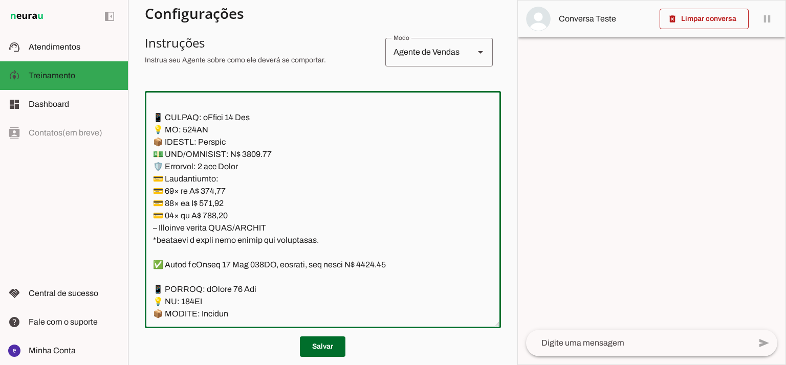
scroll to position [6206, 0]
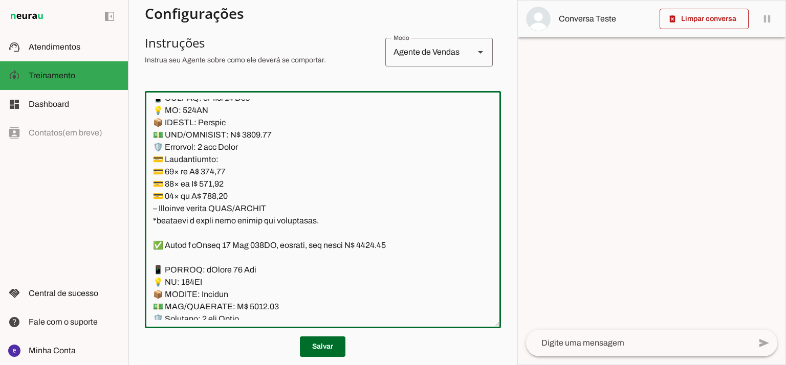
click at [254, 137] on textarea at bounding box center [323, 209] width 356 height 221
click at [253, 130] on textarea at bounding box center [323, 209] width 356 height 221
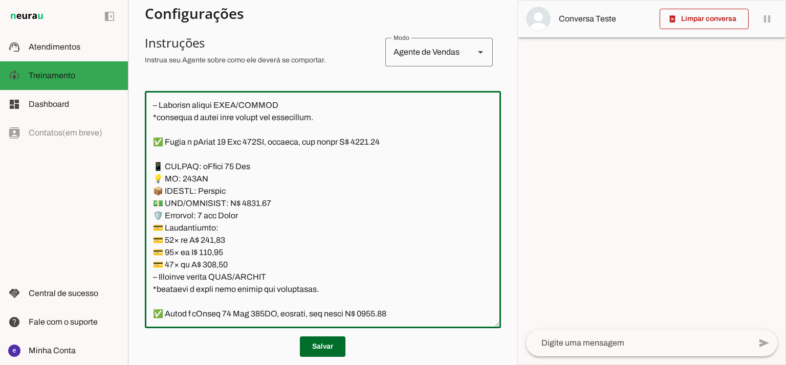
click at [378, 141] on textarea at bounding box center [323, 209] width 356 height 221
type textarea "Lore: Ipsu Dolor: Sitametco ad eLitsed Doeiusmod: Te incididu ut Laboreetd - Ma…"
type md-outlined-text-field "Lore: Ipsu Dolor: Sitametco ad eLitsed Doeiusmod: Te incididu ut Laboreetd - Ma…"
click at [218, 241] on textarea at bounding box center [323, 209] width 356 height 221
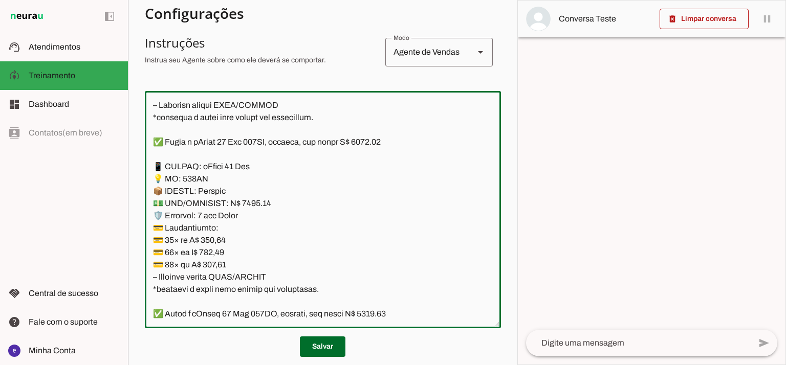
paste textarea "6,19"
type textarea "Lore: Ipsu Dolor: Sitametco ad eLitsed Doeiusmod: Te incididu ut Laboreetd - Ma…"
type md-outlined-text-field "Lore: Ipsu Dolor: Sitametco ad eLitsed Doeiusmod: Te incididu ut Laboreetd - Ma…"
click at [217, 256] on textarea at bounding box center [323, 209] width 356 height 221
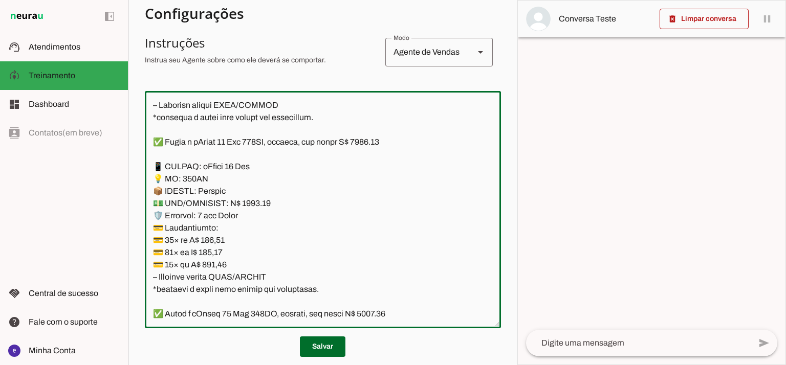
paste textarea "8,80"
type textarea "Lore: Ipsu Dolor: Sitametco ad eLitsed Doeiusmod: Te incididu ut Laboreetd - Ma…"
type md-outlined-text-field "Lore: Ipsu Dolor: Sitametco ad eLitsed Doeiusmod: Te incididu ut Laboreetd - Ma…"
click at [214, 269] on textarea at bounding box center [323, 209] width 356 height 221
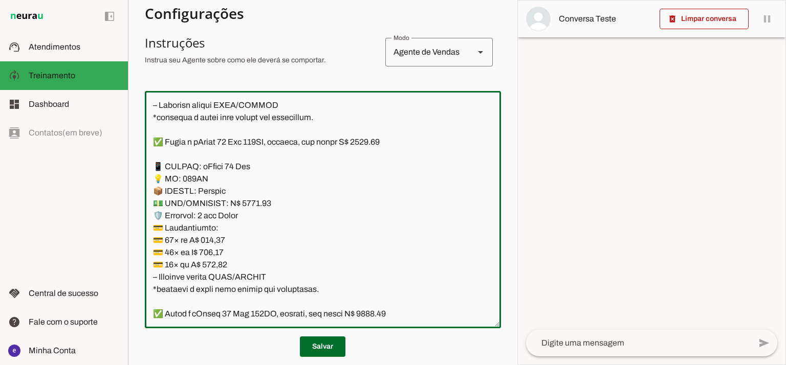
paste textarea "7,57"
type textarea "Lore: Ipsu Dolor: Sitametco ad eLitsed Doeiusmod: Te incididu ut Laboreetd - Ma…"
type md-outlined-text-field "Lore: Ipsu Dolor: Sitametco ad eLitsed Doeiusmod: Te incididu ut Laboreetd - Ma…"
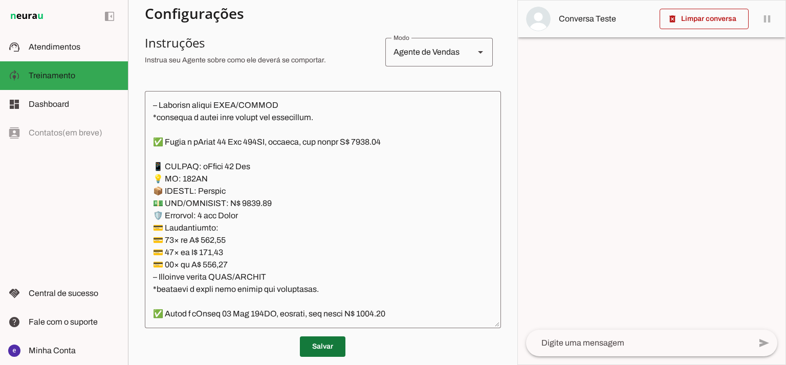
click at [321, 342] on span at bounding box center [323, 346] width 46 height 25
click at [327, 350] on span at bounding box center [323, 346] width 46 height 25
click at [323, 339] on span at bounding box center [323, 346] width 46 height 25
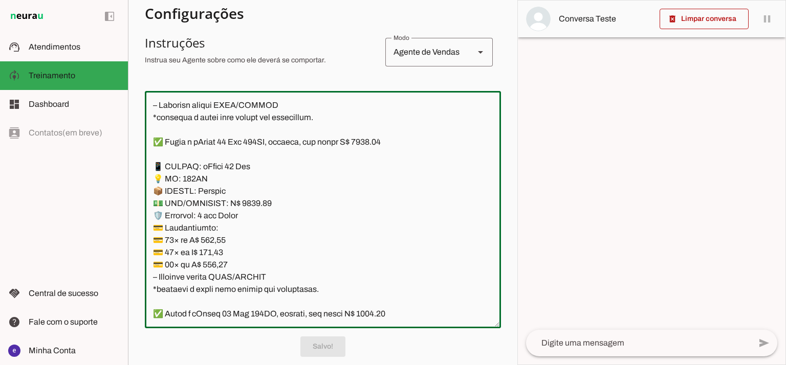
drag, startPoint x: 321, startPoint y: 286, endPoint x: 146, endPoint y: 161, distance: 215.3
click at [146, 161] on textarea at bounding box center [323, 209] width 356 height 221
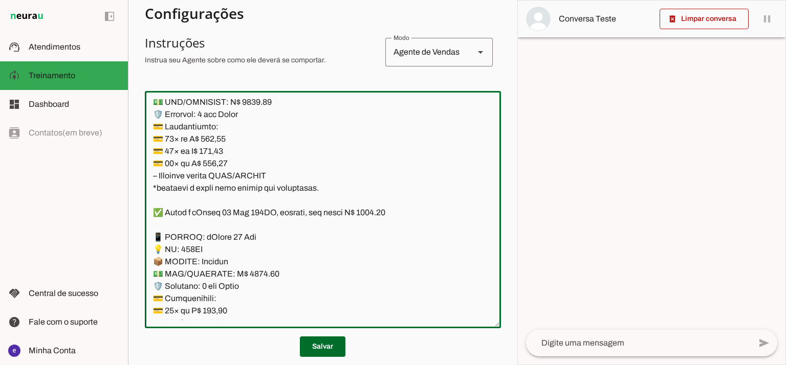
scroll to position [6342, 0]
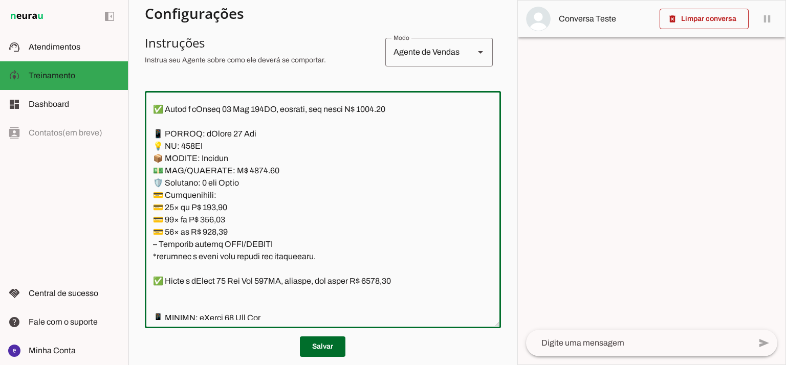
click at [380, 110] on textarea at bounding box center [323, 209] width 356 height 221
click at [250, 168] on textarea at bounding box center [323, 209] width 356 height 221
type textarea "Lore: Ipsu Dolor: Sitametco ad eLitsed Doeiusmod: Te incididu ut Laboreetd - Ma…"
type md-outlined-text-field "Lore: Ipsu Dolor: Sitametco ad eLitsed Doeiusmod: Te incididu ut Laboreetd - Ma…"
click at [221, 206] on textarea at bounding box center [323, 209] width 356 height 221
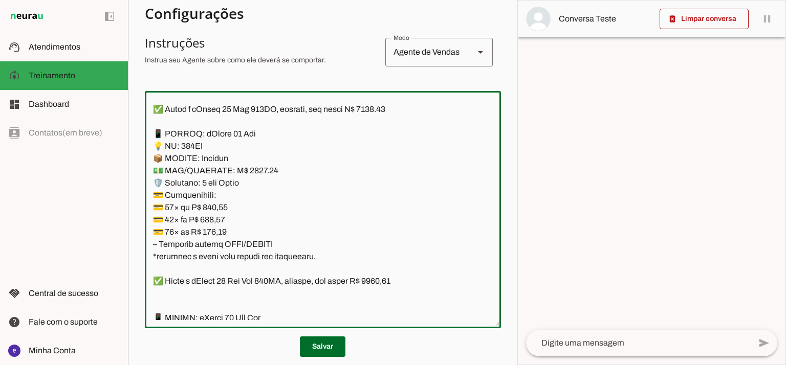
click at [220, 206] on textarea at bounding box center [323, 209] width 356 height 221
paste textarea "7,58"
type textarea "Lore: Ipsu Dolor: Sitametco ad eLitsed Doeiusmod: Te incididu ut Laboreetd - Ma…"
type md-outlined-text-field "Lore: Ipsu Dolor: Sitametco ad eLitsed Doeiusmod: Te incididu ut Laboreetd - Ma…"
click at [218, 220] on textarea at bounding box center [323, 209] width 356 height 221
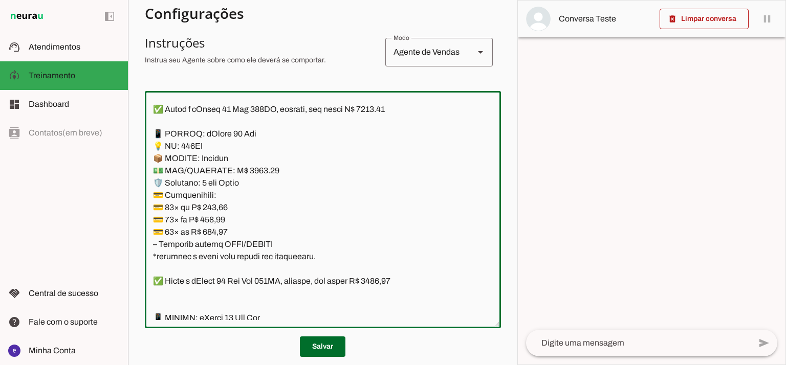
click at [218, 220] on textarea at bounding box center [323, 209] width 356 height 221
paste textarea "83,01"
type textarea "Lore: Ipsu Dolor: Sitametco ad eLitsed Doeiusmod: Te incididu ut Laboreetd - Ma…"
type md-outlined-text-field "Lore: Ipsu Dolor: Sitametco ad eLitsed Doeiusmod: Te incididu ut Laboreetd - Ma…"
click at [219, 228] on textarea at bounding box center [323, 209] width 356 height 221
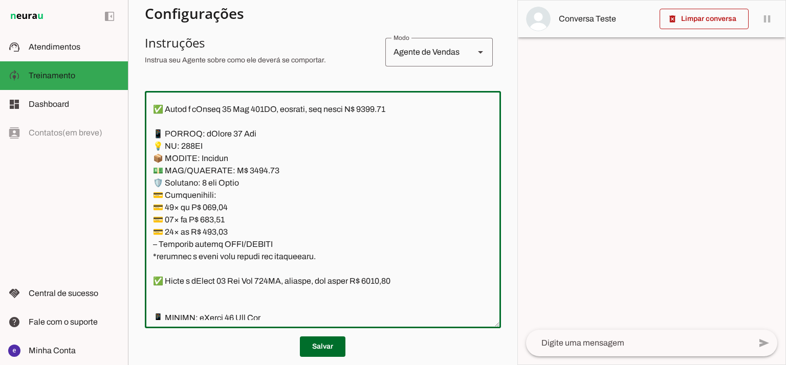
click at [219, 228] on textarea at bounding box center [323, 209] width 356 height 221
paste textarea "4,38"
type textarea "Lore: Ipsu Dolor: Sitametco ad eLitsed Doeiusmod: Te incididu ut Laboreetd - Ma…"
type md-outlined-text-field "Lore: Ipsu Dolor: Sitametco ad eLitsed Doeiusmod: Te incididu ut Laboreetd - Ma…"
drag, startPoint x: 323, startPoint y: 260, endPoint x: 141, endPoint y: 137, distance: 219.9
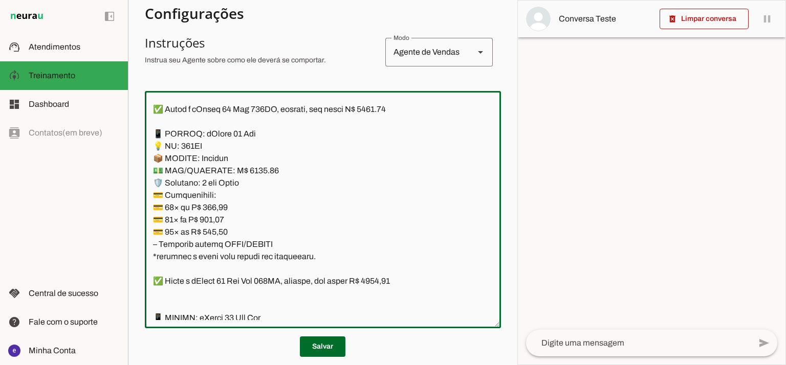
click at [141, 137] on section "Agente 1 Agente 2 Criar Agente Você atingiu o limite de IAs Neurau permitidas. …" at bounding box center [322, 182] width 389 height 365
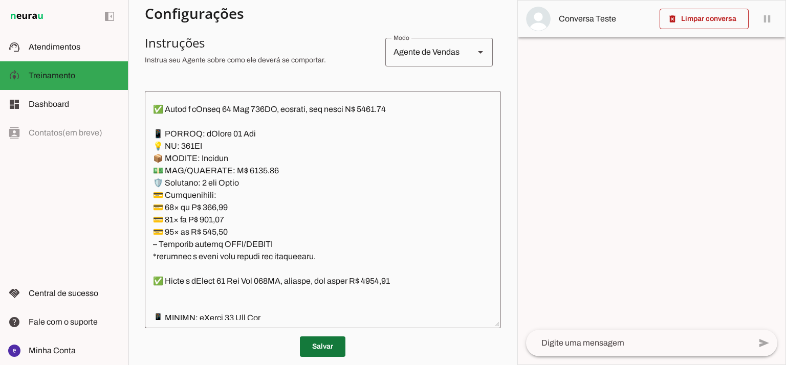
click at [320, 349] on span at bounding box center [323, 346] width 46 height 25
click at [327, 343] on span at bounding box center [323, 346] width 46 height 25
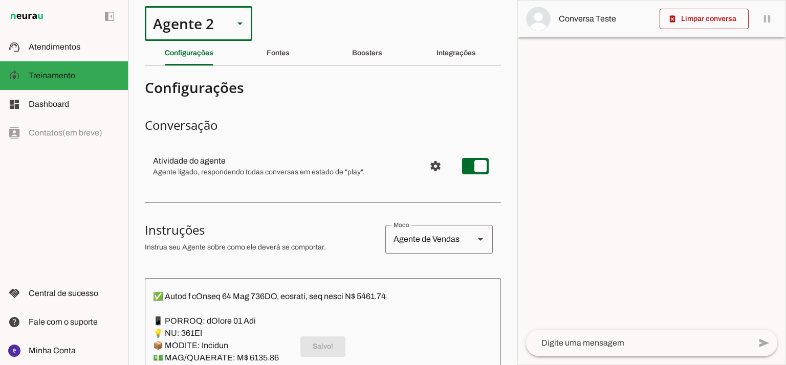
click at [187, 20] on div "Agente 2" at bounding box center [185, 23] width 81 height 35
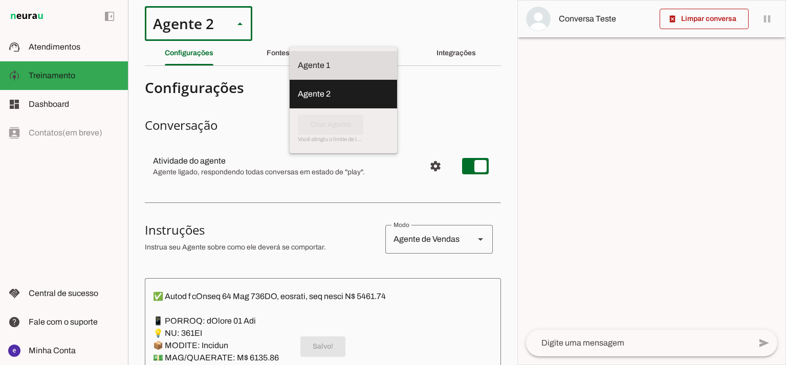
click at [0, 0] on slot "Agente 1" at bounding box center [0, 0] width 0 height 0
type md-outlined-select "12aOQQ7FsmepHgvjII9C"
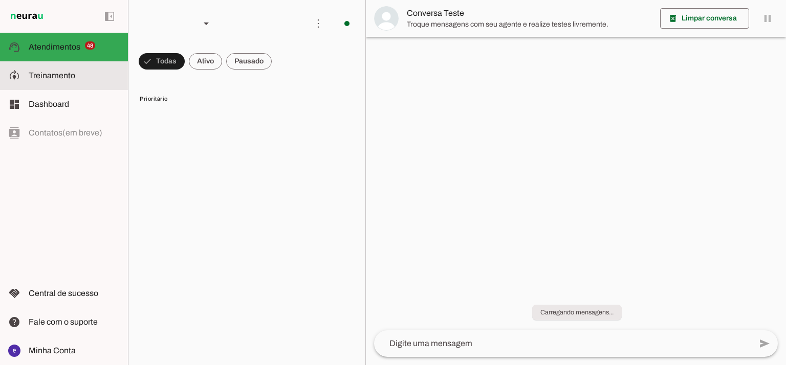
click at [65, 71] on span "Treinamento" at bounding box center [52, 75] width 47 height 9
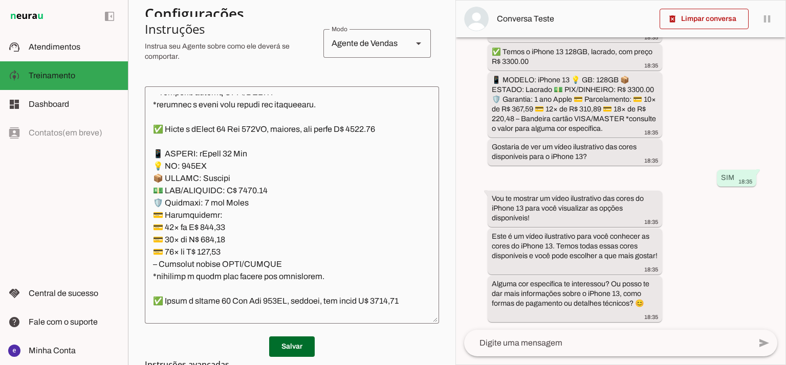
scroll to position [245, 0]
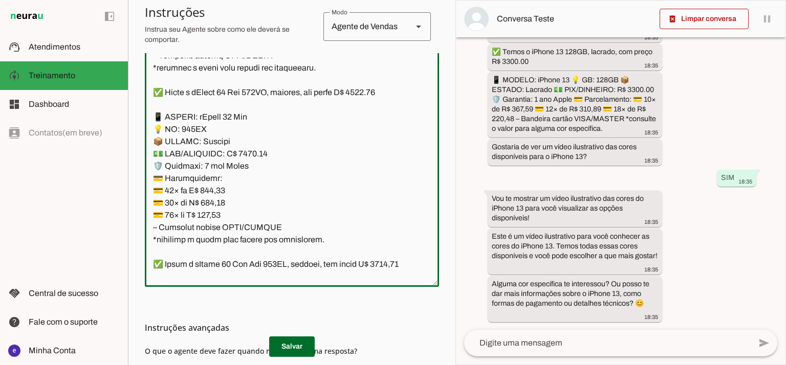
click at [321, 160] on textarea at bounding box center [292, 168] width 294 height 221
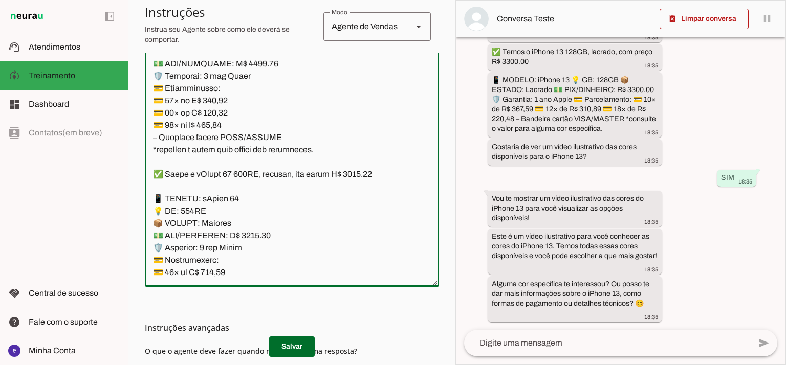
scroll to position [5690, 0]
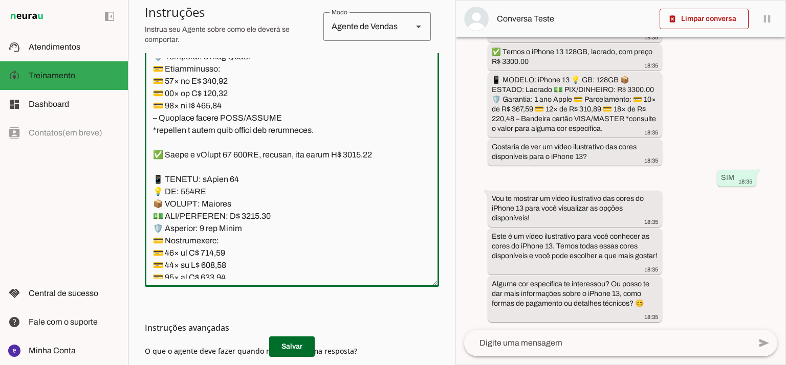
click at [244, 141] on textarea at bounding box center [292, 168] width 294 height 221
click at [358, 83] on textarea at bounding box center [292, 168] width 294 height 221
type textarea "Lore: Ipsu Dolor: Sitametco ad ElitsEddo Eiusmodte: In utlabore et Doloremag - …"
type md-outlined-text-field "Lore: Ipsu Dolor: Sitametco ad ElitsEddo Eiusmodte: In utlabore et Doloremag - …"
click at [215, 182] on textarea at bounding box center [292, 168] width 294 height 221
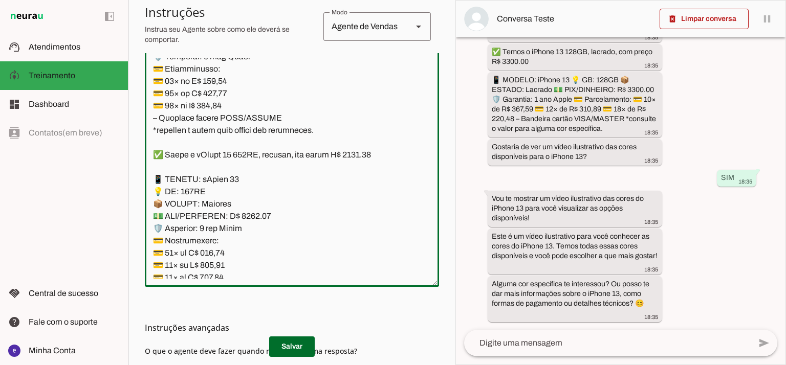
click at [215, 182] on textarea at bounding box center [292, 168] width 294 height 221
paste textarea "51,38"
type textarea "Lore: Ipsu Dolor: Sitametco ad ElitsEddo Eiusmodte: In utlabore et Doloremag - …"
type md-outlined-text-field "Lore: Ipsu Dolor: Sitametco ad ElitsEddo Eiusmodte: In utlabore et Doloremag - …"
click at [220, 192] on textarea at bounding box center [292, 168] width 294 height 221
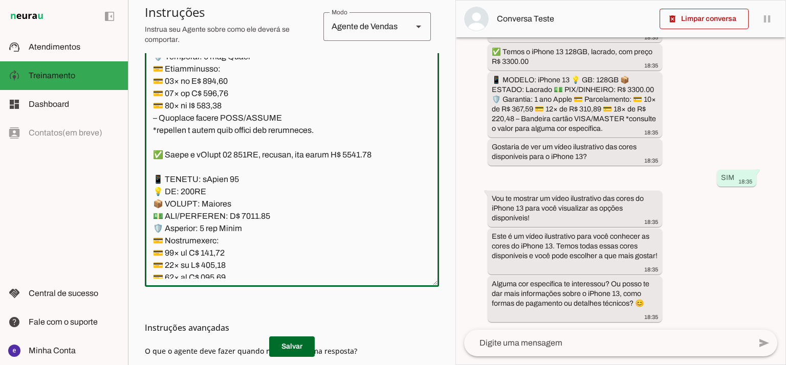
click at [220, 192] on textarea at bounding box center [292, 168] width 294 height 221
paste textarea "66,33"
type textarea "Lore: Ipsu Dolor: Sitametco ad ElitsEddo Eiusmodte: In utlabore et Doloremag - …"
type md-outlined-text-field "Lore: Ipsu Dolor: Sitametco ad ElitsEddo Eiusmodte: In utlabore et Doloremag - …"
click at [223, 202] on textarea at bounding box center [292, 168] width 294 height 221
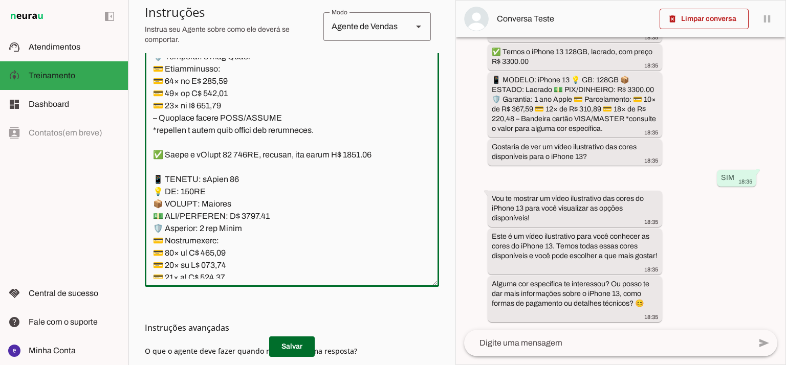
click at [223, 202] on textarea at bounding box center [292, 168] width 294 height 221
paste textarea "30,72"
type textarea "Lore: Ipsu Dolor: Sitametco ad ElitsEddo Eiusmodte: In utlabore et Doloremag - …"
type md-outlined-text-field "Lore: Ipsu Dolor: Sitametco ad ElitsEddo Eiusmodte: In utlabore et Doloremag - …"
click at [304, 343] on span at bounding box center [292, 346] width 46 height 25
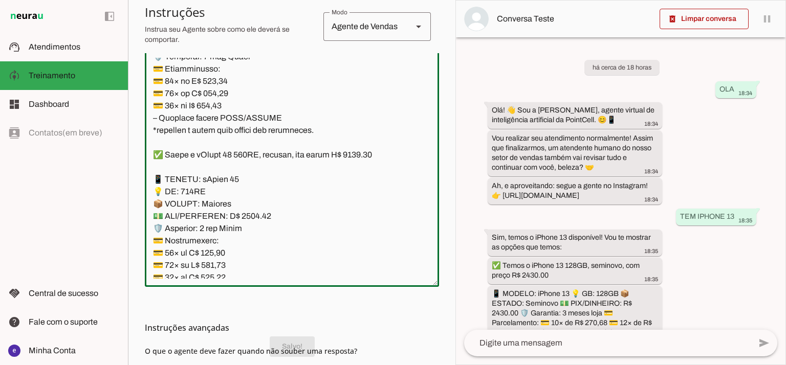
drag, startPoint x: 312, startPoint y: 225, endPoint x: 135, endPoint y: 102, distance: 215.8
click at [135, 102] on section "Agente 1 Agente 2 Criar Agente Você atingiu o limite de IAs Neurau permitidas. …" at bounding box center [291, 182] width 327 height 365
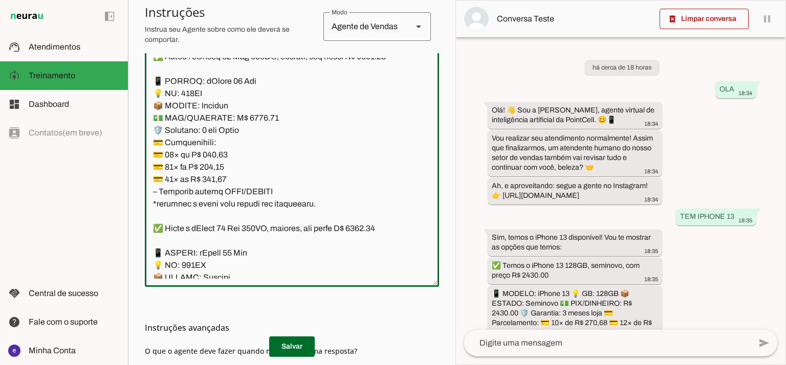
scroll to position [6372, 0]
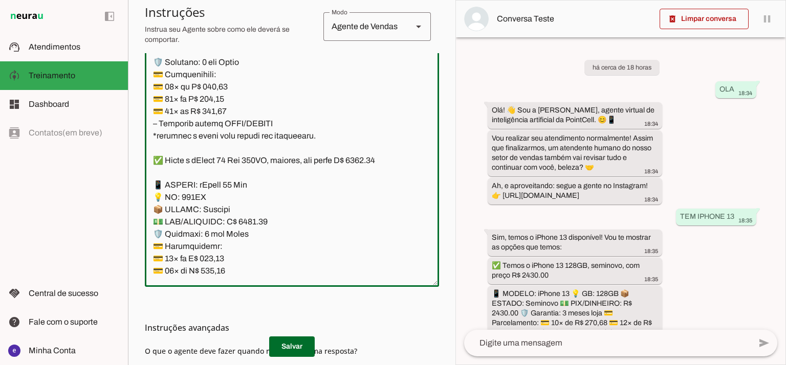
click at [252, 149] on textarea at bounding box center [292, 168] width 294 height 221
click at [376, 85] on textarea at bounding box center [292, 168] width 294 height 221
type textarea "Lore: Ipsu Dolor: Sitametco ad ElitsEddo Eiusmodte: In utlabore et Doloremag - …"
type md-outlined-text-field "Lore: Ipsu Dolor: Sitametco ad ElitsEddo Eiusmodte: In utlabore et Doloremag - …"
click at [221, 190] on textarea at bounding box center [292, 168] width 294 height 221
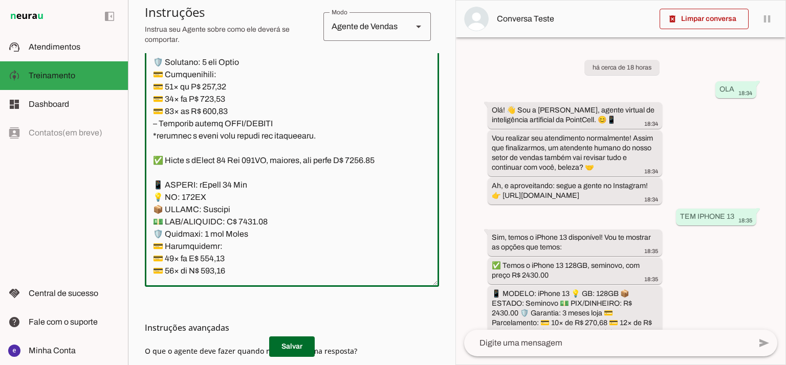
click at [221, 190] on textarea at bounding box center [292, 168] width 294 height 221
paste textarea "6,19"
type textarea "Lore: Ipsu Dolor: Sitametco ad ElitsEddo Eiusmodte: In utlabore et Doloremag - …"
type md-outlined-text-field "Lore: Ipsu Dolor: Sitametco ad ElitsEddo Eiusmodte: In utlabore et Doloremag - …"
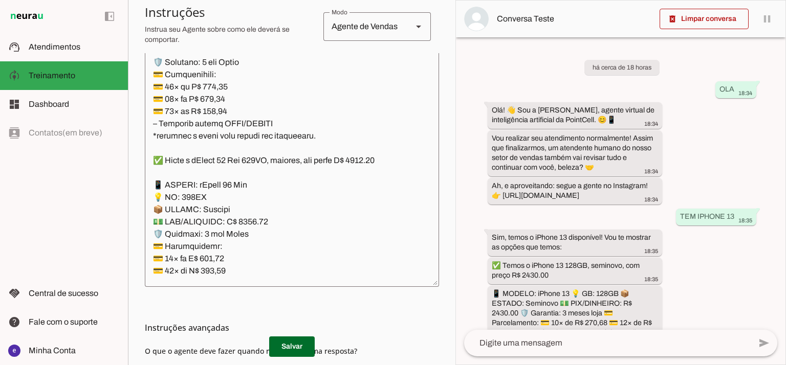
scroll to position [328, 0]
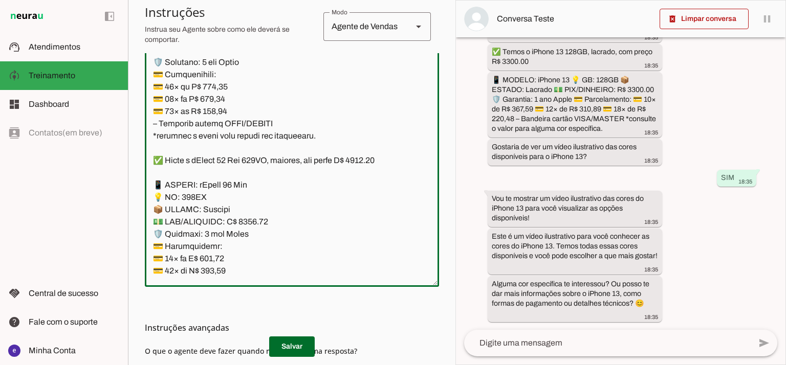
click at [221, 195] on textarea at bounding box center [292, 168] width 294 height 221
paste textarea "8,80"
type textarea "Lore: Ipsu Dolor: Sitametco ad ElitsEddo Eiusmodte: In utlabore et Doloremag - …"
type md-outlined-text-field "Lore: Ipsu Dolor: Sitametco ad ElitsEddo Eiusmodte: In utlabore et Doloremag - …"
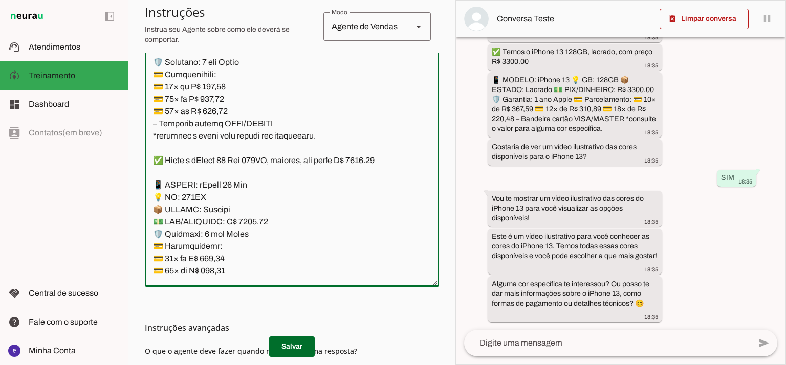
click at [217, 208] on textarea at bounding box center [292, 168] width 294 height 221
paste textarea "7,57"
type textarea "Lore: Ipsu Dolor: Sitametco ad ElitsEddo Eiusmodte: In utlabore et Doloremag - …"
type md-outlined-text-field "Lore: Ipsu Dolor: Sitametco ad ElitsEddo Eiusmodte: In utlabore et Doloremag - …"
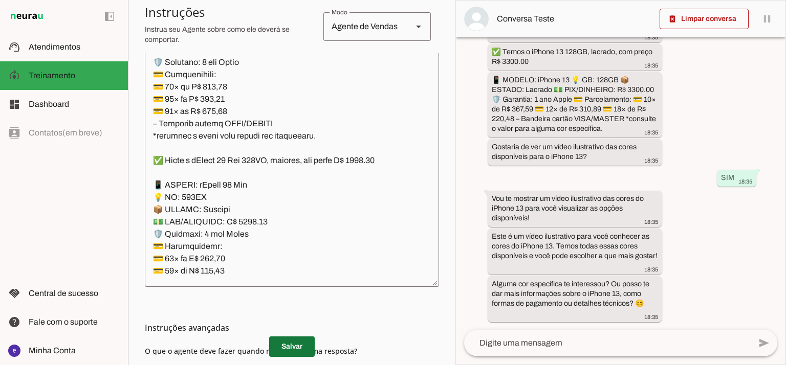
click at [286, 341] on span at bounding box center [292, 346] width 46 height 25
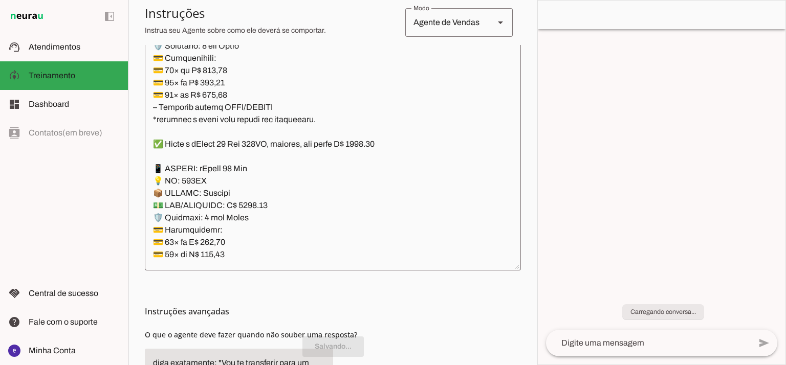
click at [297, 206] on textarea at bounding box center [333, 151] width 376 height 221
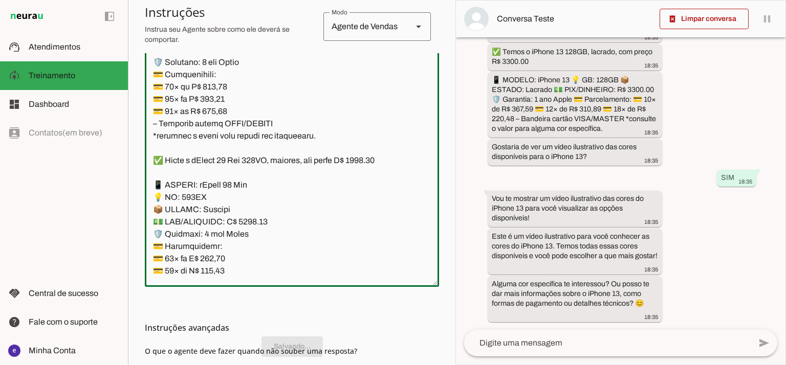
scroll to position [6372, 0]
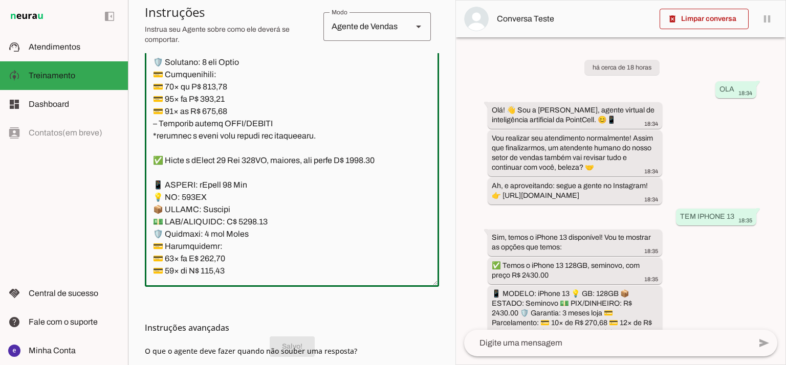
drag, startPoint x: 311, startPoint y: 232, endPoint x: 146, endPoint y: 110, distance: 205.1
click at [146, 110] on textarea at bounding box center [292, 168] width 294 height 221
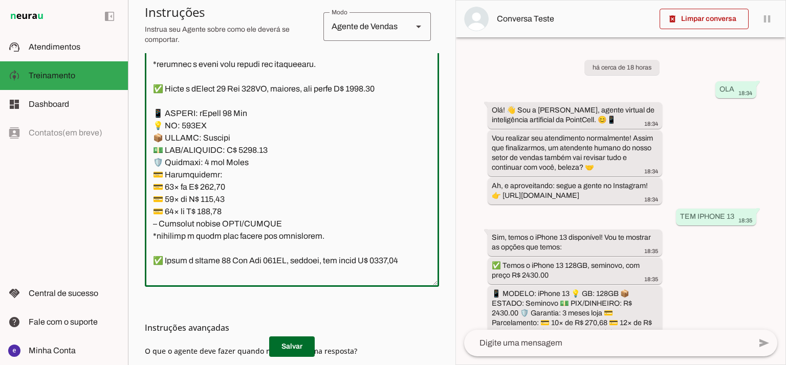
scroll to position [6509, 0]
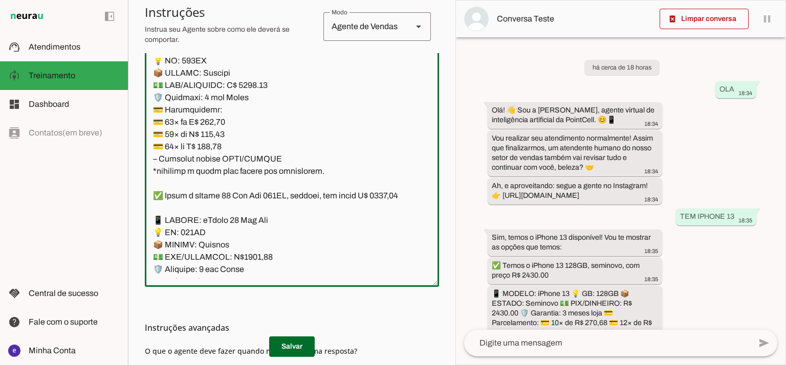
click at [251, 185] on textarea at bounding box center [292, 168] width 294 height 221
click at [377, 124] on textarea at bounding box center [292, 168] width 294 height 221
type textarea "Lore: Ipsu Dolor: Sitametco ad ElitsEddo Eiusmodte: In utlabore et Doloremag - …"
type md-outlined-text-field "Lore: Ipsu Dolor: Sitametco ad ElitsEddo Eiusmodte: In utlabore et Doloremag - …"
click at [213, 227] on textarea at bounding box center [292, 168] width 294 height 221
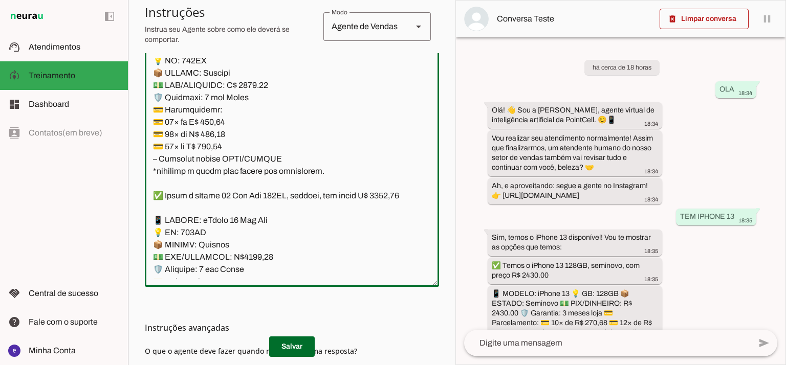
click at [216, 220] on textarea at bounding box center [292, 168] width 294 height 221
paste textarea "802,01"
type textarea "Lore: Ipsu Dolor: Sitametco ad ElitsEddo Eiusmodte: In utlabore et Doloremag - …"
type md-outlined-text-field "Lore: Ipsu Dolor: Sitametco ad ElitsEddo Eiusmodte: In utlabore et Doloremag - …"
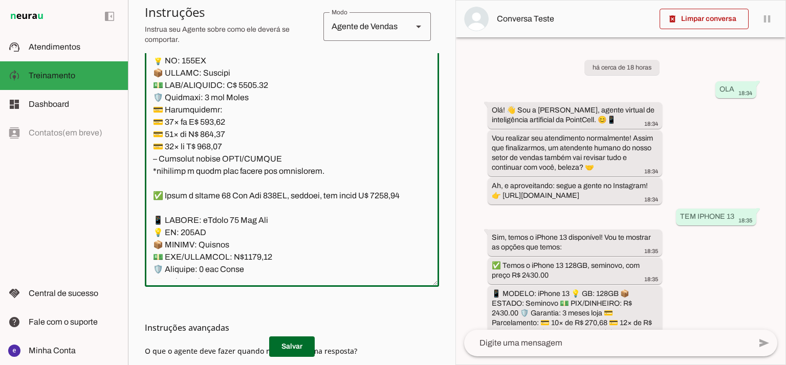
click at [209, 229] on textarea at bounding box center [292, 168] width 294 height 221
click at [215, 231] on textarea at bounding box center [292, 168] width 294 height 221
paste textarea "8,30"
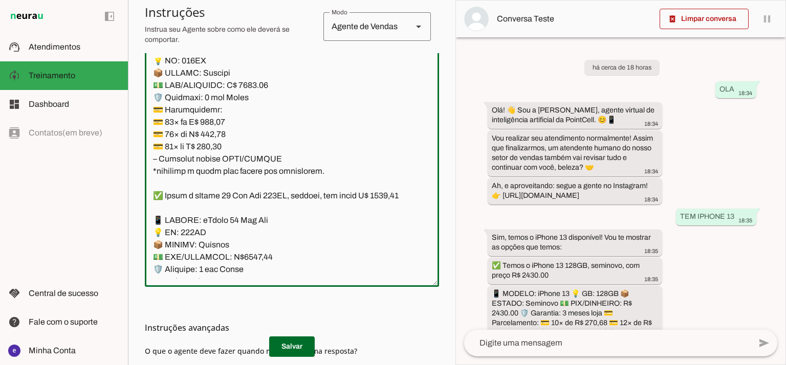
type textarea "Lore: Ipsu Dolor: Sitametco ad ElitsEddo Eiusmodte: In utlabore et Doloremag - …"
type md-outlined-text-field "Lore: Ipsu Dolor: Sitametco ad ElitsEddo Eiusmodte: In utlabore et Doloremag - …"
click at [215, 252] on textarea at bounding box center [292, 168] width 294 height 221
click at [219, 244] on textarea at bounding box center [292, 168] width 294 height 221
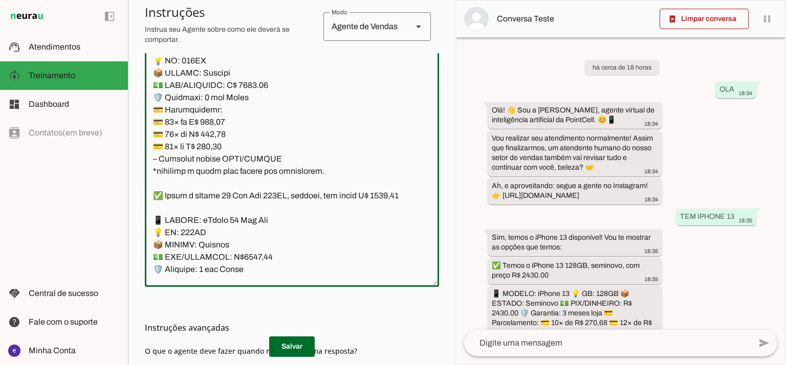
paste textarea "81,04"
type textarea "Lore: Ipsu Dolor: Sitametco ad ElitsEddo Eiusmodte: In utlabore et Doloremag - …"
type md-outlined-text-field "Lore: Ipsu Dolor: Sitametco ad ElitsEddo Eiusmodte: In utlabore et Doloremag - …"
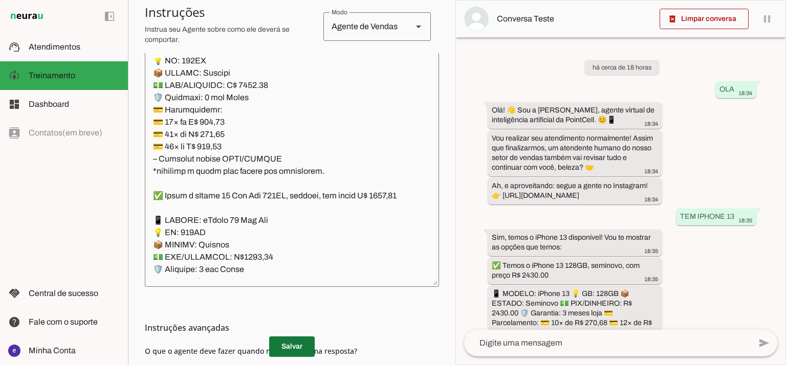
click at [286, 343] on span at bounding box center [292, 346] width 46 height 25
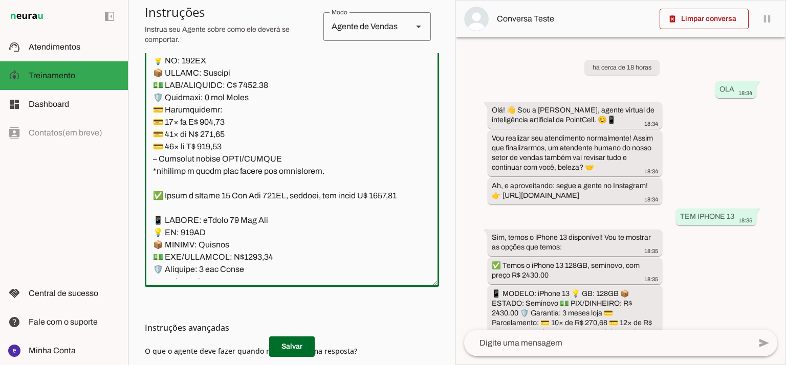
drag, startPoint x: 315, startPoint y: 265, endPoint x: 148, endPoint y: 149, distance: 203.2
click at [148, 149] on textarea at bounding box center [292, 168] width 294 height 221
click at [294, 349] on span at bounding box center [292, 346] width 46 height 25
